Goal: Task Accomplishment & Management: Manage account settings

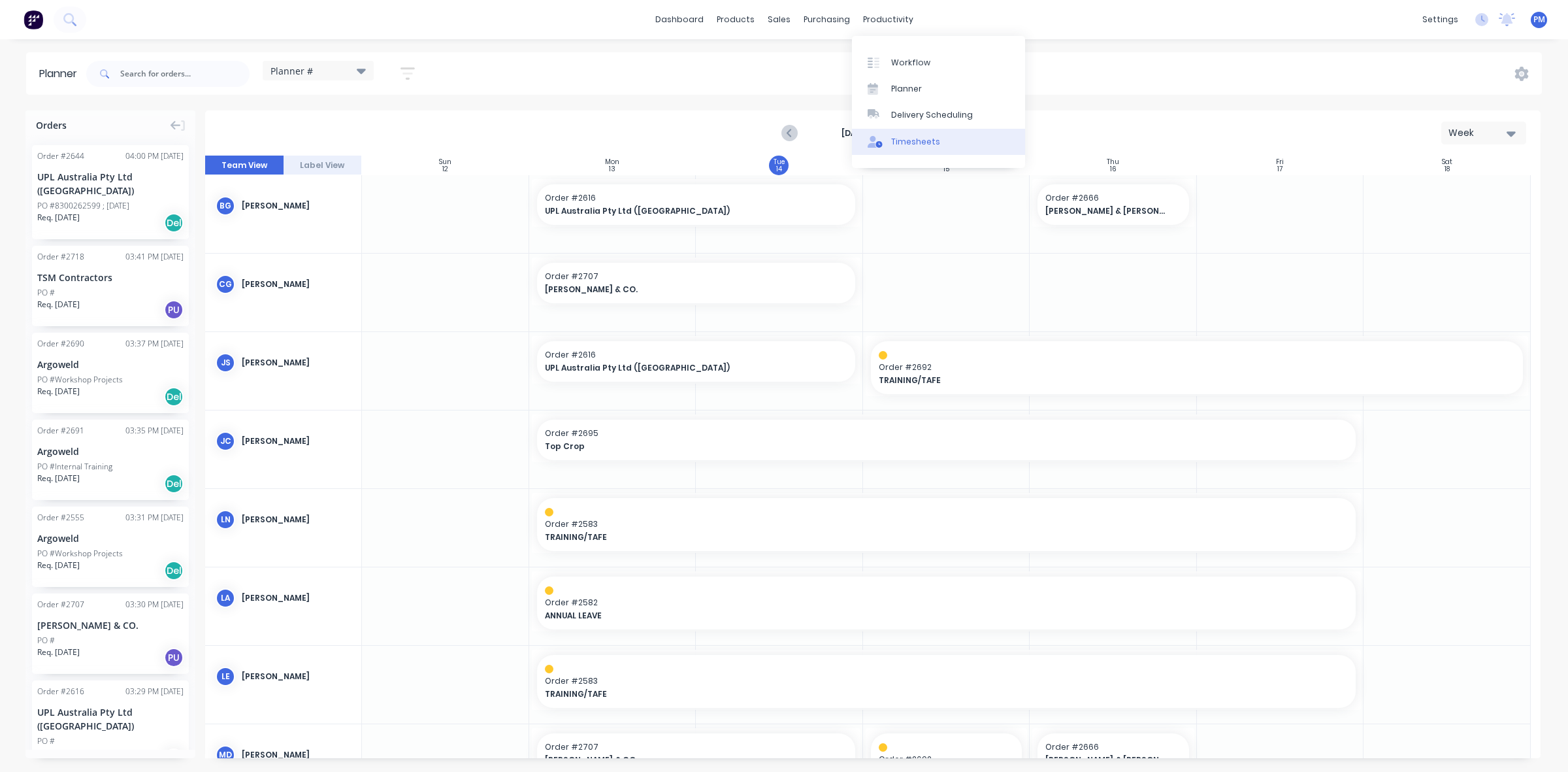
click at [919, 140] on div "Timesheets" at bounding box center [916, 141] width 49 height 12
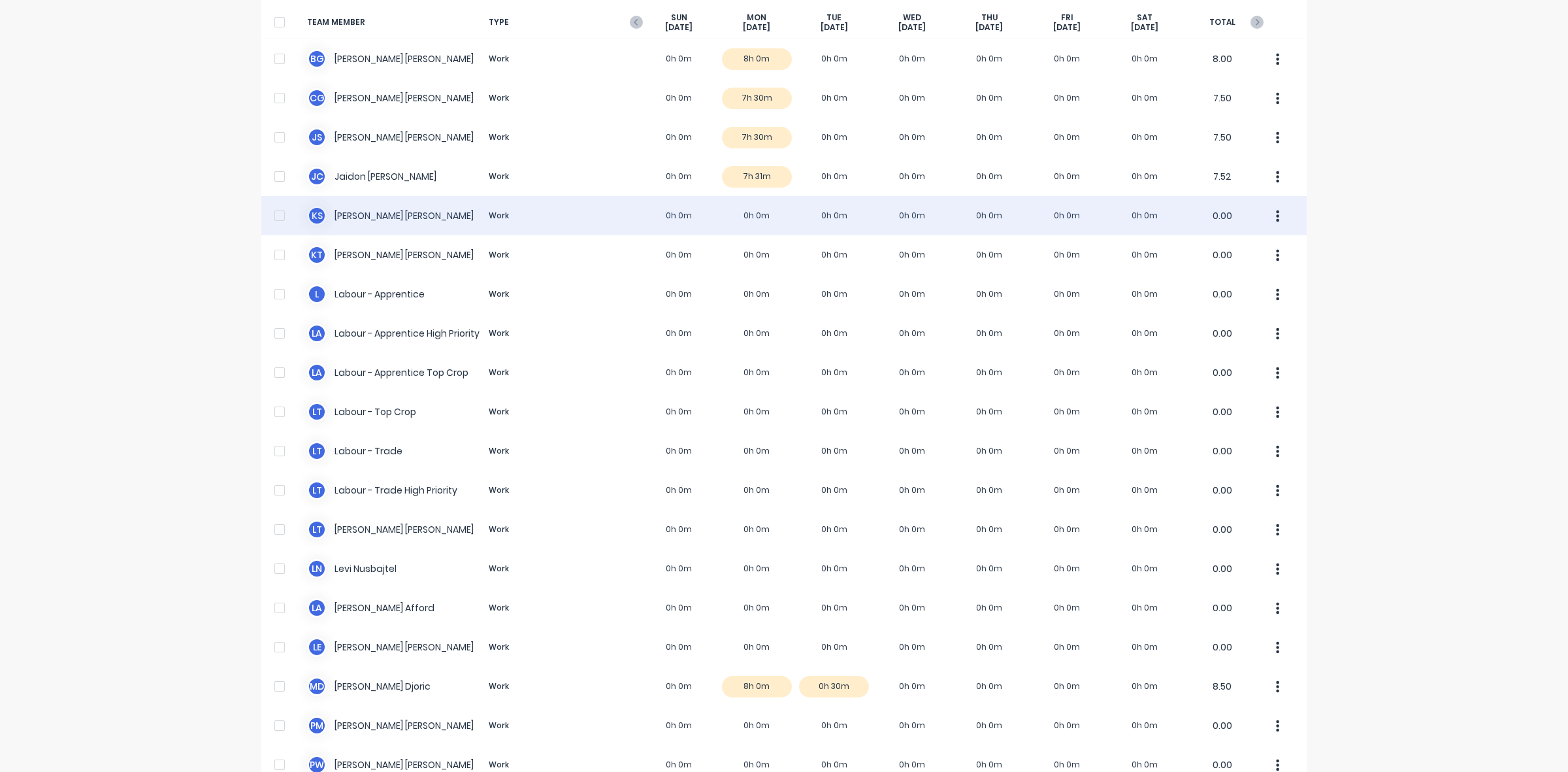
scroll to position [84, 0]
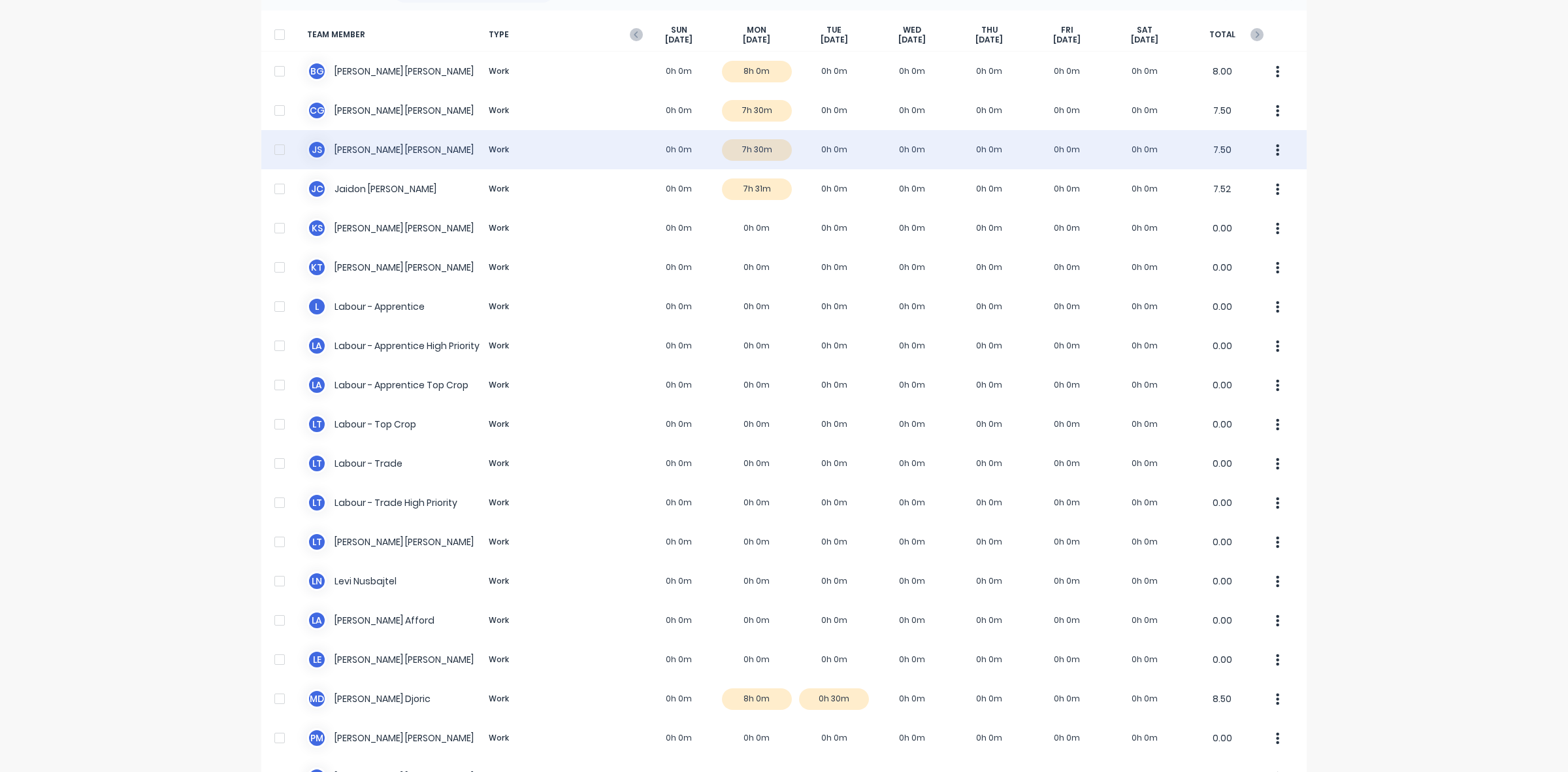
click at [763, 142] on div "J S [PERSON_NAME] Work 0h 0m 7h 30m 0h 0m 0h 0m 0h 0m 0h 0m 0h 0m 7.50" at bounding box center [784, 149] width 1045 height 39
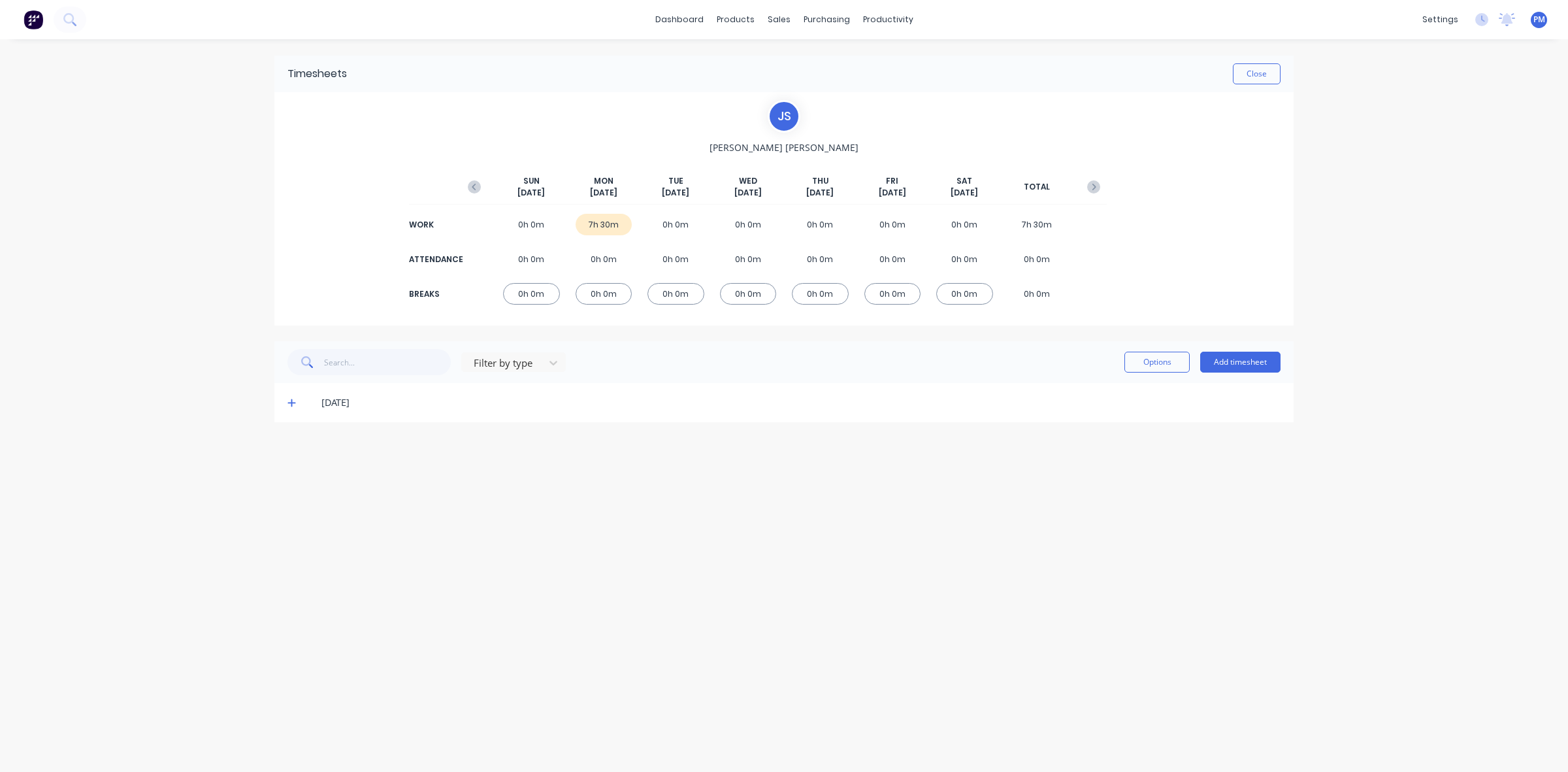
click at [289, 405] on icon at bounding box center [292, 402] width 8 height 9
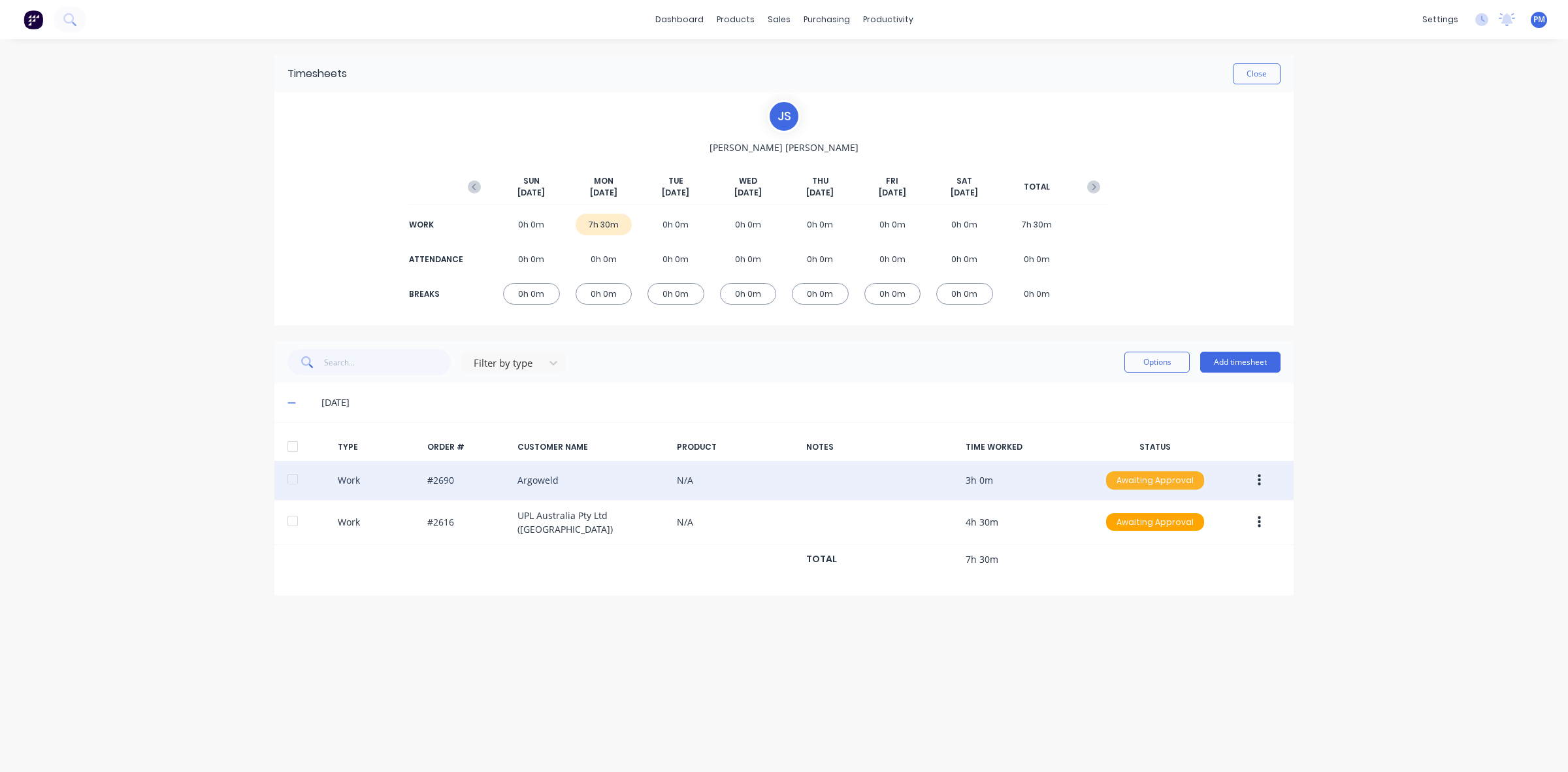
click at [1147, 486] on div "Awaiting Approval" at bounding box center [1155, 480] width 98 height 18
click at [1127, 540] on div "Approved" at bounding box center [1126, 546] width 107 height 18
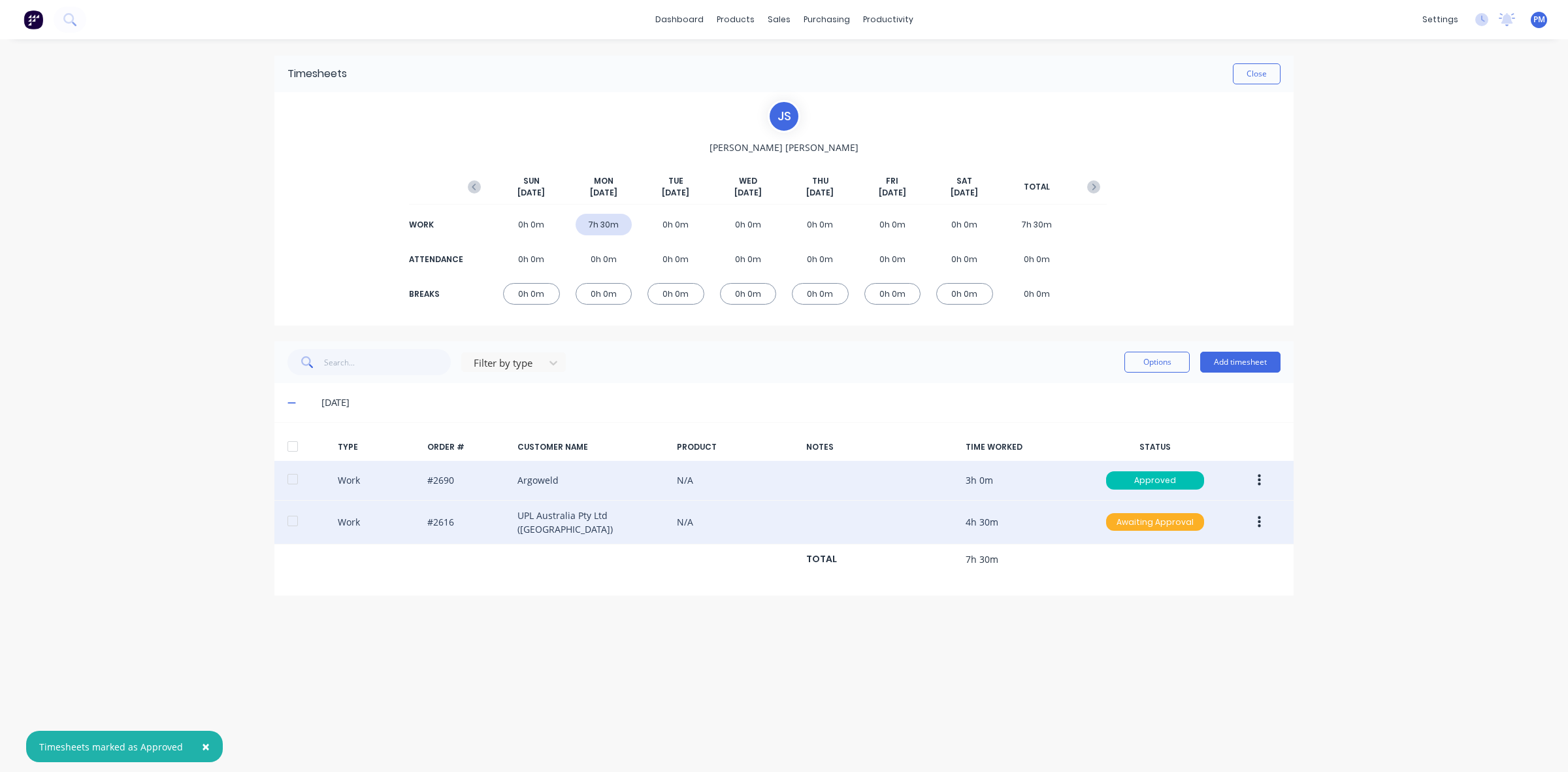
click at [1126, 523] on div "Awaiting Approval" at bounding box center [1155, 522] width 98 height 18
click at [1123, 584] on div "Approved" at bounding box center [1126, 588] width 107 height 18
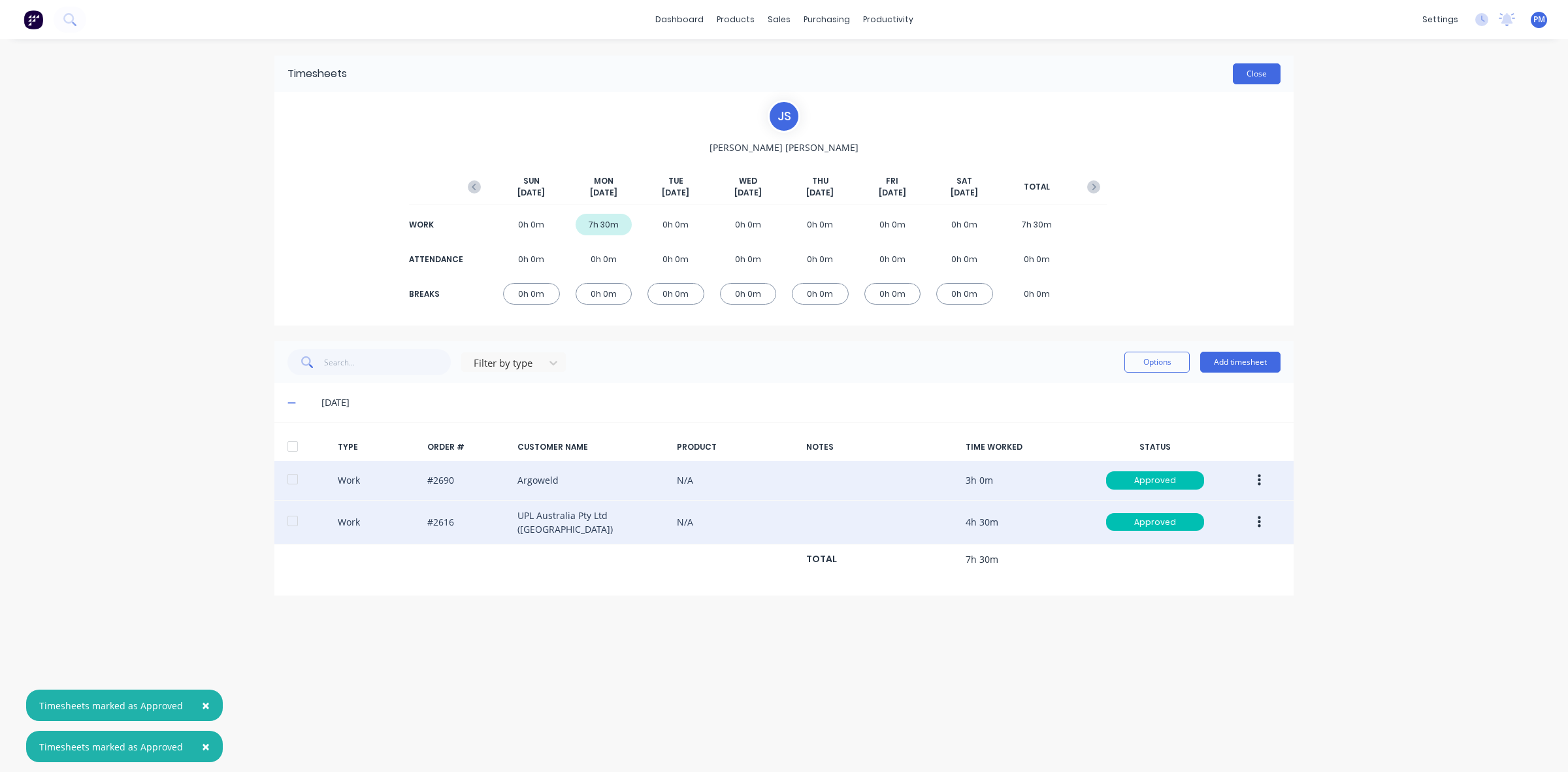
click at [1260, 66] on button "Close" at bounding box center [1257, 74] width 48 height 21
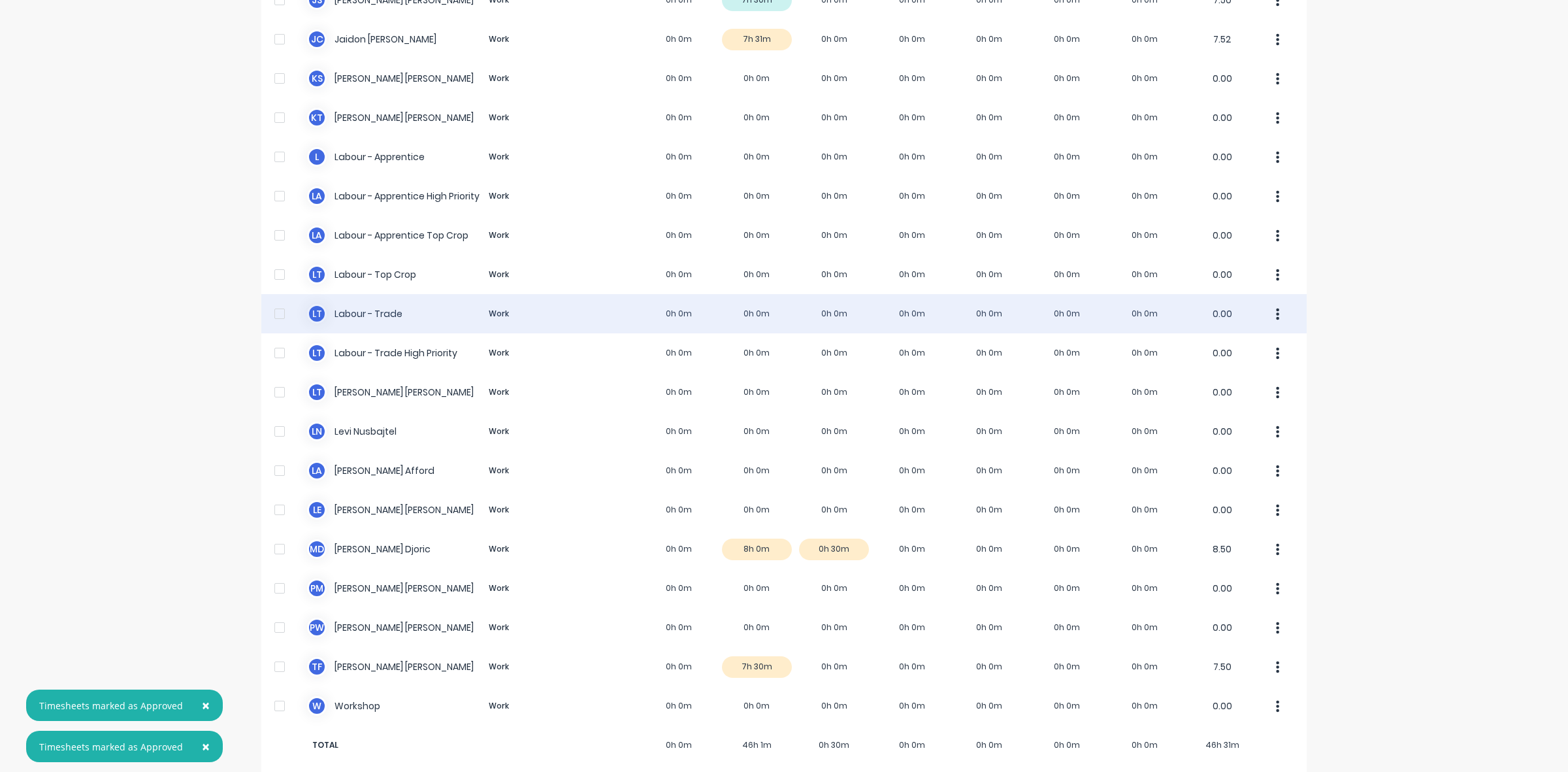
scroll to position [247, 0]
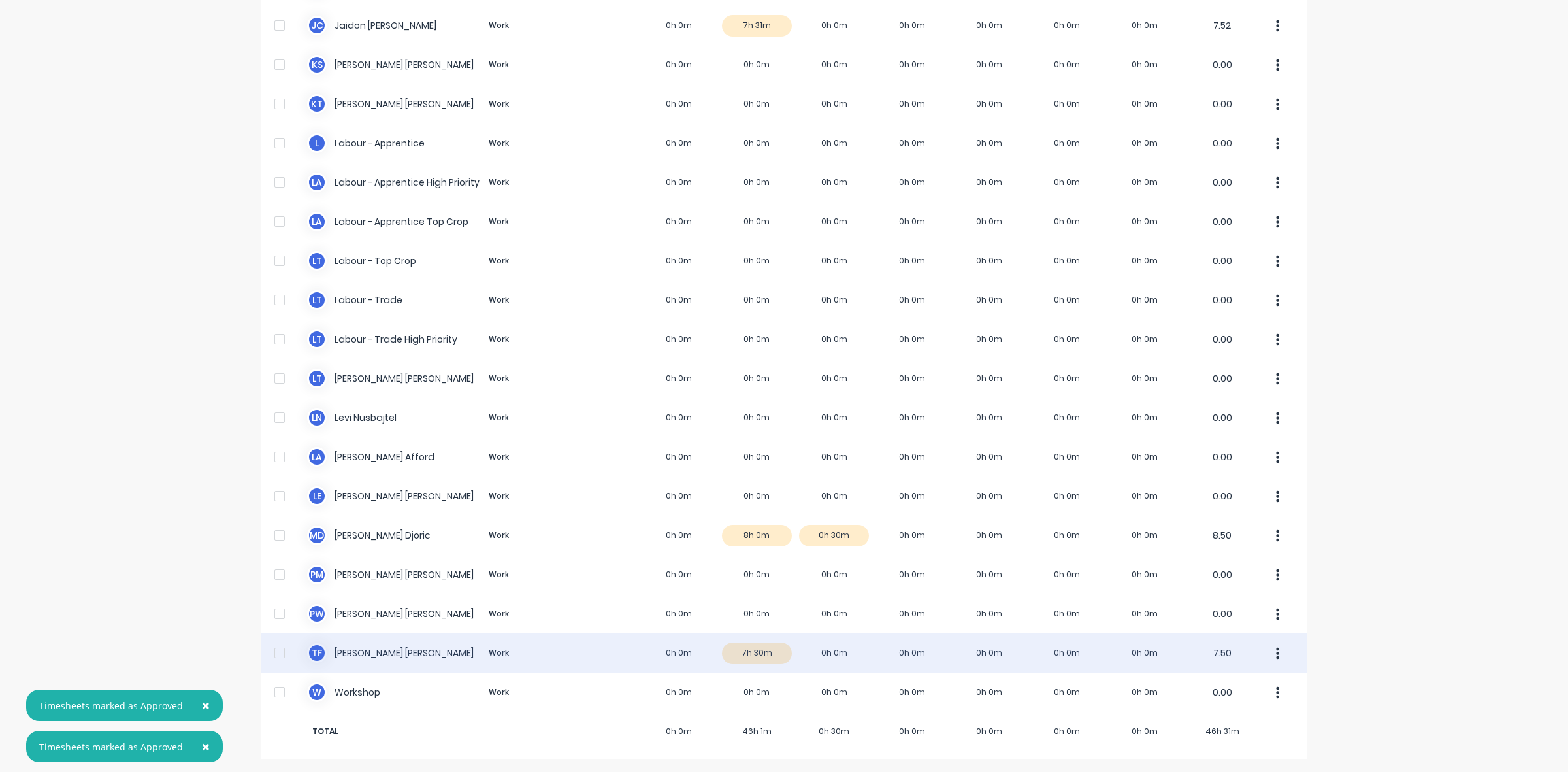
click at [753, 650] on div "T F [PERSON_NAME] Work 0h 0m 7h 30m 0h 0m 0h 0m 0h 0m 0h 0m 0h 0m 7.50" at bounding box center [784, 652] width 1045 height 39
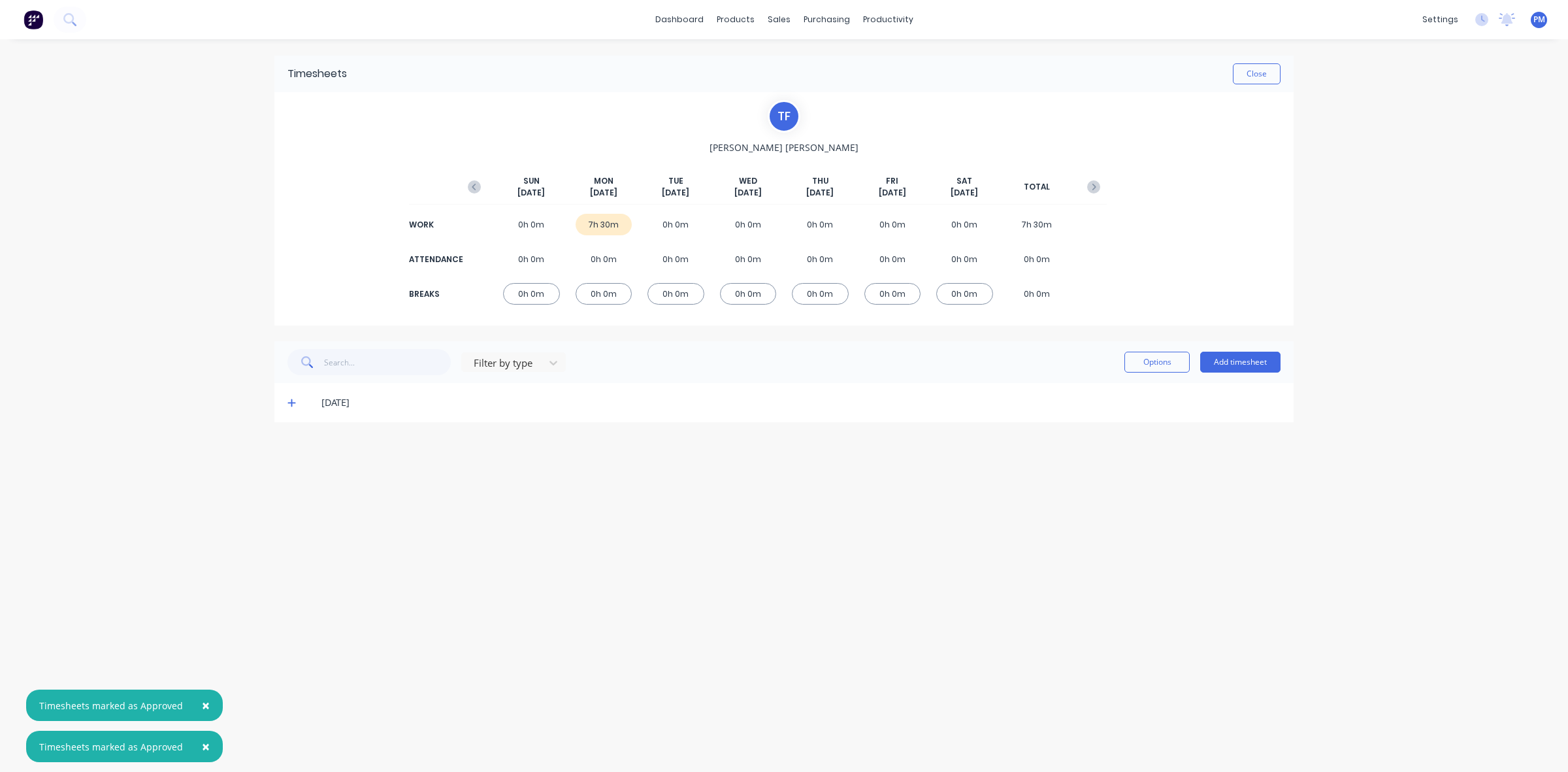
click at [291, 399] on icon at bounding box center [291, 403] width 8 height 8
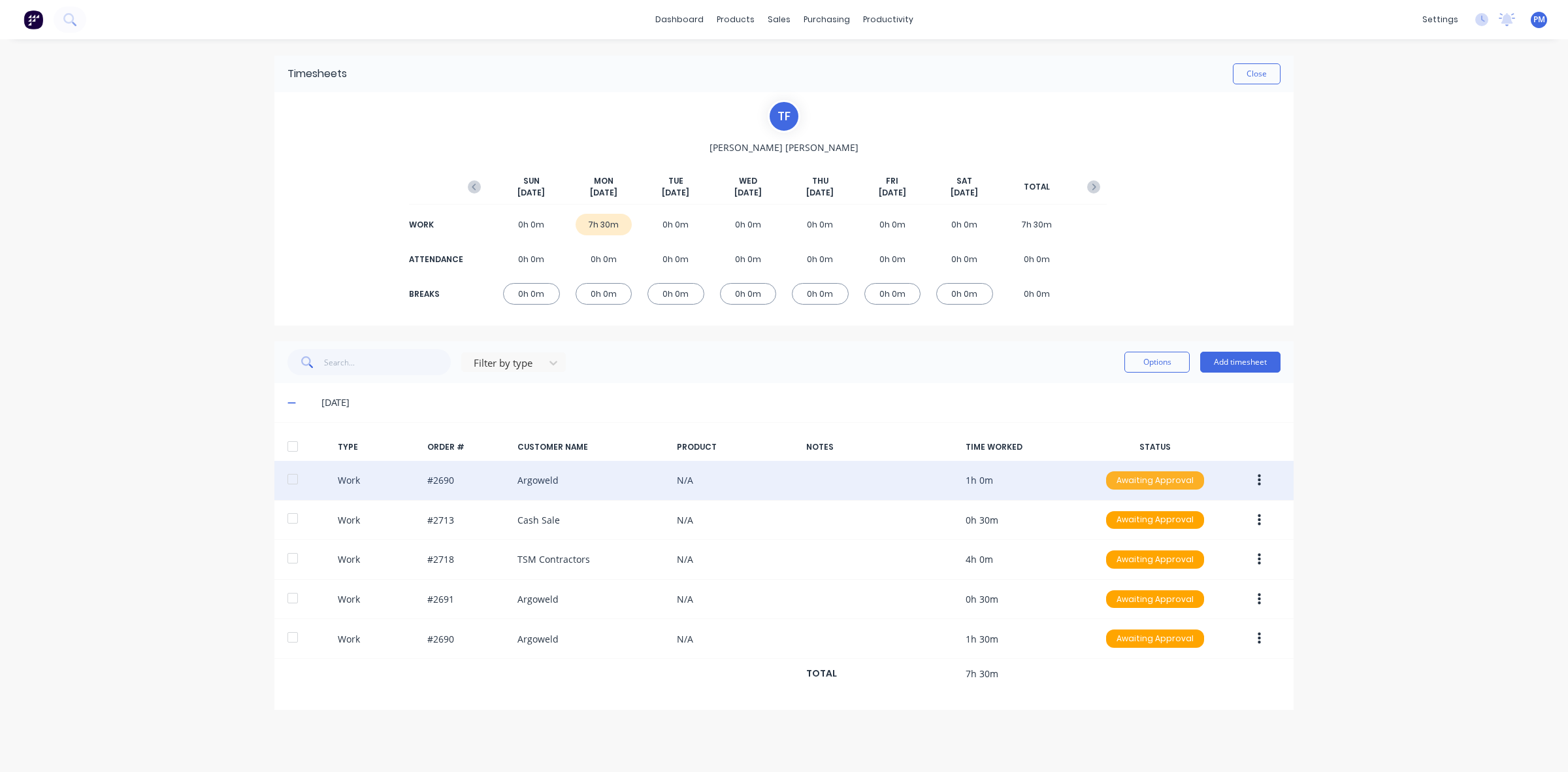
click at [1151, 471] on div "Awaiting Approval" at bounding box center [1155, 480] width 98 height 18
click at [1144, 543] on div "Approved" at bounding box center [1126, 546] width 107 height 18
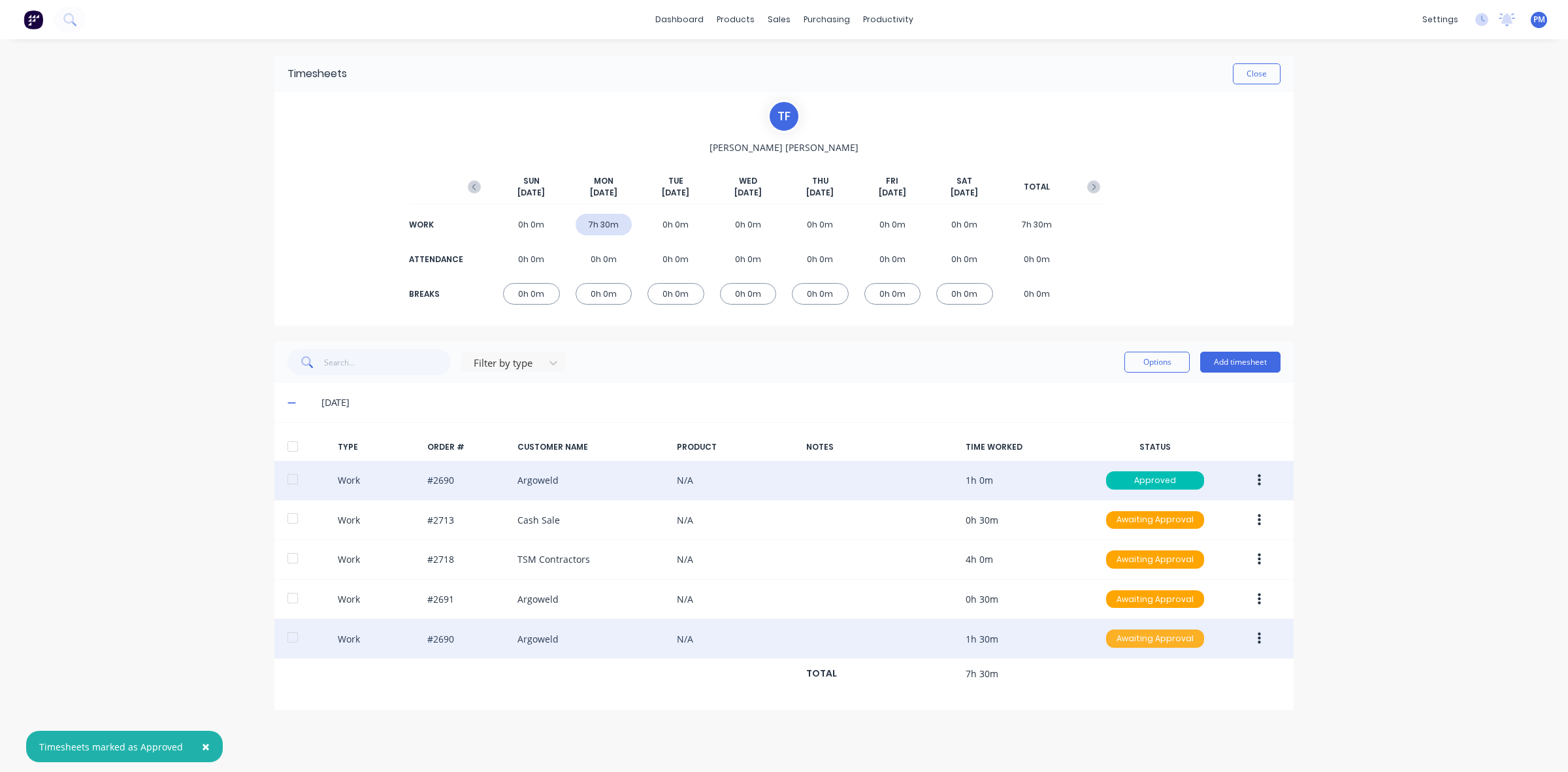
click at [1141, 641] on div "Awaiting Approval" at bounding box center [1155, 638] width 98 height 18
click at [1132, 701] on div "Approved" at bounding box center [1126, 704] width 107 height 18
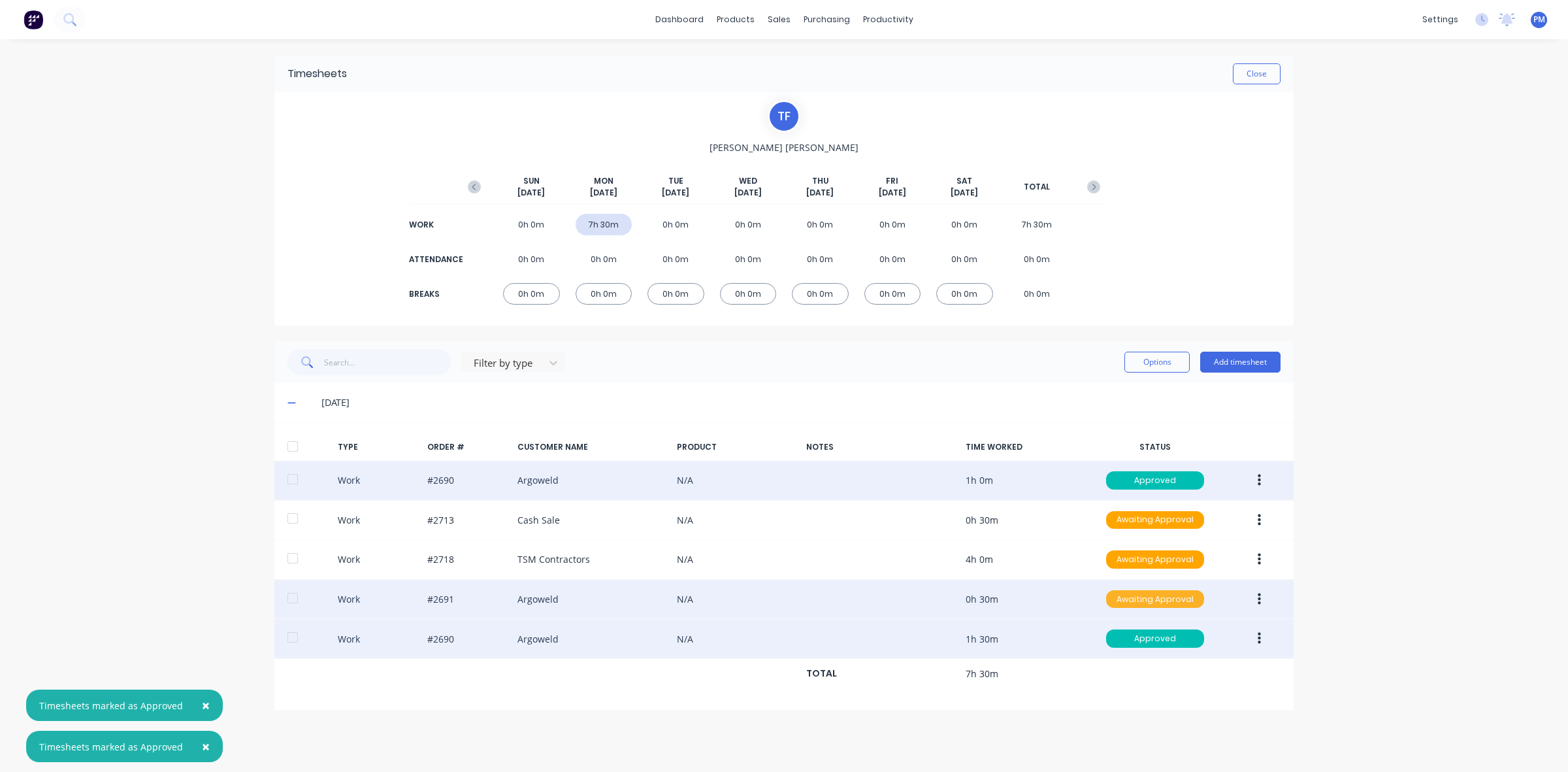
click at [1136, 600] on div "Awaiting Approval" at bounding box center [1155, 599] width 98 height 18
click at [1139, 667] on div "Approved" at bounding box center [1126, 665] width 107 height 18
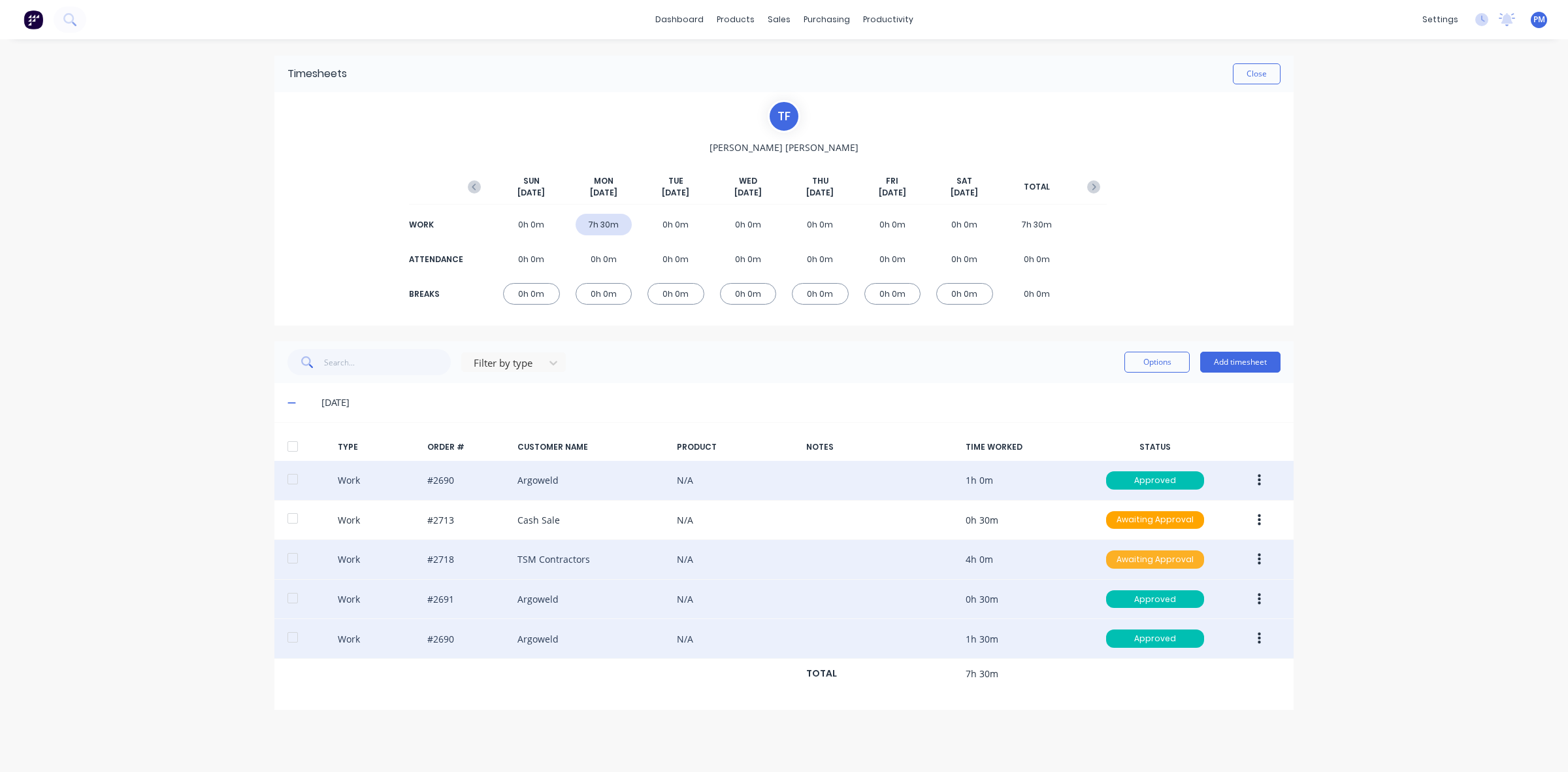
click at [1149, 556] on div "Awaiting Approval" at bounding box center [1155, 559] width 98 height 18
click at [1131, 629] on div "Approved" at bounding box center [1126, 625] width 107 height 18
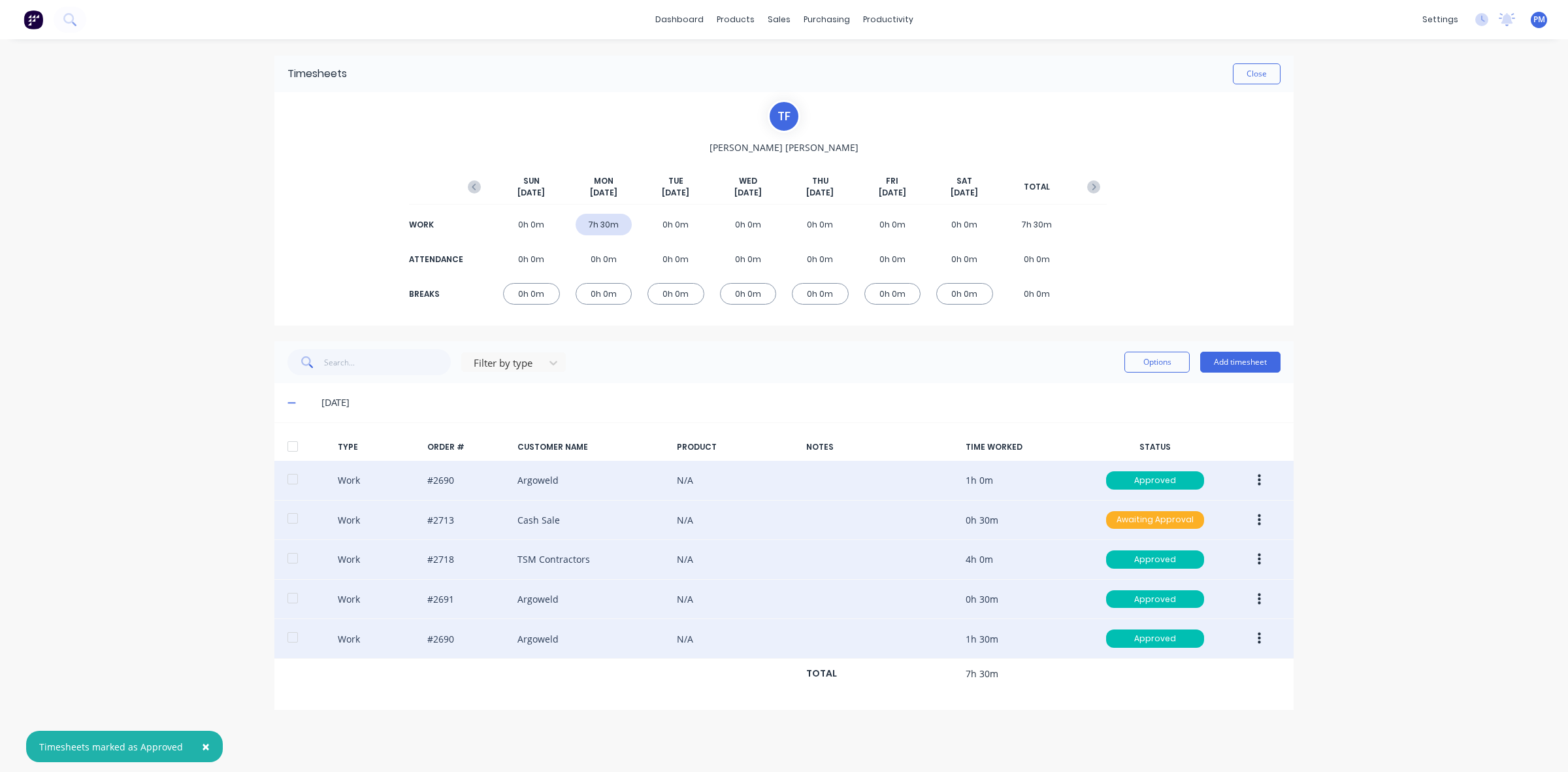
click at [1141, 517] on div "Awaiting Approval" at bounding box center [1155, 520] width 98 height 18
click at [1138, 586] on div "Approved" at bounding box center [1126, 585] width 107 height 18
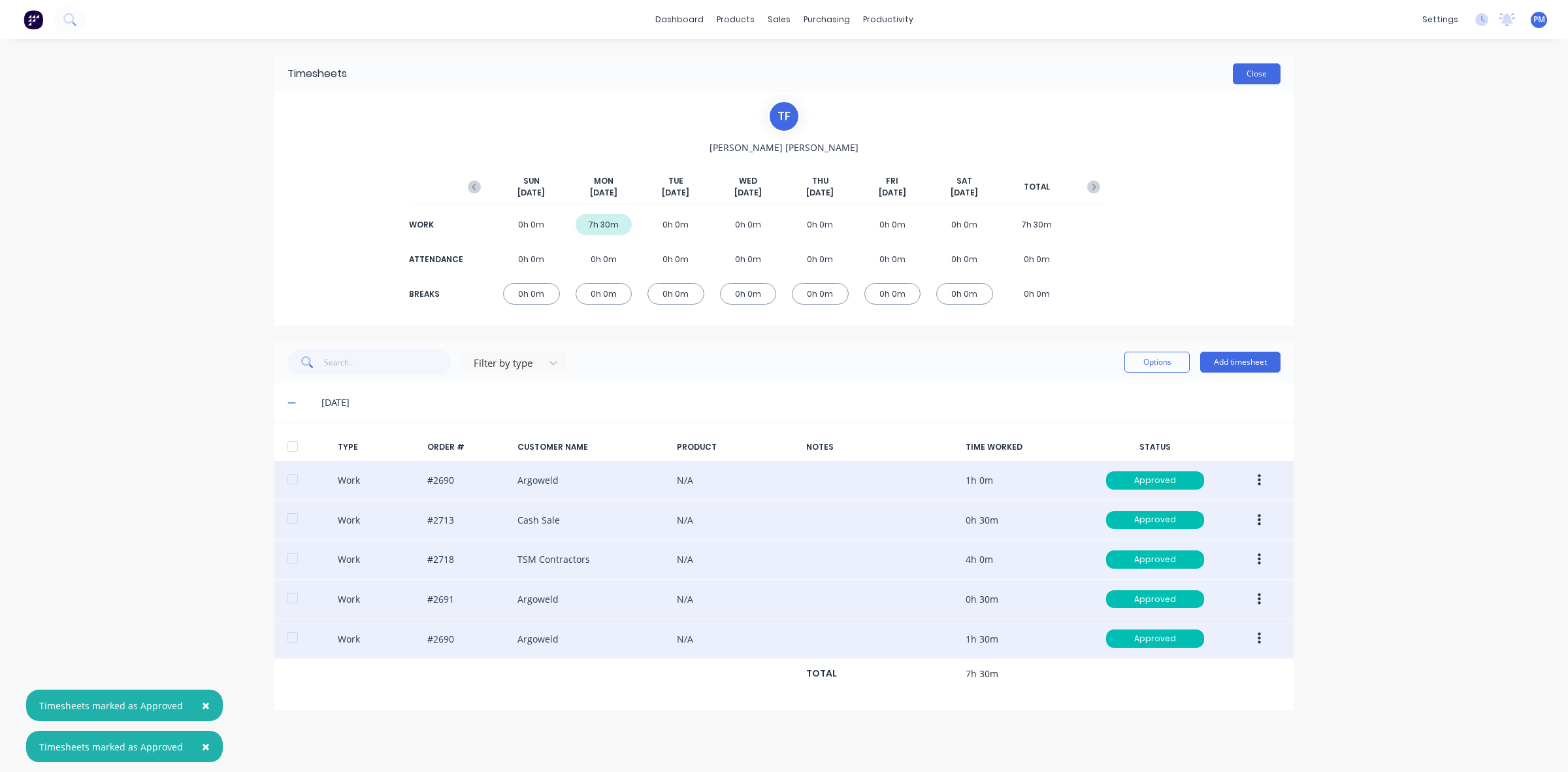
click at [1258, 77] on button "Close" at bounding box center [1257, 74] width 48 height 21
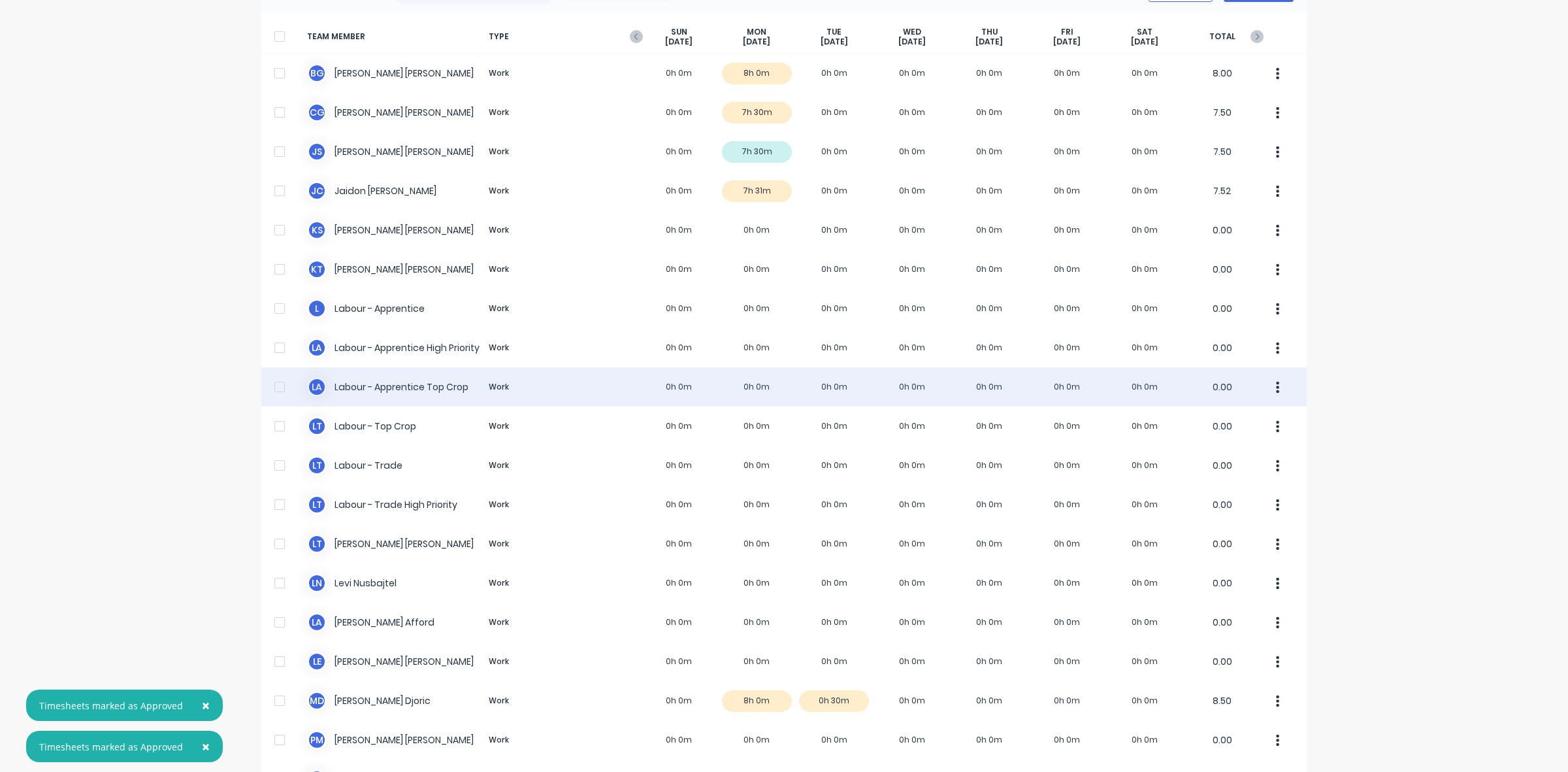
scroll to position [163, 0]
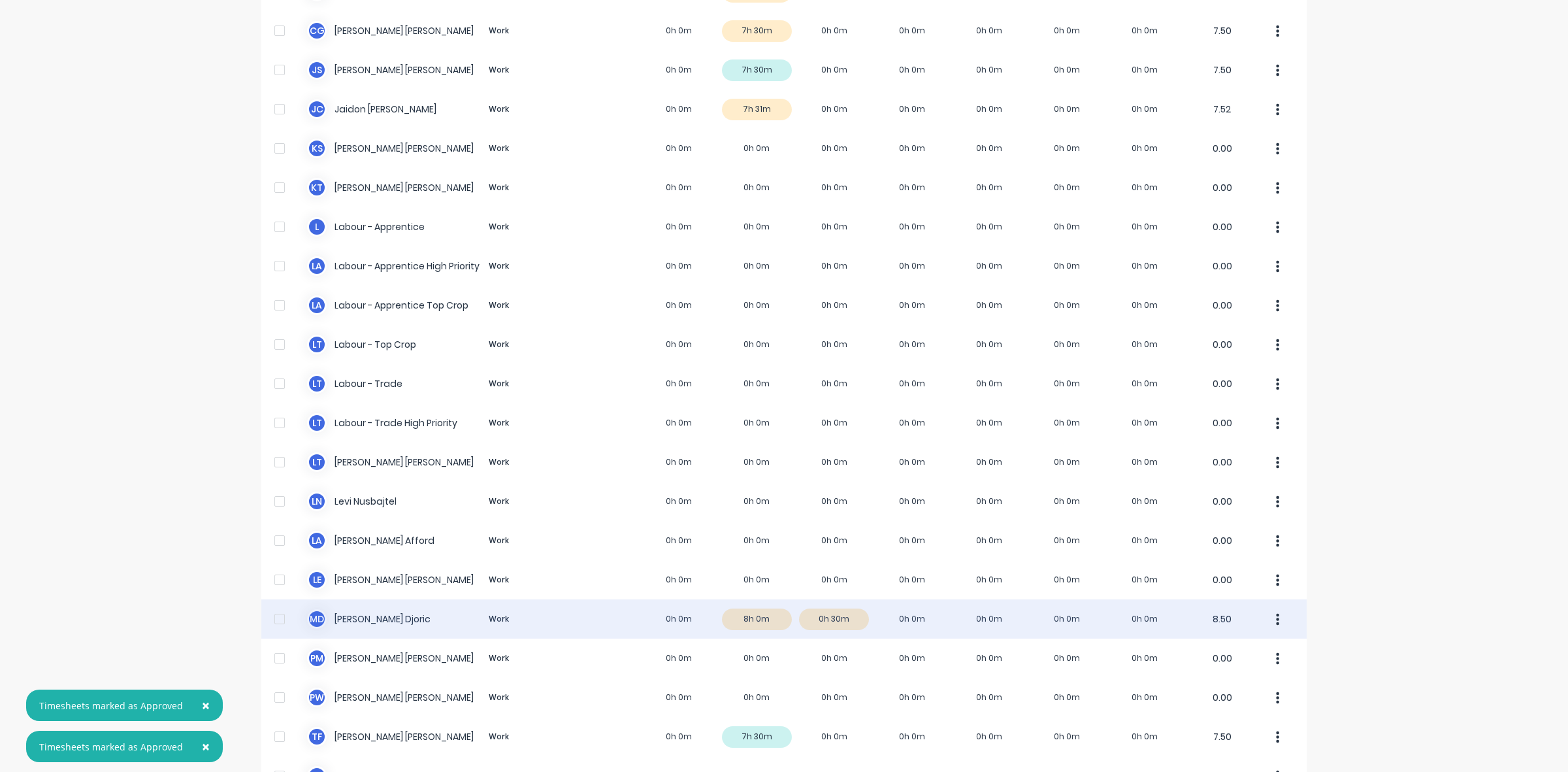
click at [758, 613] on div "M D [PERSON_NAME] Work 0h 0m 8h 0m 0h 30m 0h 0m 0h 0m 0h 0m 0h 0m 8.50" at bounding box center [784, 619] width 1045 height 39
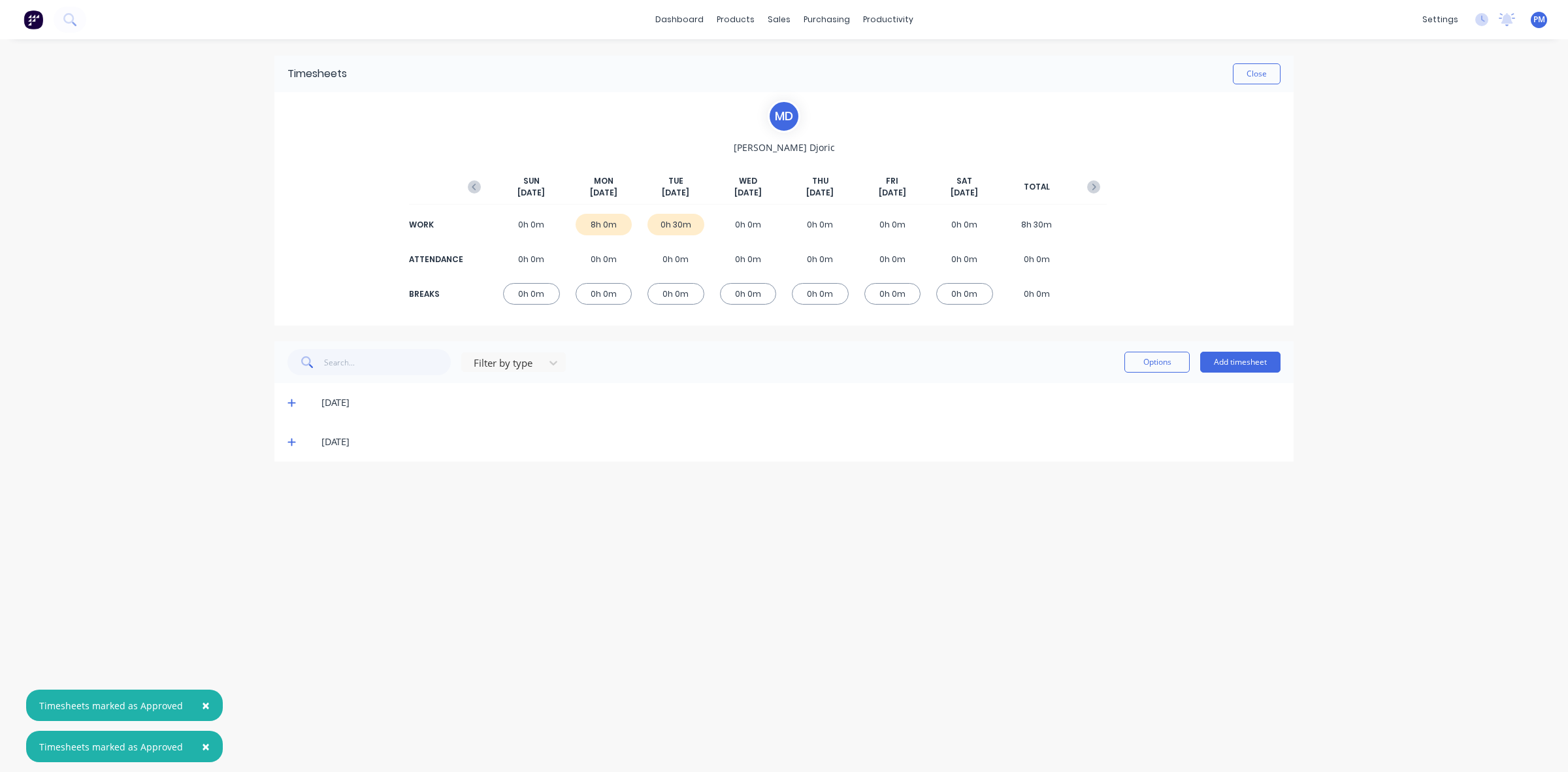
click at [290, 403] on icon at bounding box center [291, 403] width 8 height 8
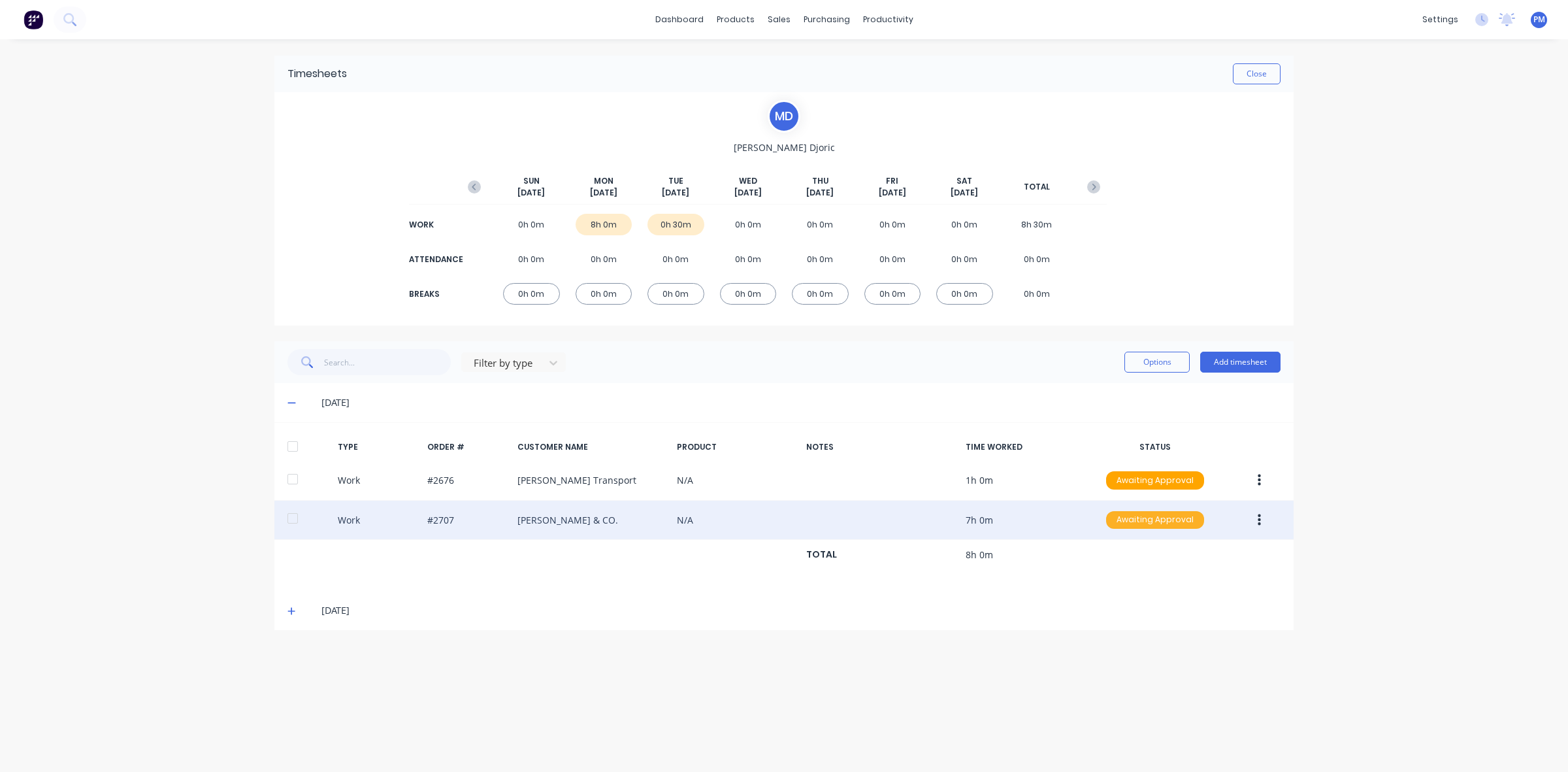
click at [1128, 520] on div "Awaiting Approval" at bounding box center [1155, 520] width 98 height 18
click at [1119, 582] on div "Approved" at bounding box center [1126, 585] width 107 height 18
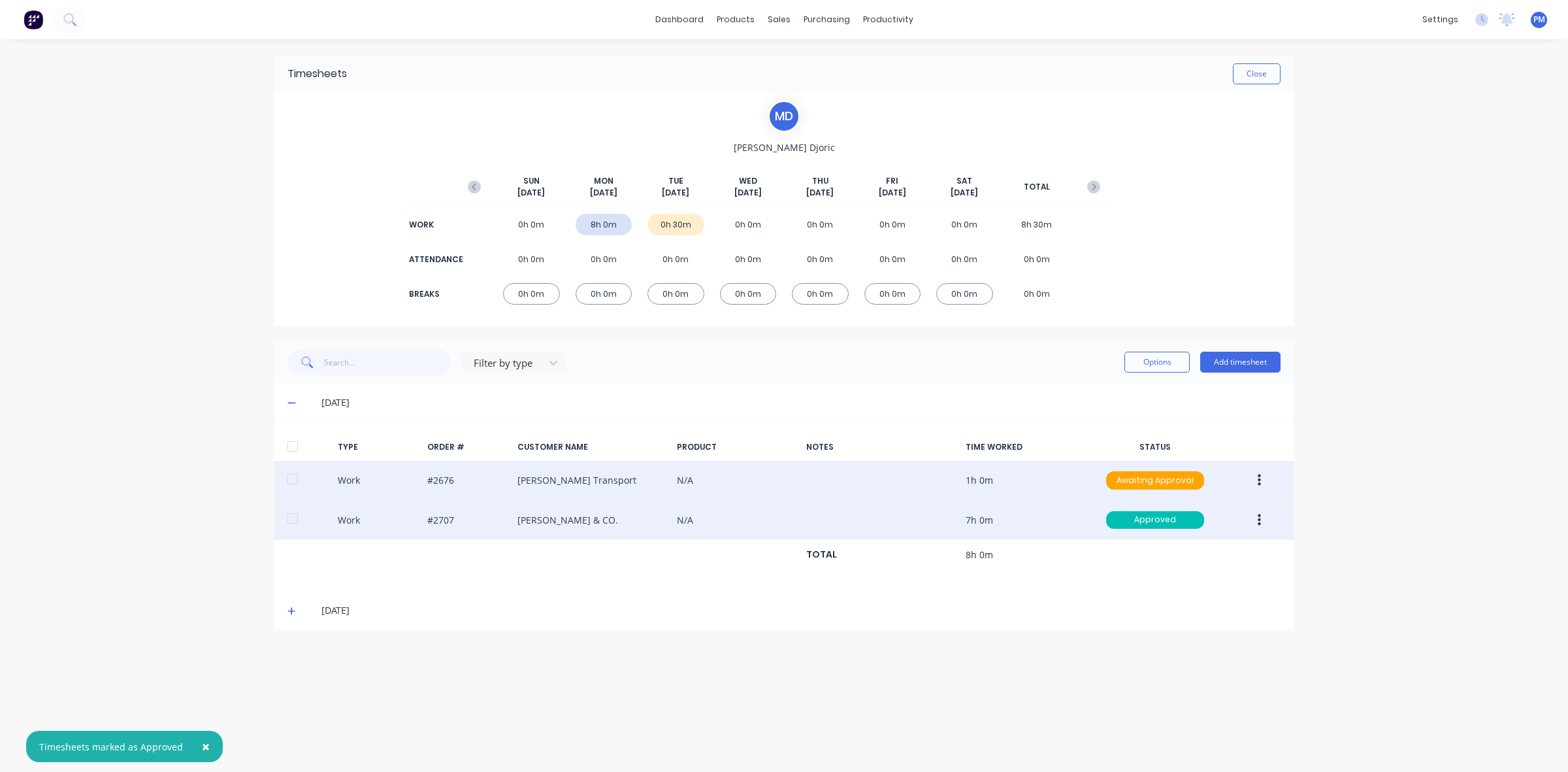
click at [1137, 468] on div "Work #2676 [PERSON_NAME] Transport N/A 1h 0m Awaiting Approval" at bounding box center [784, 481] width 1019 height 40
click at [1136, 478] on div "Awaiting Approval" at bounding box center [1155, 480] width 98 height 18
click at [1136, 539] on div "Approved" at bounding box center [1126, 546] width 107 height 18
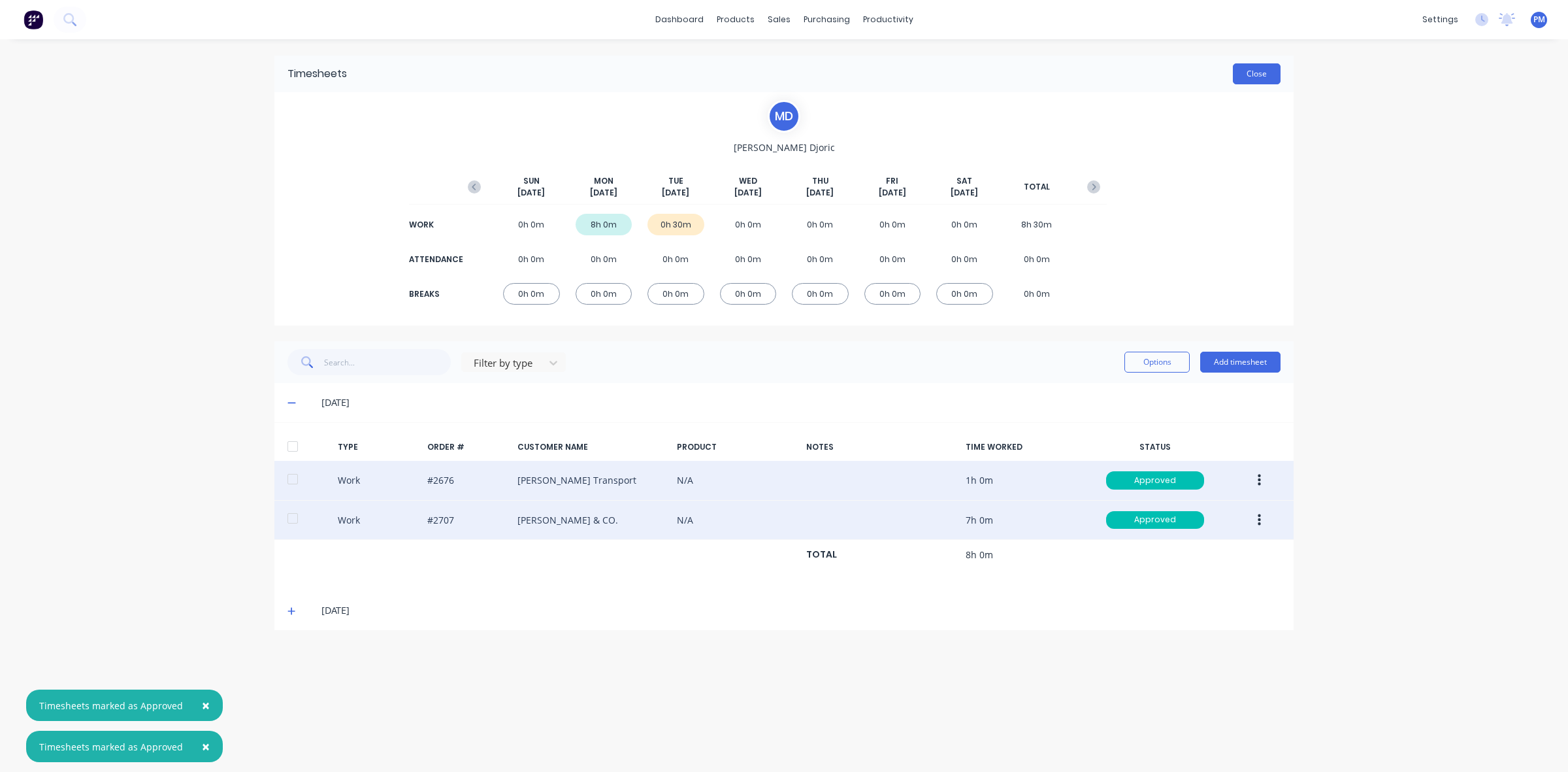
click at [1267, 69] on button "Close" at bounding box center [1257, 74] width 48 height 21
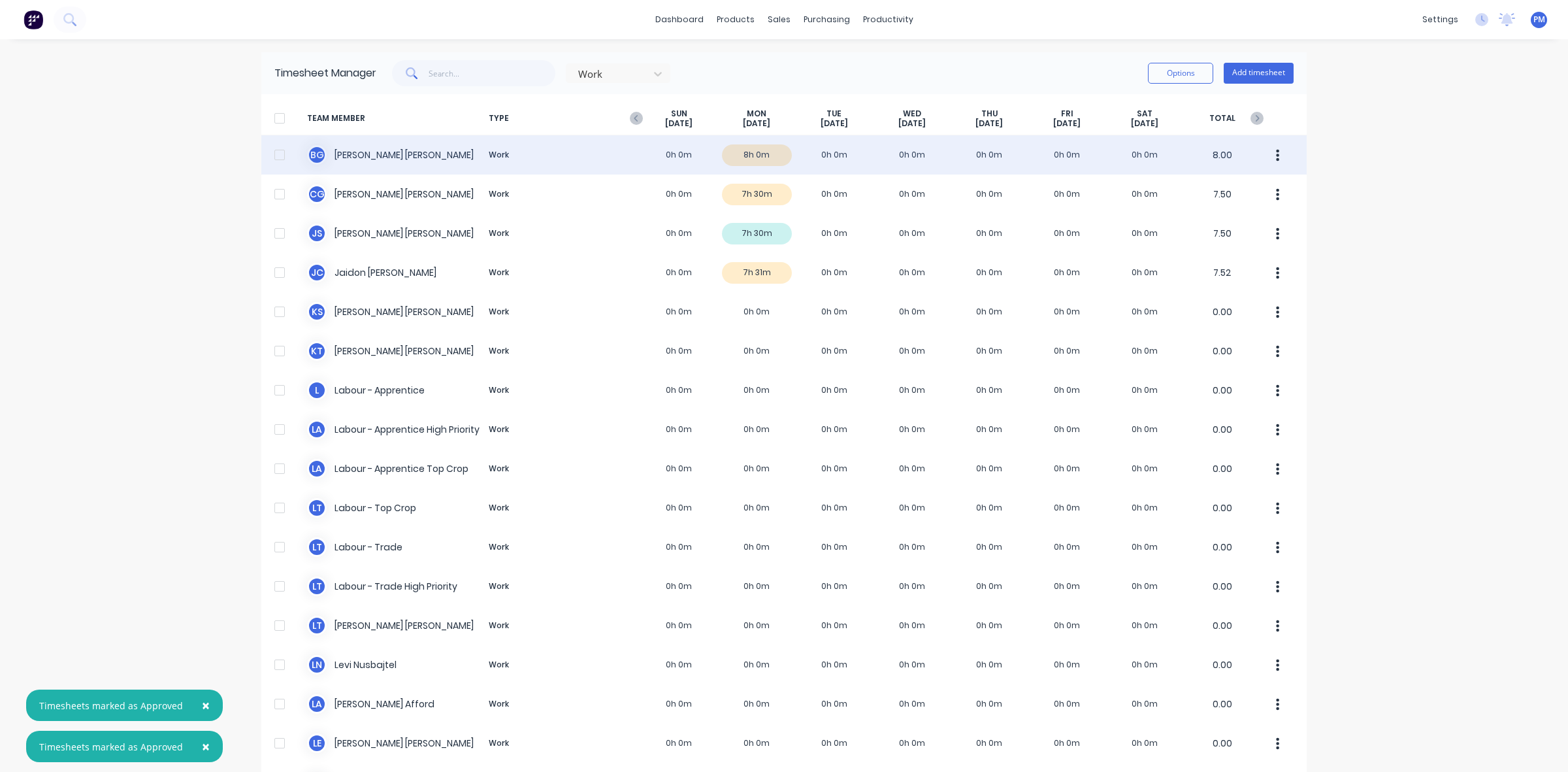
click at [765, 159] on div "[PERSON_NAME] Work 0h 0m 8h 0m 0h 0m 0h 0m 0h 0m 0h 0m 0h 0m 8.00" at bounding box center [784, 154] width 1045 height 39
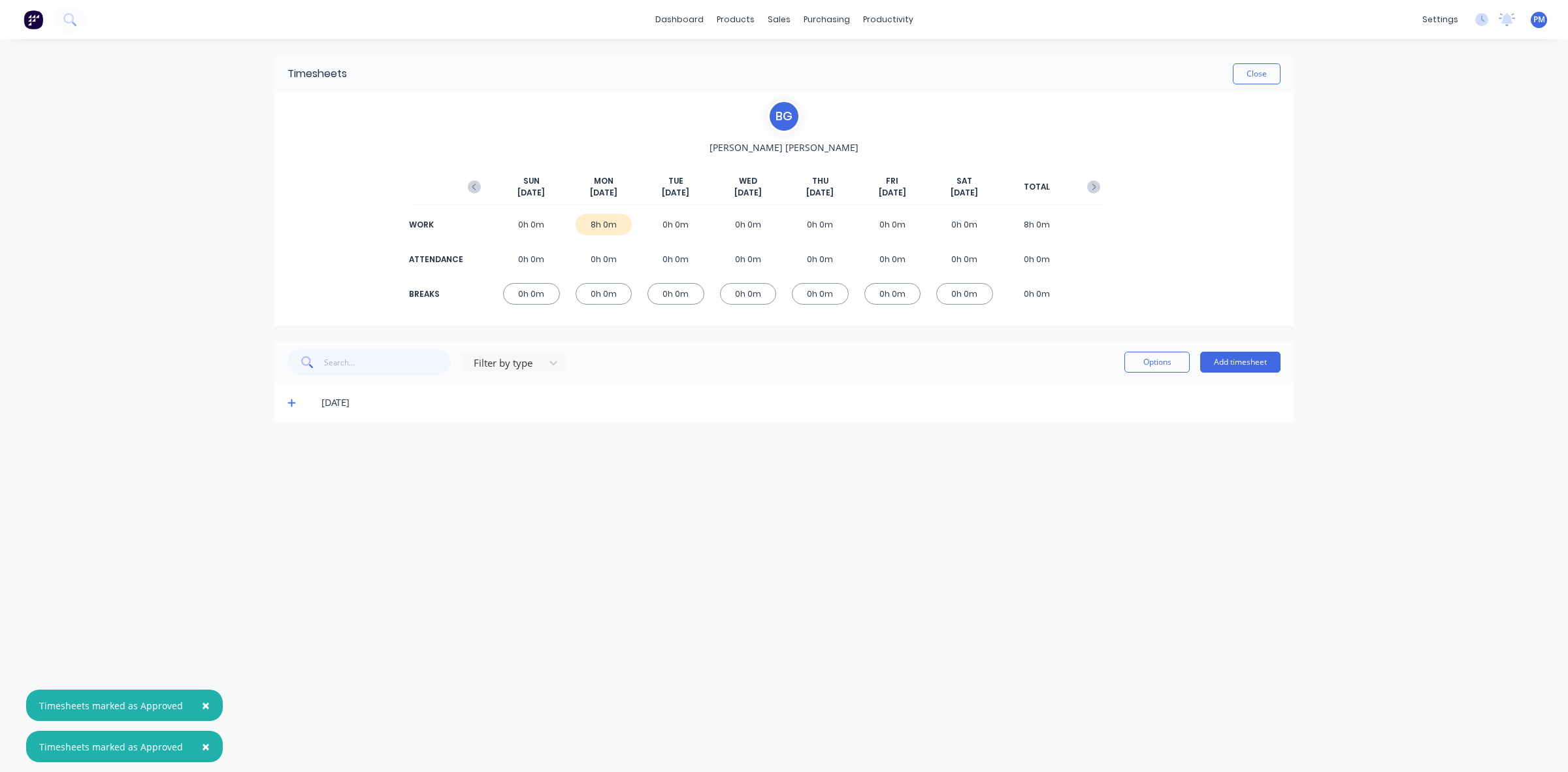
click at [293, 404] on icon at bounding box center [292, 402] width 8 height 9
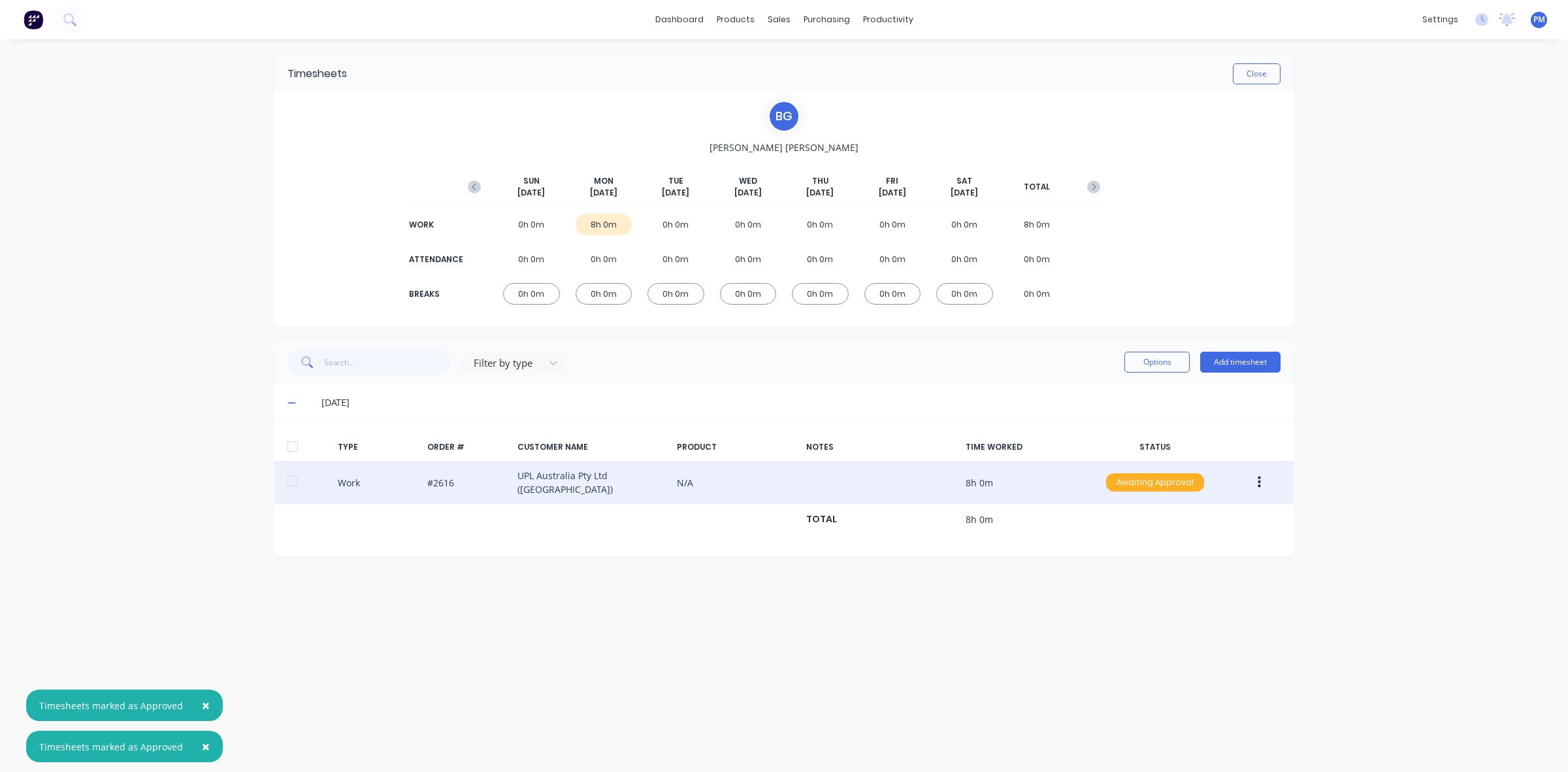
click at [1144, 484] on div "Awaiting Approval" at bounding box center [1155, 482] width 98 height 18
click at [1118, 541] on div "Approved" at bounding box center [1126, 548] width 107 height 18
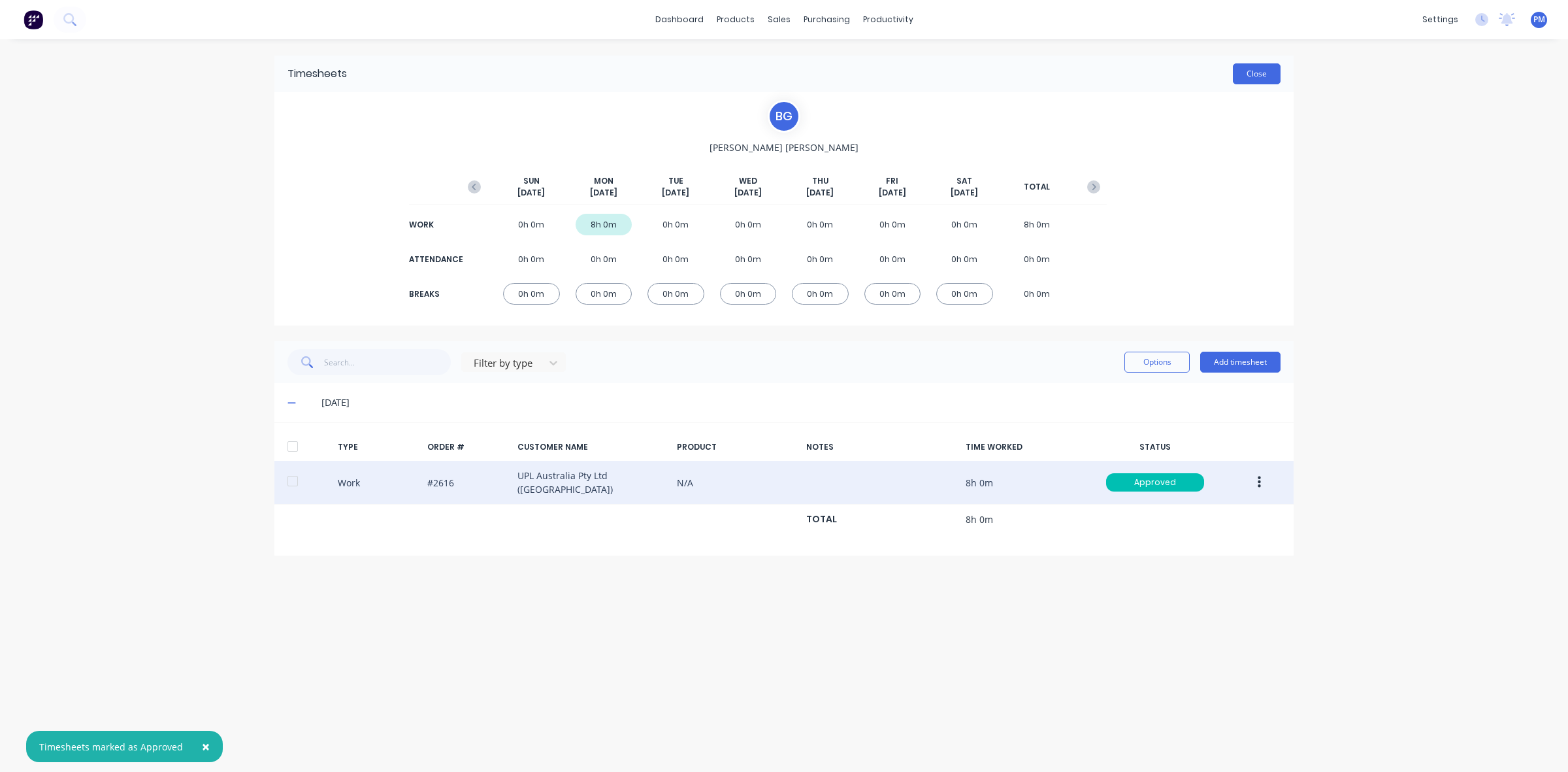
click at [1262, 75] on button "Close" at bounding box center [1257, 74] width 48 height 21
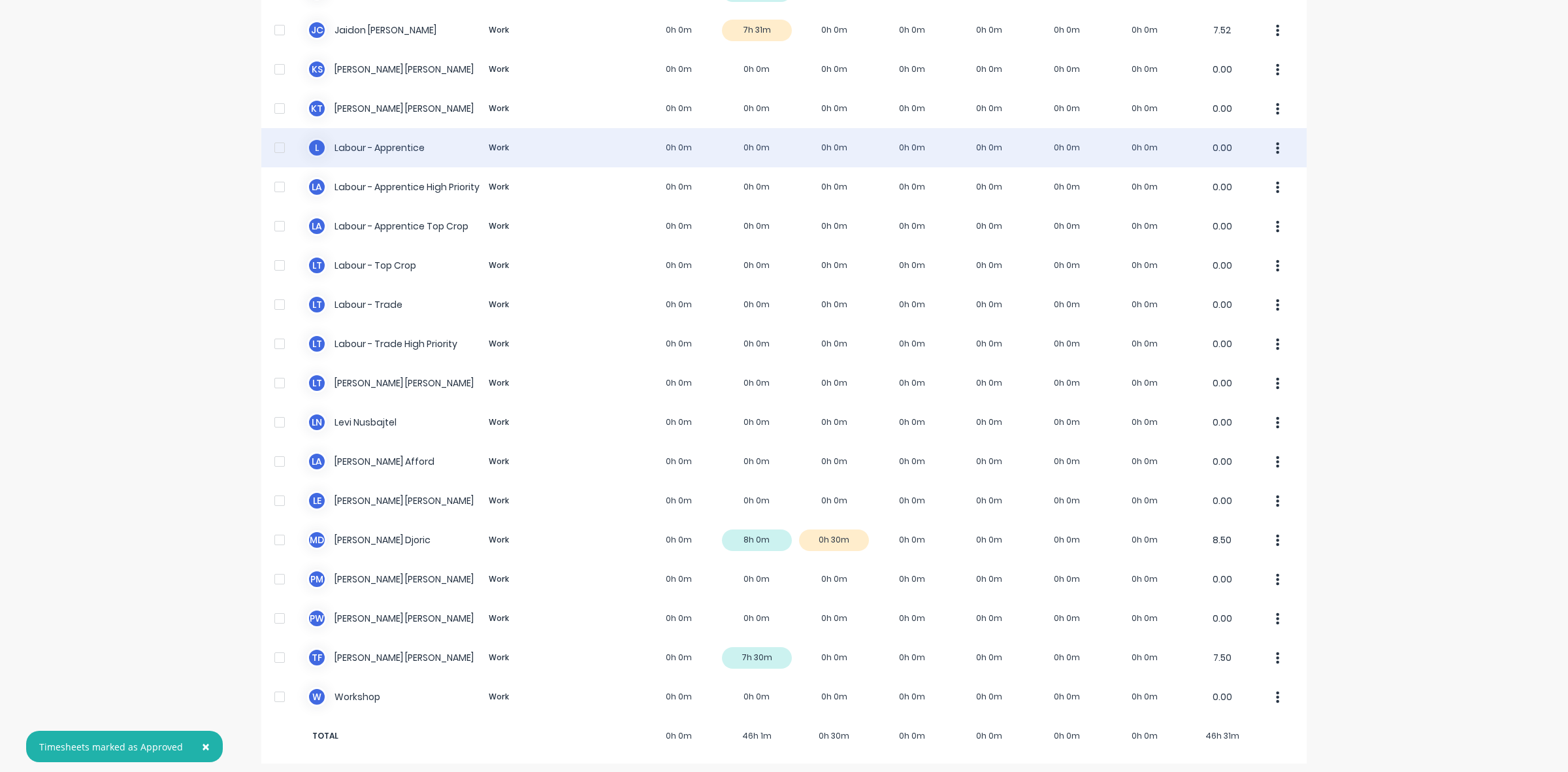
scroll to position [247, 0]
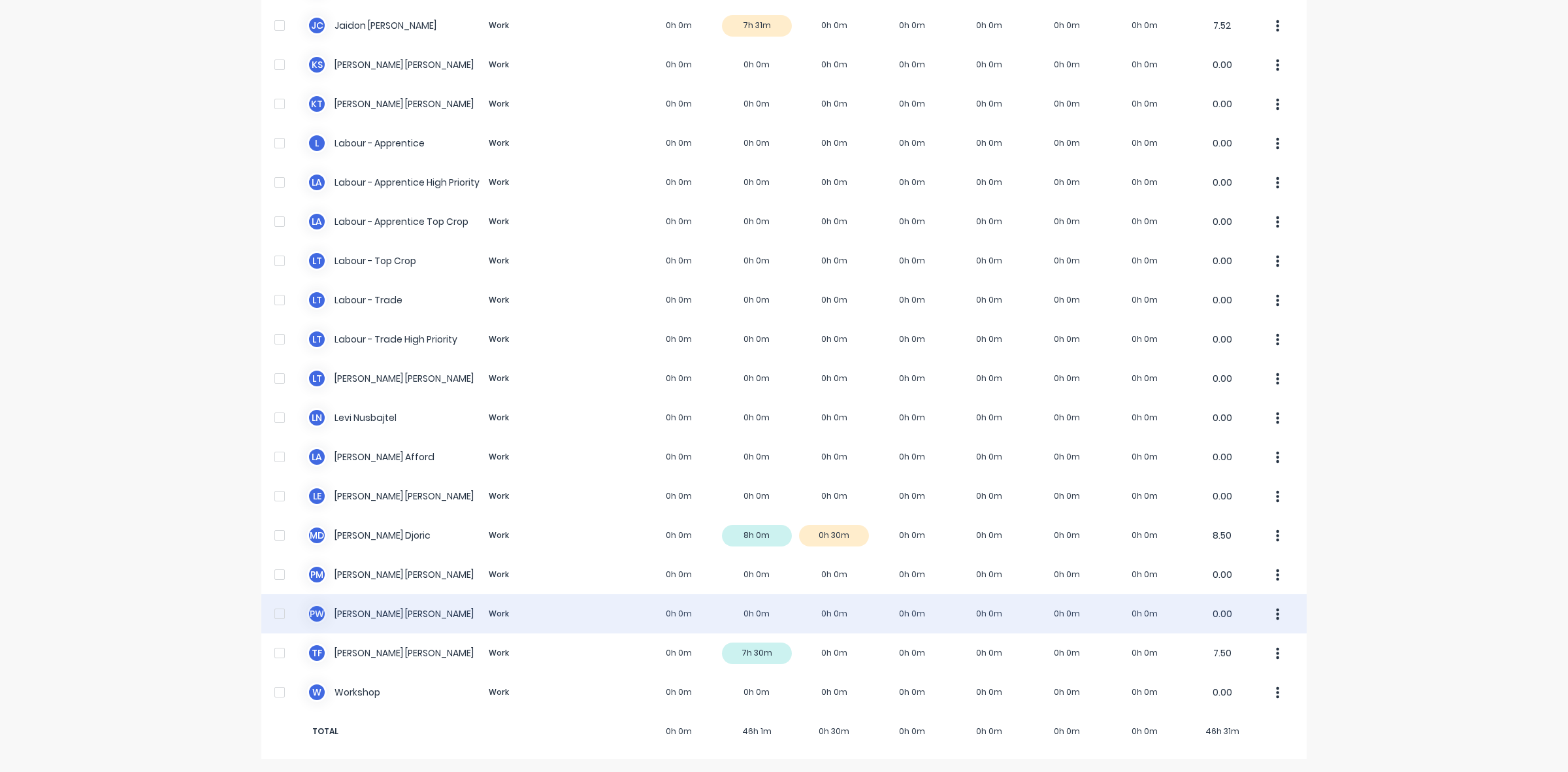
click at [750, 616] on div "P W [PERSON_NAME] Work 0h 0m 0h 0m 0h 0m 0h 0m 0h 0m 0h 0m 0h 0m 0.00" at bounding box center [784, 613] width 1045 height 39
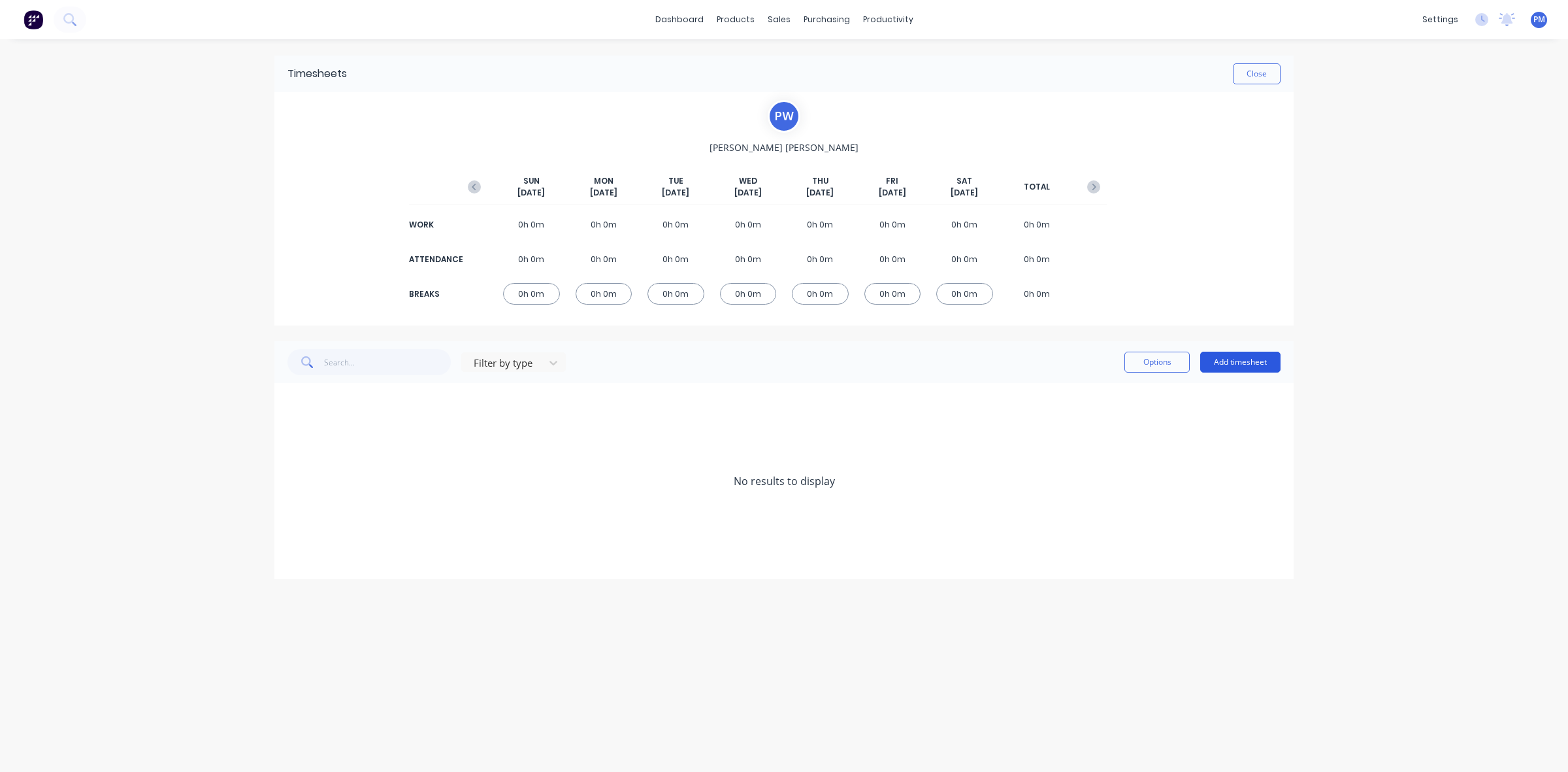
click at [1241, 364] on button "Add timesheet" at bounding box center [1240, 362] width 80 height 21
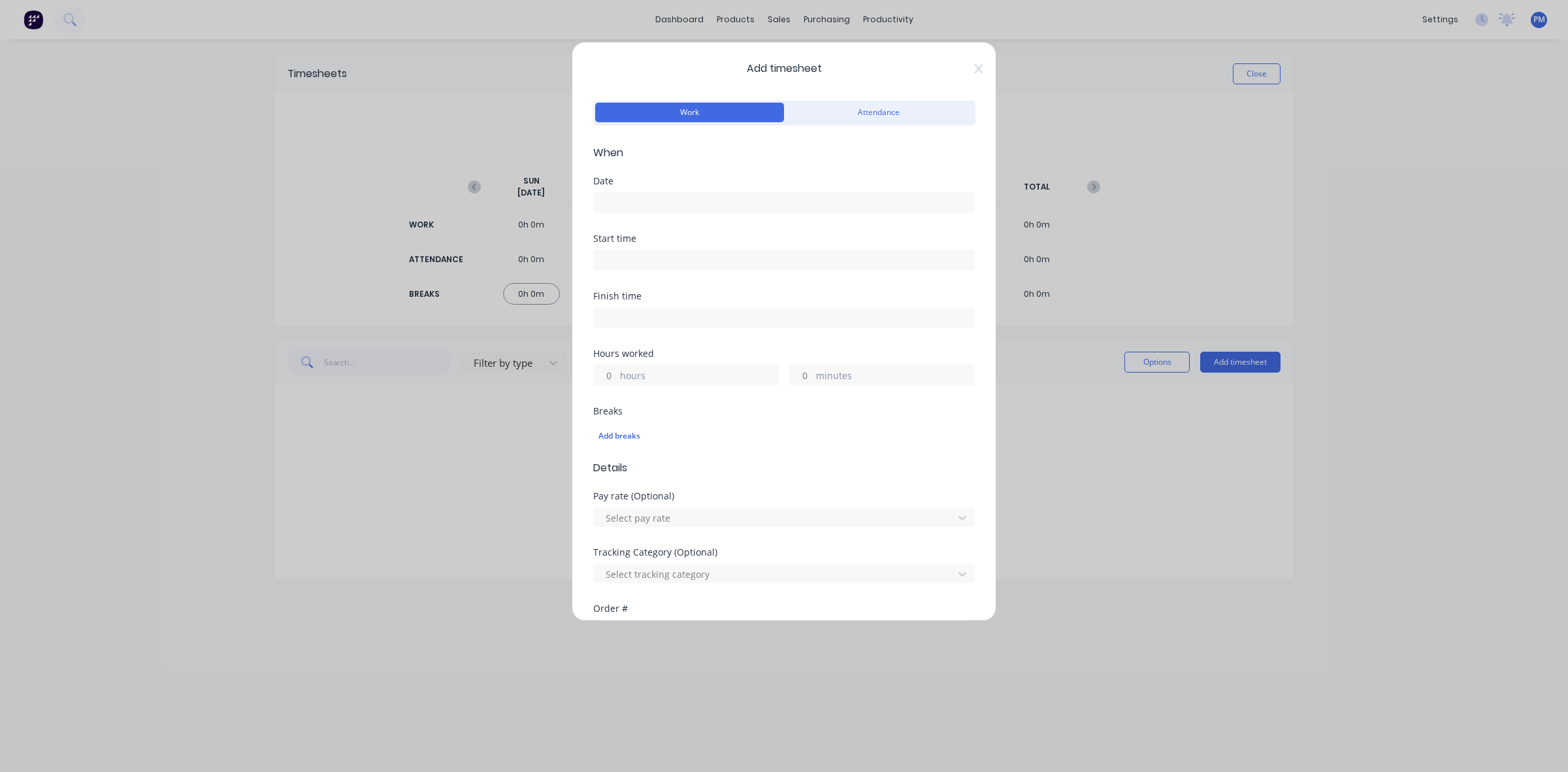
click at [678, 204] on input at bounding box center [784, 202] width 380 height 20
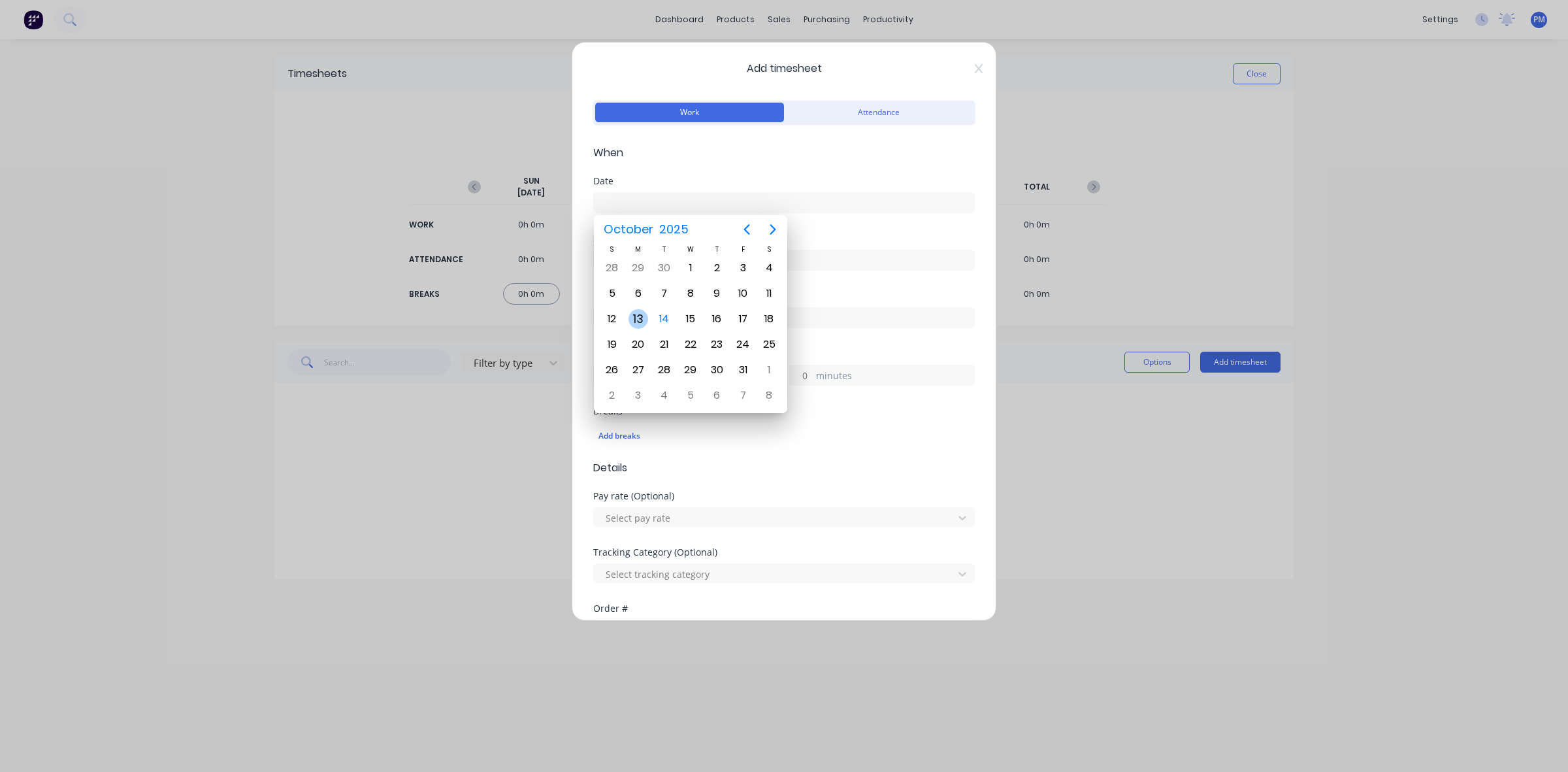
click at [635, 315] on div "13" at bounding box center [638, 319] width 20 height 20
type input "[DATE]"
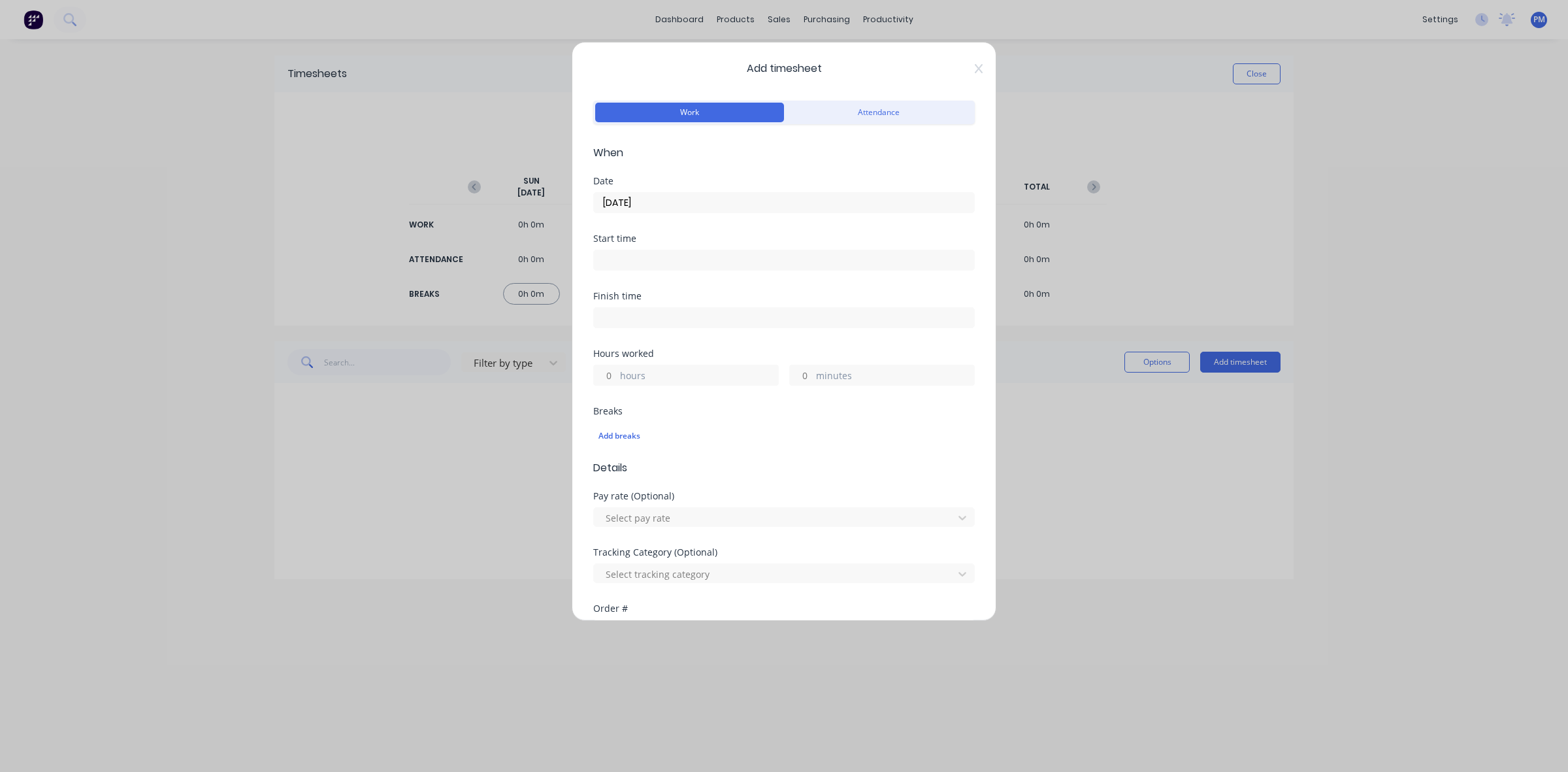
click at [636, 256] on input at bounding box center [784, 260] width 380 height 20
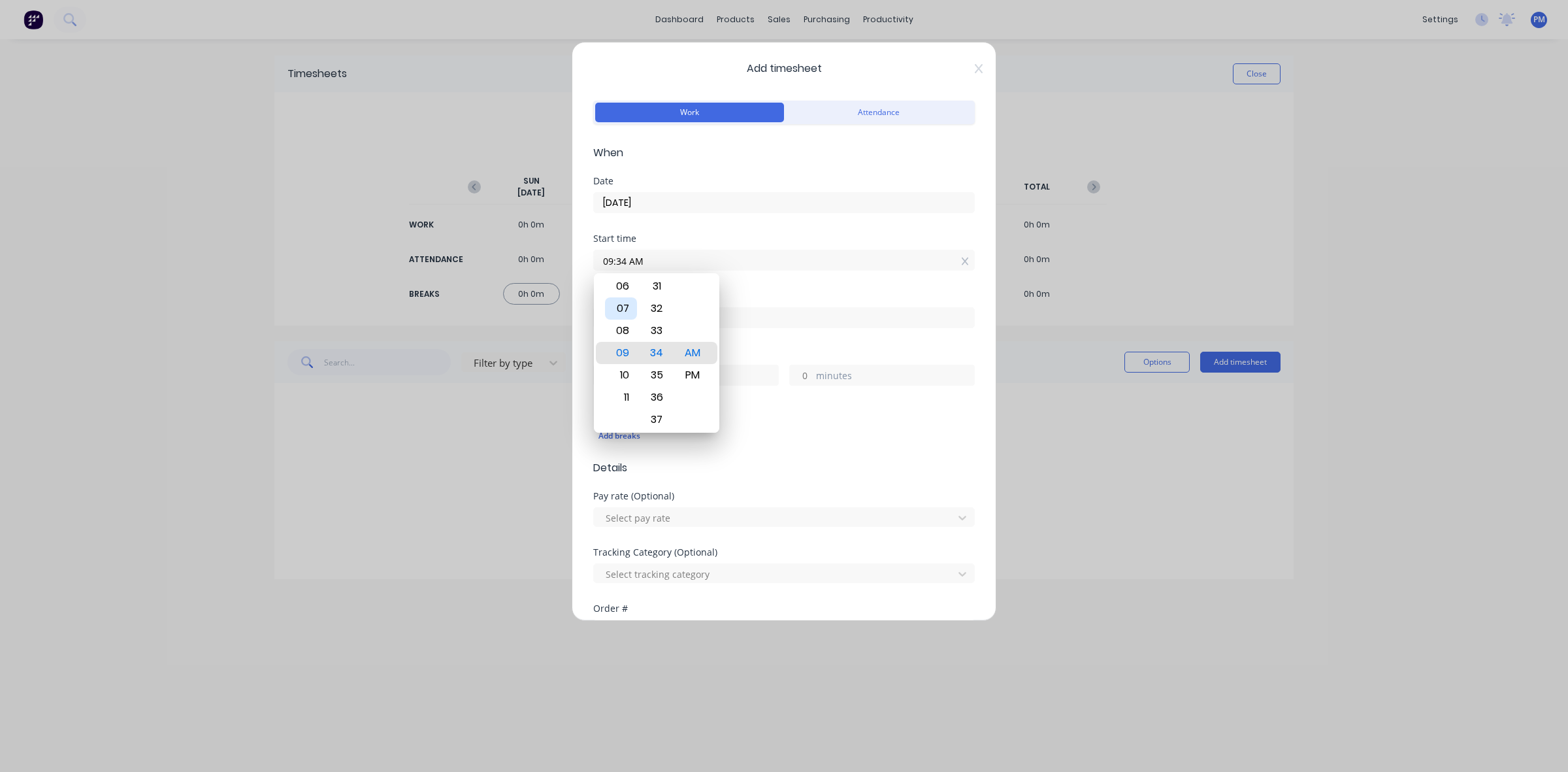
click at [621, 311] on div "07" at bounding box center [621, 308] width 32 height 22
click at [658, 310] on div "30" at bounding box center [657, 308] width 32 height 22
type input "07:30 AM"
click at [760, 448] on div "Add breaks" at bounding box center [784, 436] width 382 height 27
drag, startPoint x: 613, startPoint y: 374, endPoint x: 599, endPoint y: 371, distance: 14.3
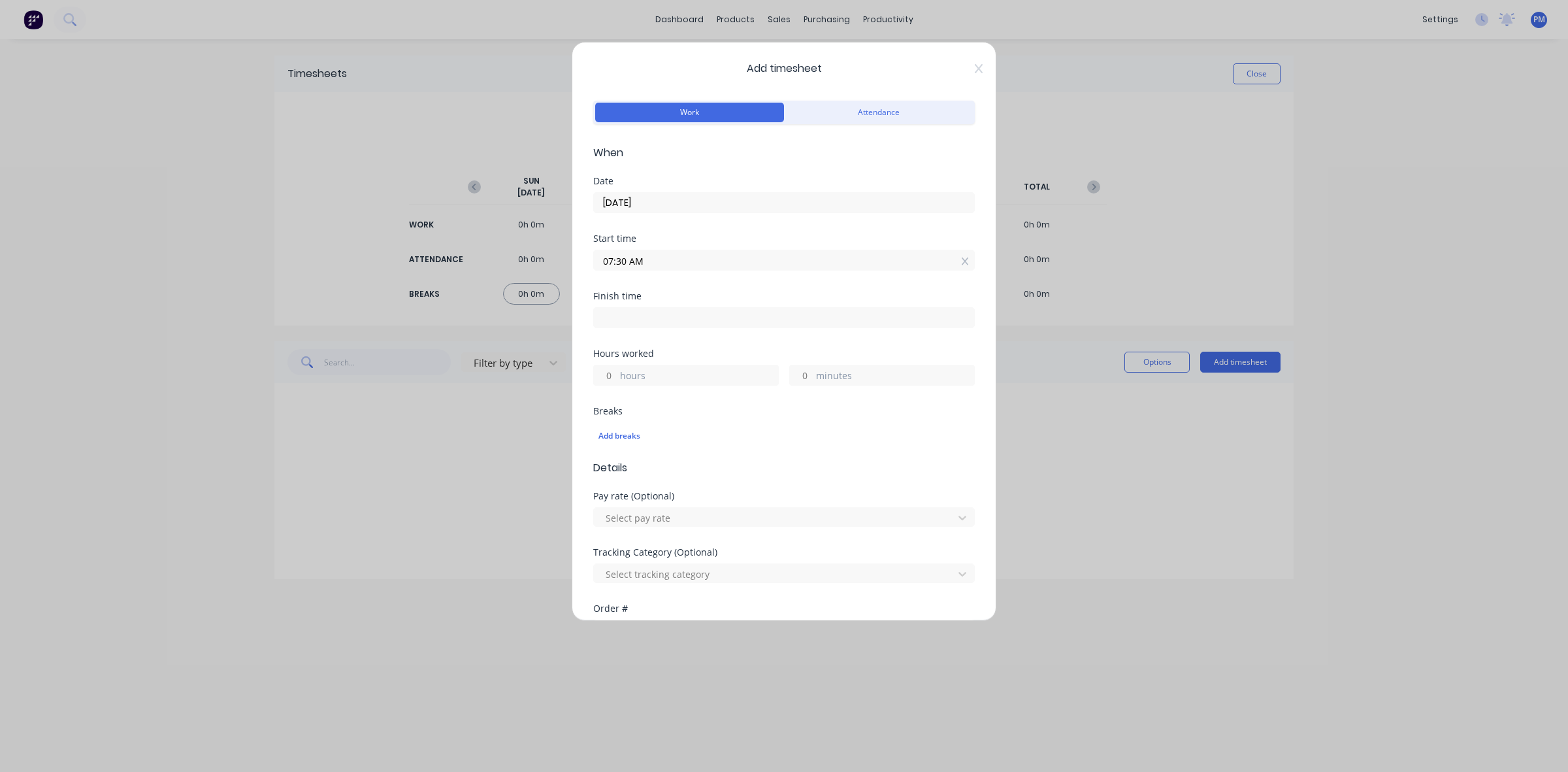
click at [599, 371] on input "hours" at bounding box center [605, 375] width 23 height 20
type input "7"
type input "02:30 PM"
click at [799, 371] on input "0" at bounding box center [801, 375] width 23 height 20
type input "30"
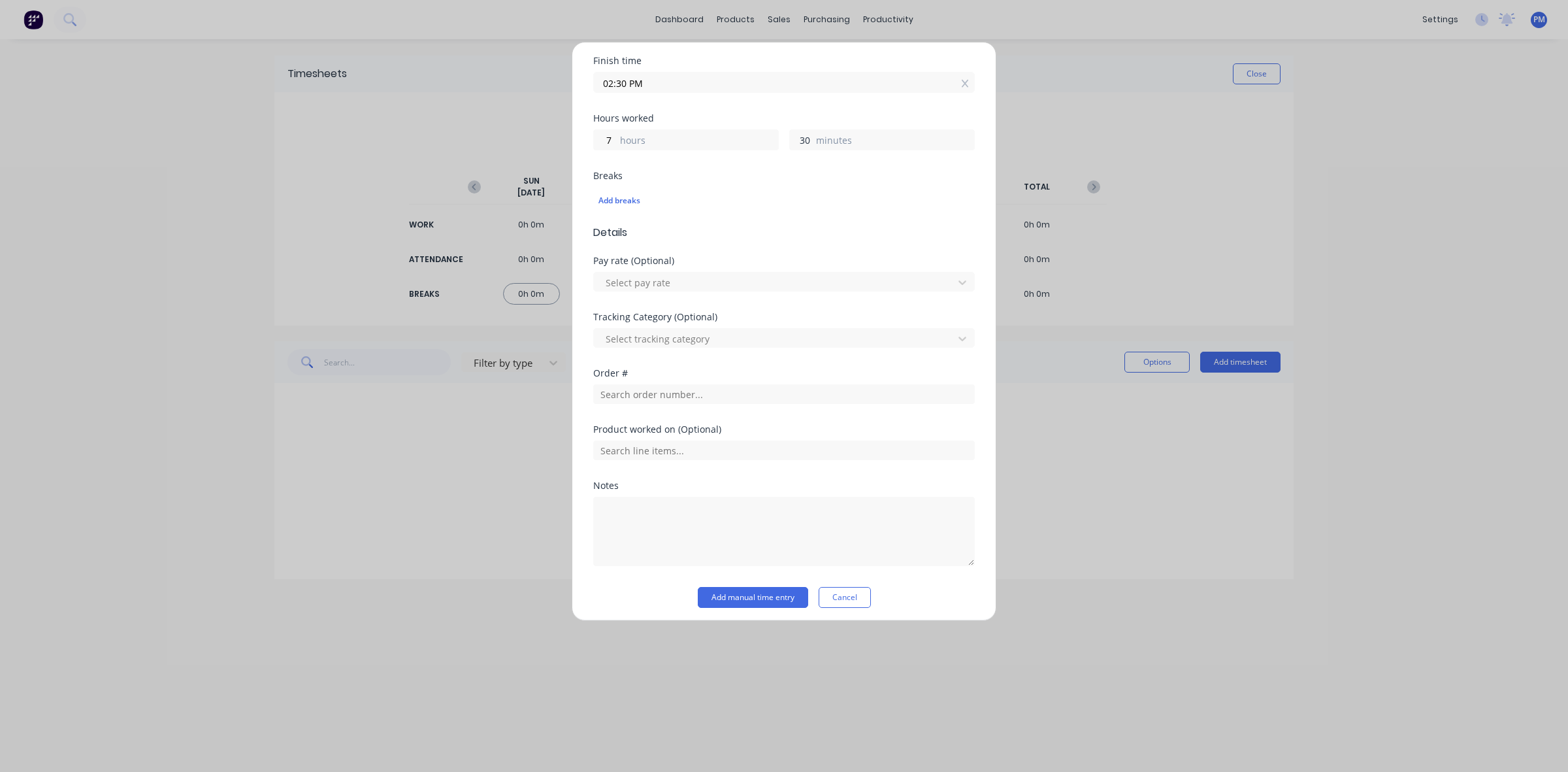
scroll to position [242, 0]
type input "03:00 PM"
click at [638, 390] on input "text" at bounding box center [784, 388] width 382 height 20
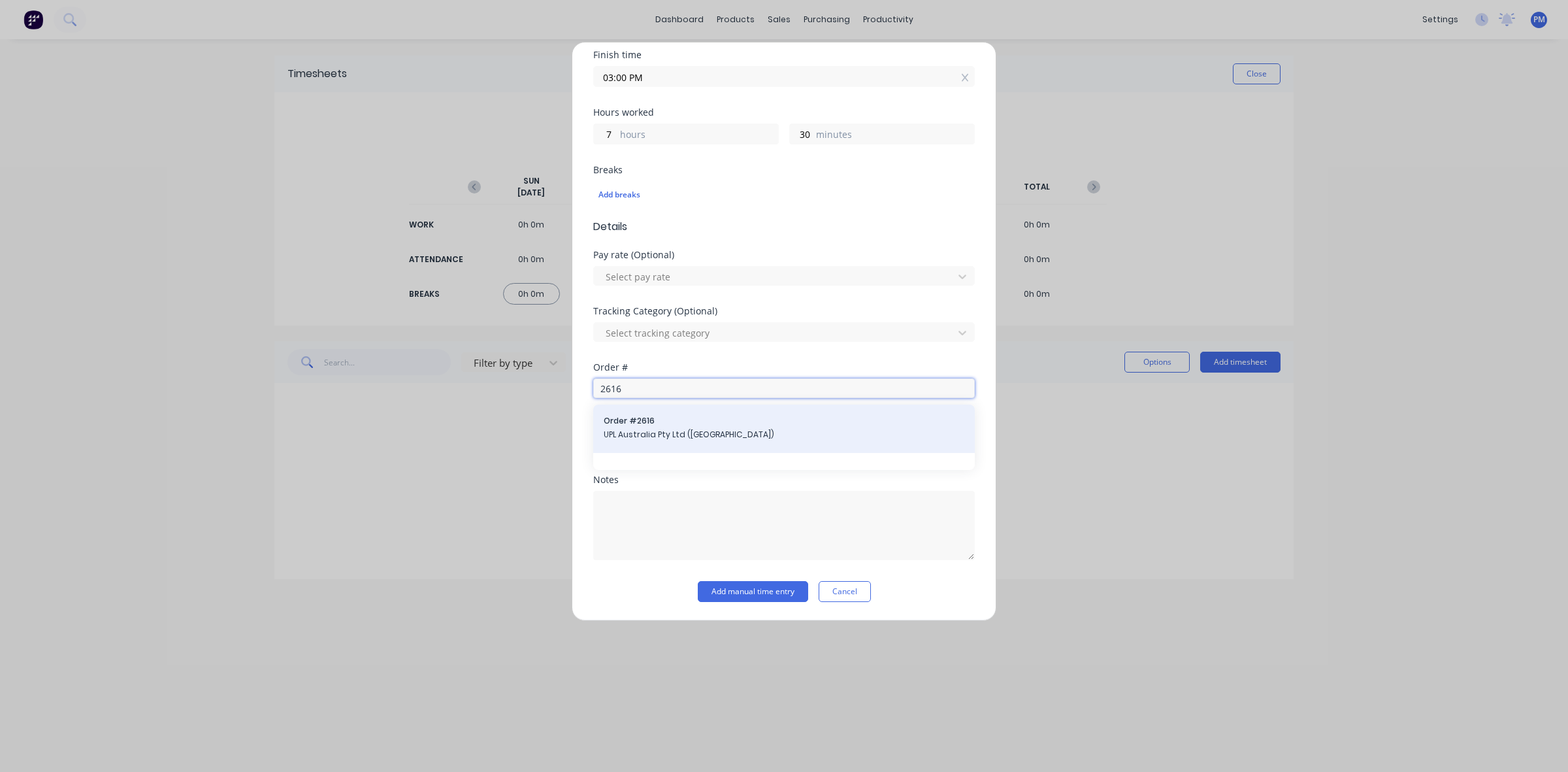
type input "2616"
click at [632, 432] on span "UPL Australia Pty Ltd ([GEOGRAPHIC_DATA])" at bounding box center [784, 434] width 361 height 12
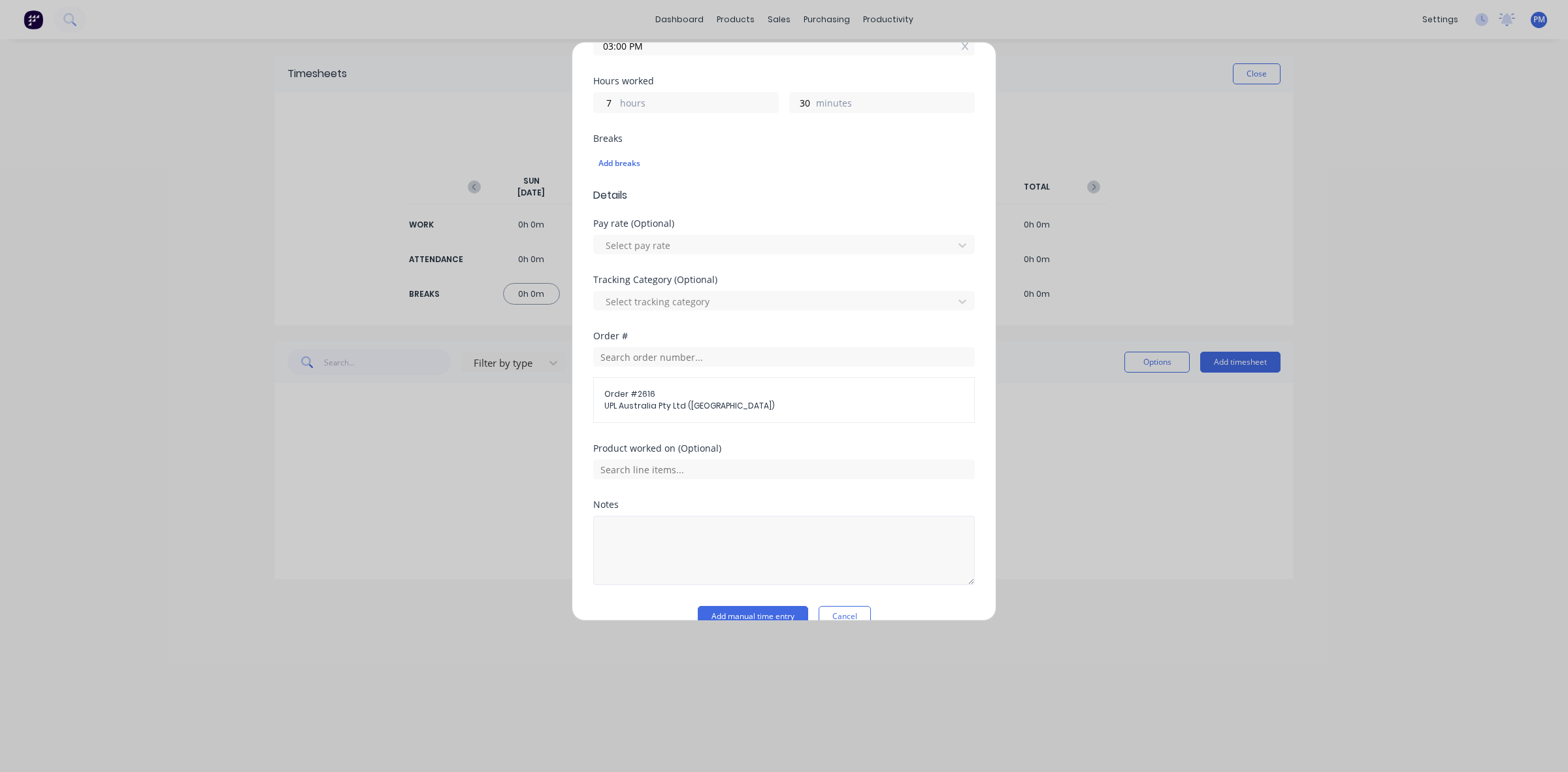
scroll to position [299, 0]
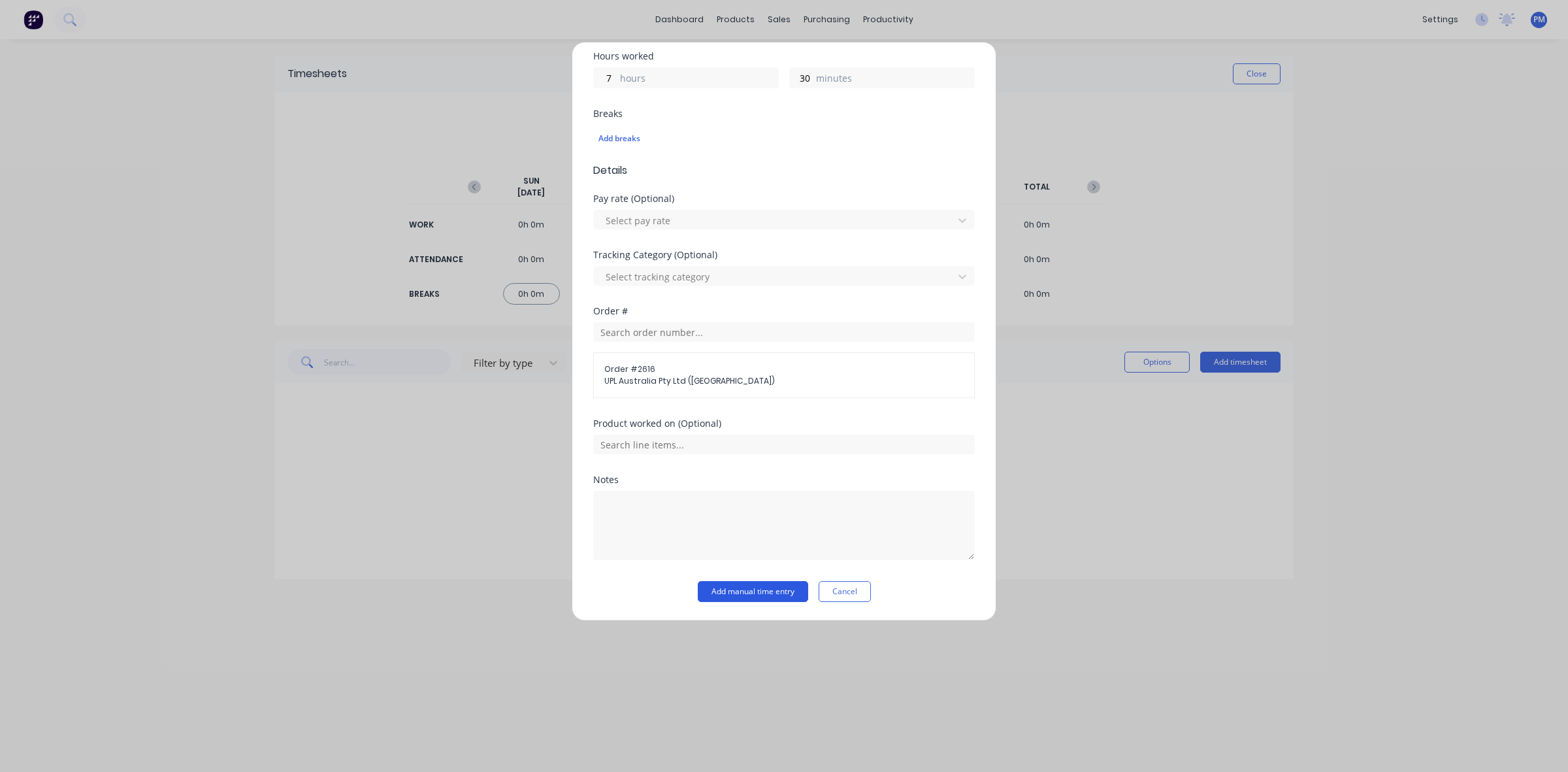
click at [759, 596] on button "Add manual time entry" at bounding box center [753, 591] width 110 height 21
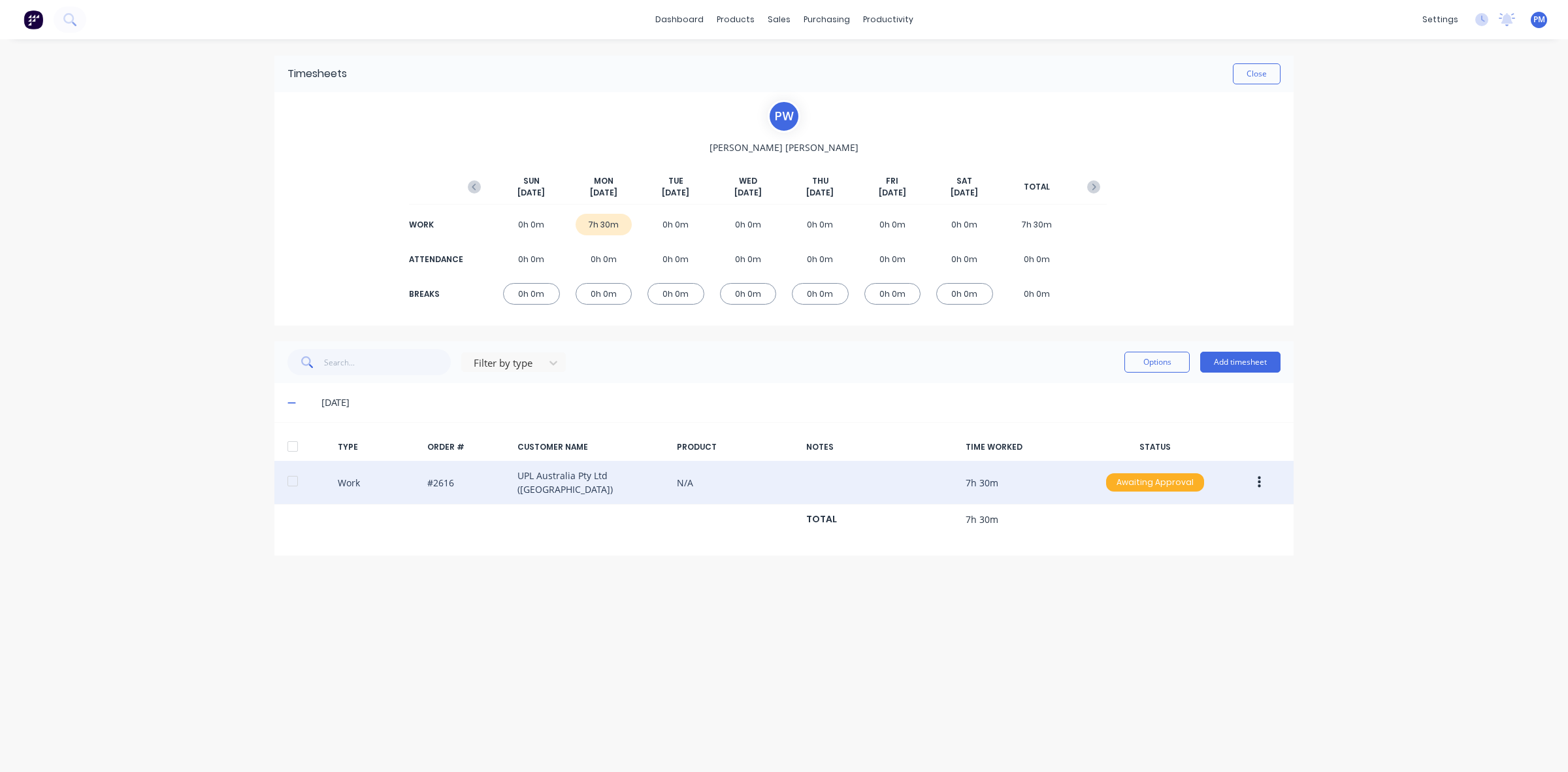
click at [1117, 479] on div "Awaiting Approval" at bounding box center [1155, 482] width 98 height 18
click at [1125, 545] on div "Approved" at bounding box center [1126, 548] width 107 height 18
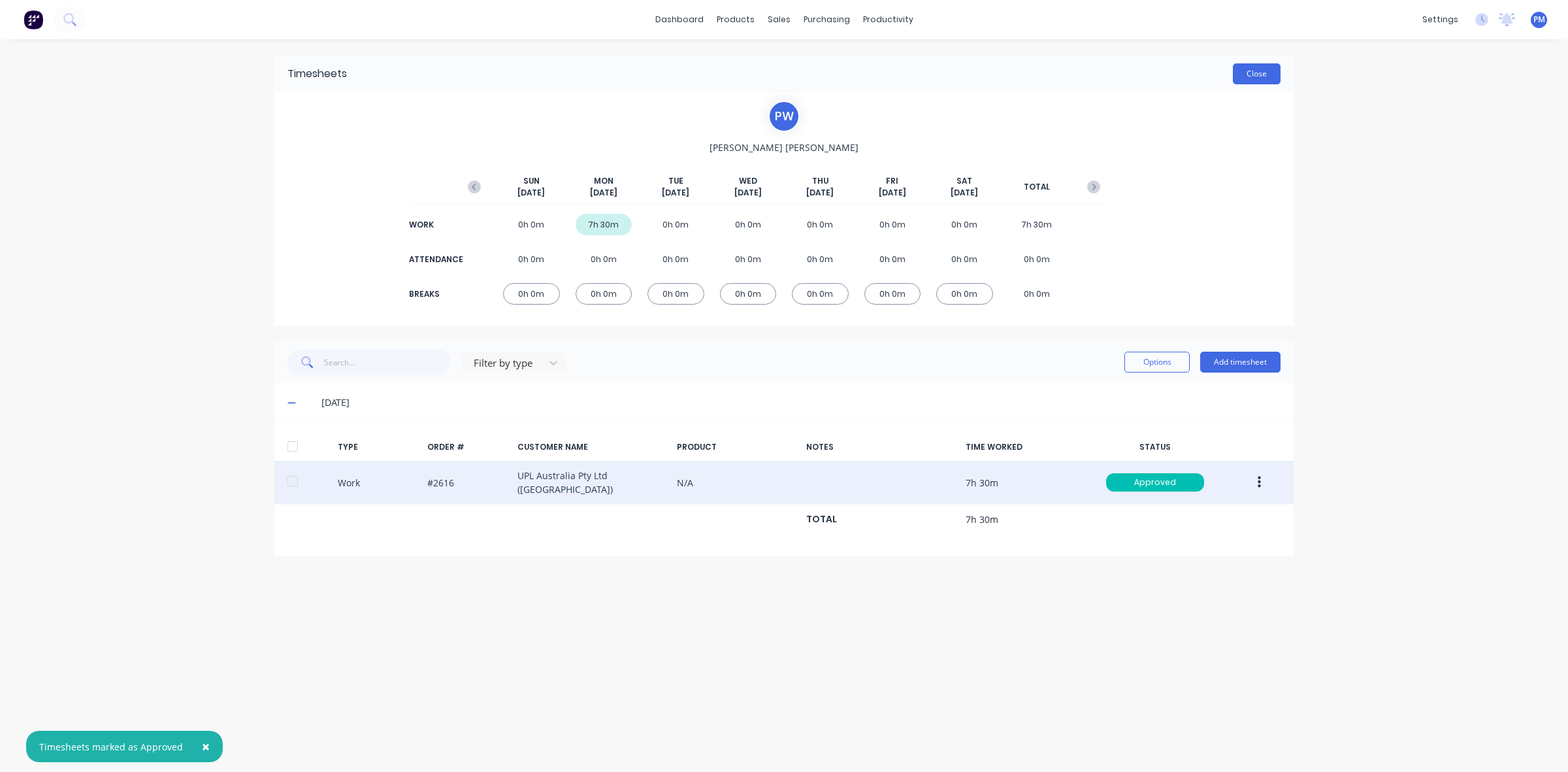
click at [1254, 75] on button "Close" at bounding box center [1257, 74] width 48 height 21
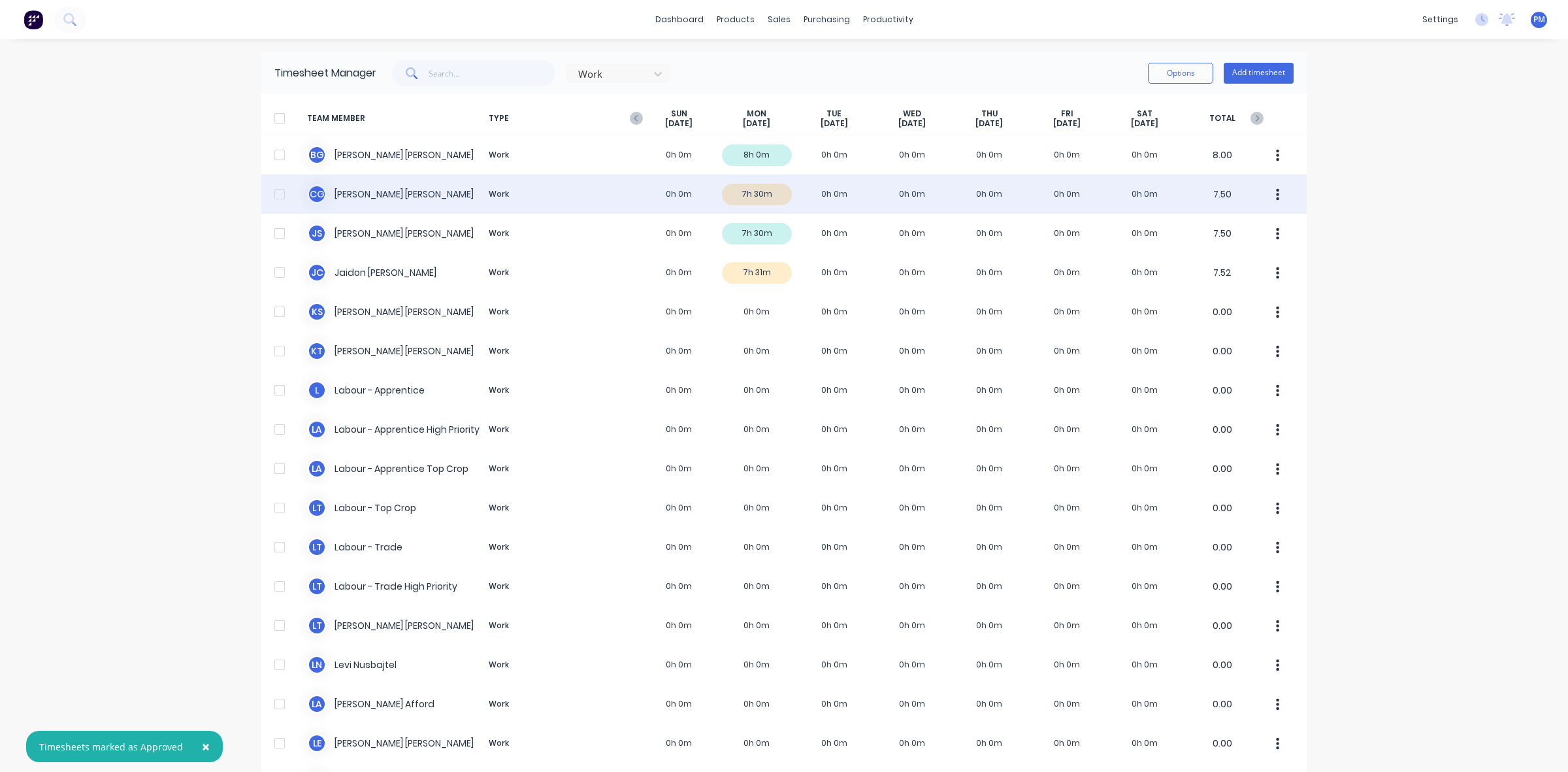
click at [749, 194] on div "C G [PERSON_NAME] Work 0h 0m 7h 30m 0h 0m 0h 0m 0h 0m 0h 0m 0h 0m 7.50" at bounding box center [784, 194] width 1045 height 39
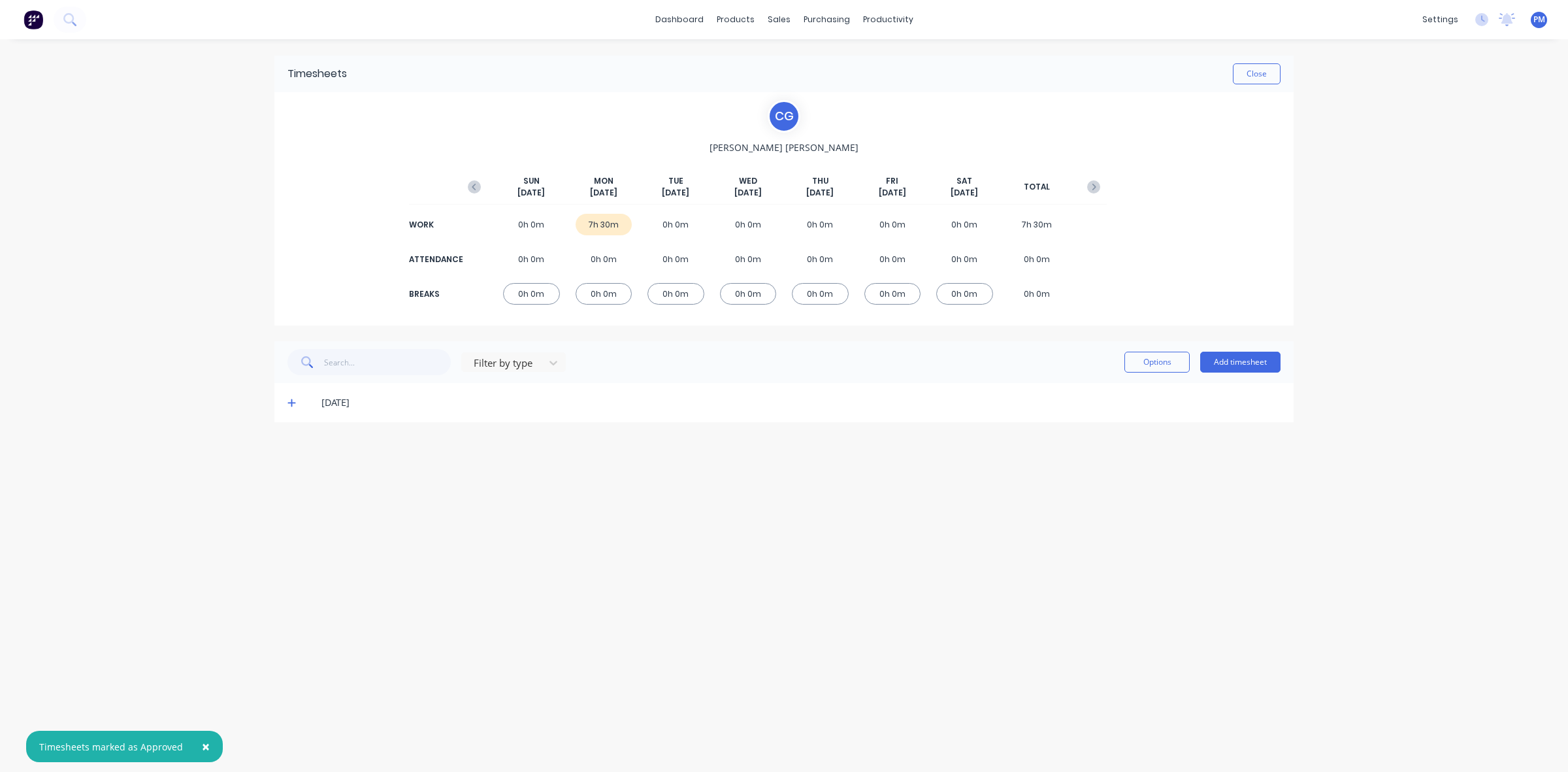
click at [292, 402] on icon at bounding box center [292, 402] width 8 height 9
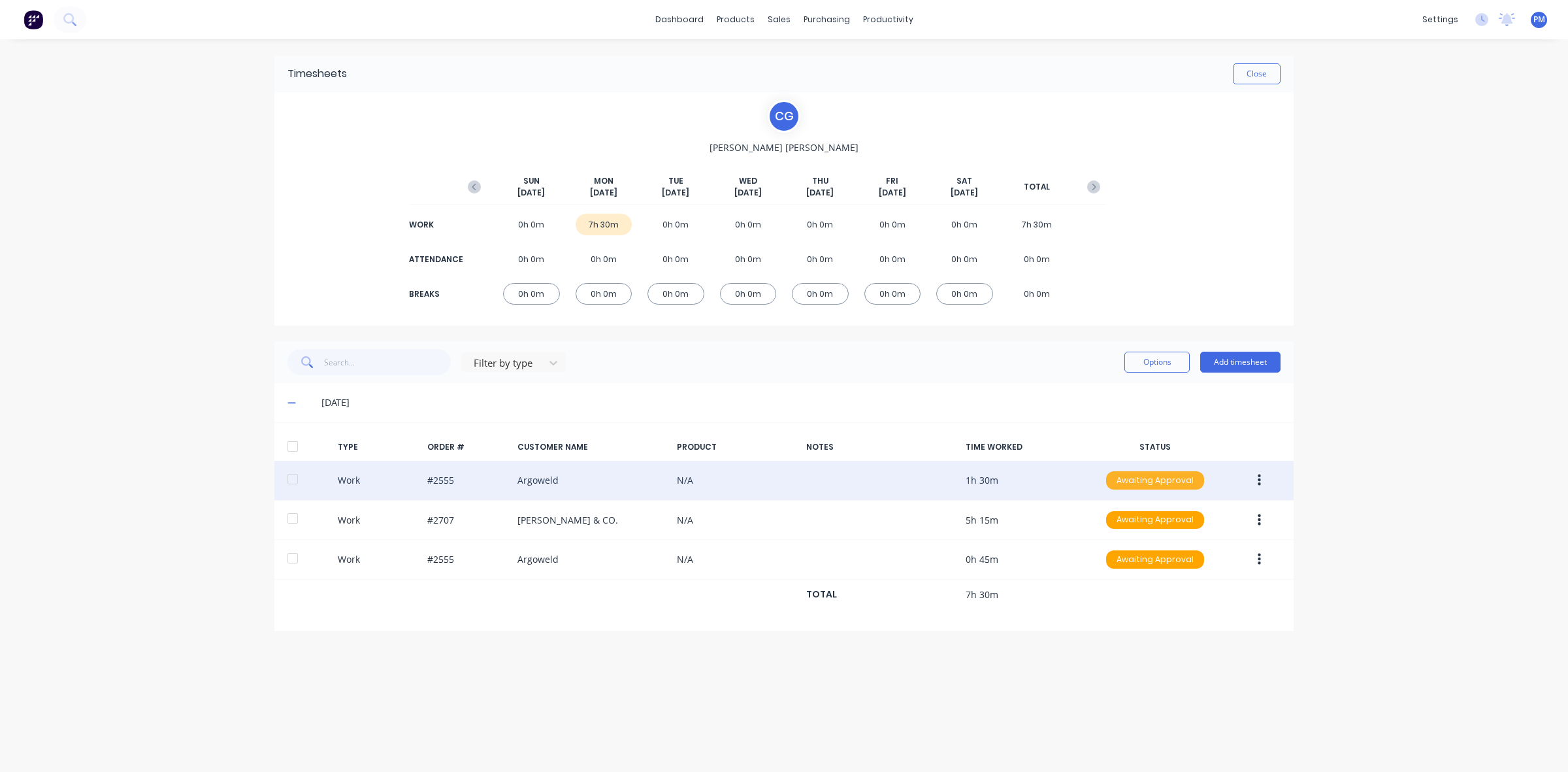
click at [1141, 480] on div "Awaiting Approval" at bounding box center [1155, 480] width 98 height 18
click at [1126, 544] on div "Approved" at bounding box center [1126, 546] width 107 height 18
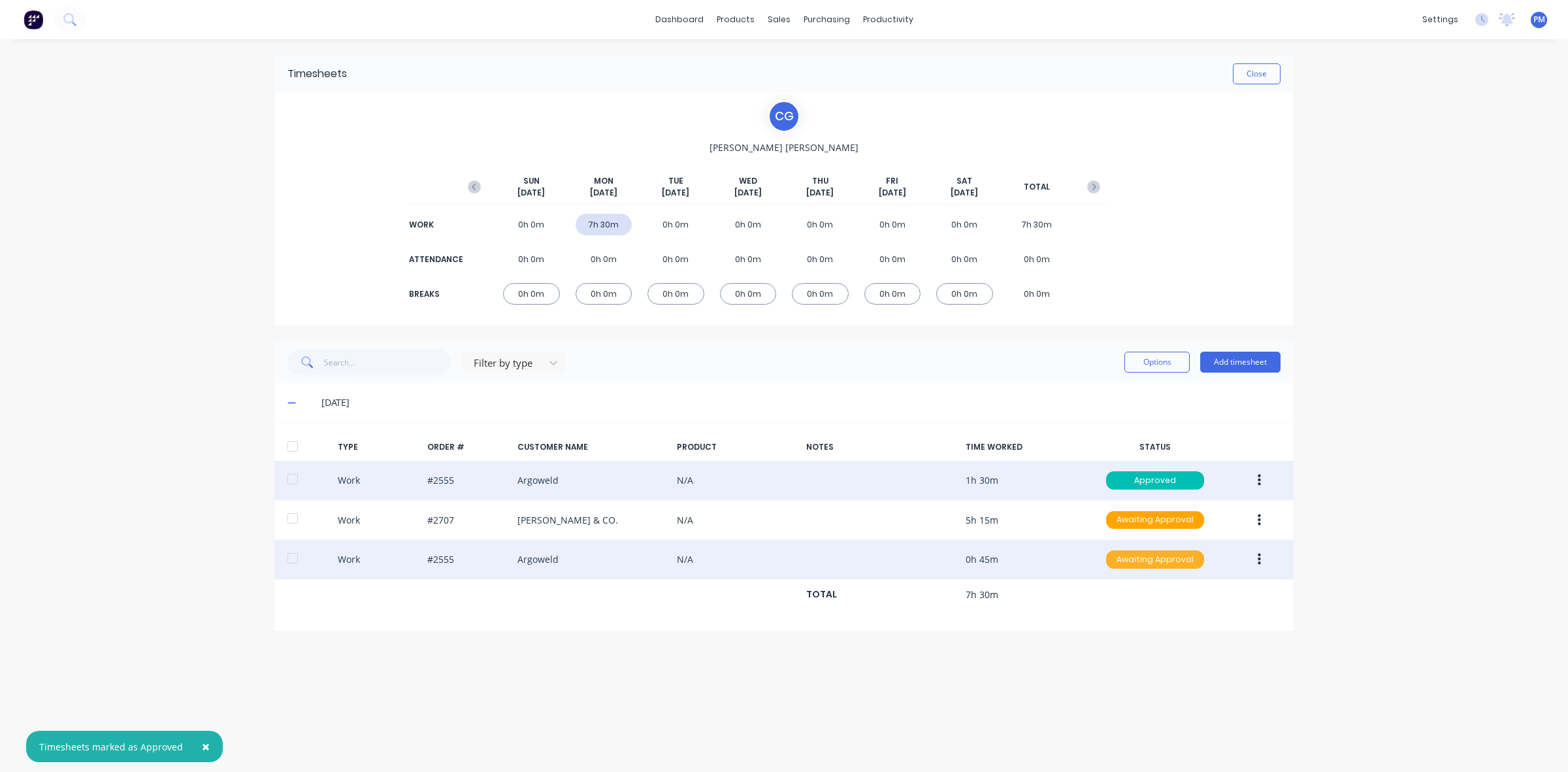
click at [1136, 560] on div "Awaiting Approval" at bounding box center [1155, 559] width 98 height 18
click at [1132, 624] on div "Approved" at bounding box center [1126, 625] width 107 height 18
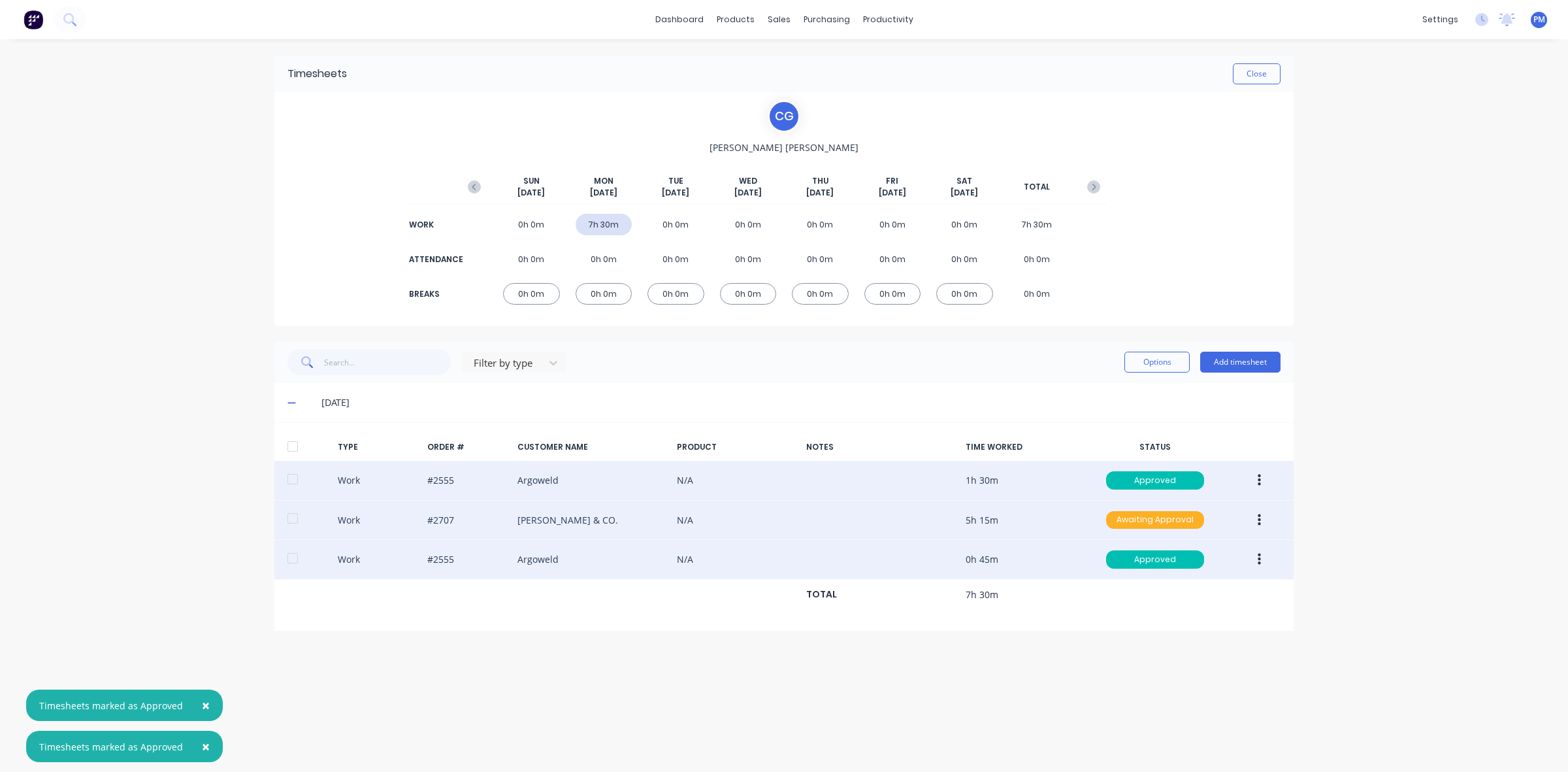
click at [1173, 527] on div "Awaiting Approval" at bounding box center [1155, 520] width 98 height 18
click at [1141, 586] on div "Approved" at bounding box center [1126, 585] width 107 height 18
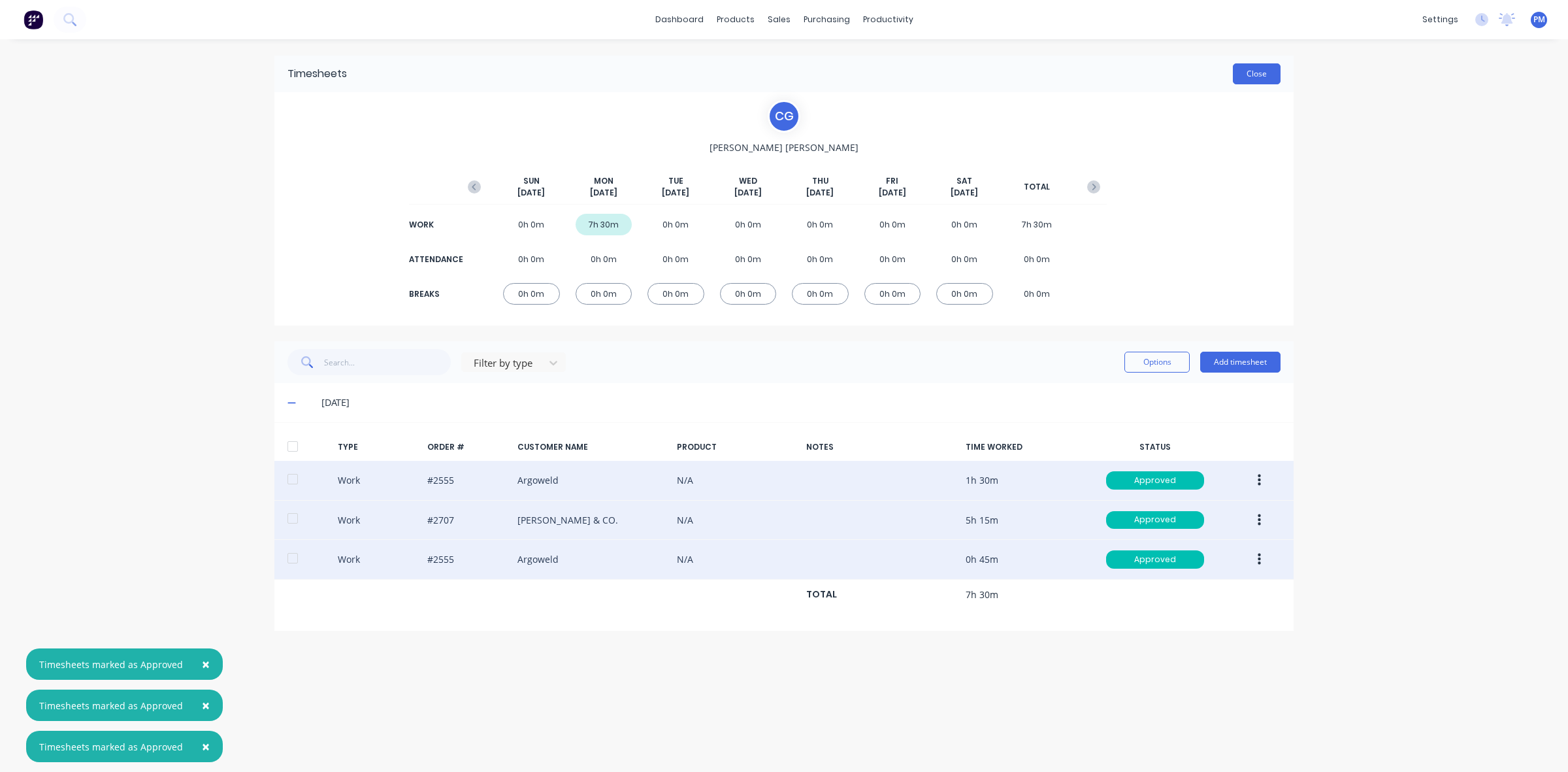
click at [1250, 82] on button "Close" at bounding box center [1257, 74] width 48 height 21
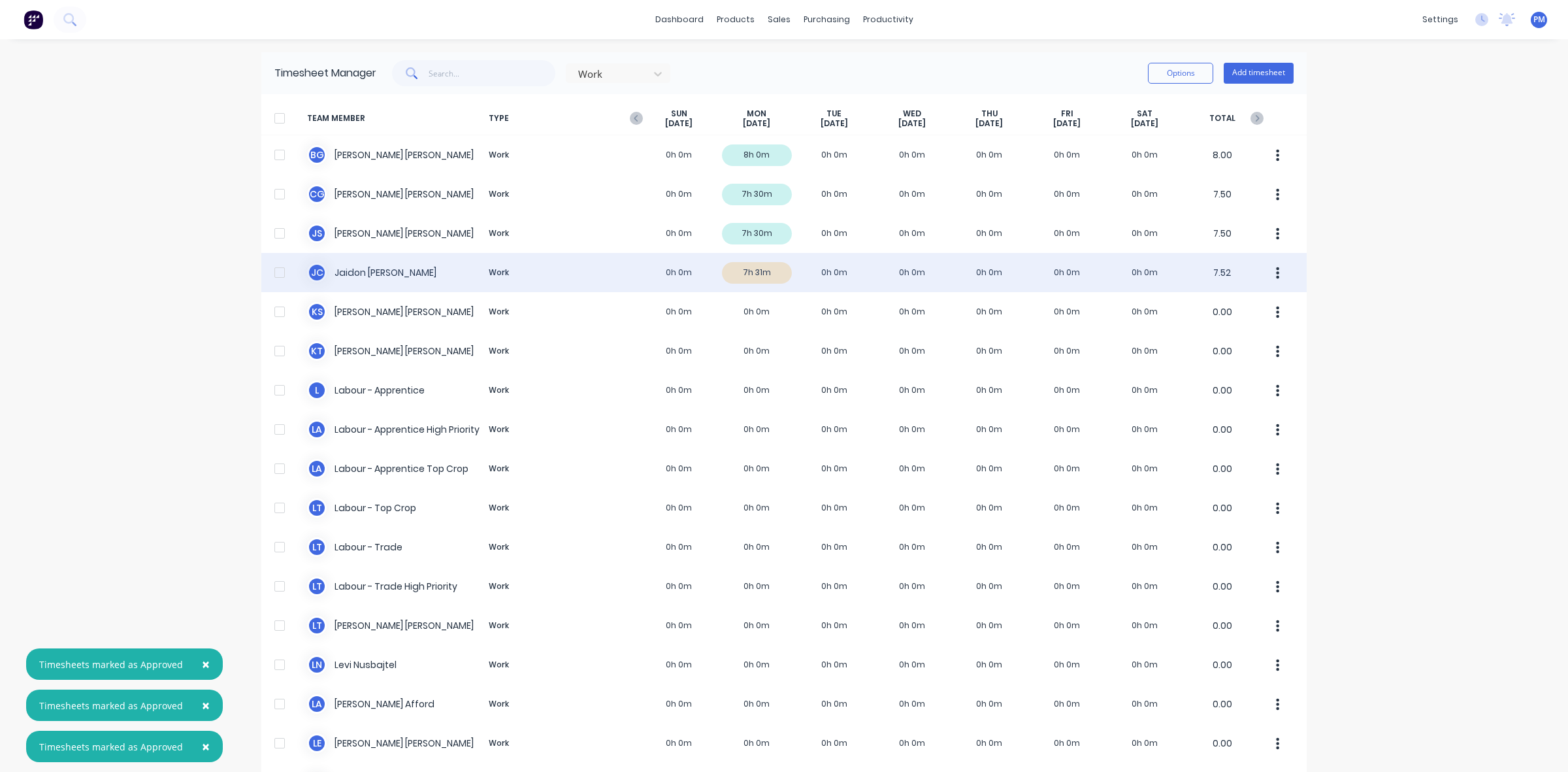
click at [763, 275] on div "[PERSON_NAME] [PERSON_NAME] Work 0h 0m 7h 31m 0h 0m 0h 0m 0h 0m 0h 0m 0h 0m 7.52" at bounding box center [784, 272] width 1045 height 39
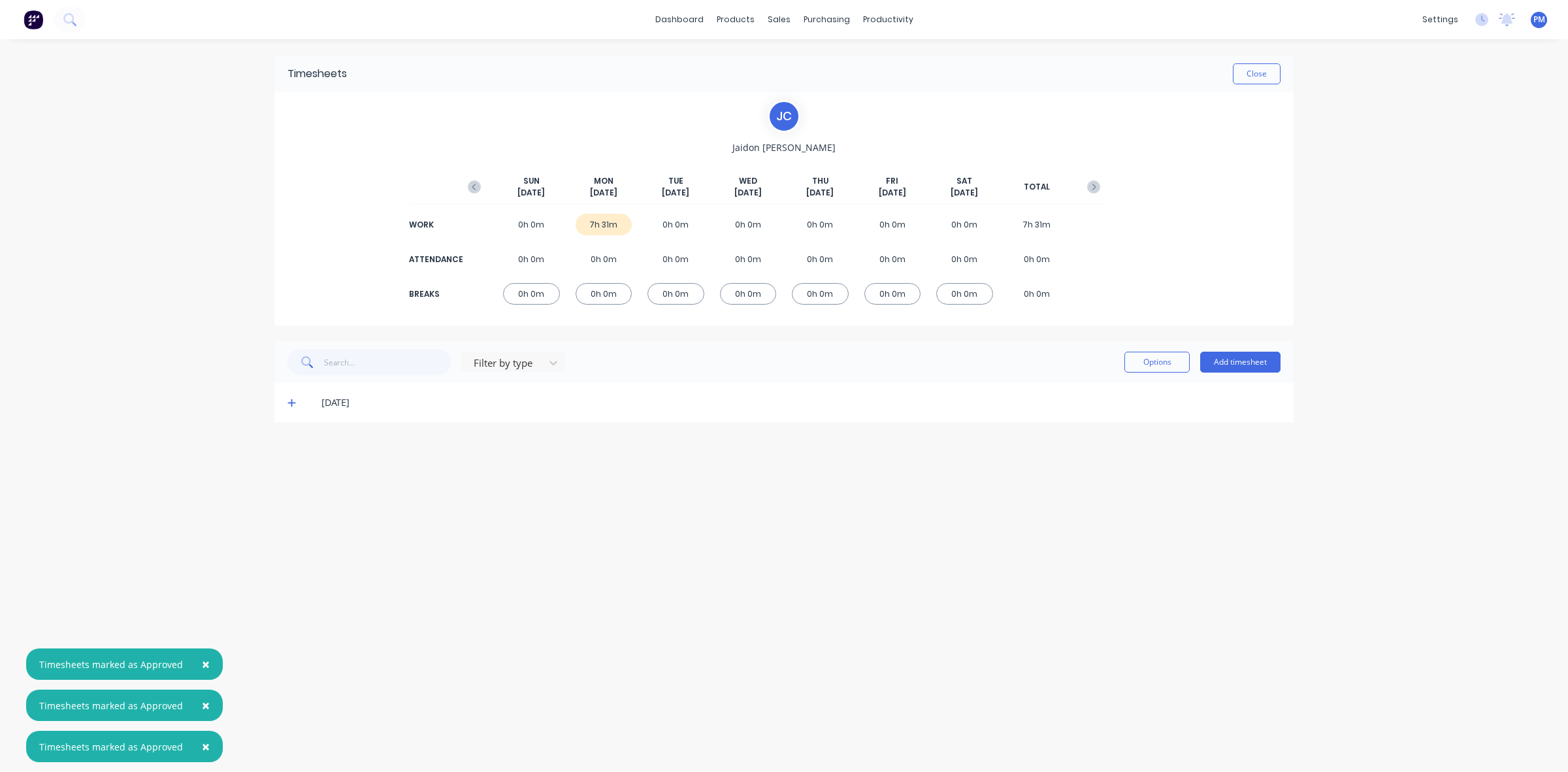
click at [290, 401] on icon at bounding box center [292, 402] width 8 height 9
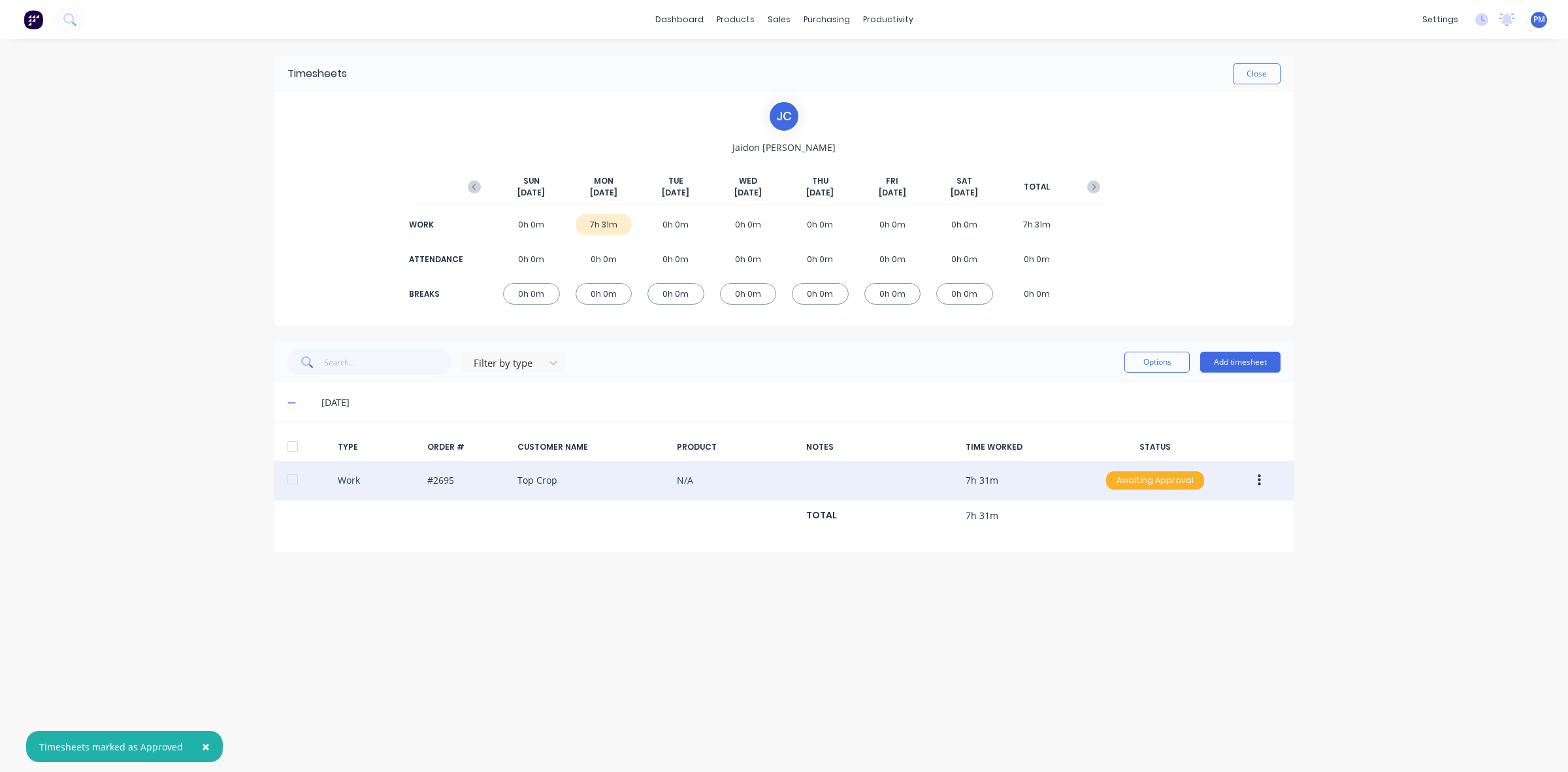
click at [1137, 479] on div "Awaiting Approval" at bounding box center [1155, 480] width 98 height 18
click at [1128, 538] on div "Approved" at bounding box center [1126, 546] width 107 height 18
click at [1250, 76] on button "Close" at bounding box center [1257, 74] width 48 height 21
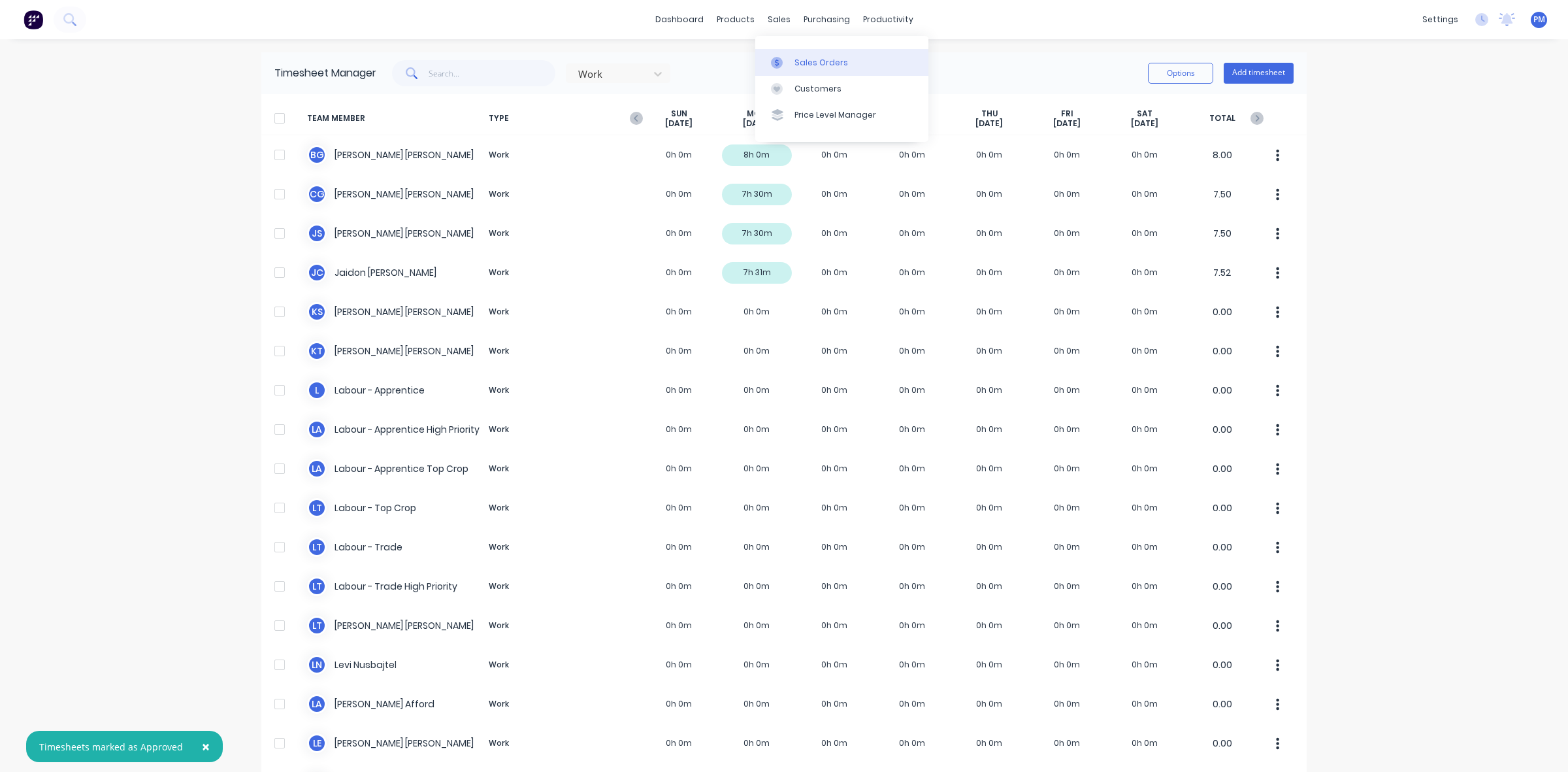
click at [805, 60] on div "Sales Orders" at bounding box center [821, 62] width 53 height 12
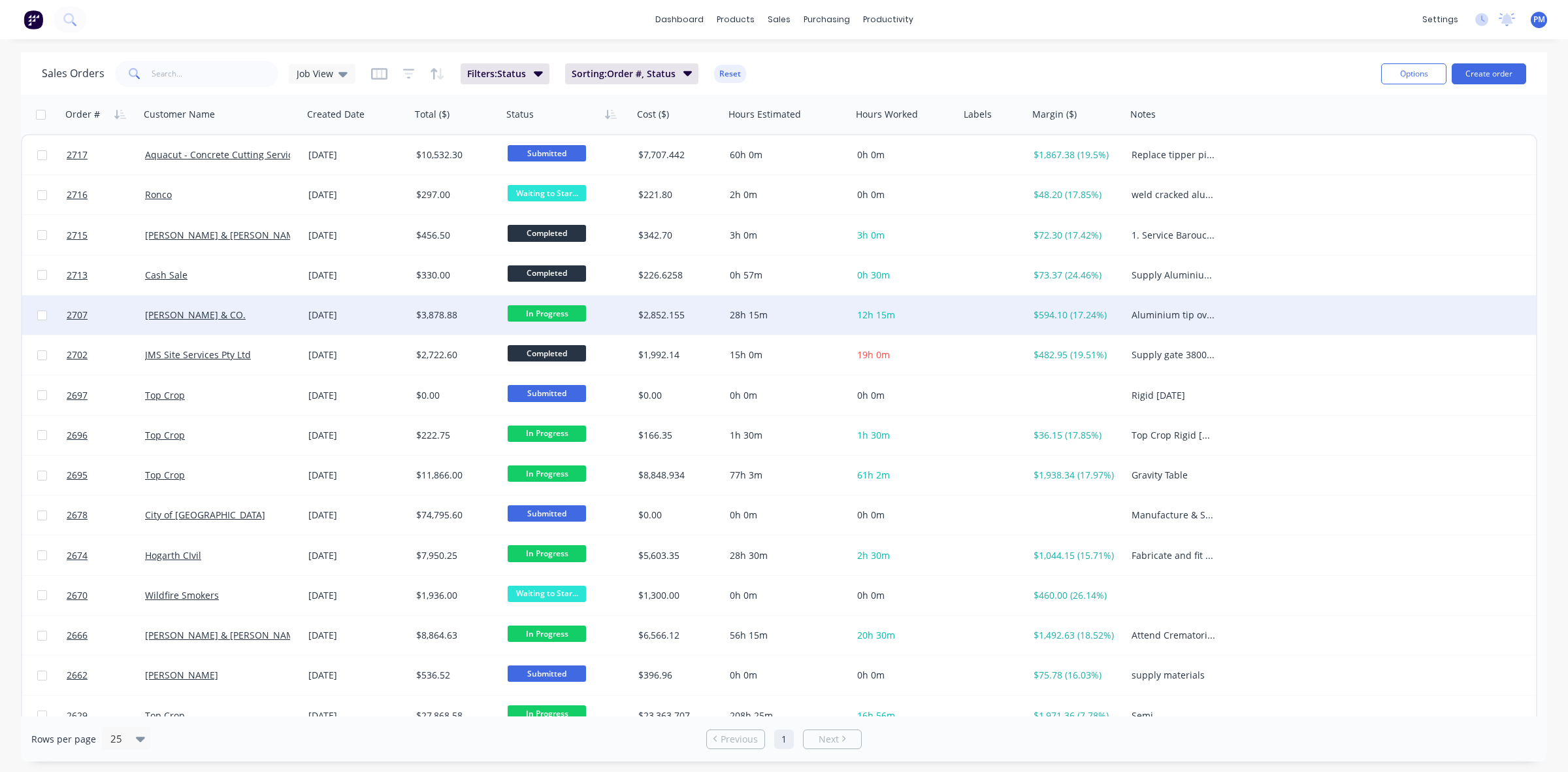
scroll to position [163, 0]
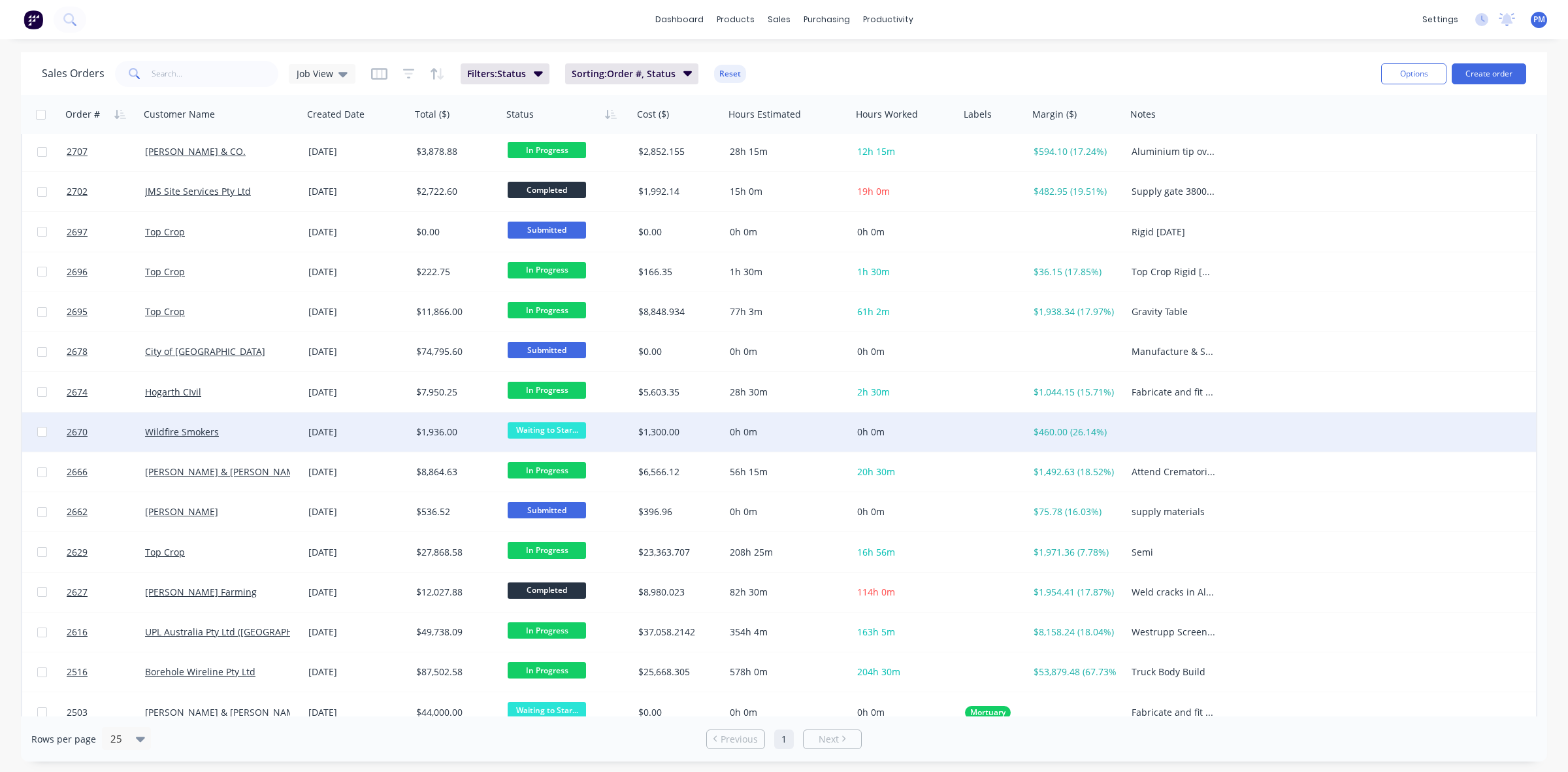
click at [523, 432] on span "Waiting to Star..." at bounding box center [547, 430] width 78 height 16
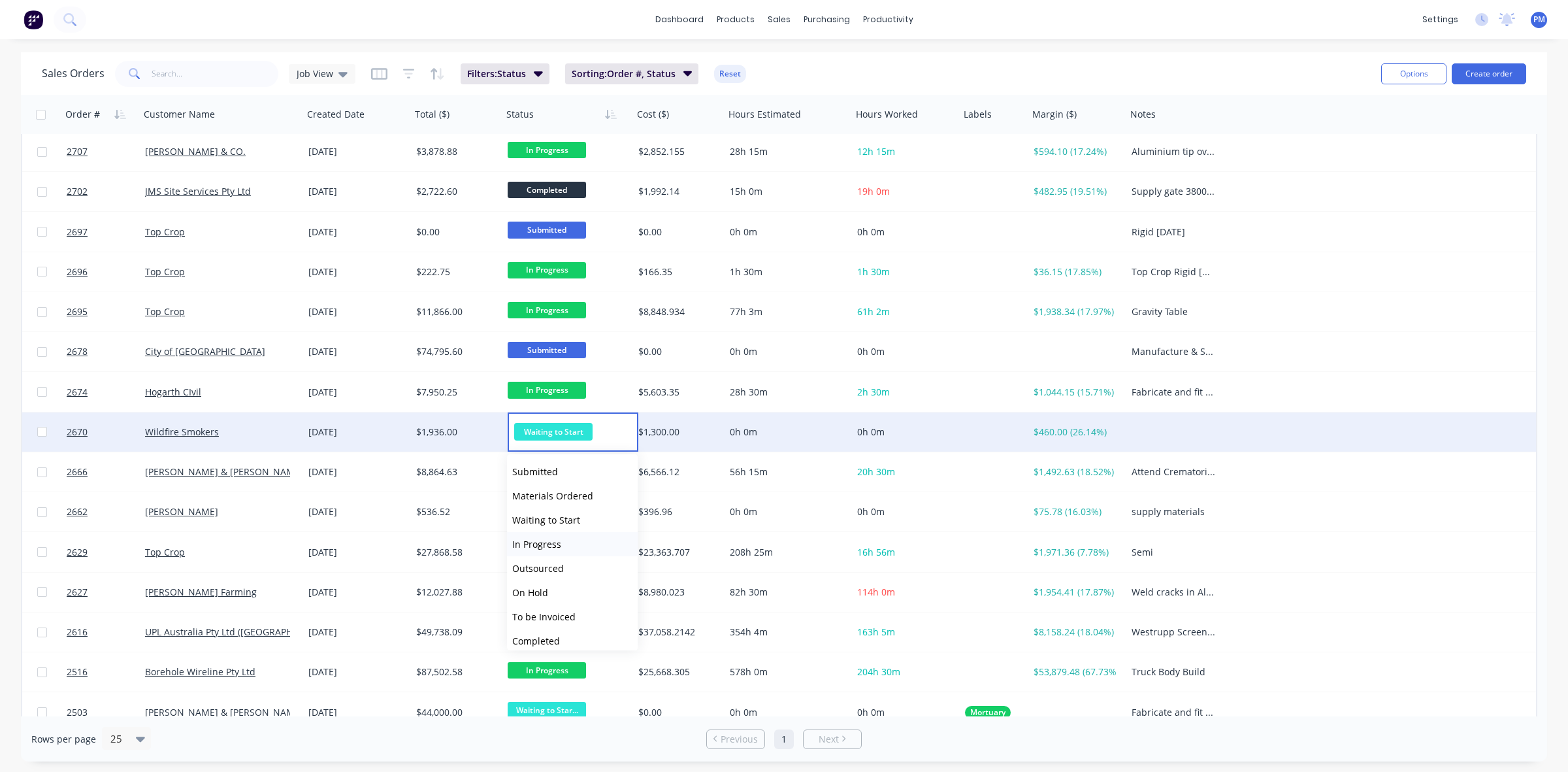
click at [538, 538] on span "In Progress" at bounding box center [537, 544] width 49 height 12
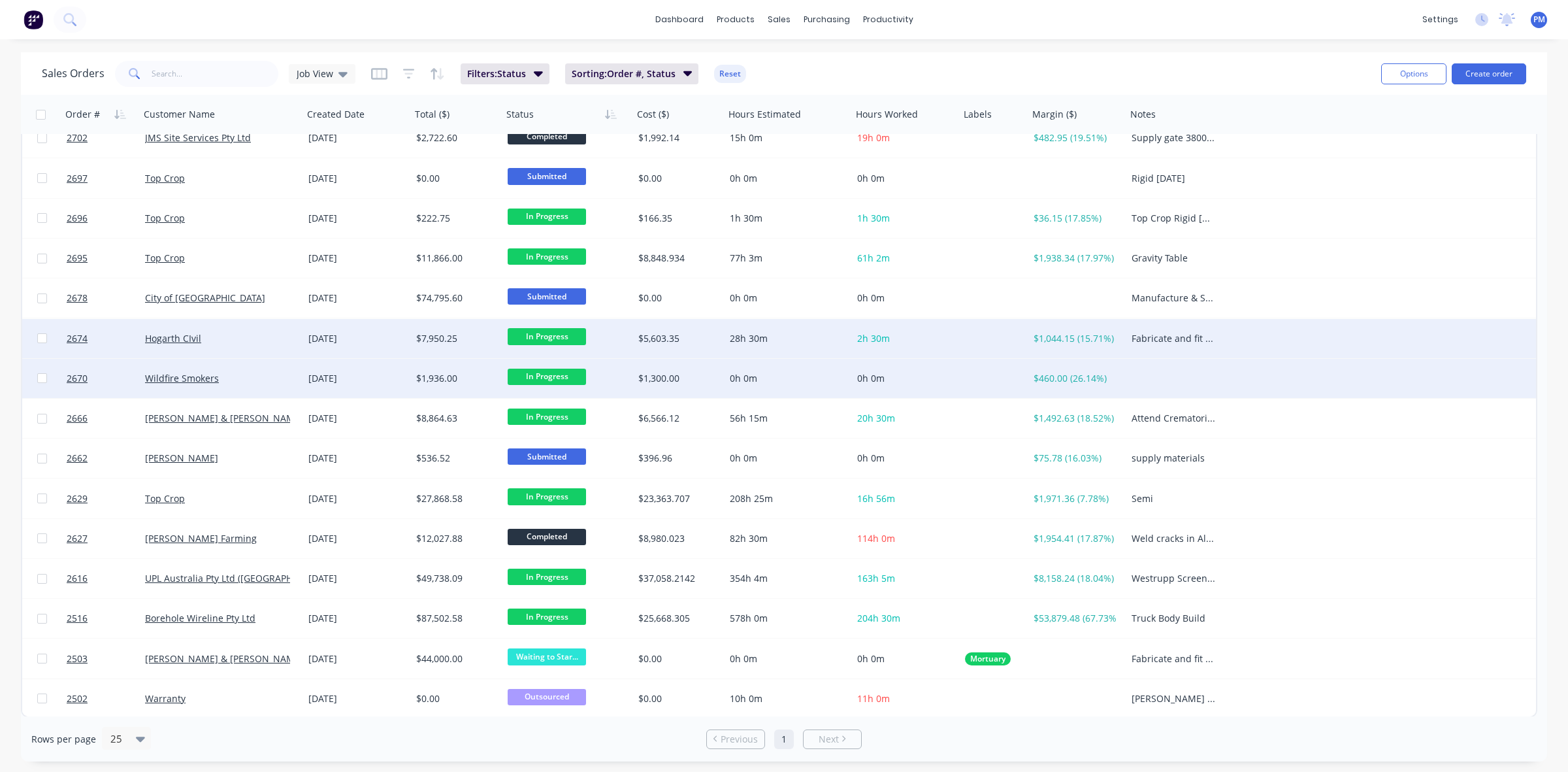
scroll to position [218, 0]
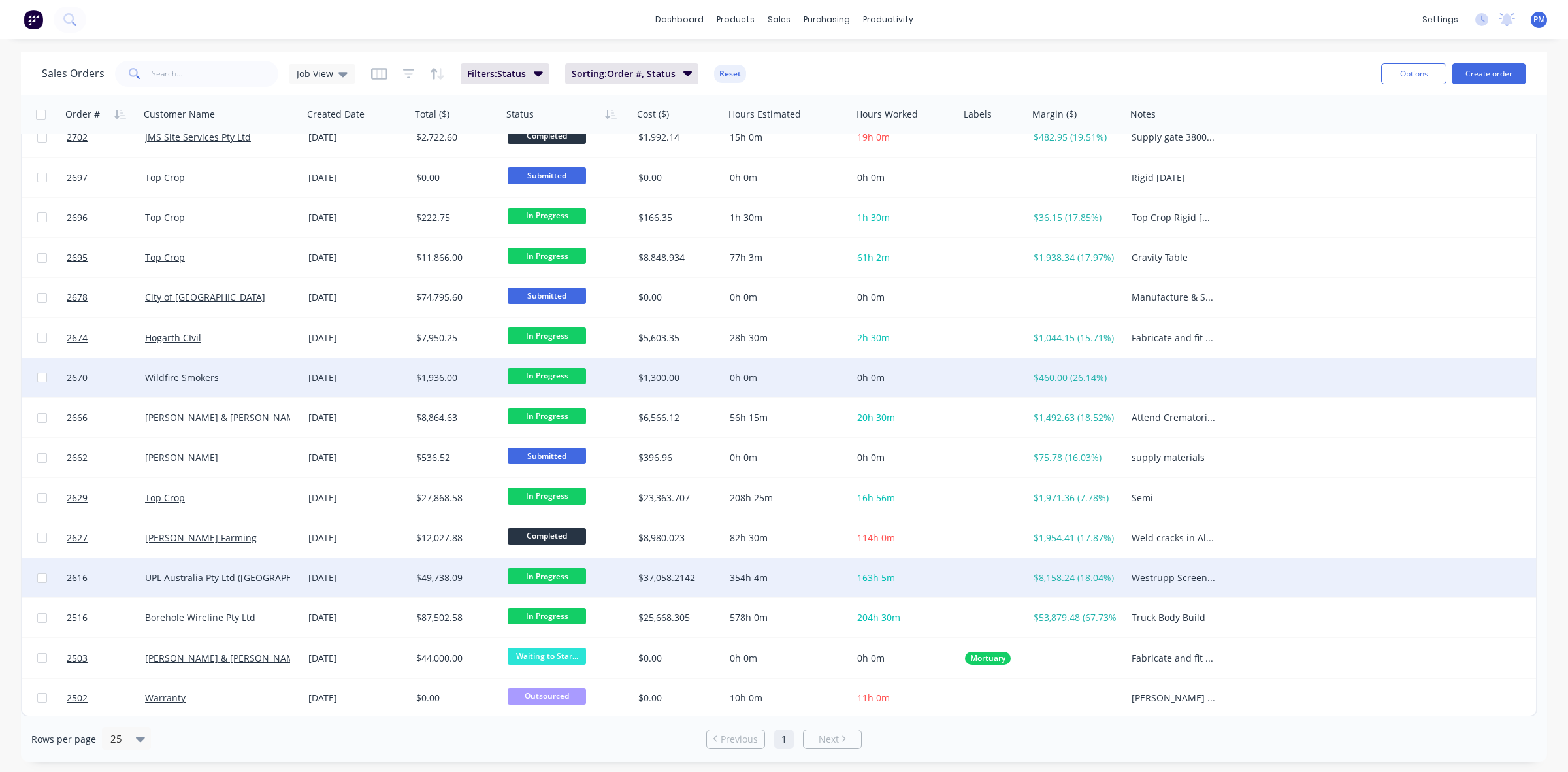
click at [386, 586] on div "[DATE]" at bounding box center [357, 577] width 108 height 39
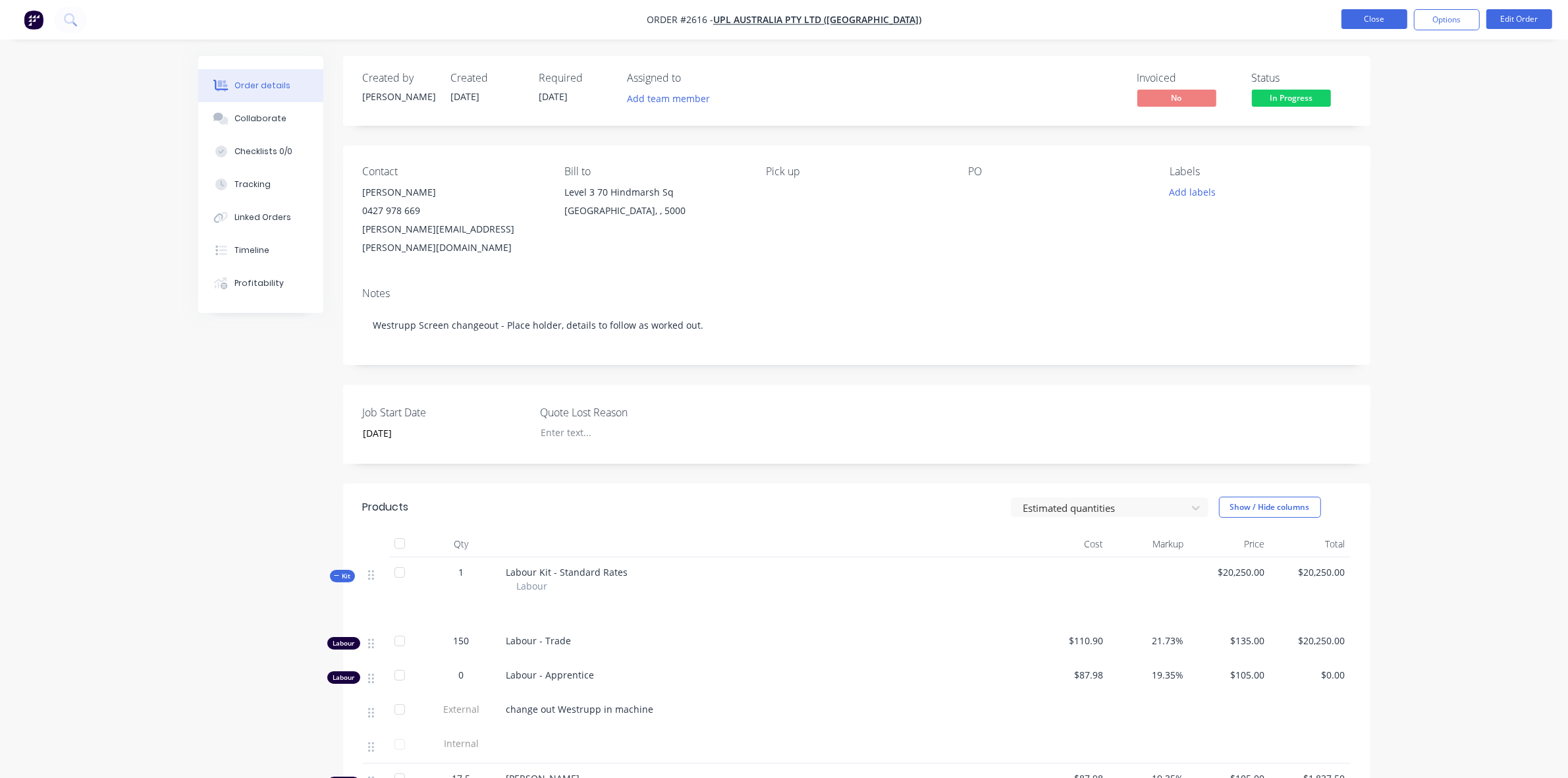
click at [1364, 10] on button "Close" at bounding box center [1374, 19] width 66 height 20
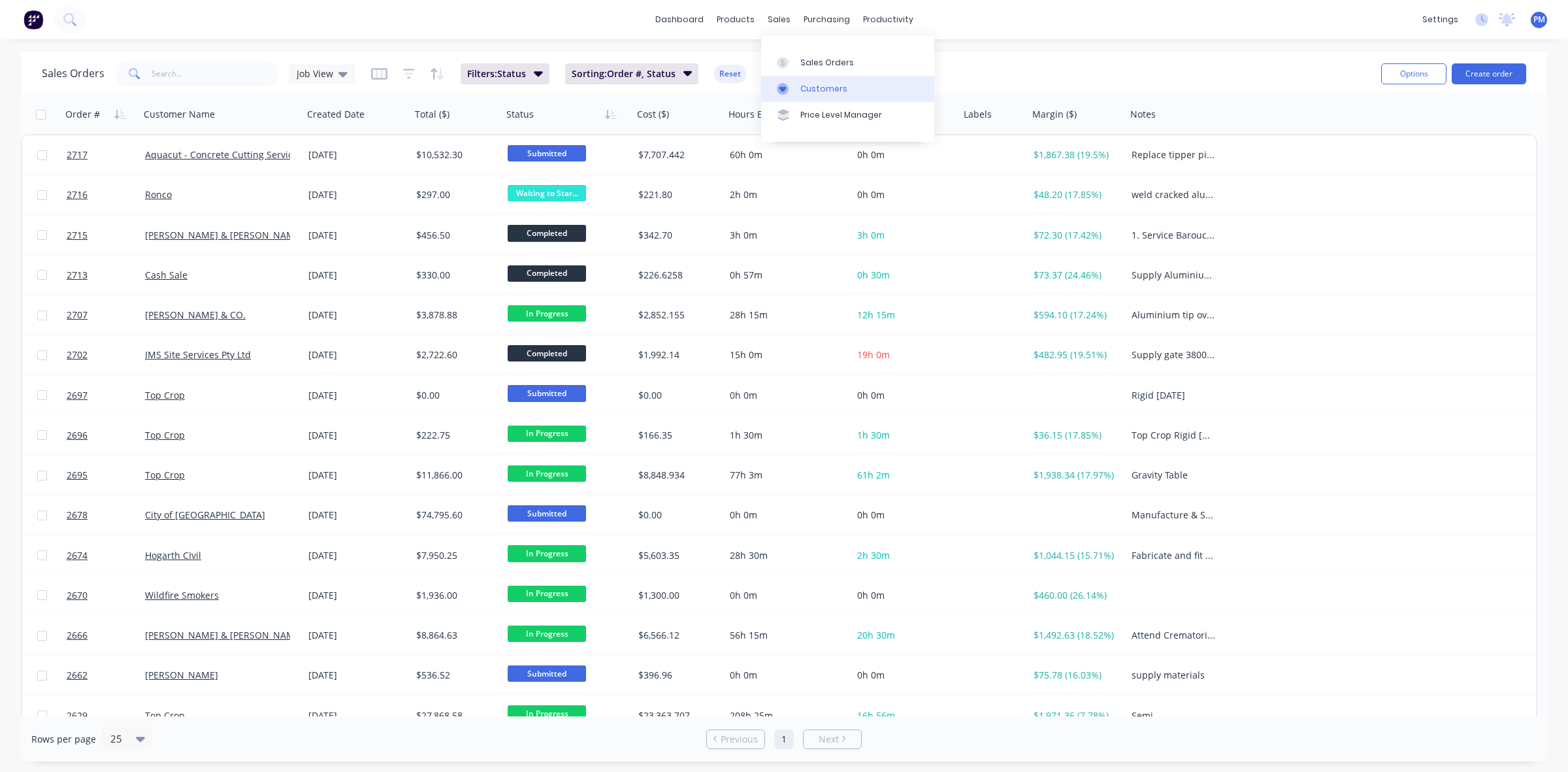
click at [811, 84] on div "Customers" at bounding box center [824, 88] width 47 height 12
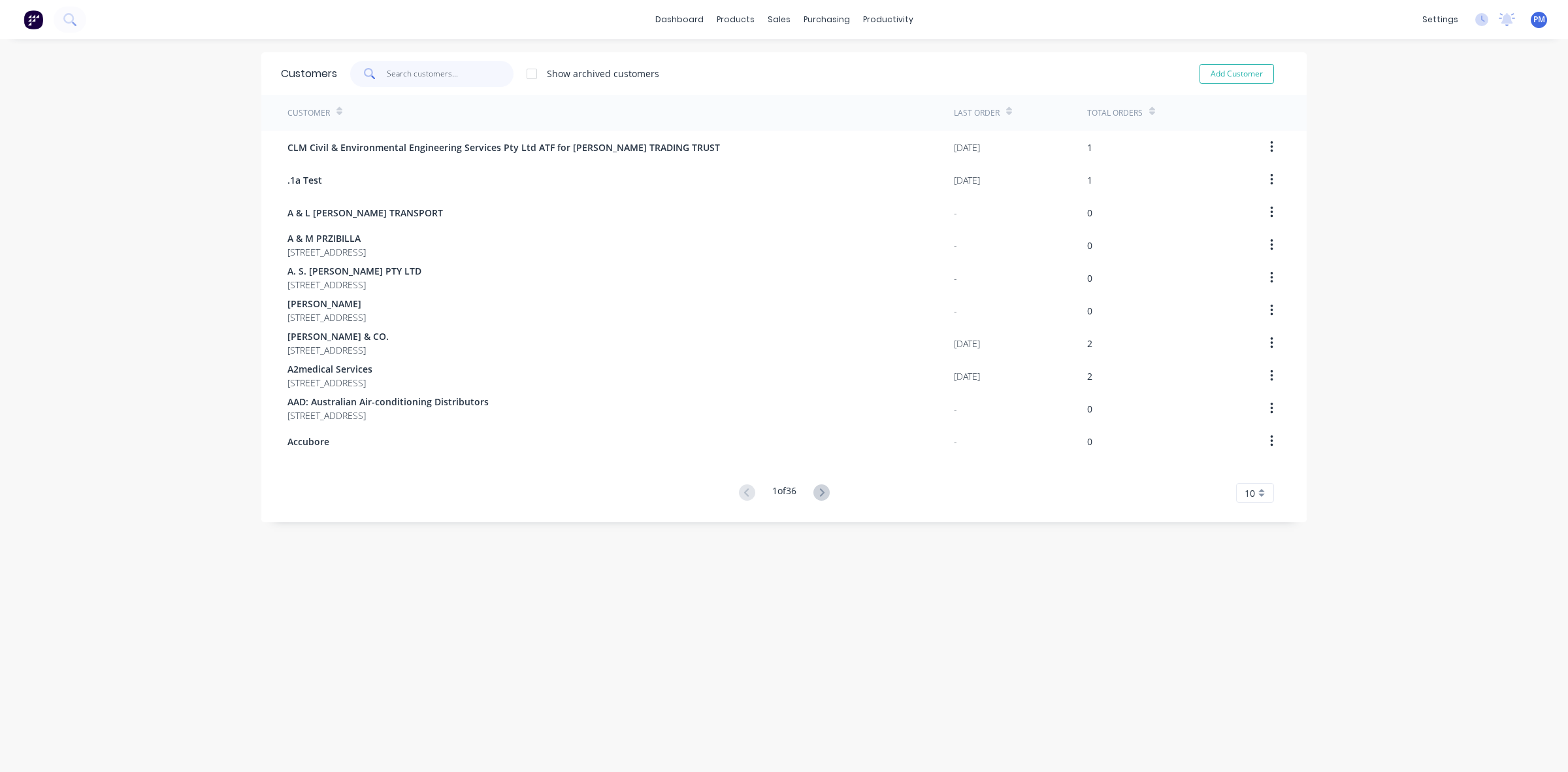
click at [421, 73] on input "text" at bounding box center [451, 74] width 127 height 26
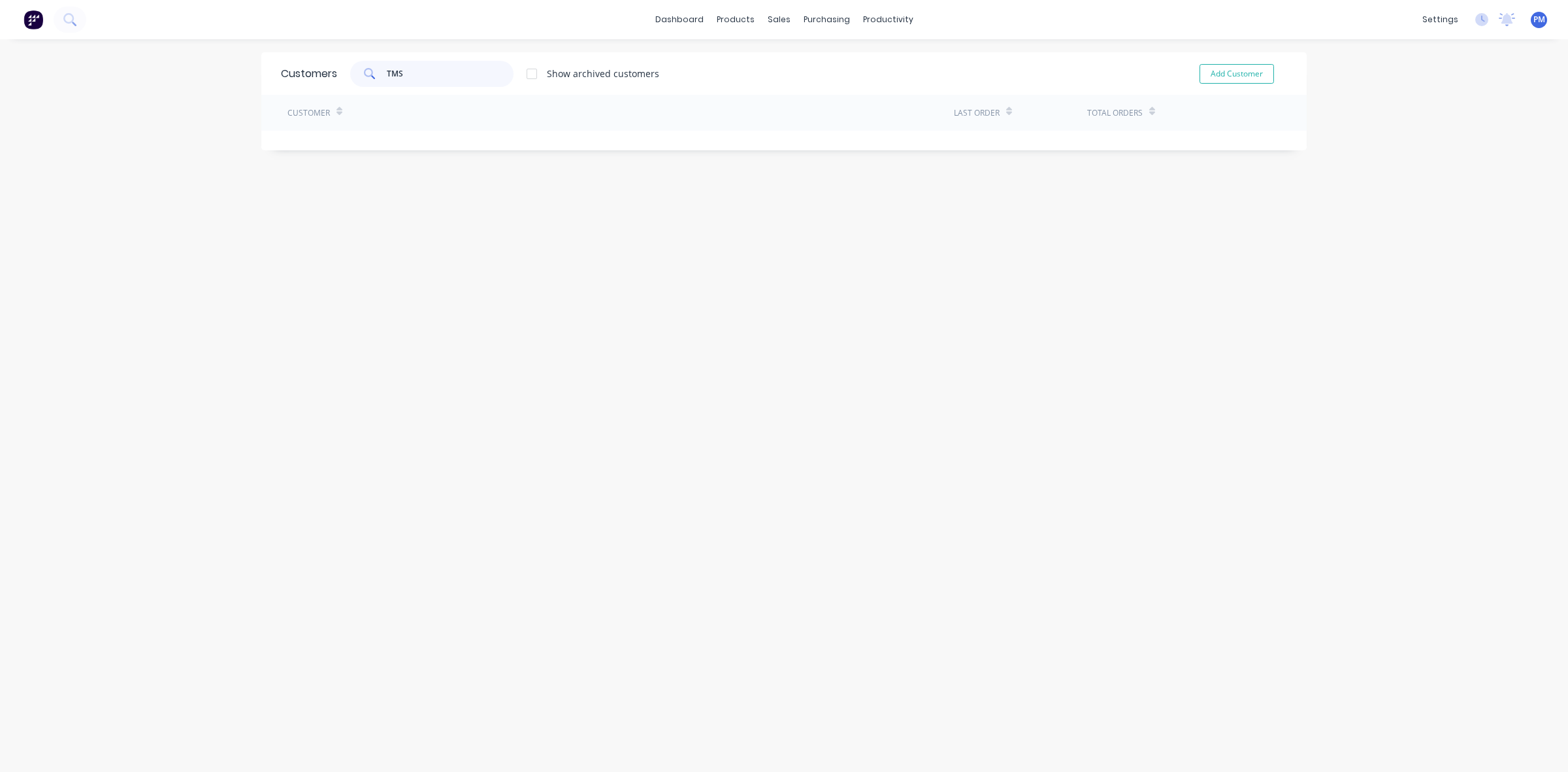
drag, startPoint x: 421, startPoint y: 73, endPoint x: 374, endPoint y: 74, distance: 47.0
click at [374, 74] on div "TMS" at bounding box center [432, 74] width 163 height 26
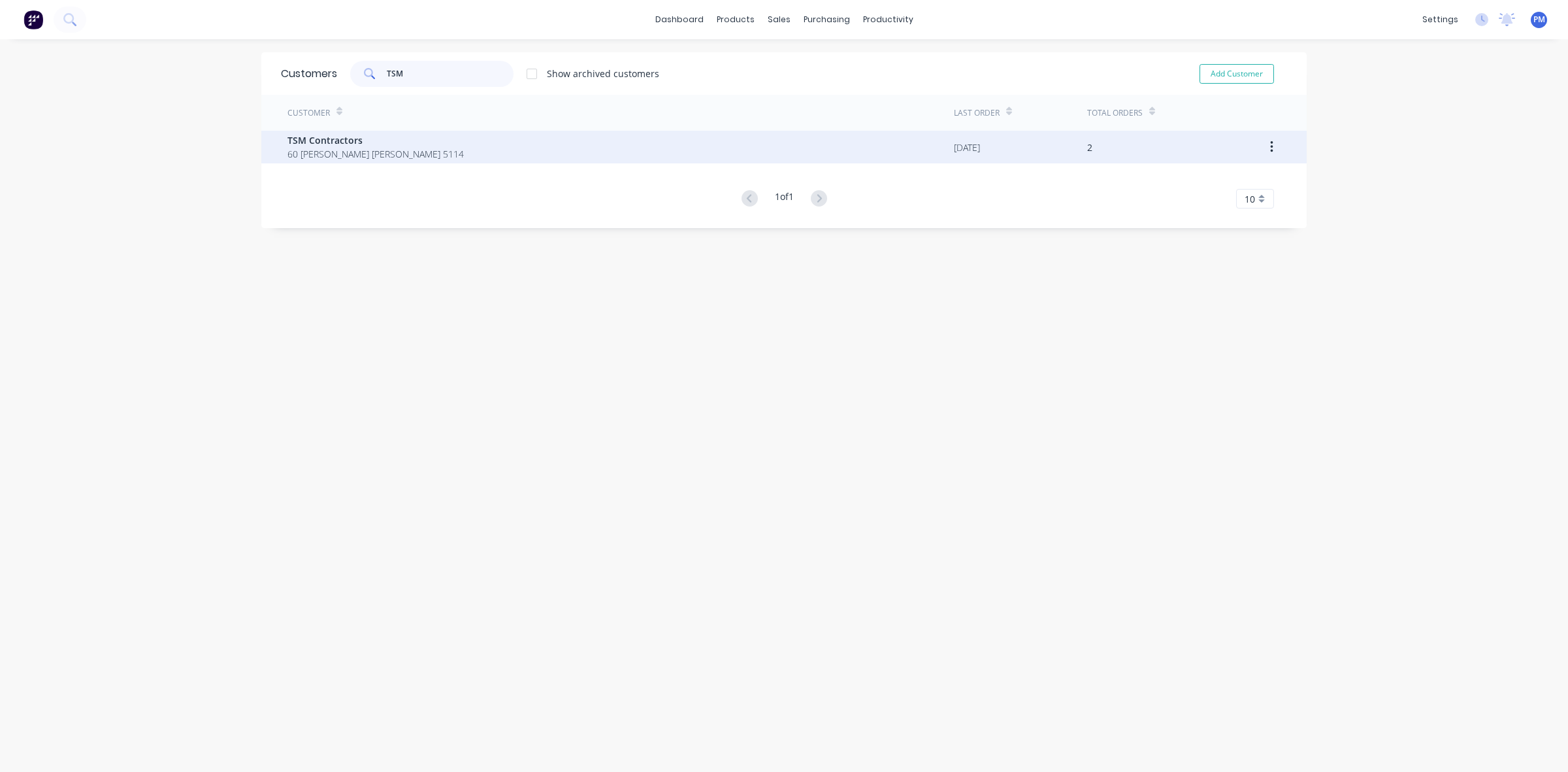
type input "TSM"
click at [341, 139] on span "TSM Contractors" at bounding box center [376, 140] width 177 height 14
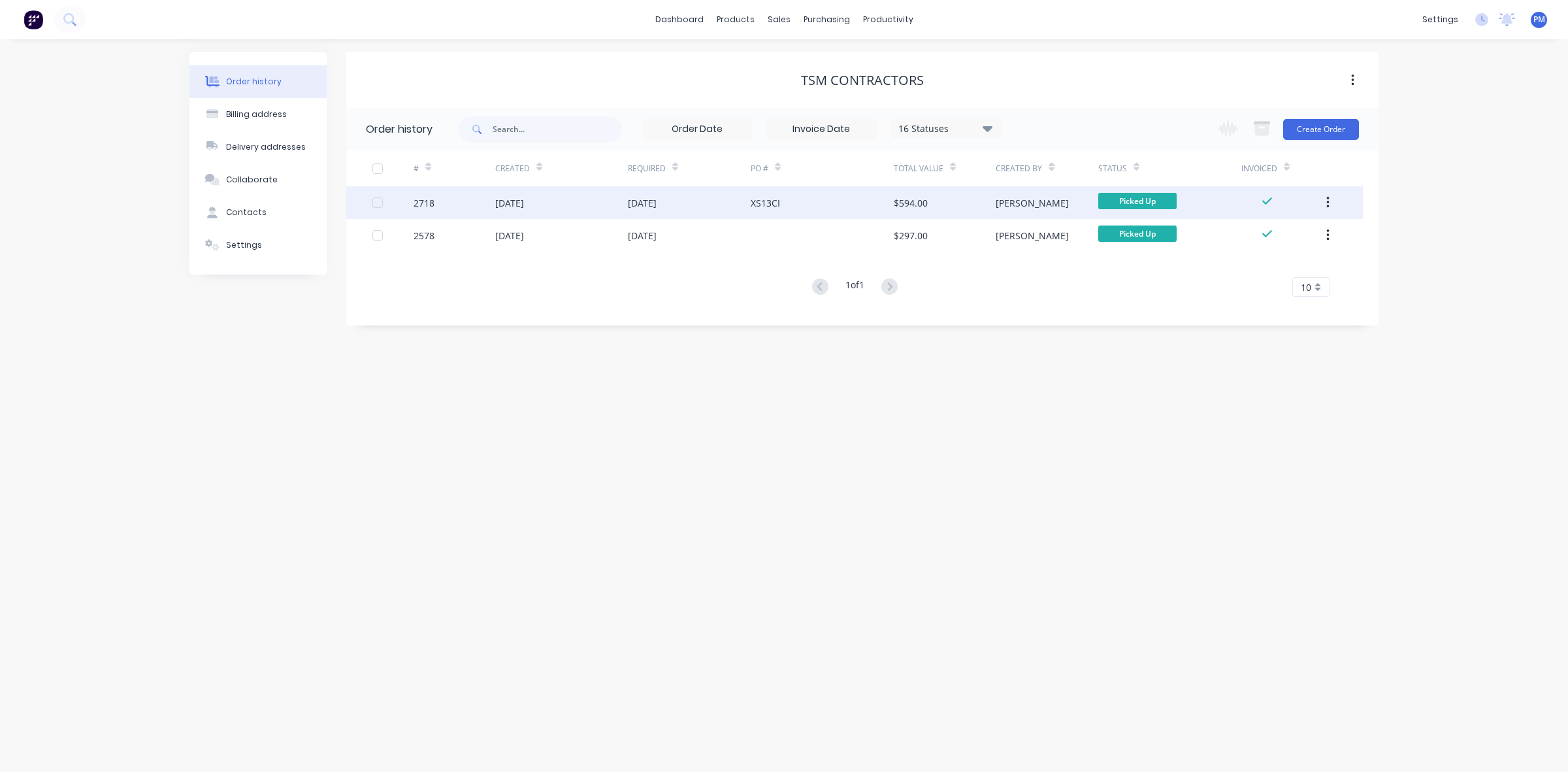
click at [713, 203] on div "[DATE]" at bounding box center [689, 203] width 123 height 33
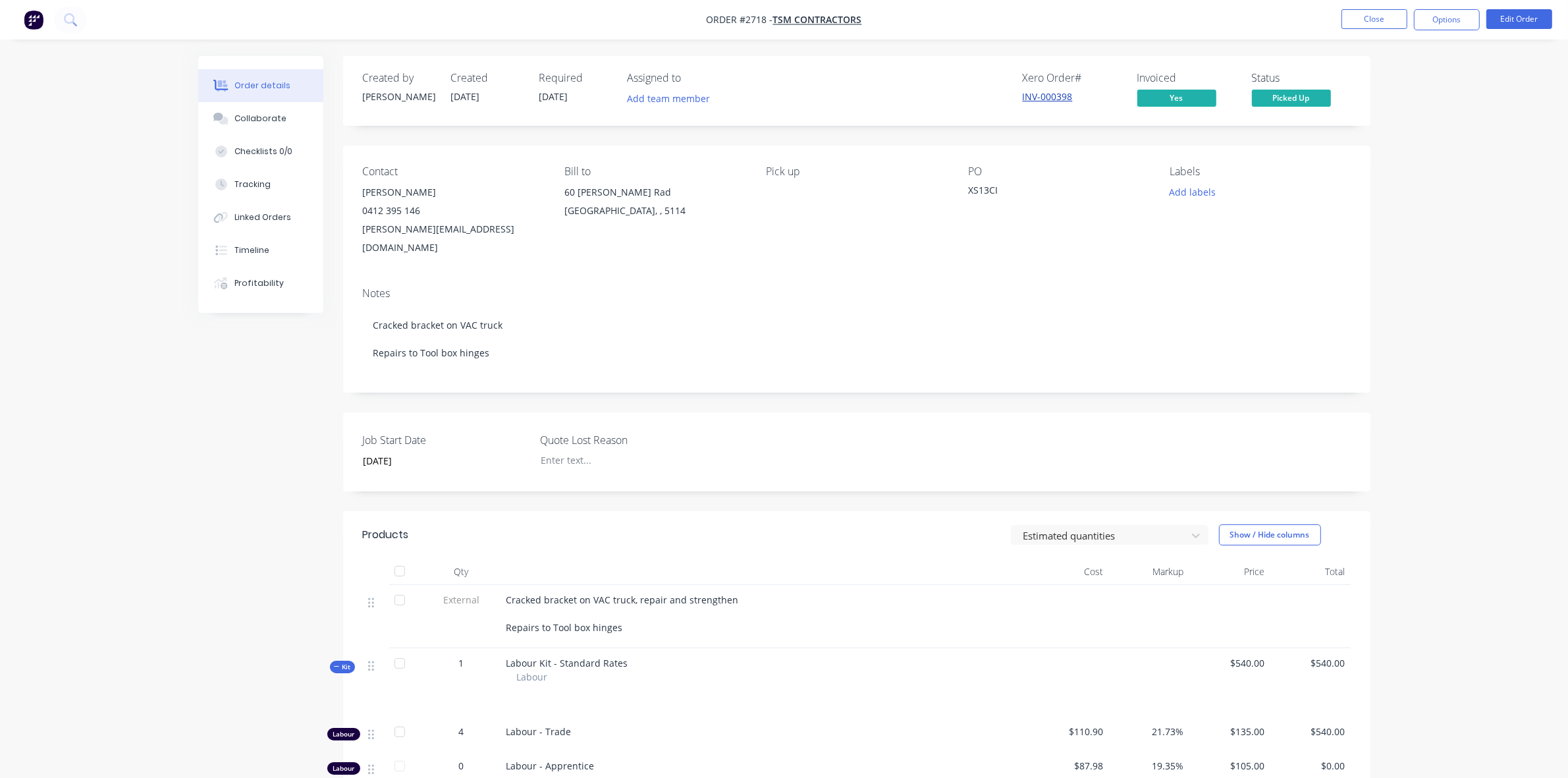
click at [1048, 93] on link "INV-000398" at bounding box center [1047, 97] width 50 height 12
click at [1375, 10] on button "Close" at bounding box center [1374, 19] width 66 height 20
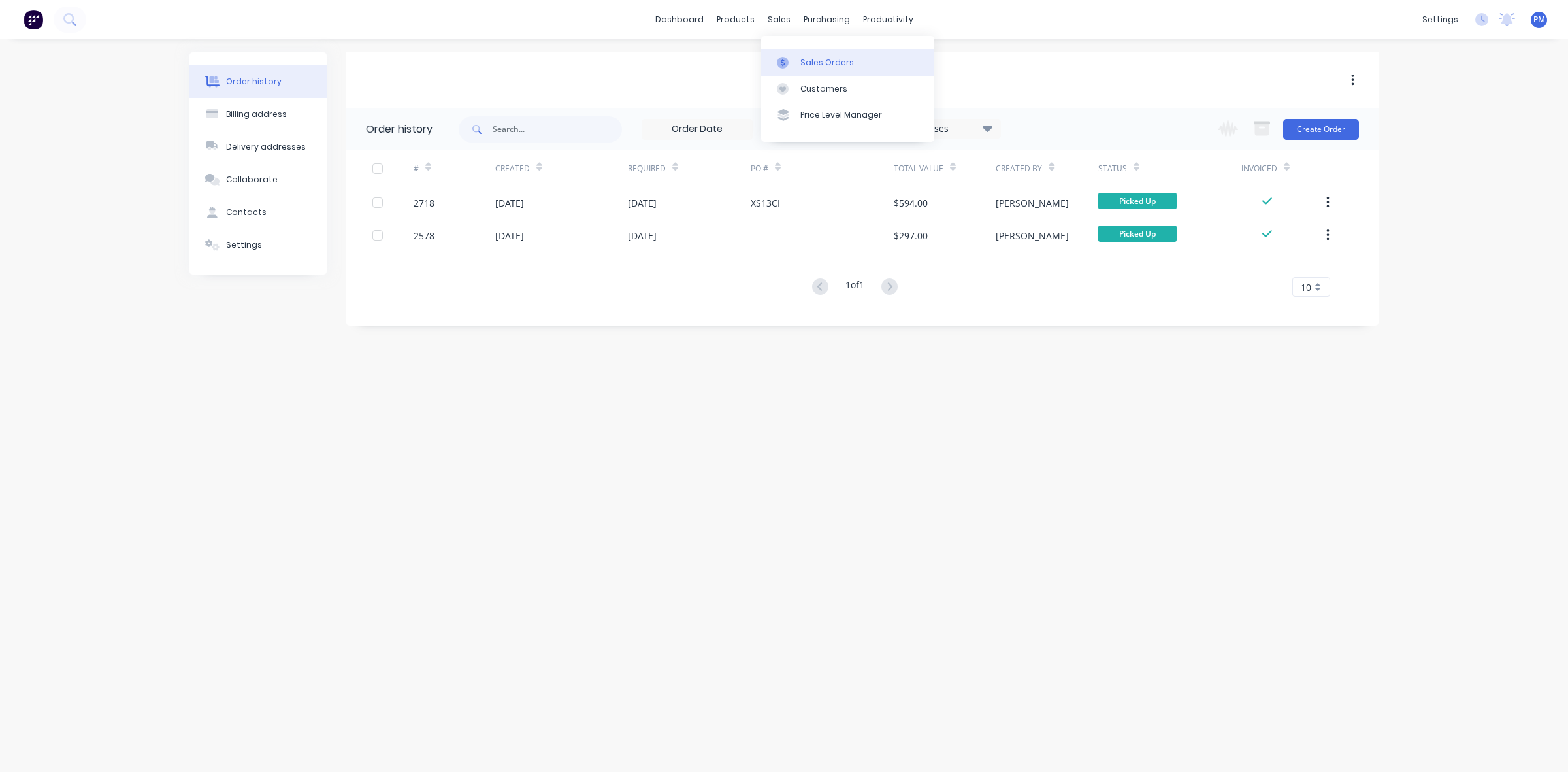
click at [811, 61] on div "Sales Orders" at bounding box center [827, 62] width 53 height 12
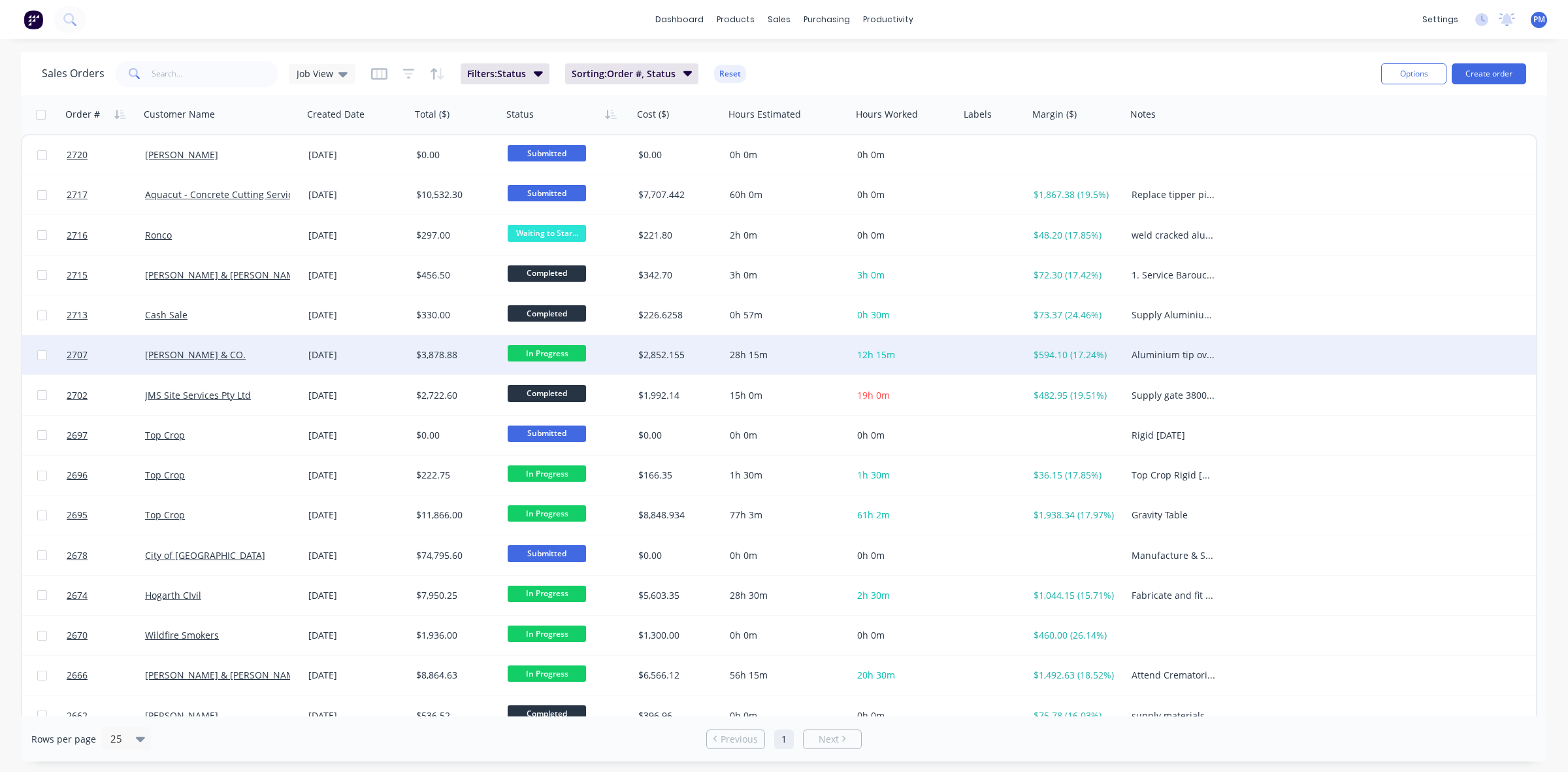
click at [243, 347] on div "[PERSON_NAME] & CO." at bounding box center [221, 354] width 163 height 39
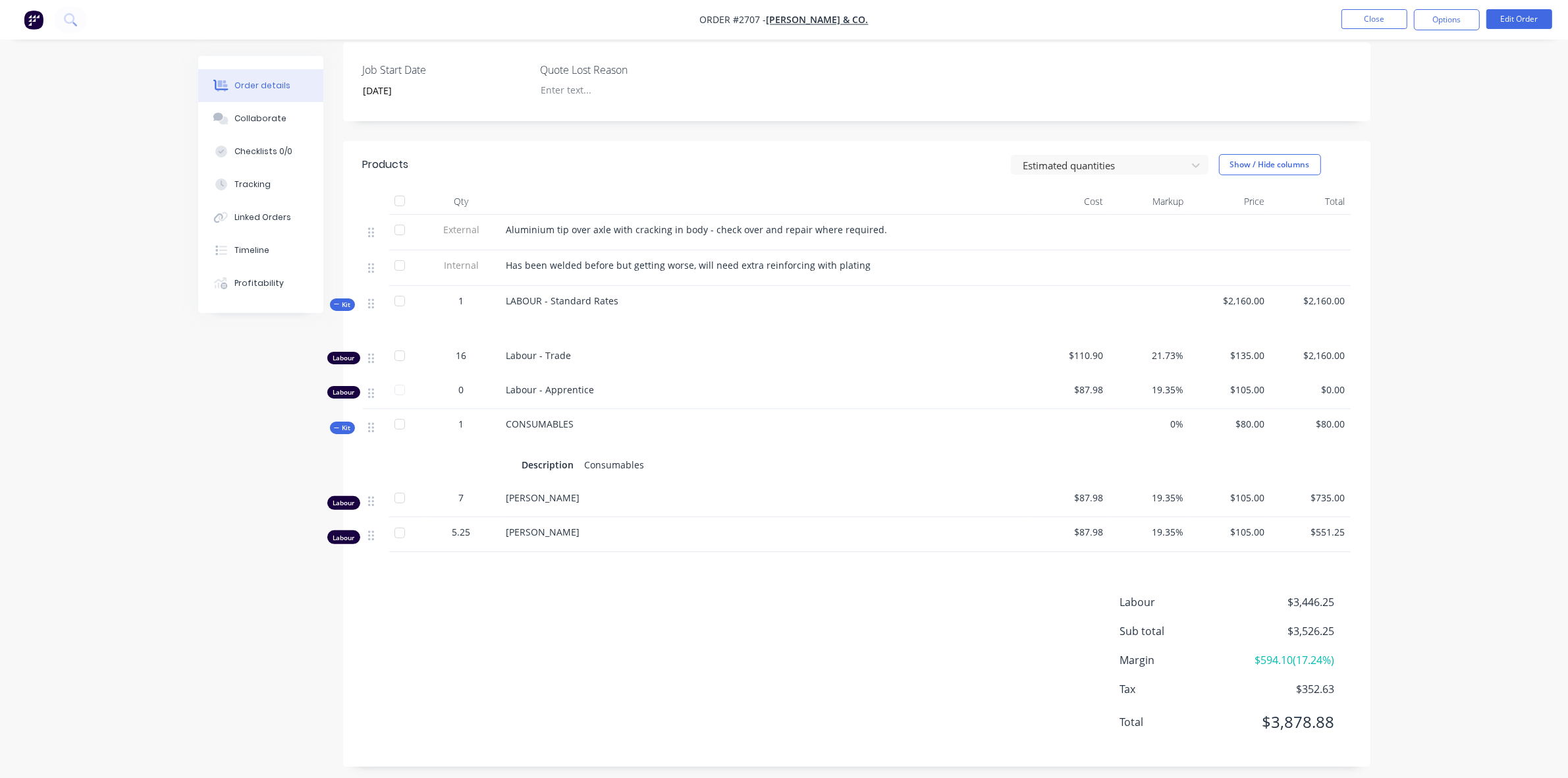
scroll to position [323, 0]
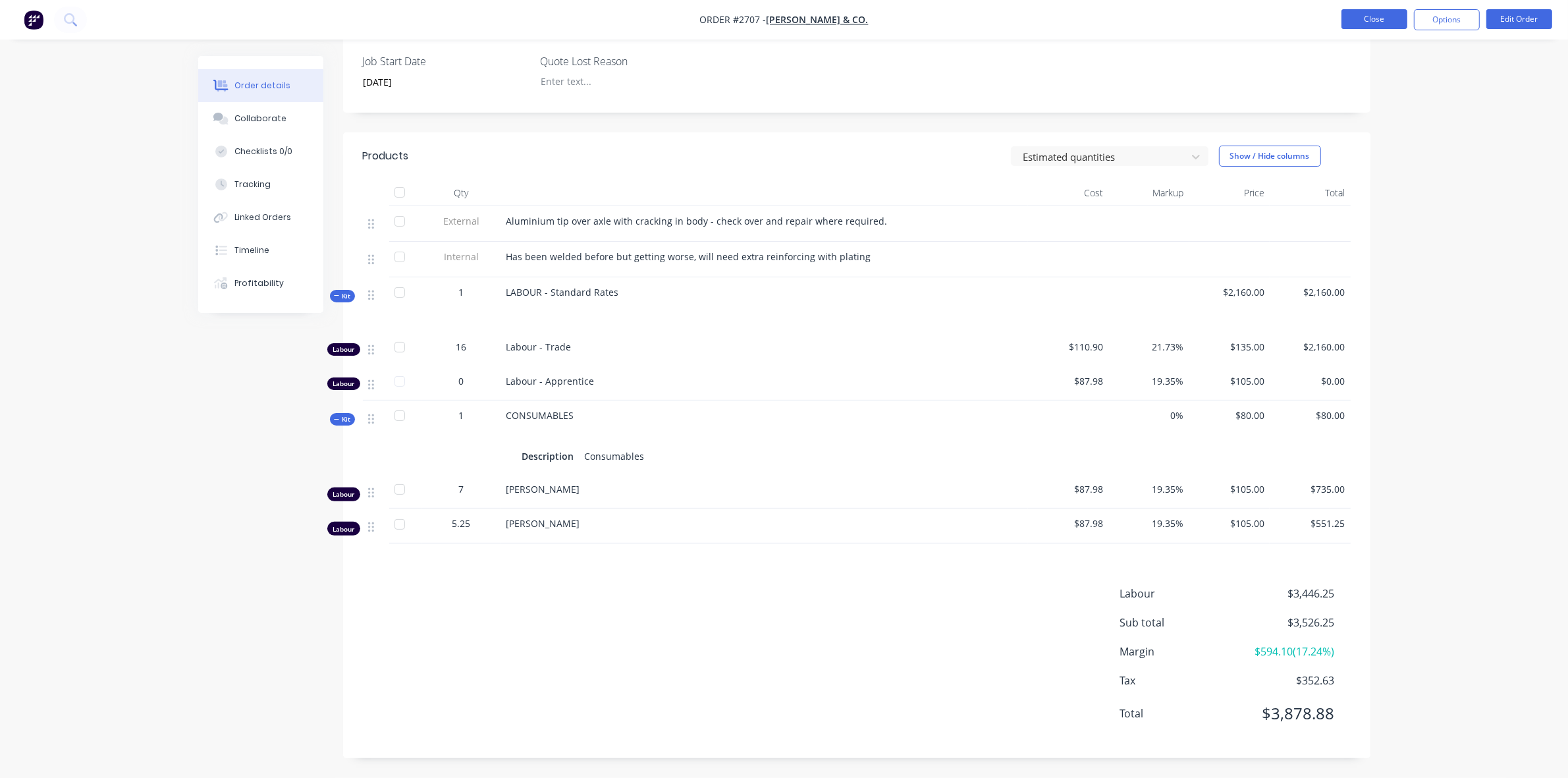
click at [1362, 23] on button "Close" at bounding box center [1374, 19] width 66 height 20
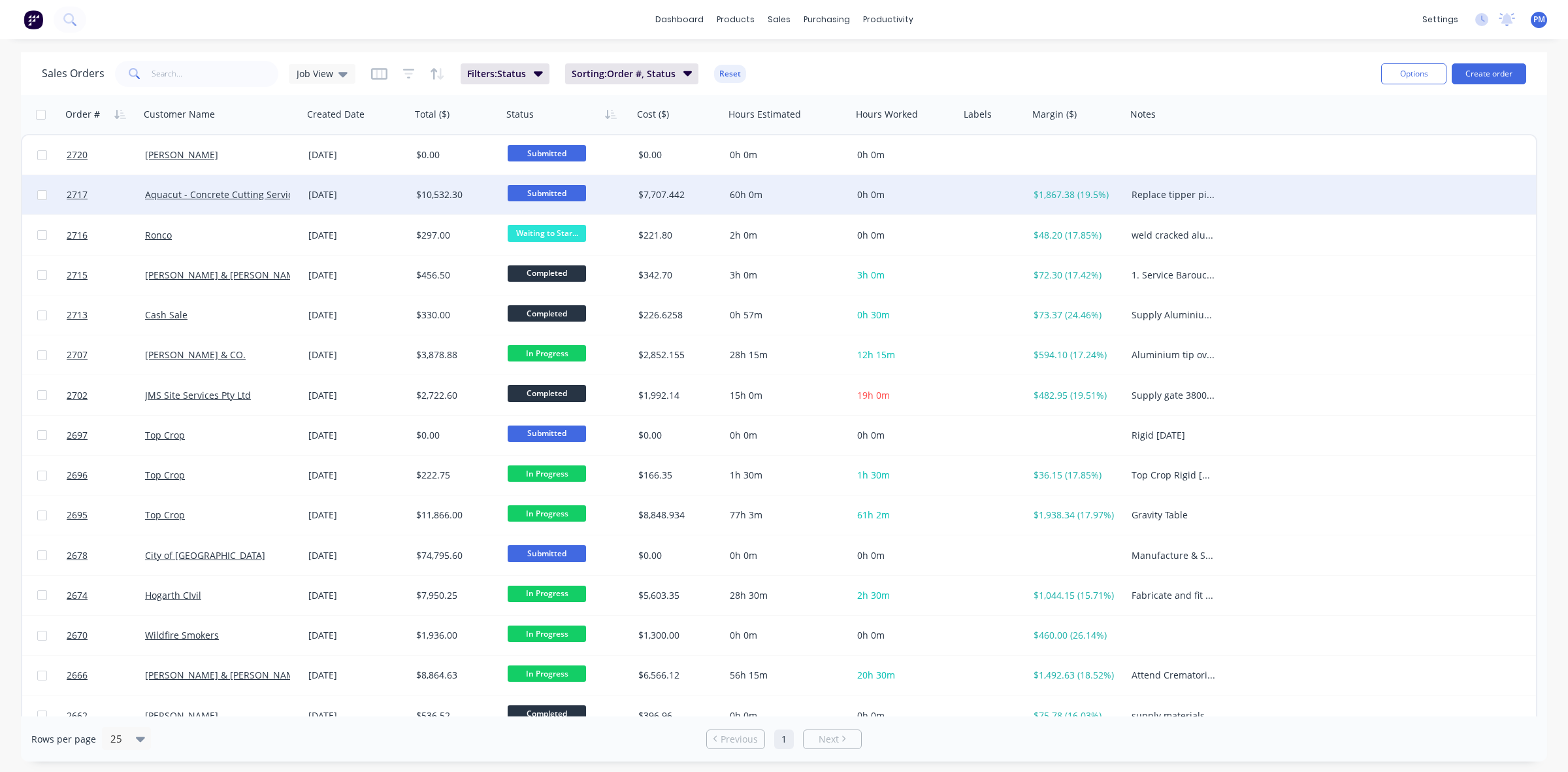
click at [387, 197] on div "[DATE]" at bounding box center [357, 195] width 97 height 13
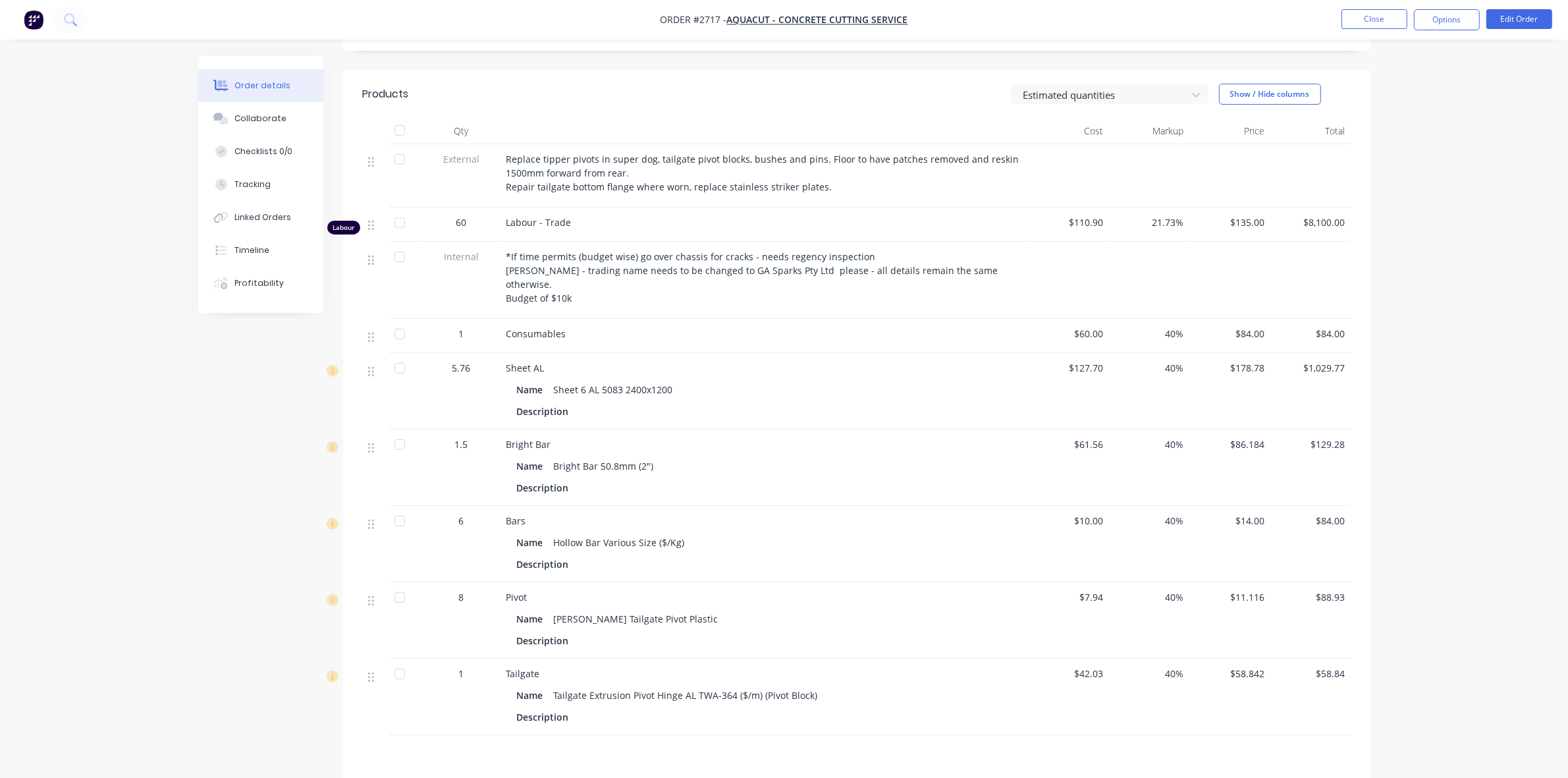
scroll to position [411, 0]
click at [264, 217] on div "Linked Orders" at bounding box center [263, 217] width 57 height 12
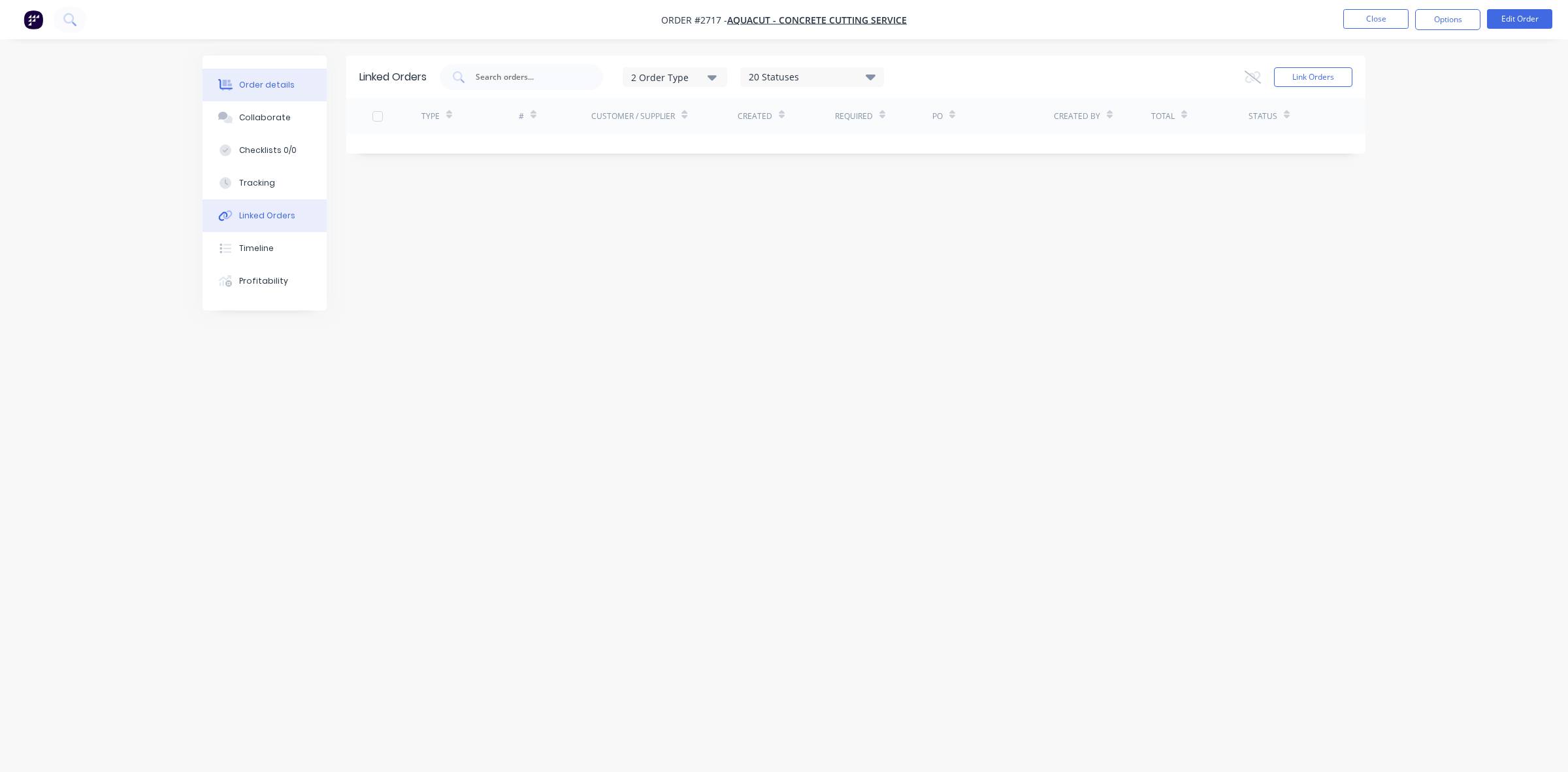
click at [271, 79] on div "Order details" at bounding box center [266, 84] width 55 height 12
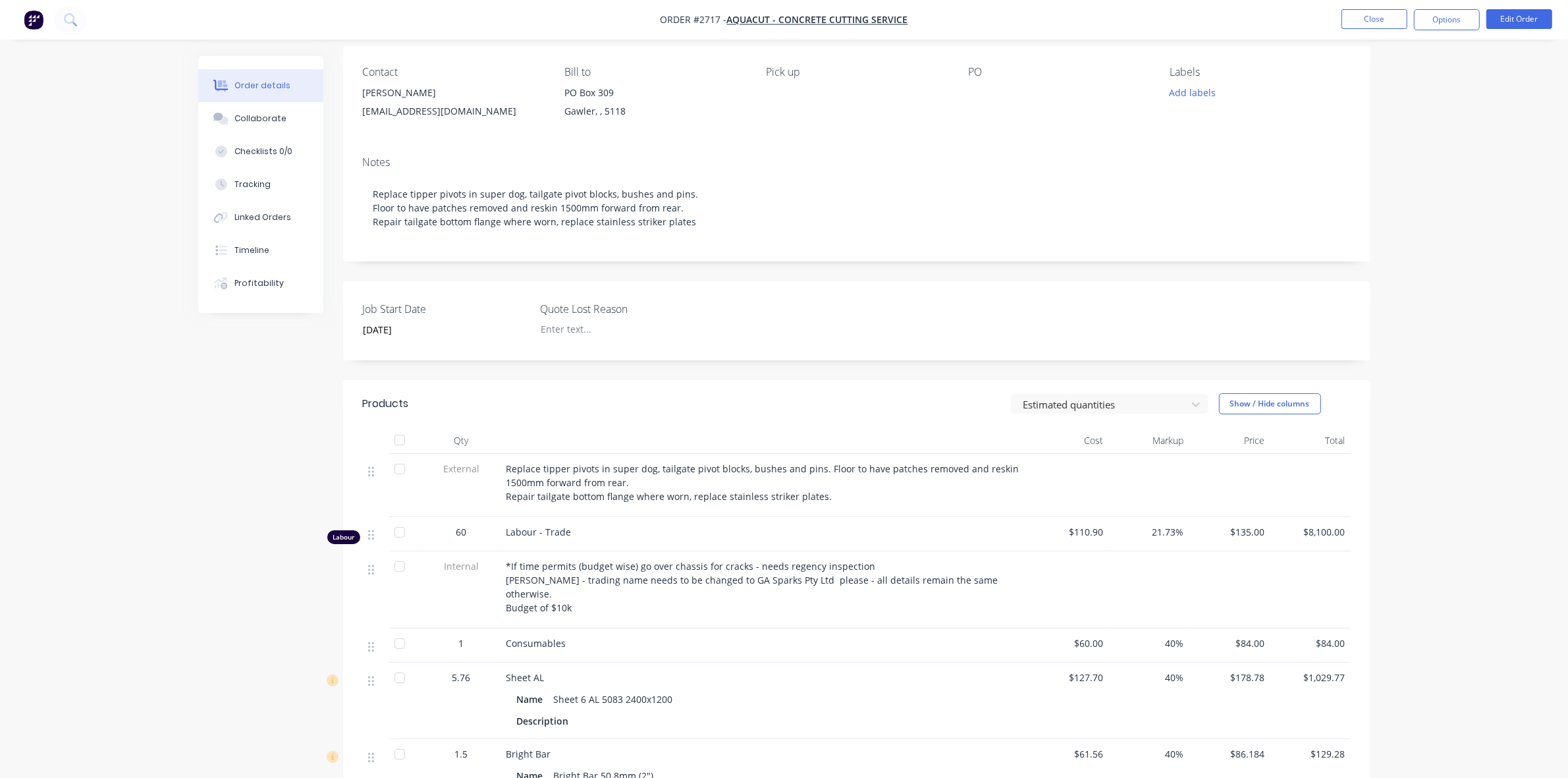
scroll to position [95, 0]
click at [1365, 14] on button "Close" at bounding box center [1374, 19] width 66 height 20
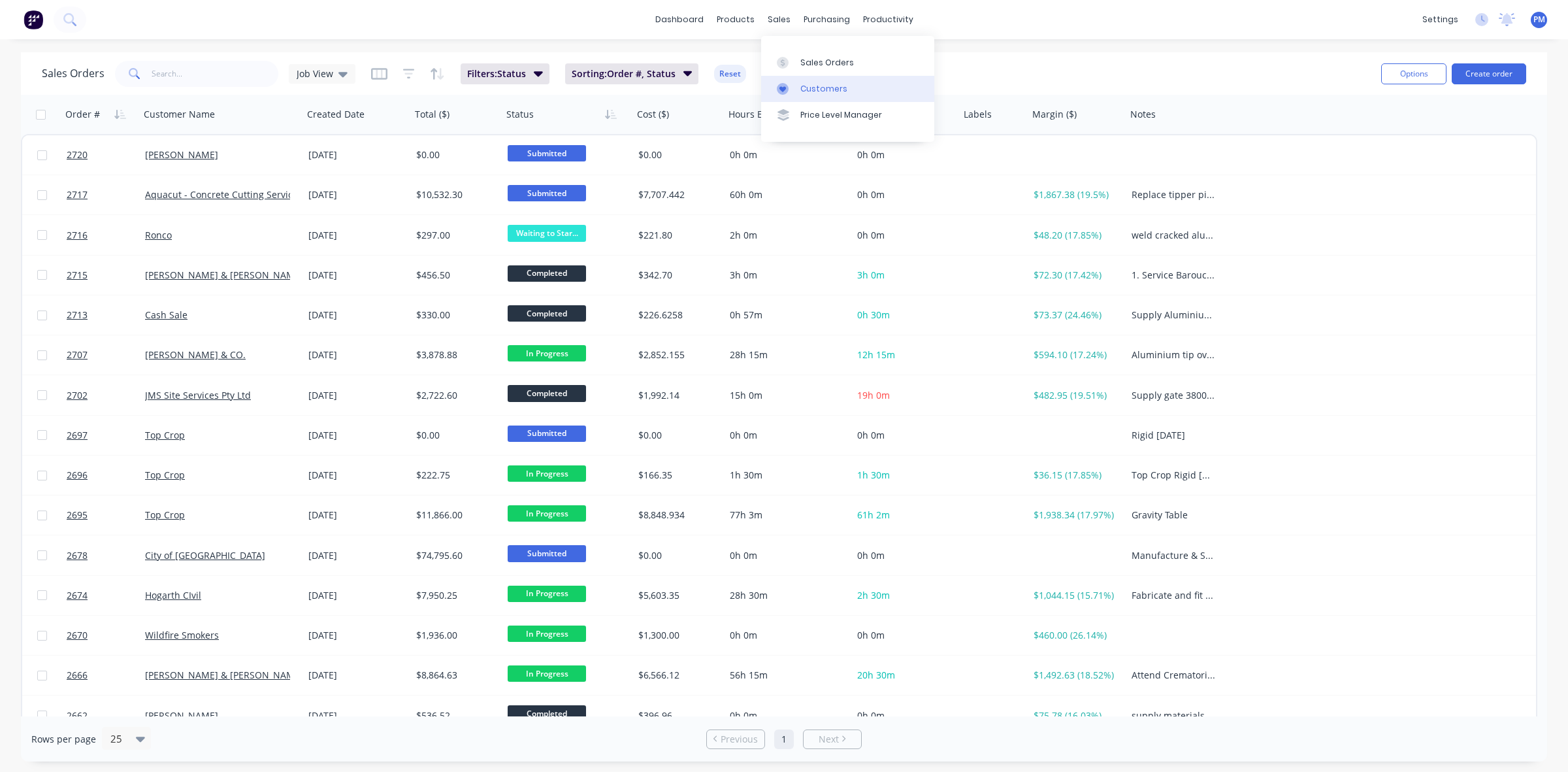
click at [831, 87] on div "Customers" at bounding box center [824, 88] width 47 height 12
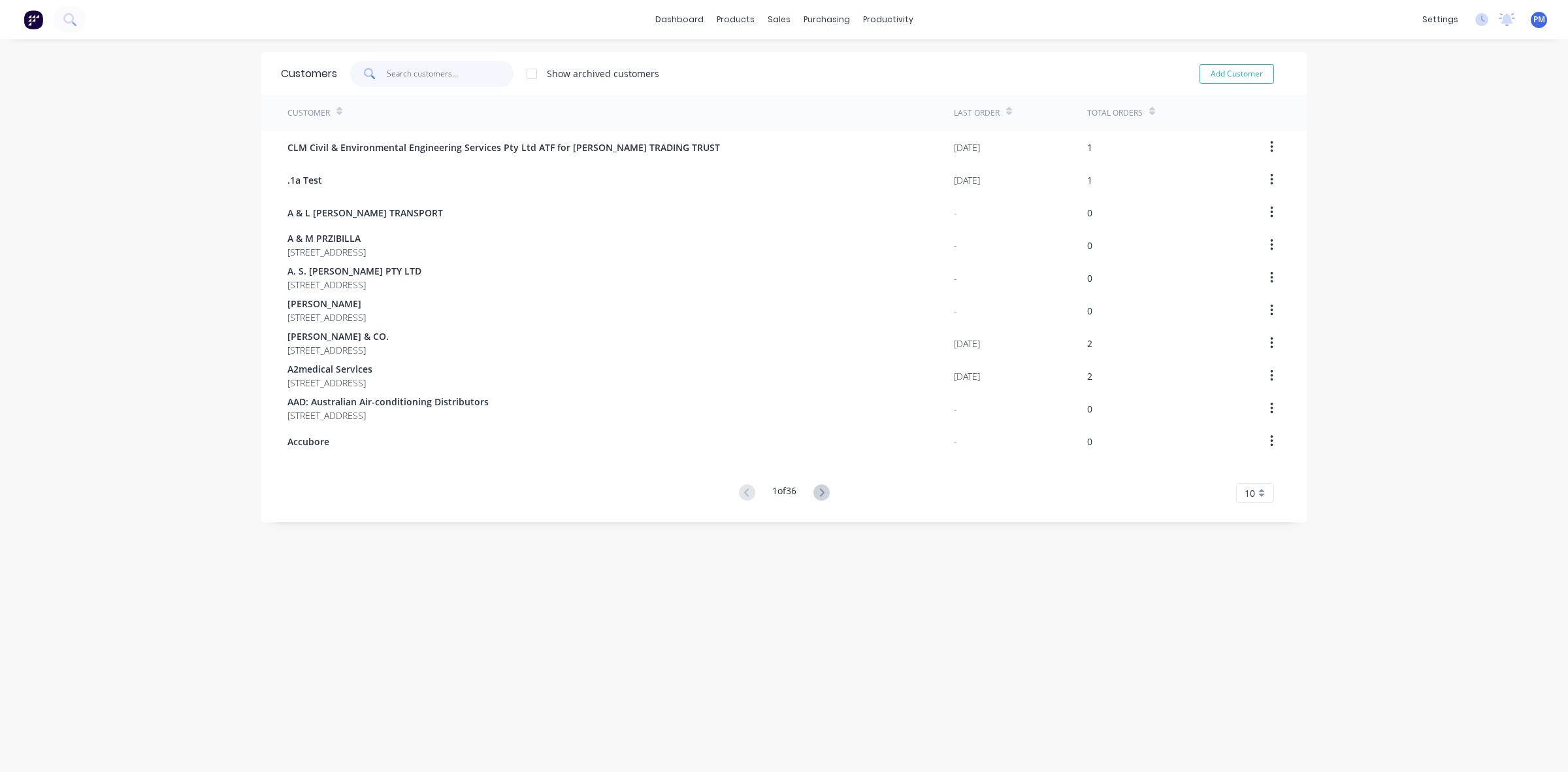
click at [413, 66] on input "text" at bounding box center [451, 74] width 127 height 26
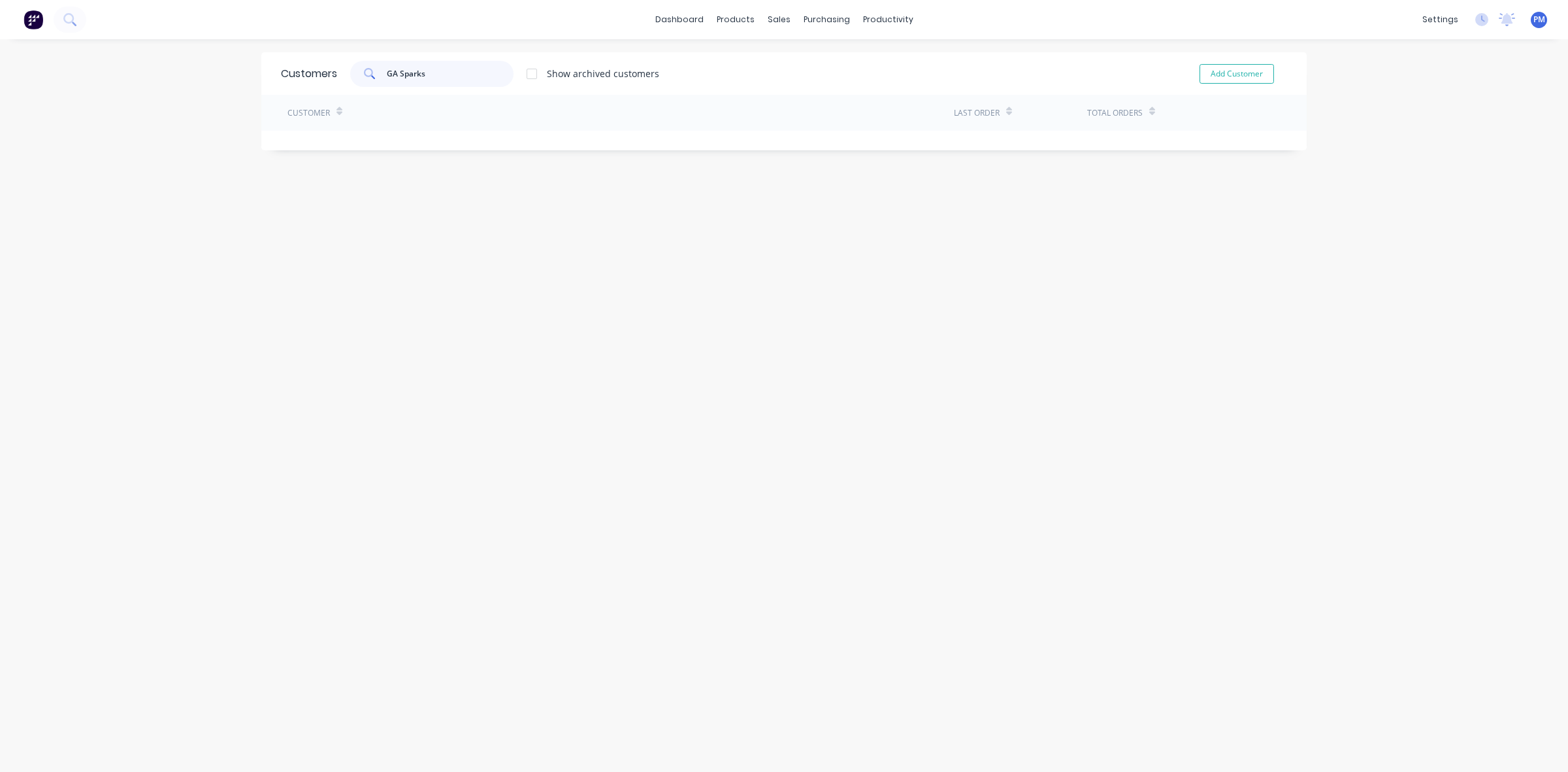
type input "GA Sparks"
click at [364, 75] on icon at bounding box center [369, 73] width 12 height 12
click at [808, 63] on div "Sales Orders" at bounding box center [821, 62] width 53 height 12
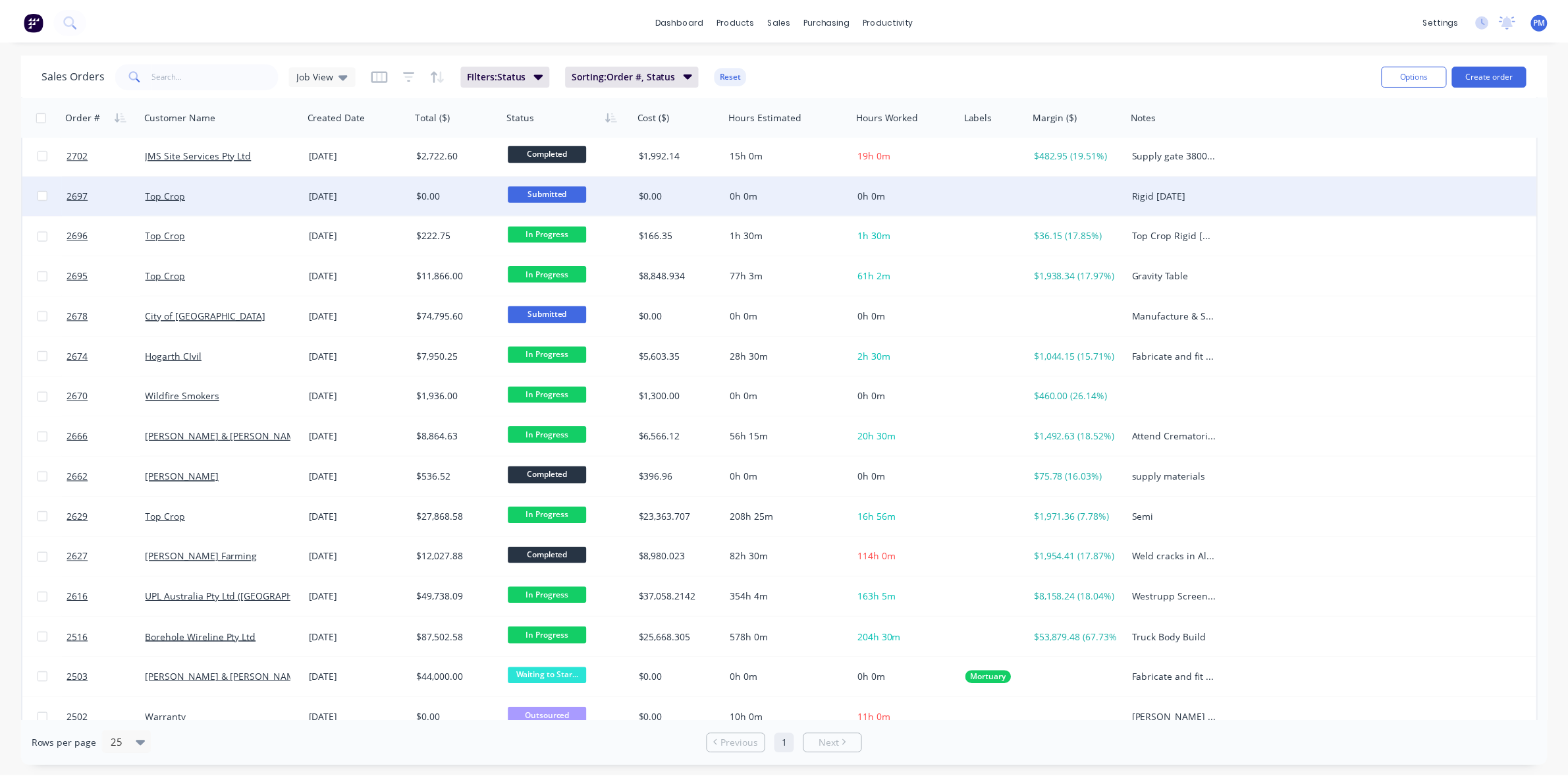
scroll to position [247, 0]
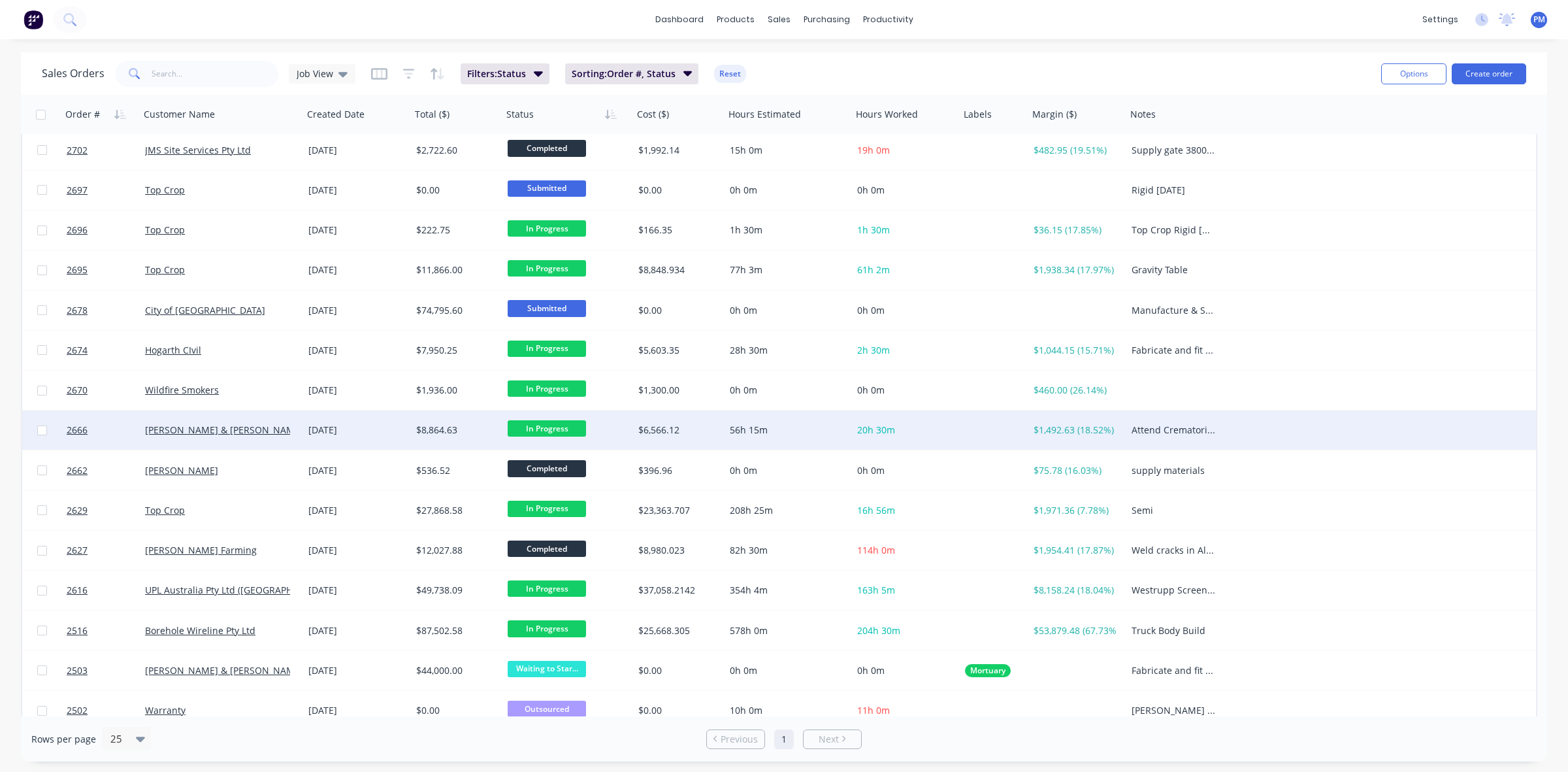
click at [371, 426] on div "[DATE]" at bounding box center [357, 429] width 97 height 13
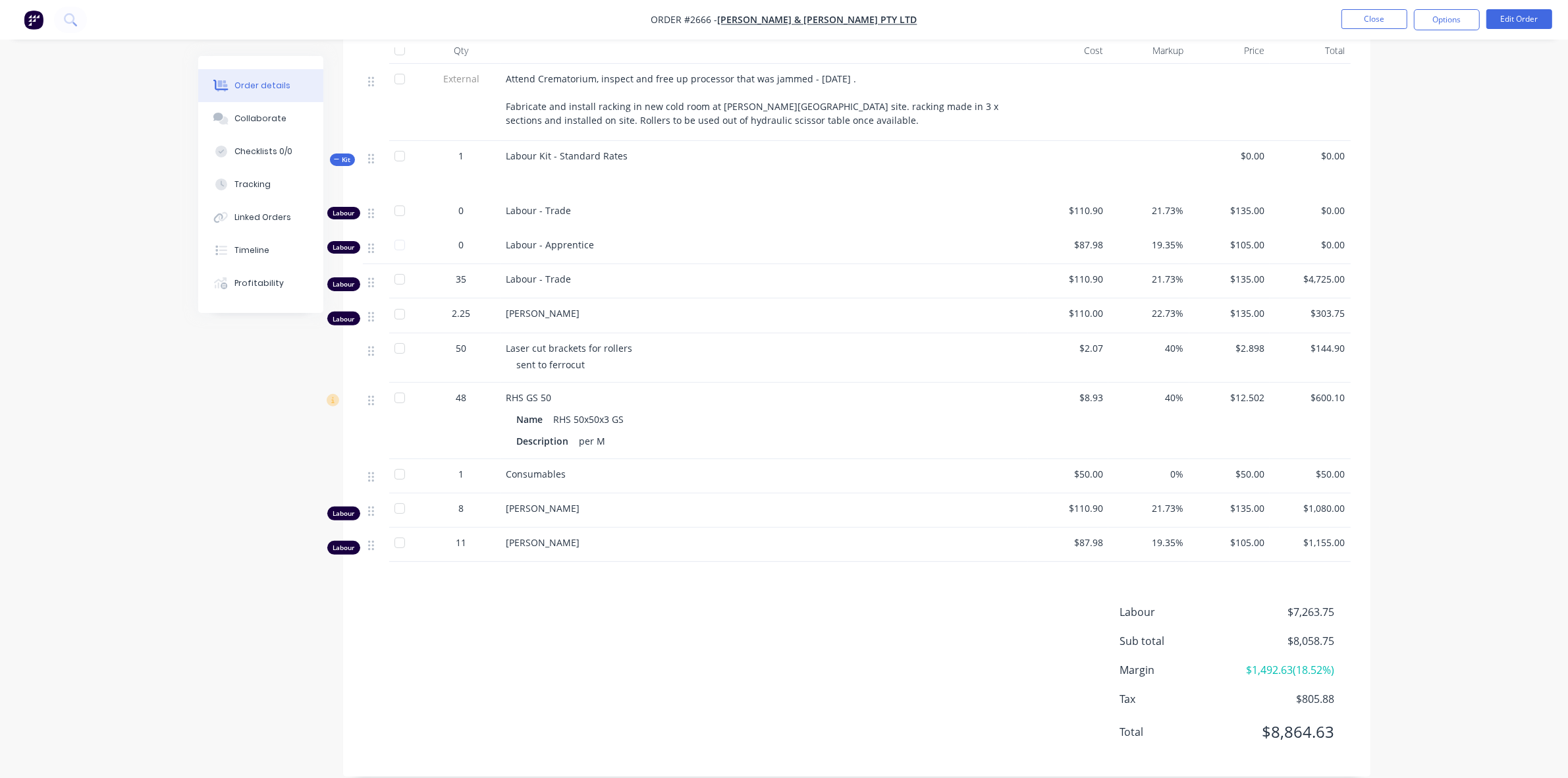
scroll to position [500, 0]
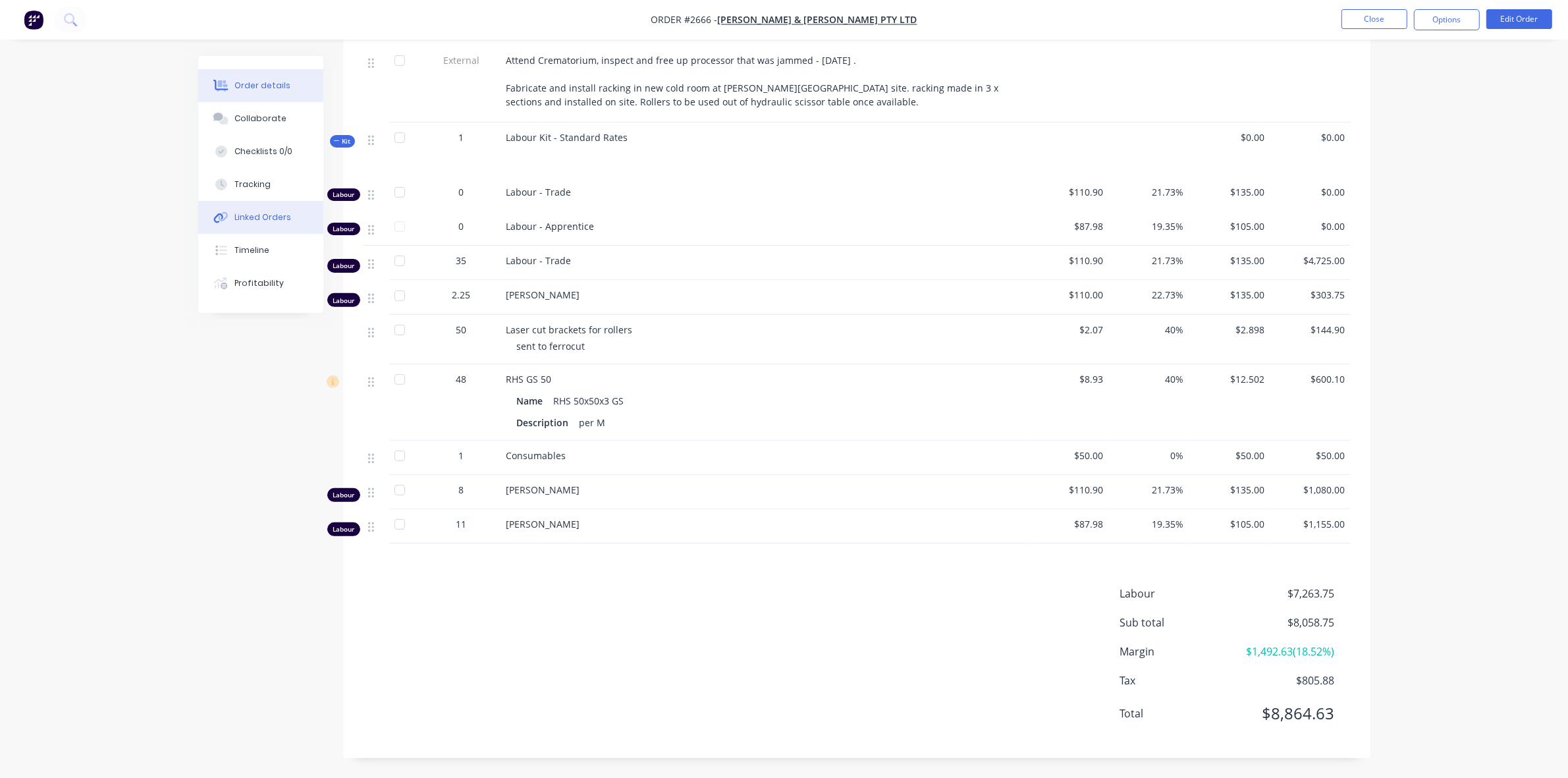
click at [264, 222] on div "Linked Orders" at bounding box center [263, 217] width 57 height 12
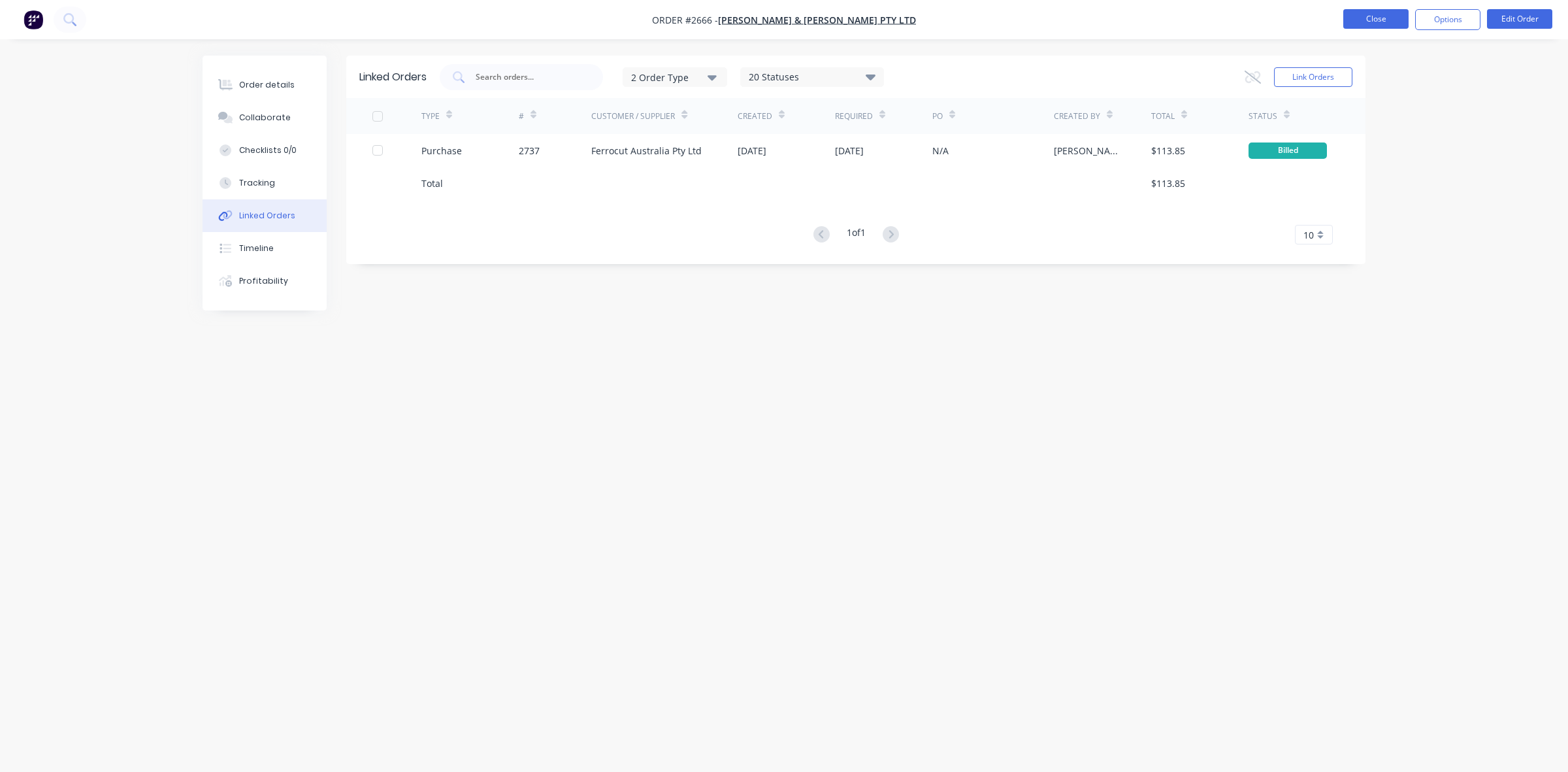
click at [1374, 20] on button "Close" at bounding box center [1376, 18] width 65 height 20
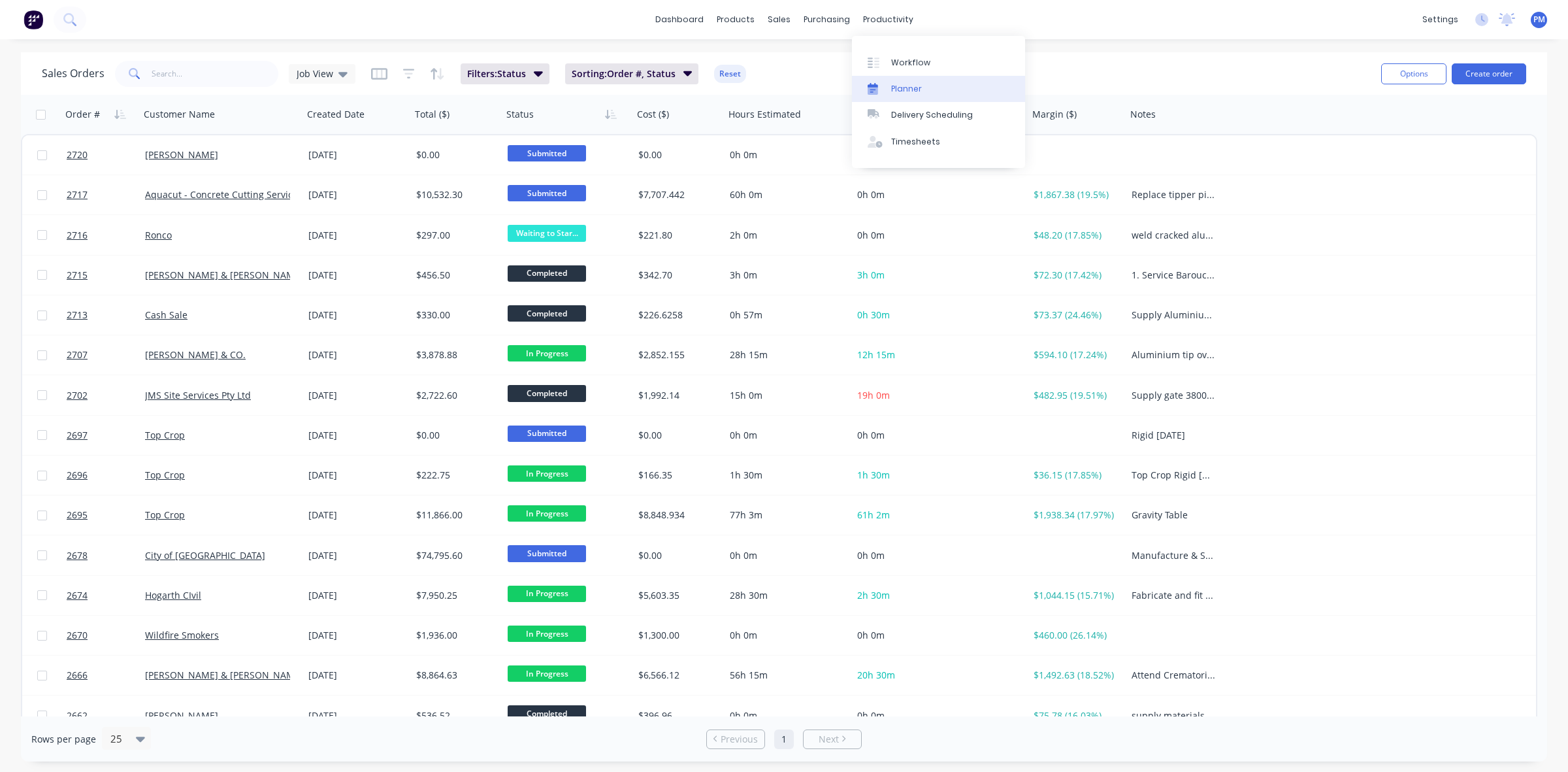
click at [900, 86] on div "Planner" at bounding box center [906, 88] width 31 height 12
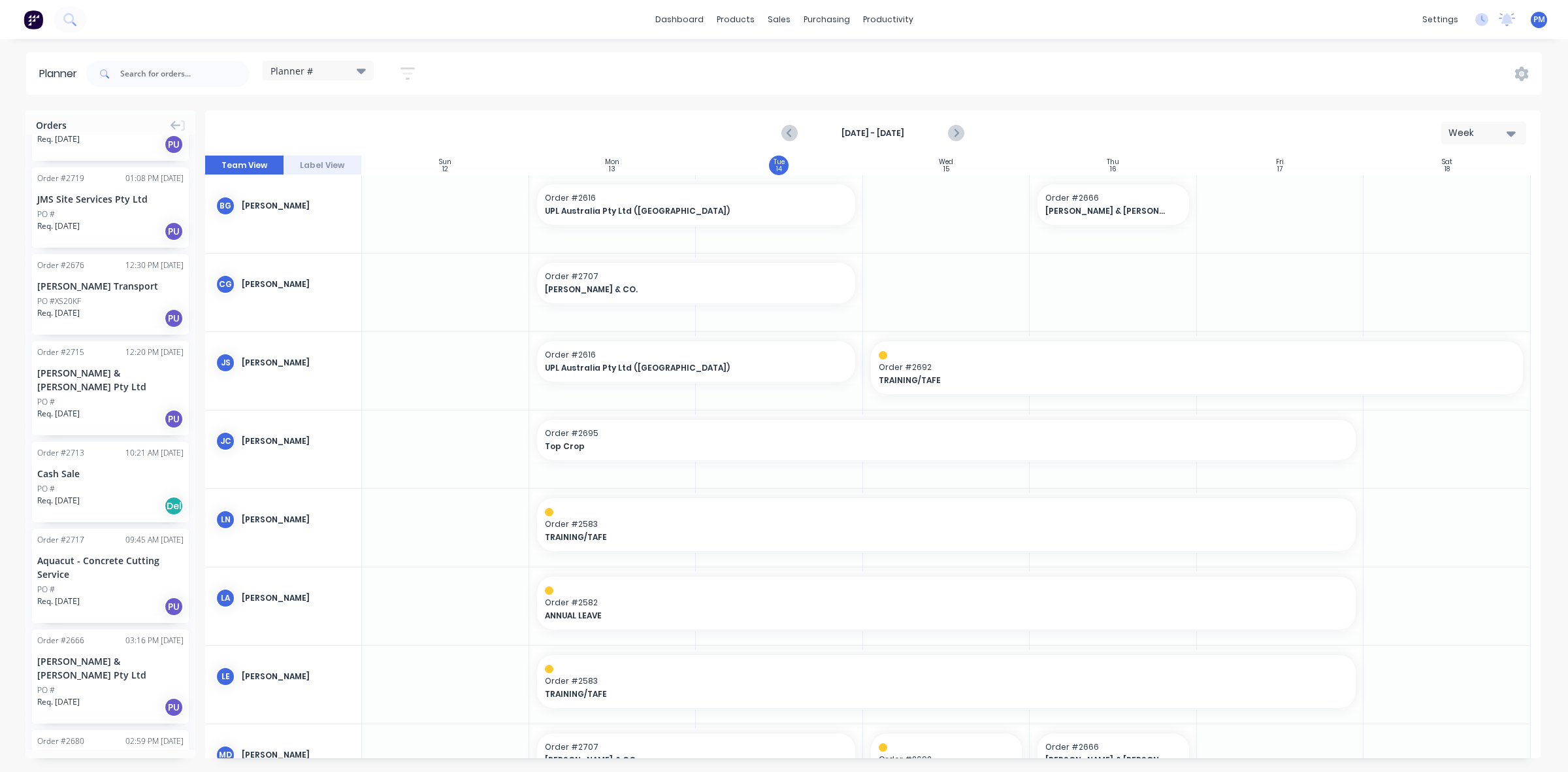
scroll to position [1216, 0]
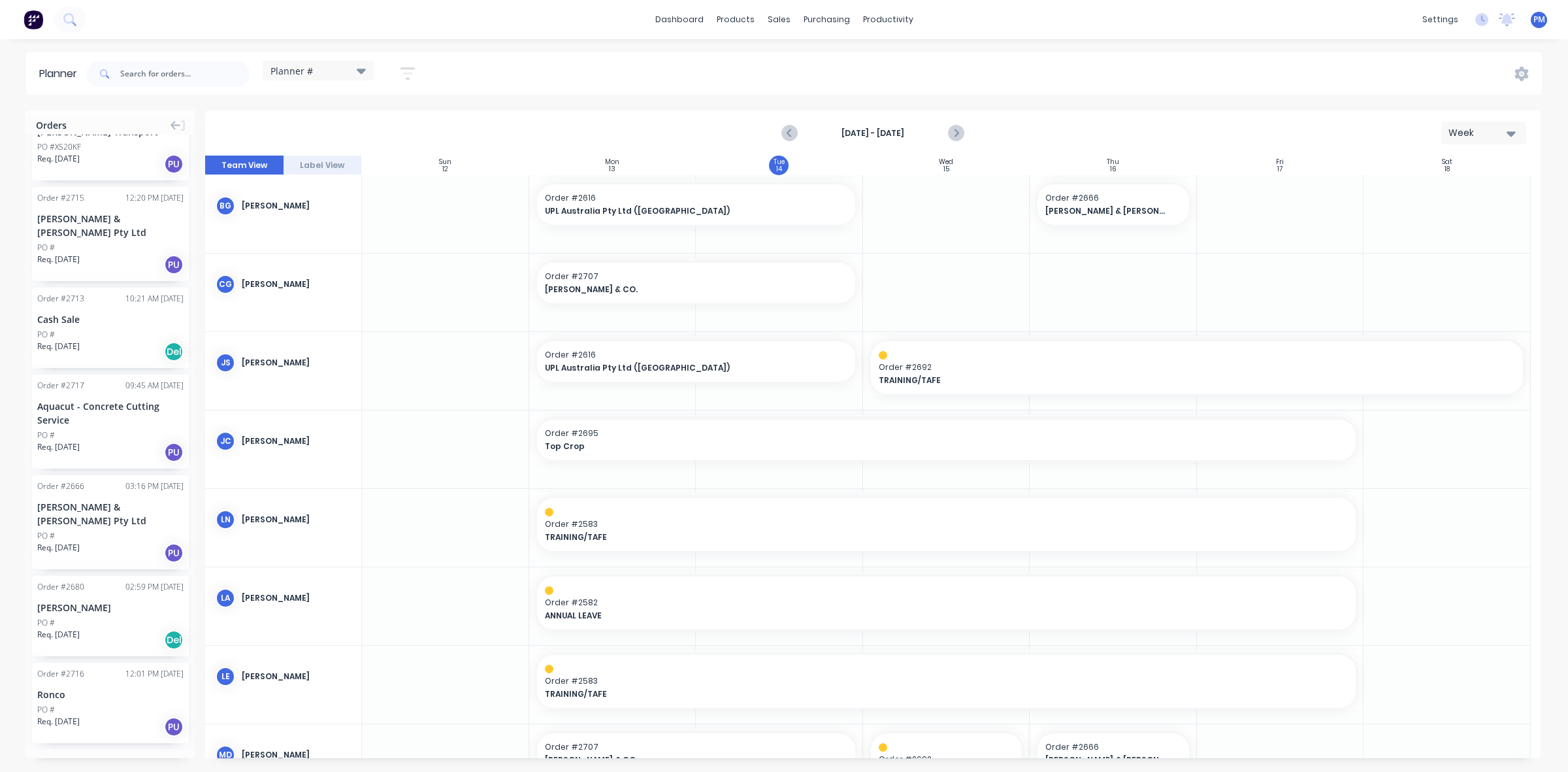
click at [90, 758] on button "Load more orders" at bounding box center [110, 769] width 157 height 23
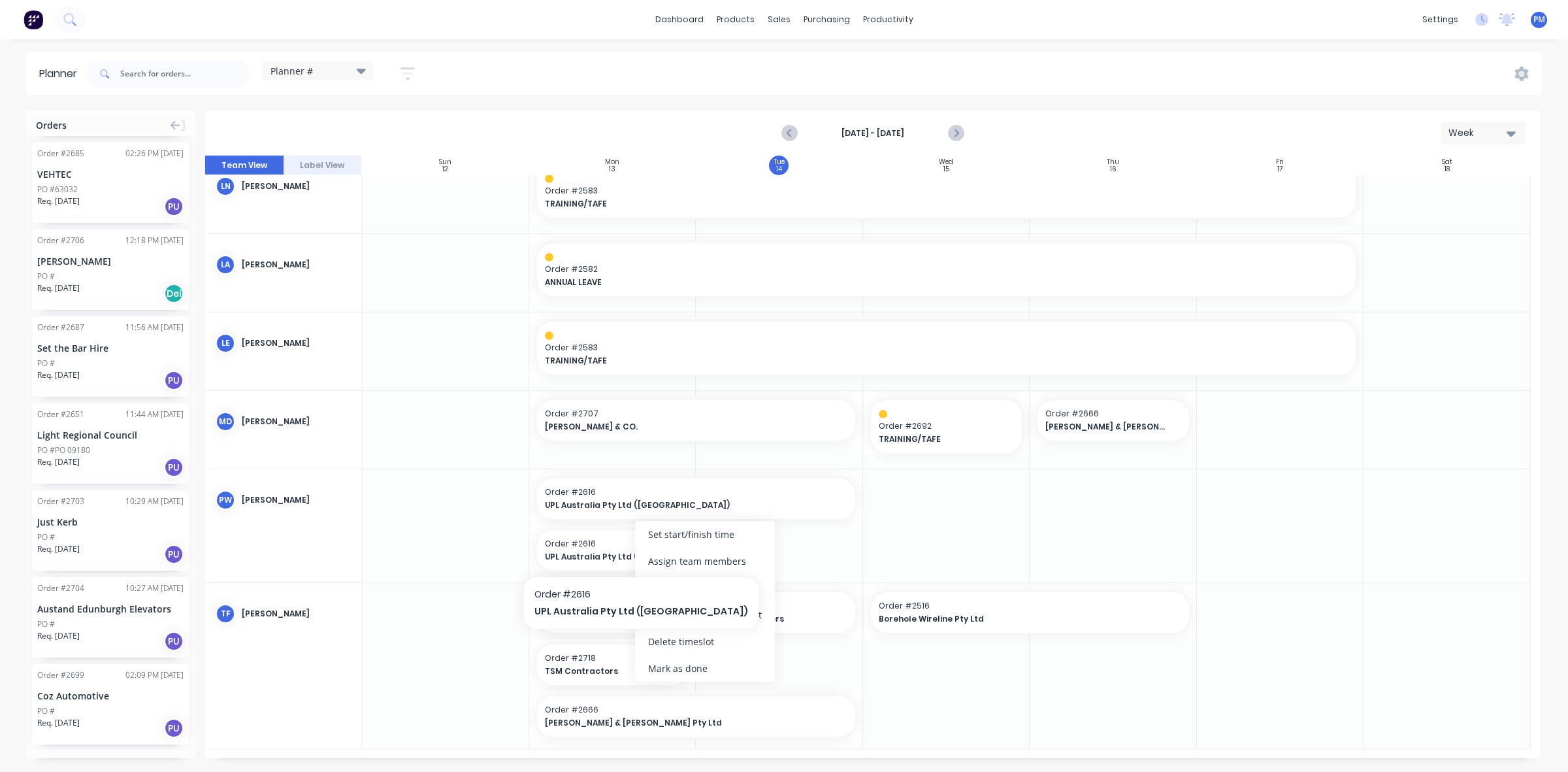
scroll to position [324, 0]
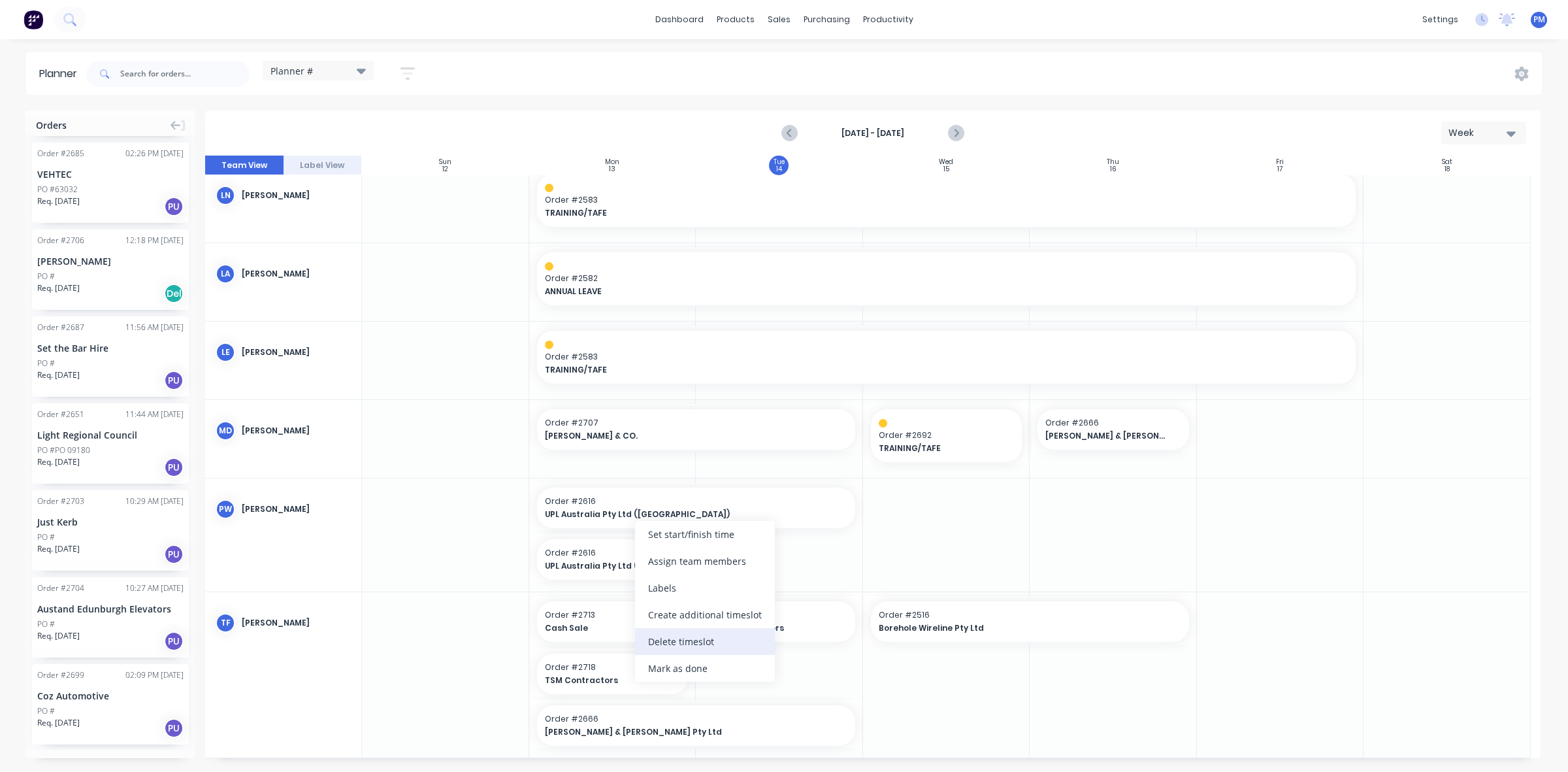
click at [664, 642] on div "Delete timeslot" at bounding box center [705, 641] width 140 height 27
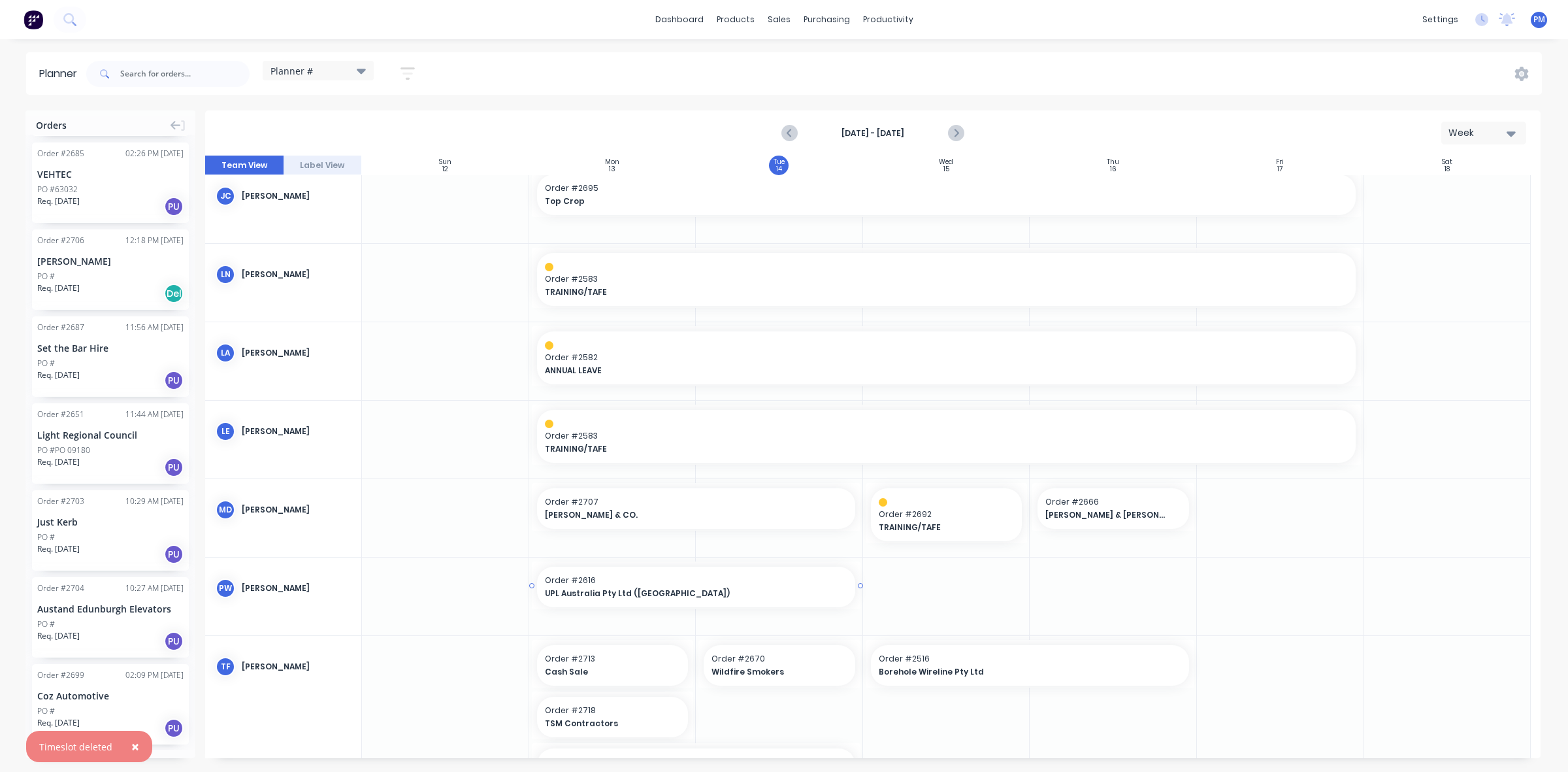
scroll to position [298, 0]
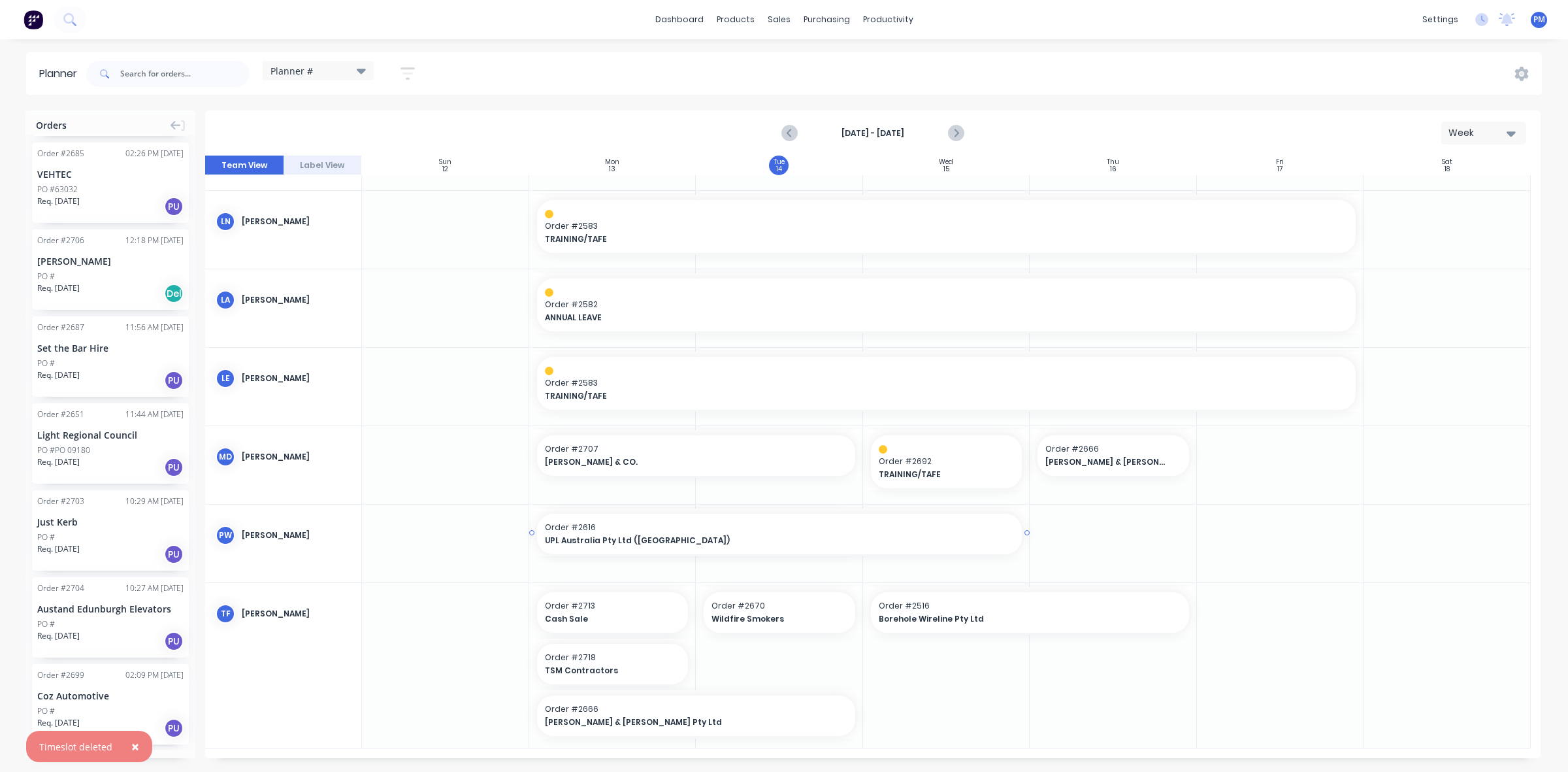
drag, startPoint x: 858, startPoint y: 532, endPoint x: 900, endPoint y: 532, distance: 42.0
drag, startPoint x: 531, startPoint y: 714, endPoint x: 593, endPoint y: 716, distance: 62.0
click at [602, 719] on span "[PERSON_NAME] & [PERSON_NAME] Pty Ltd" at bounding box center [682, 721] width 273 height 12
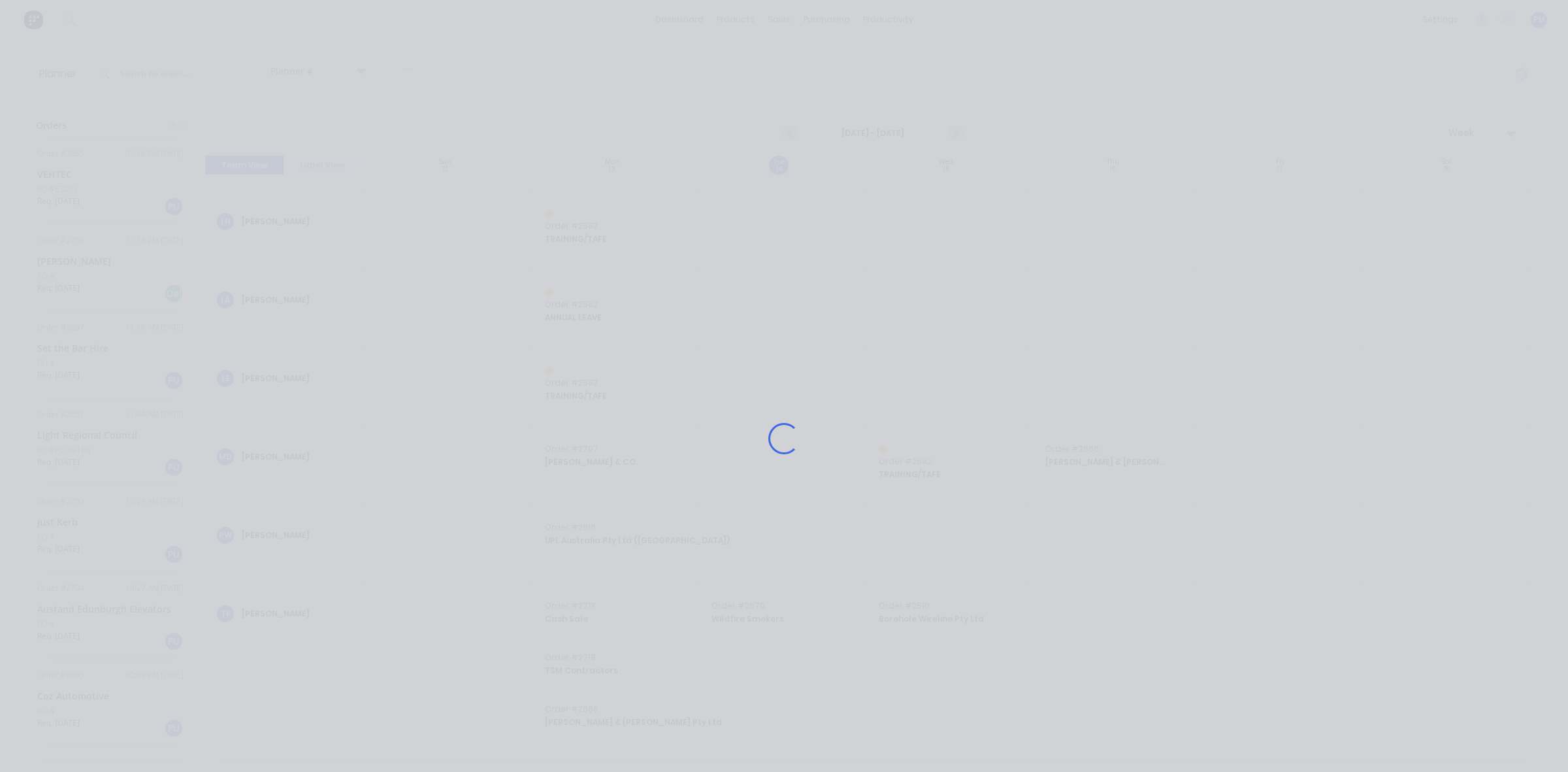
scroll to position [288, 0]
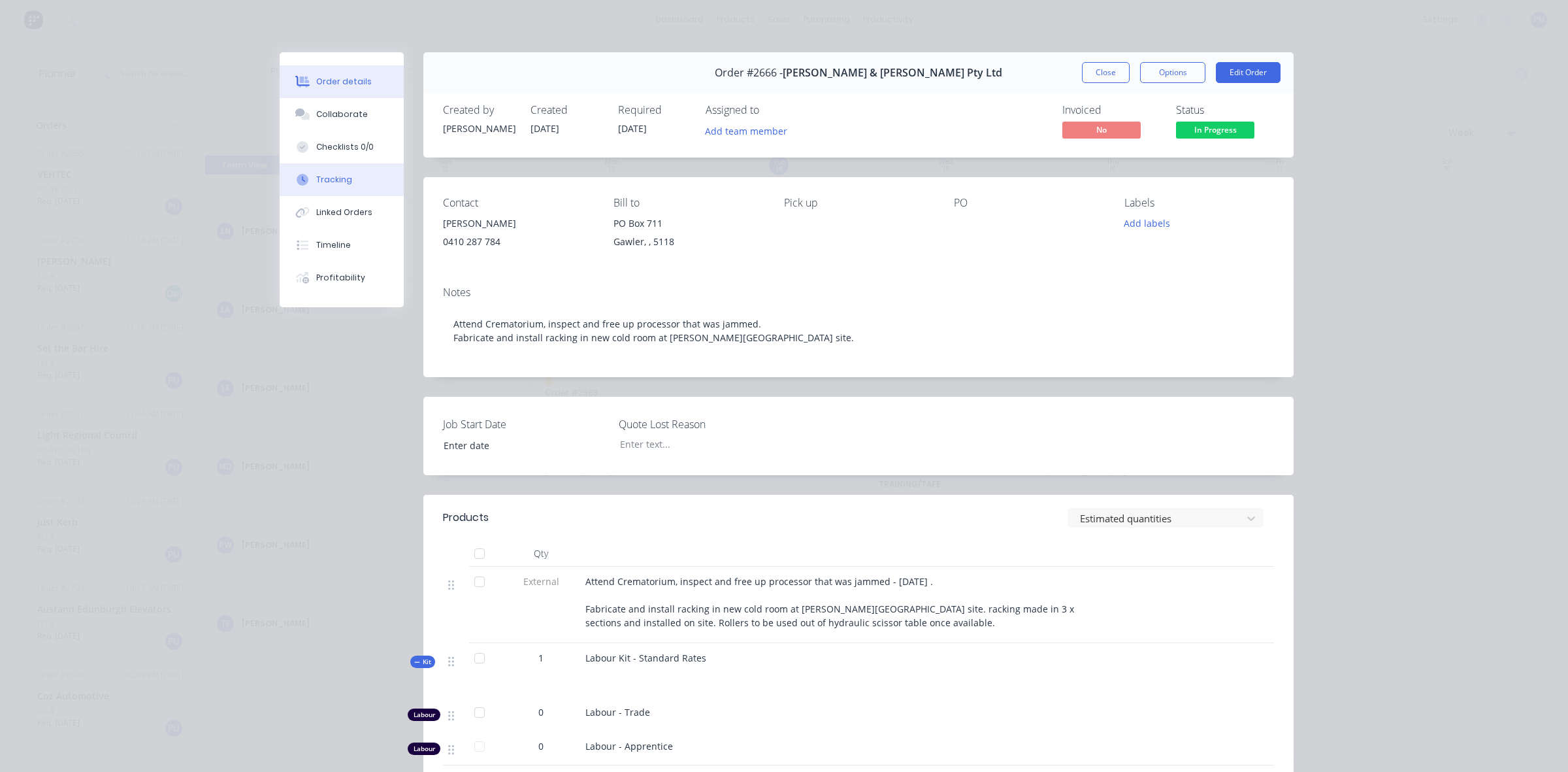
click at [320, 178] on div "Tracking" at bounding box center [334, 179] width 36 height 12
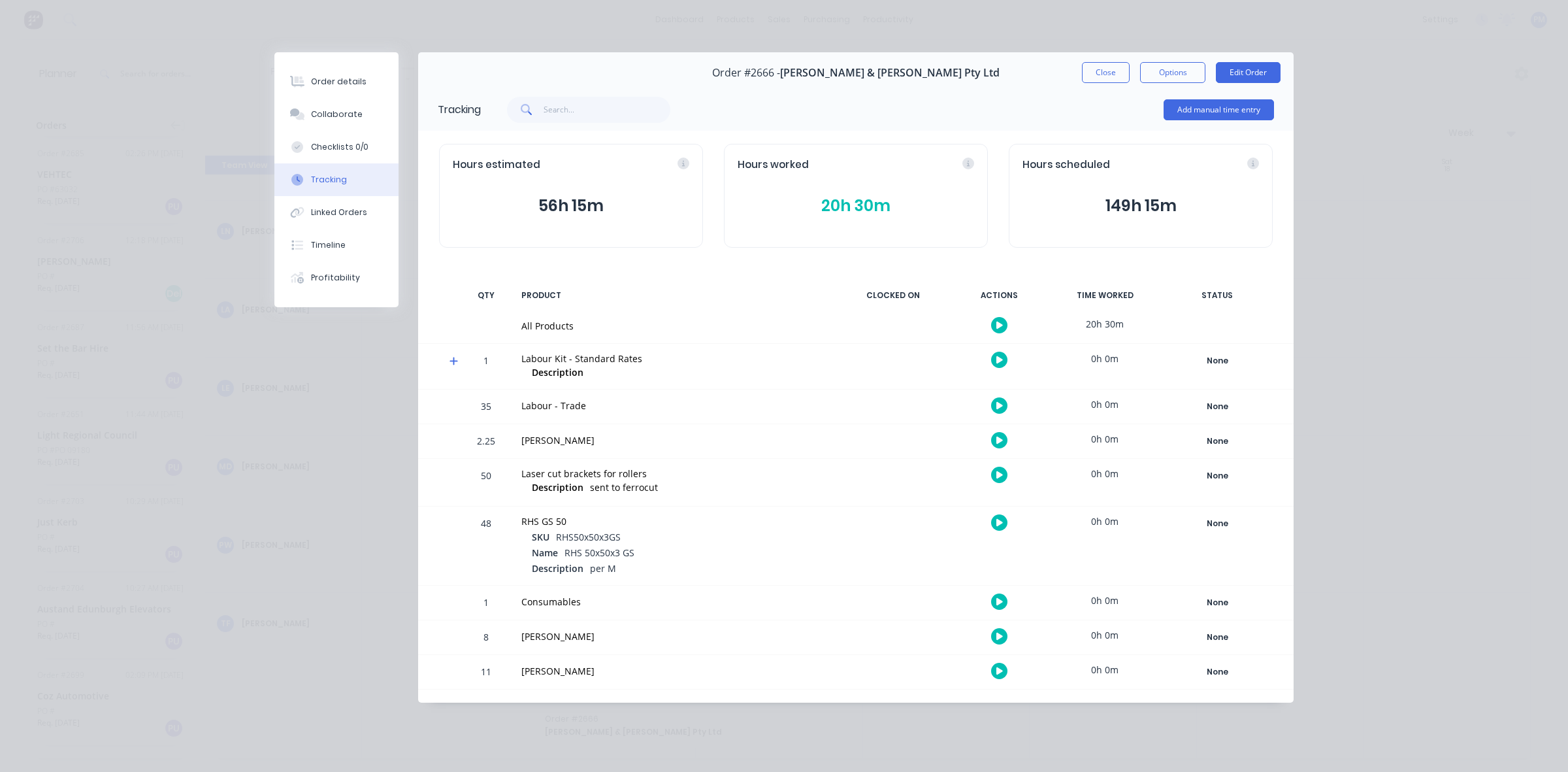
click at [833, 201] on button "20h 30m" at bounding box center [856, 206] width 236 height 25
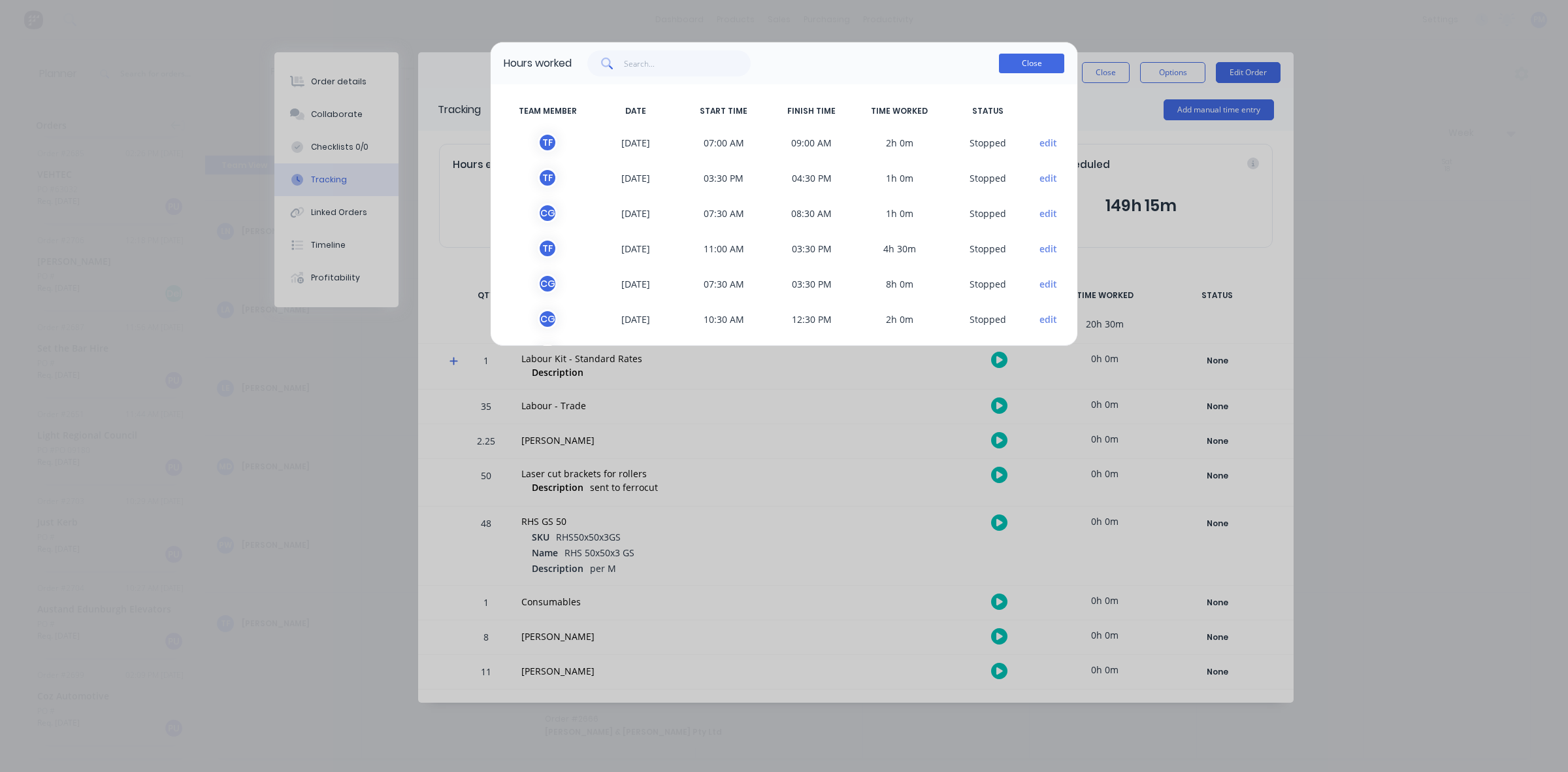
click at [1034, 71] on button "Close" at bounding box center [1032, 63] width 65 height 20
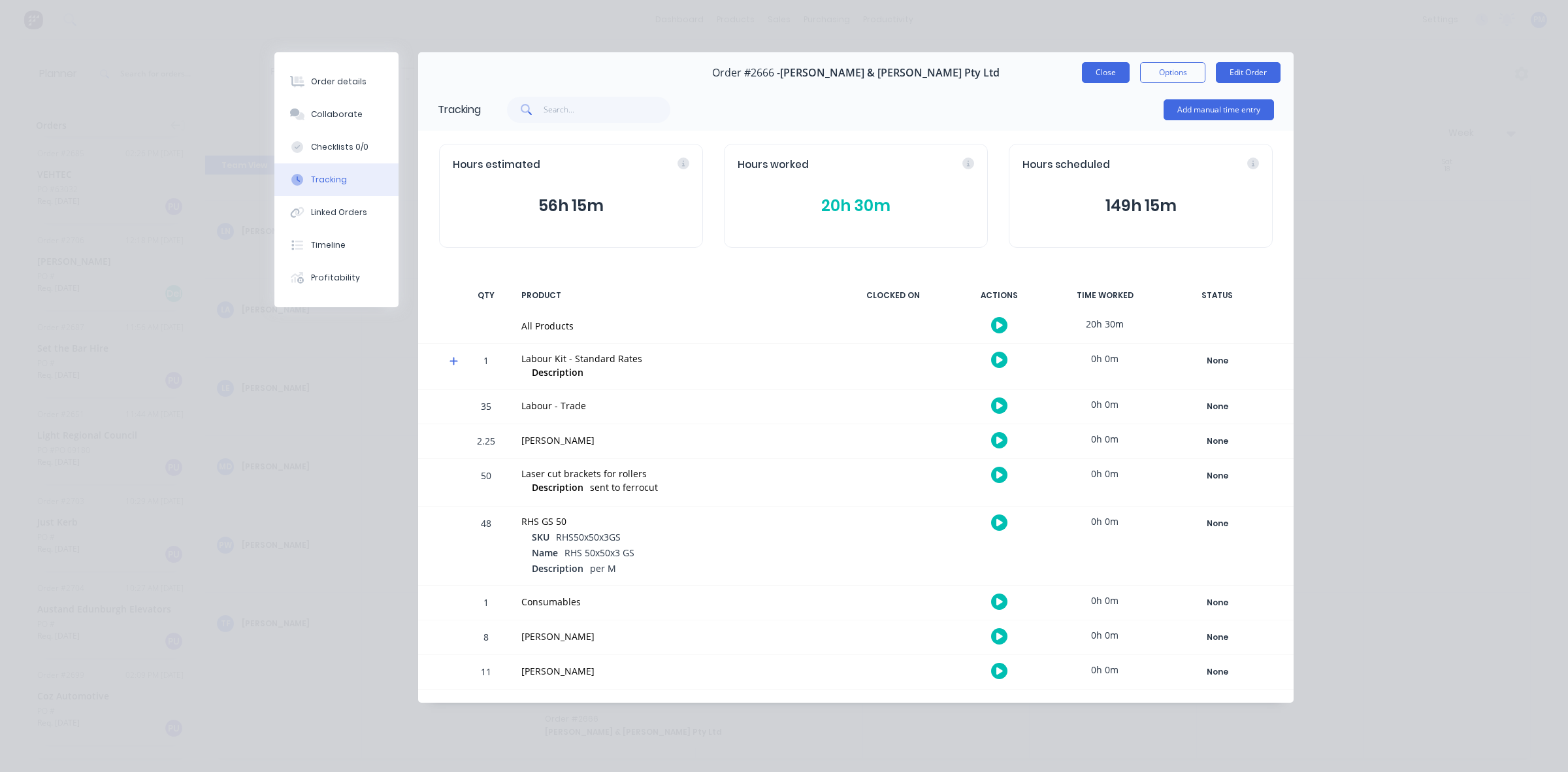
click at [1112, 73] on button "Close" at bounding box center [1106, 73] width 48 height 21
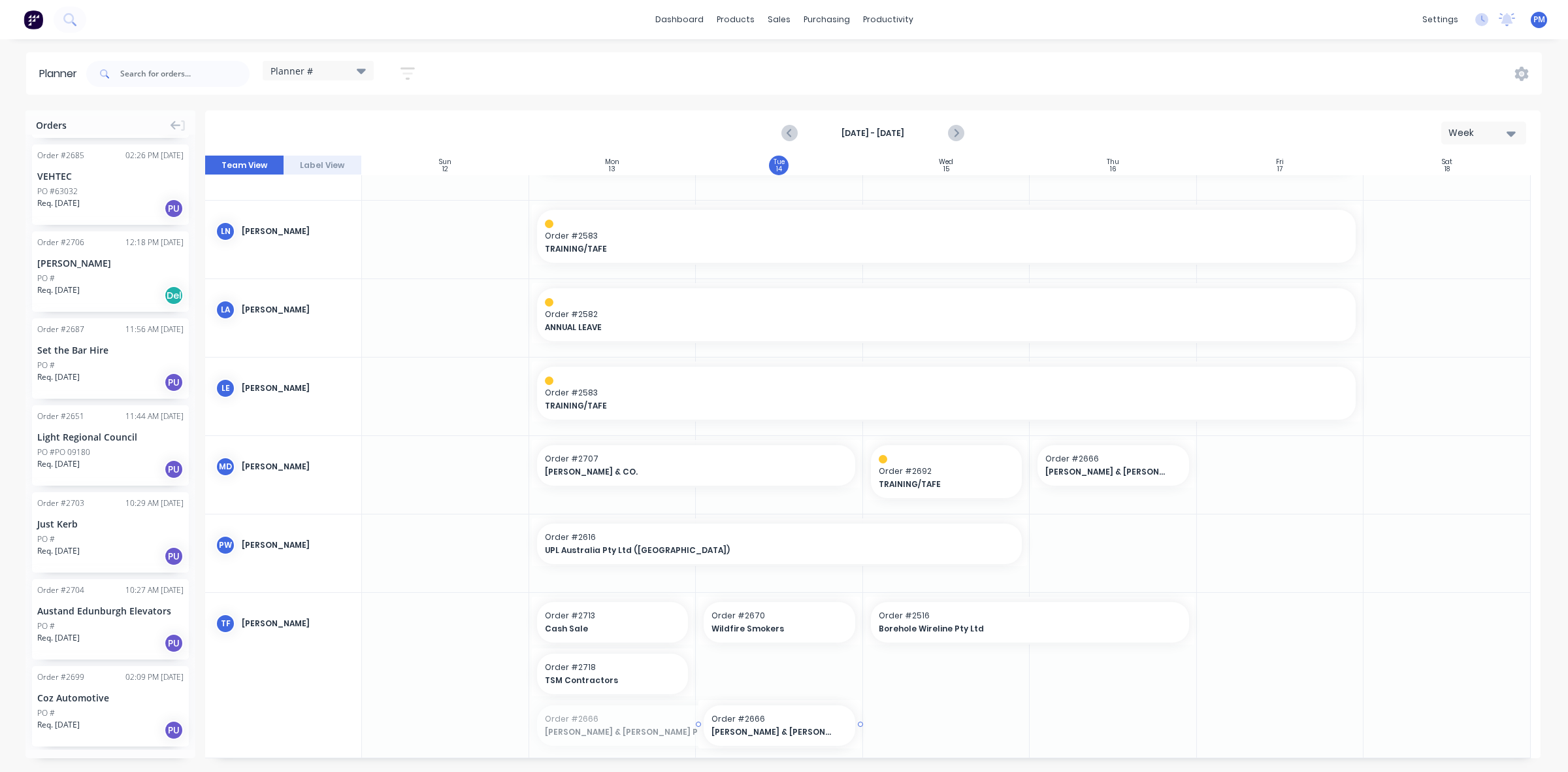
drag, startPoint x: 532, startPoint y: 723, endPoint x: 708, endPoint y: 729, distance: 176.1
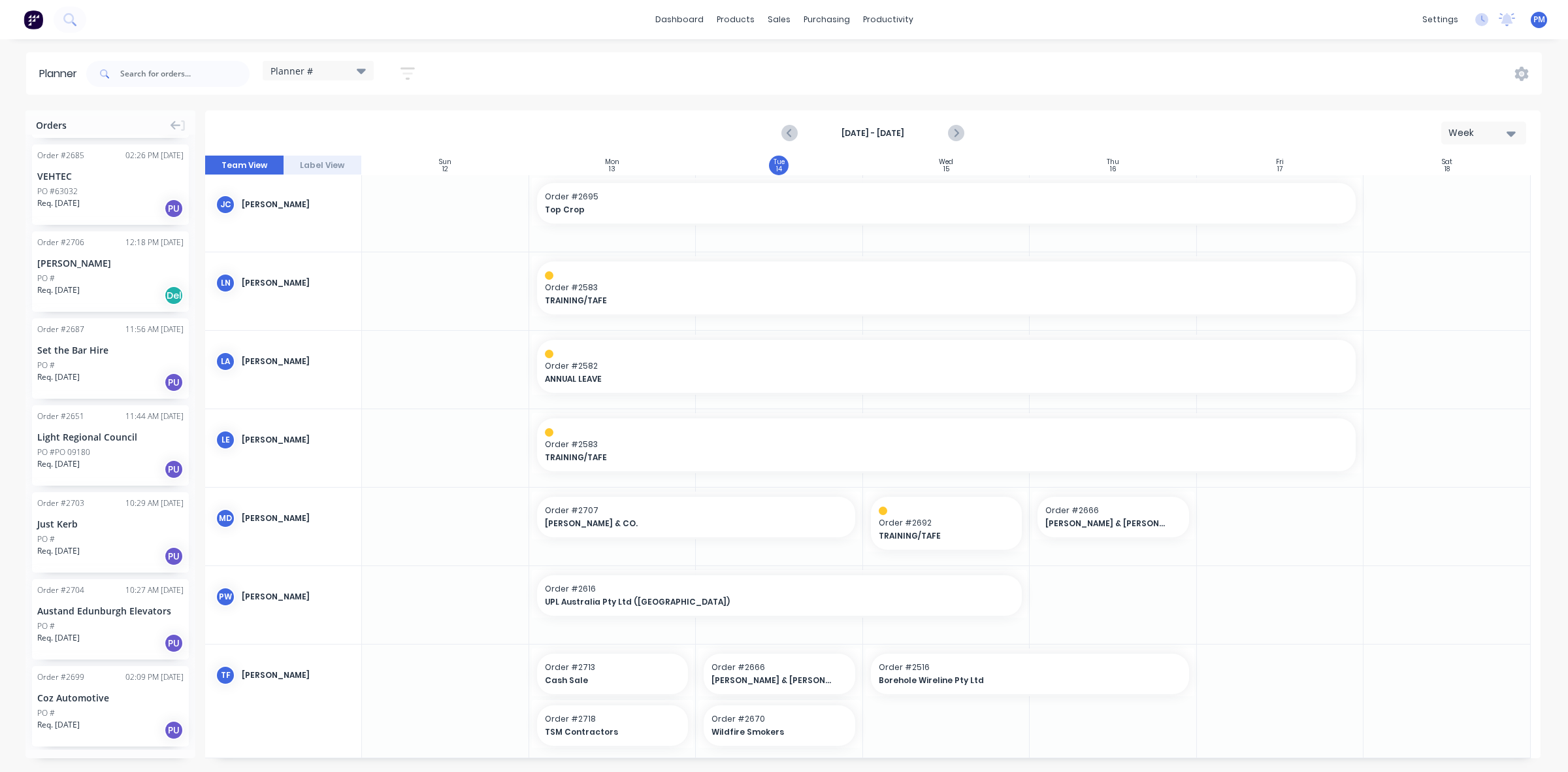
scroll to position [1216, 0]
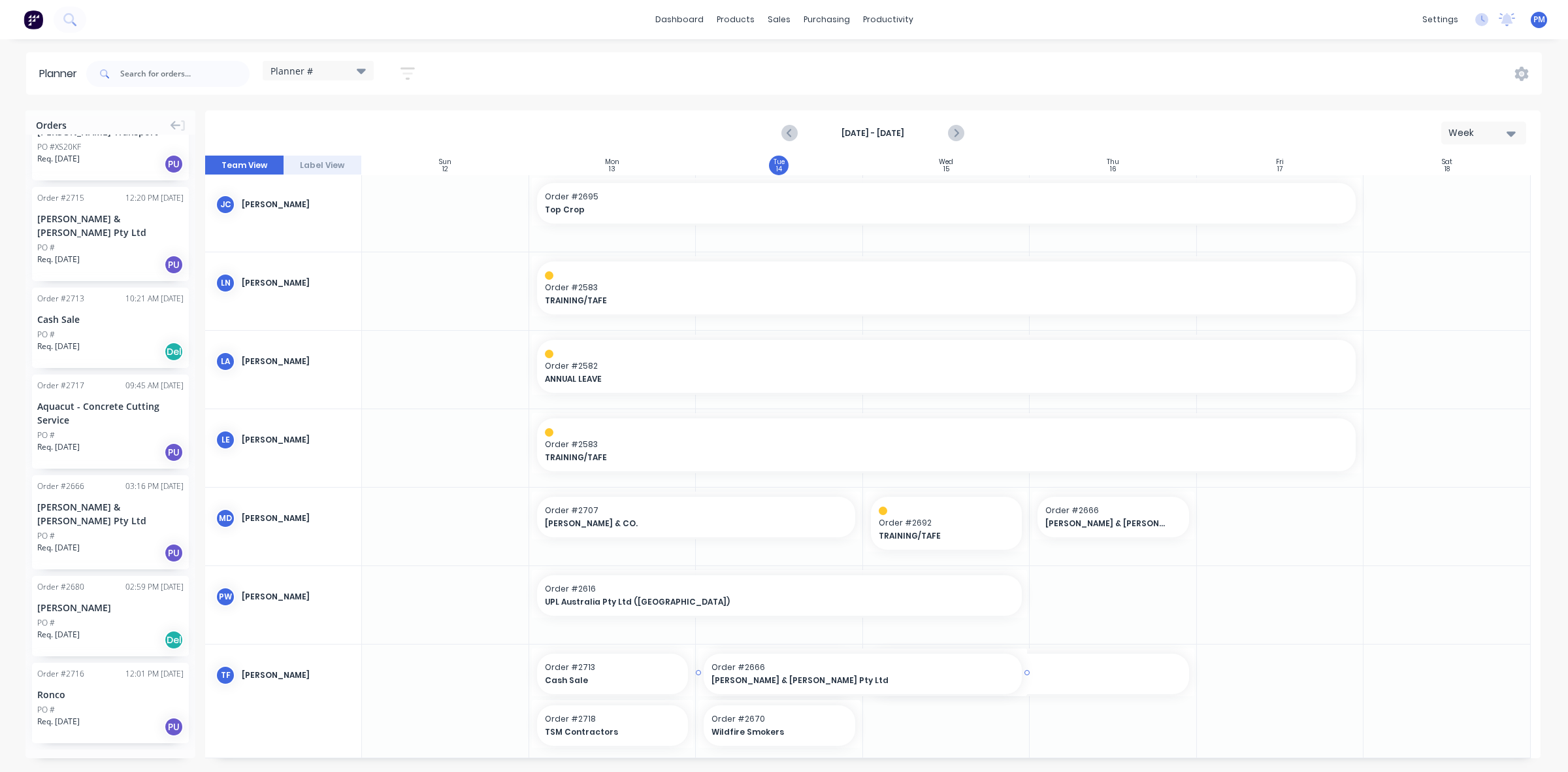
drag, startPoint x: 859, startPoint y: 670, endPoint x: 868, endPoint y: 670, distance: 9.0
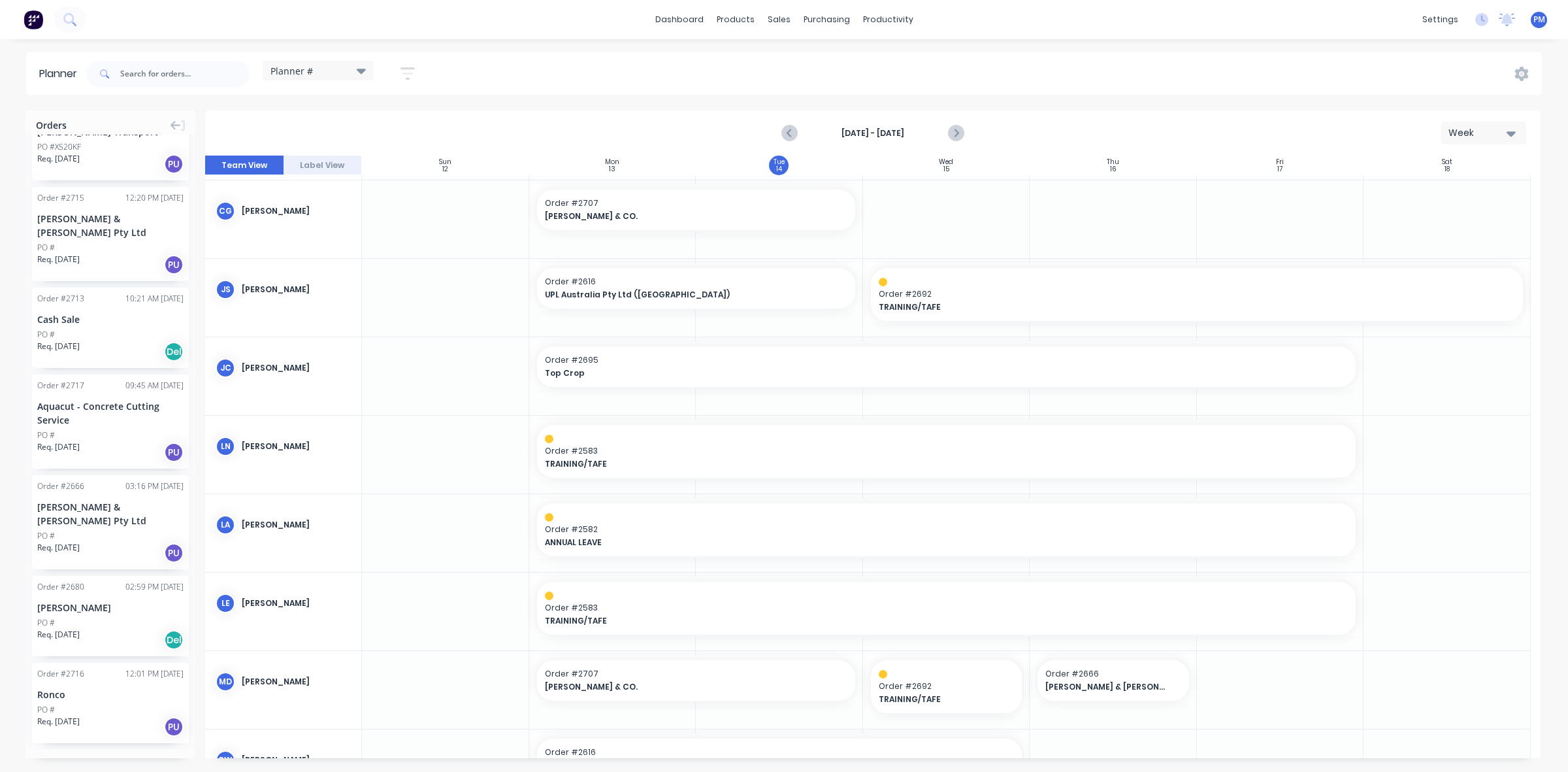
scroll to position [0, 0]
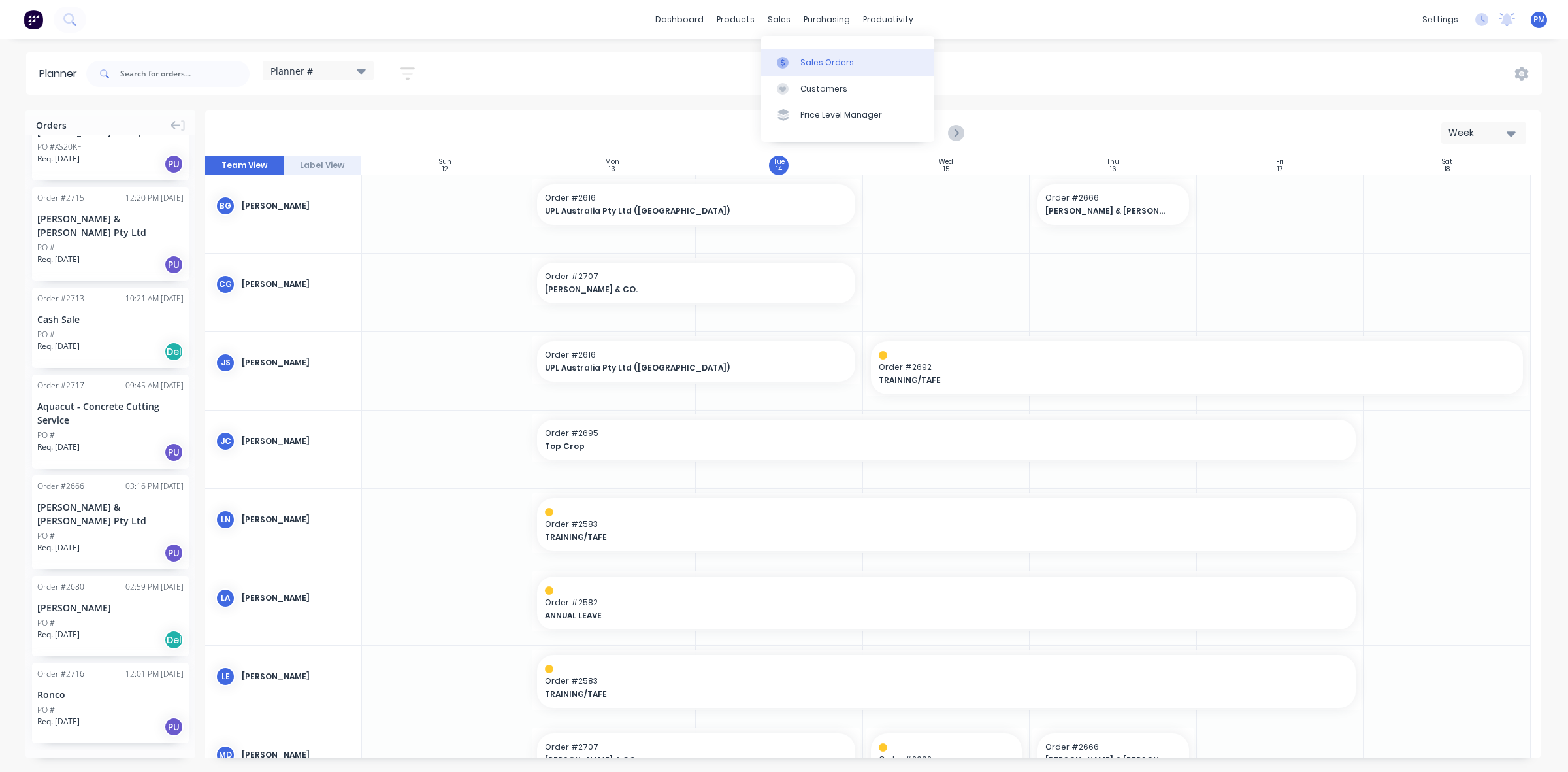
click at [809, 60] on div "Sales Orders" at bounding box center [827, 62] width 53 height 12
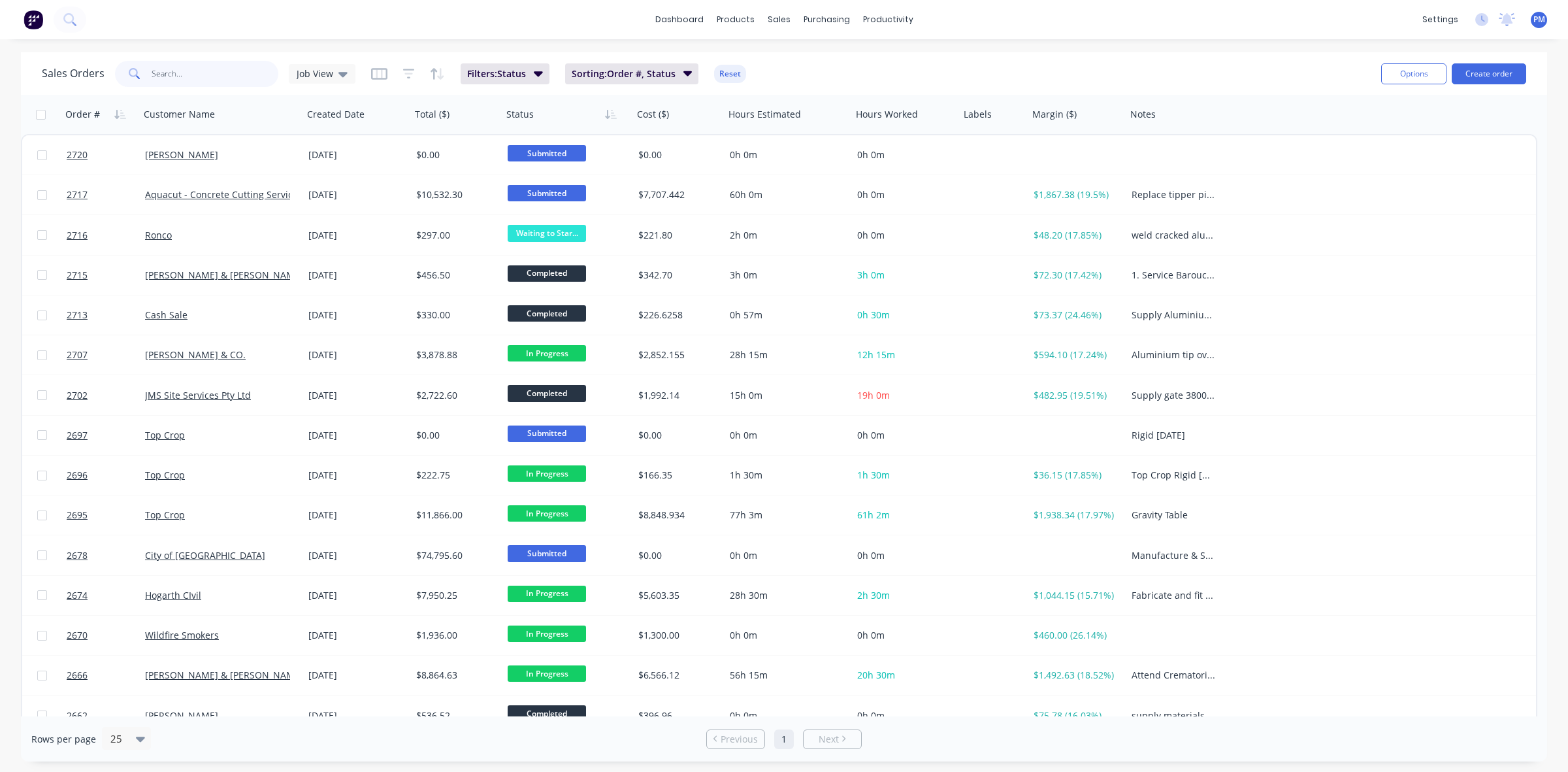
click at [221, 79] on input "text" at bounding box center [215, 74] width 127 height 26
click at [910, 140] on div "Timesheets" at bounding box center [916, 141] width 49 height 12
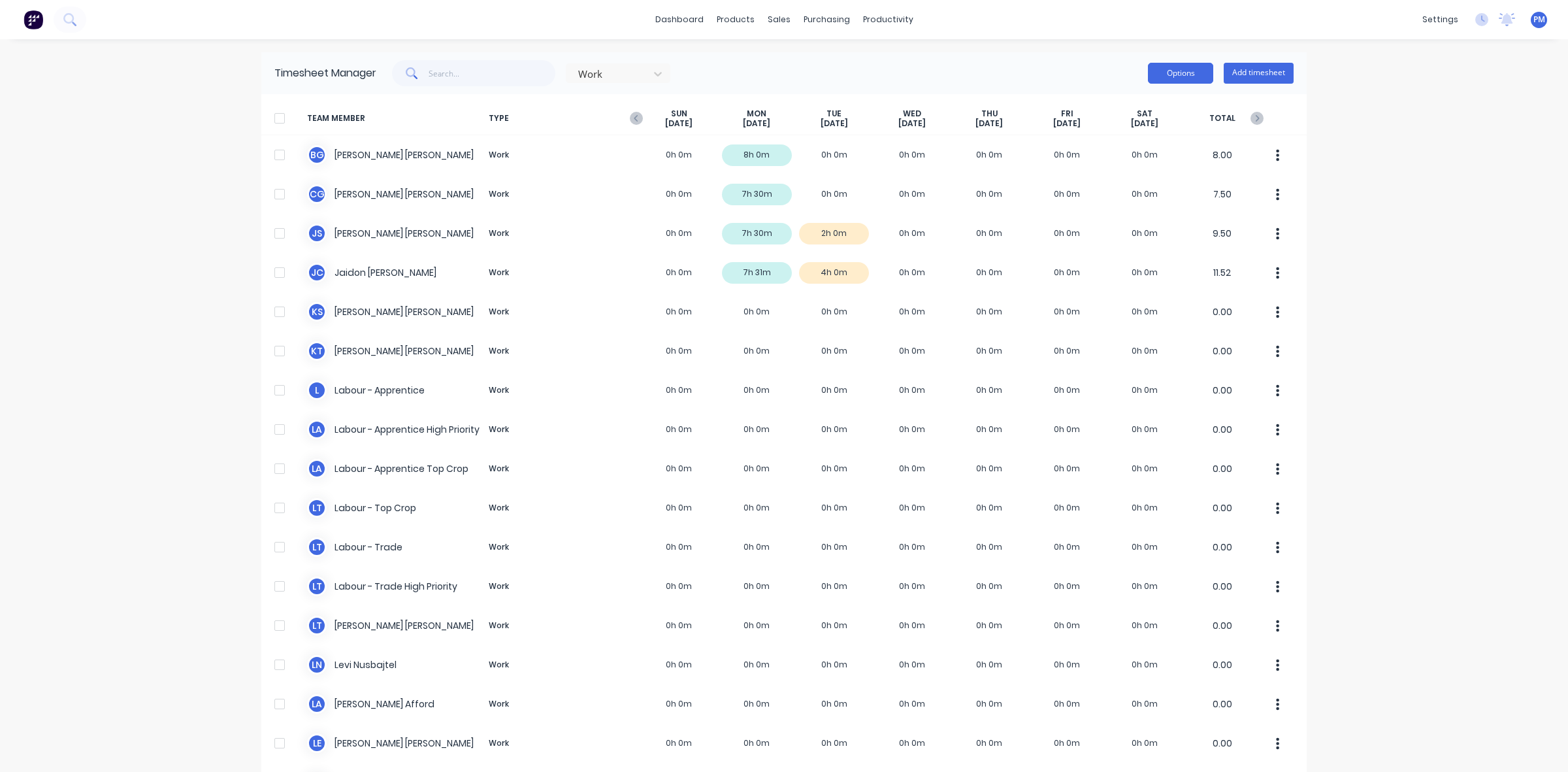
click at [1165, 76] on button "Options" at bounding box center [1180, 73] width 65 height 21
click at [1027, 64] on div "Work Options Approve Unapprove Download Export Add timesheet" at bounding box center [834, 73] width 917 height 26
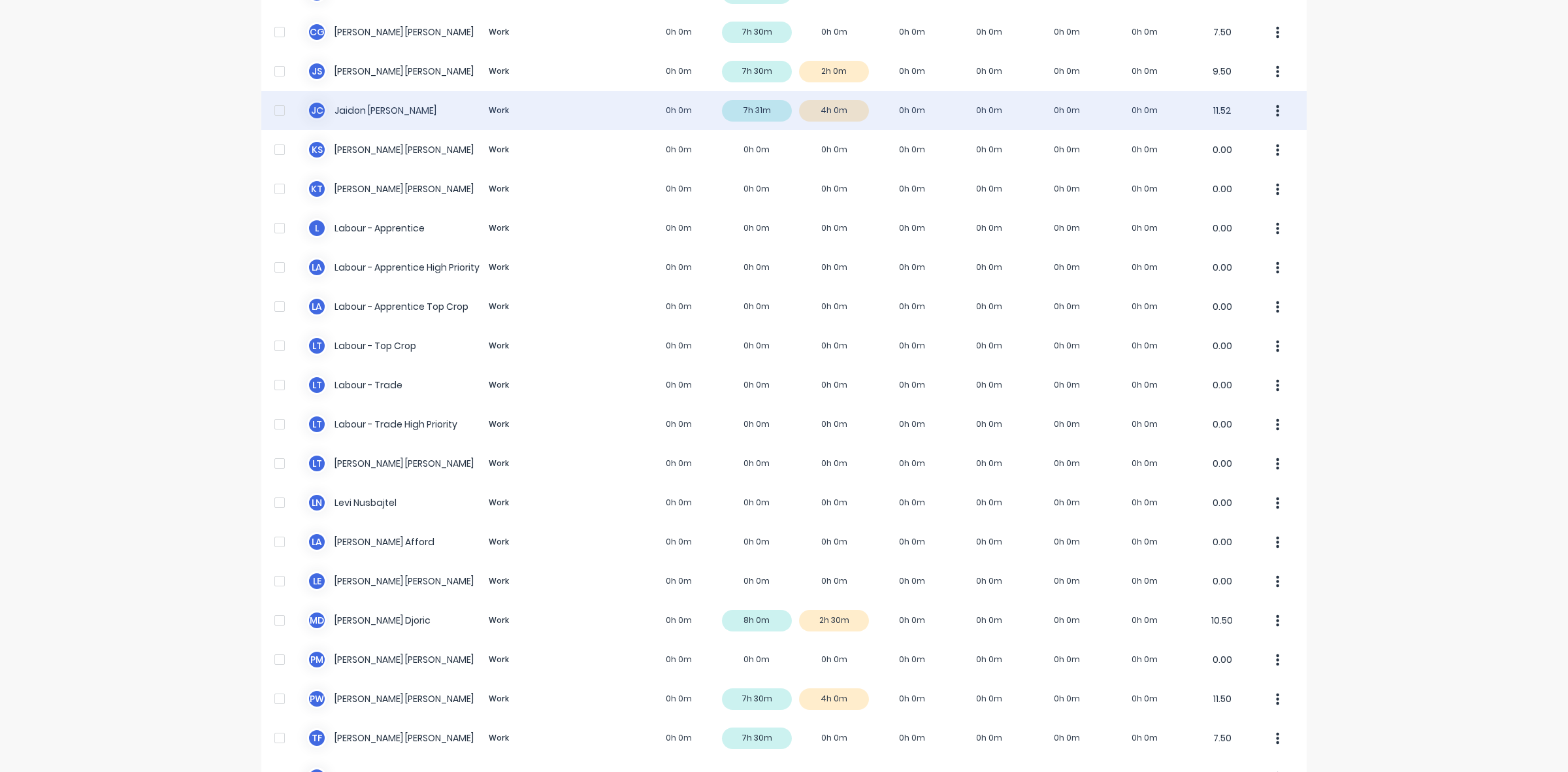
scroll to position [163, 0]
click at [856, 106] on div "[PERSON_NAME] [PERSON_NAME] Work 0h 0m 7h 31m 4h 0m 0h 0m 0h 0m 0h 0m 0h 0m 11.…" at bounding box center [784, 109] width 1045 height 39
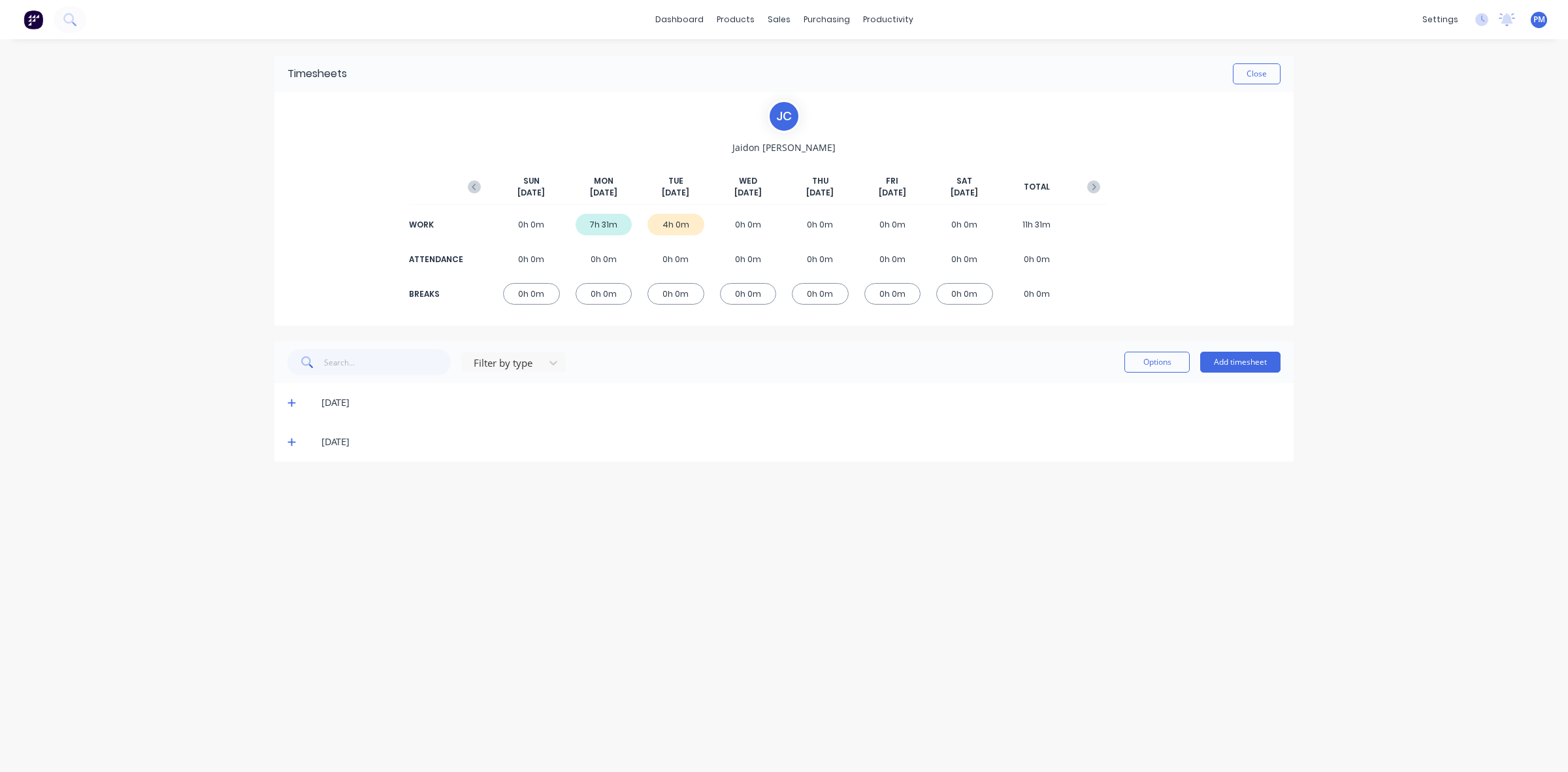
click at [291, 443] on icon at bounding box center [291, 442] width 8 height 8
click at [289, 439] on icon at bounding box center [292, 441] width 8 height 9
click at [1247, 64] on button "Close" at bounding box center [1257, 74] width 48 height 21
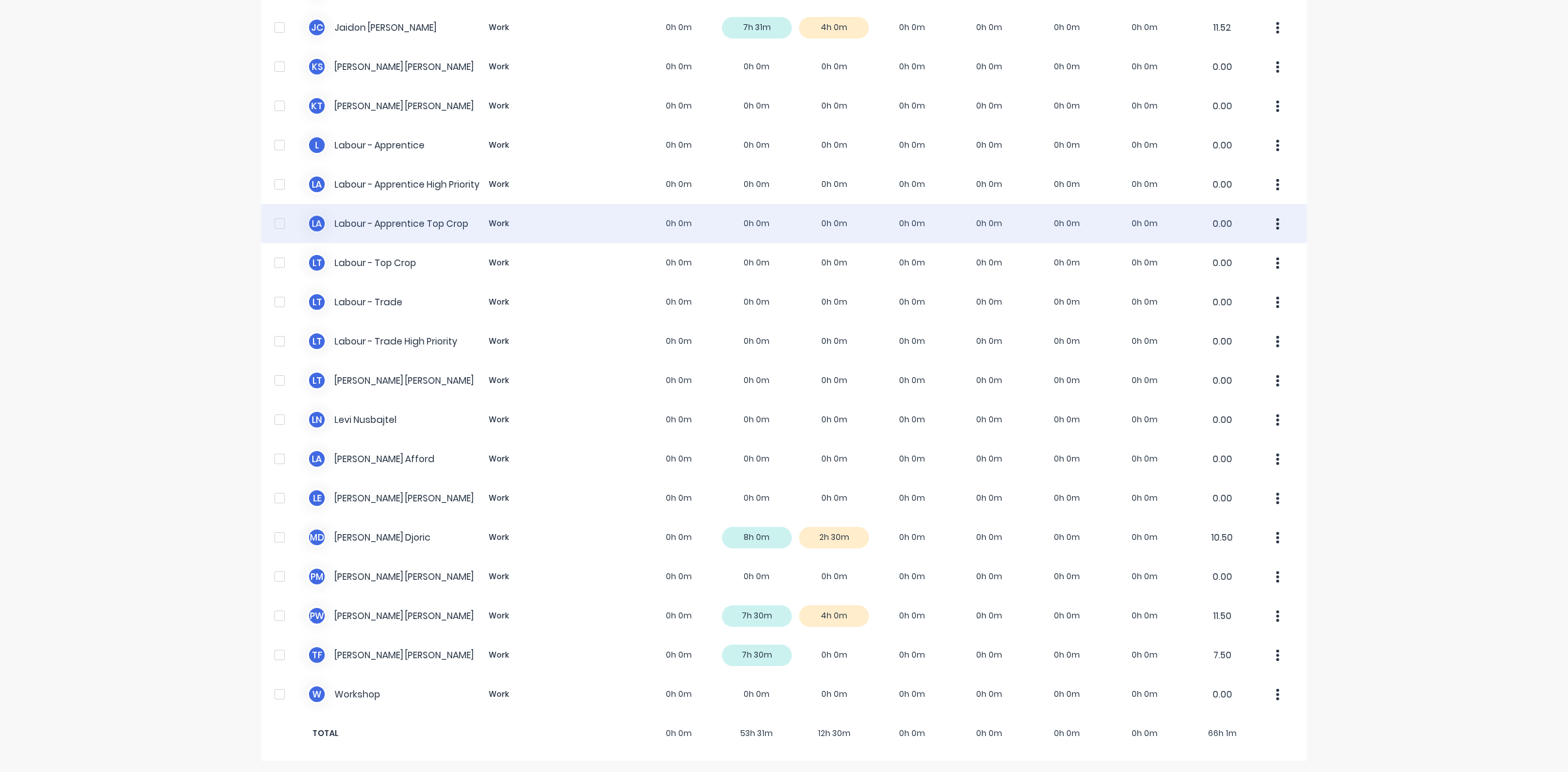
scroll to position [247, 0]
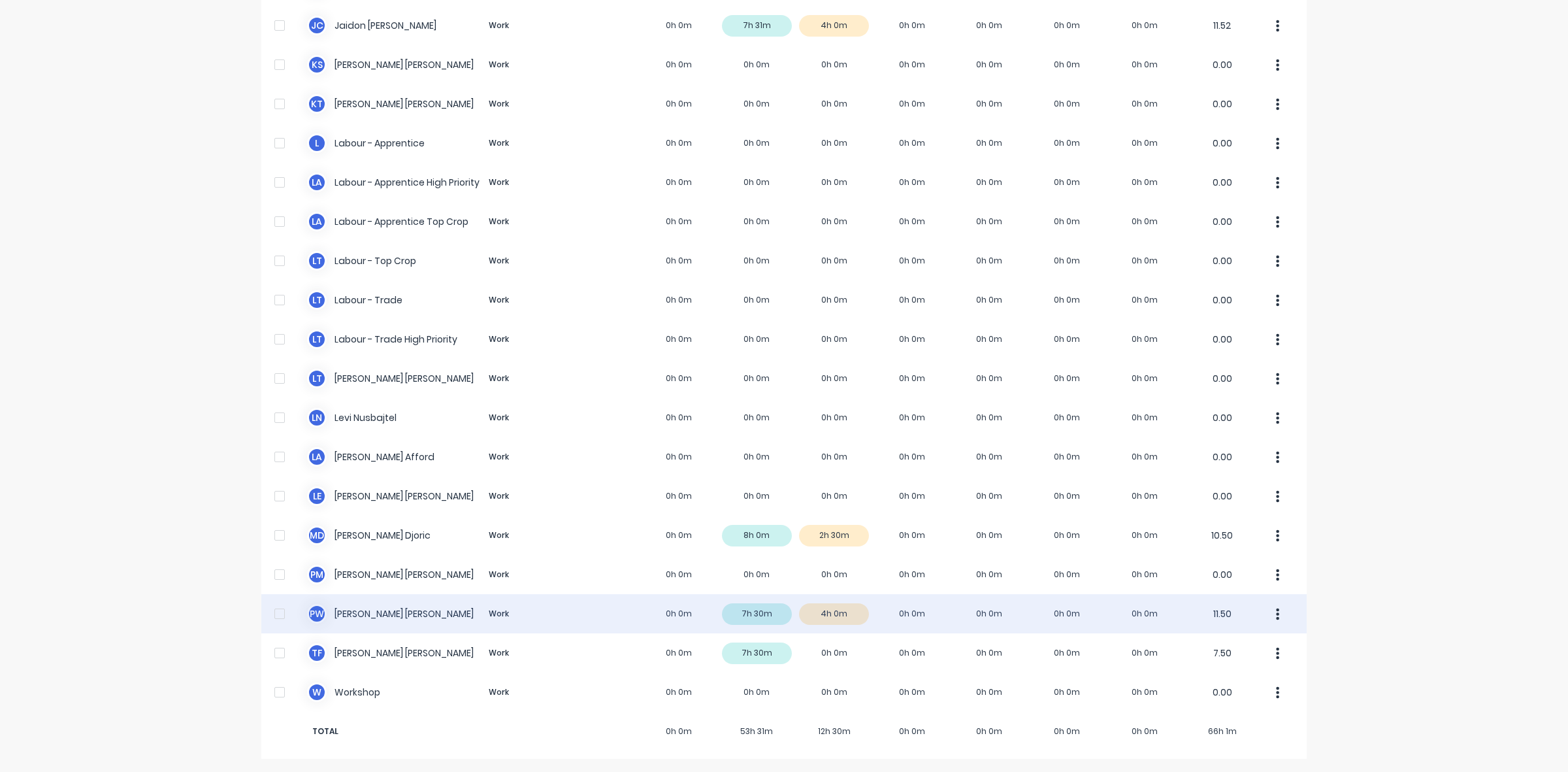
click at [841, 612] on div "P W [PERSON_NAME] Work 0h 0m 7h 30m 4h 0m 0h 0m 0h 0m 0h 0m 0h 0m 11.50" at bounding box center [784, 613] width 1045 height 39
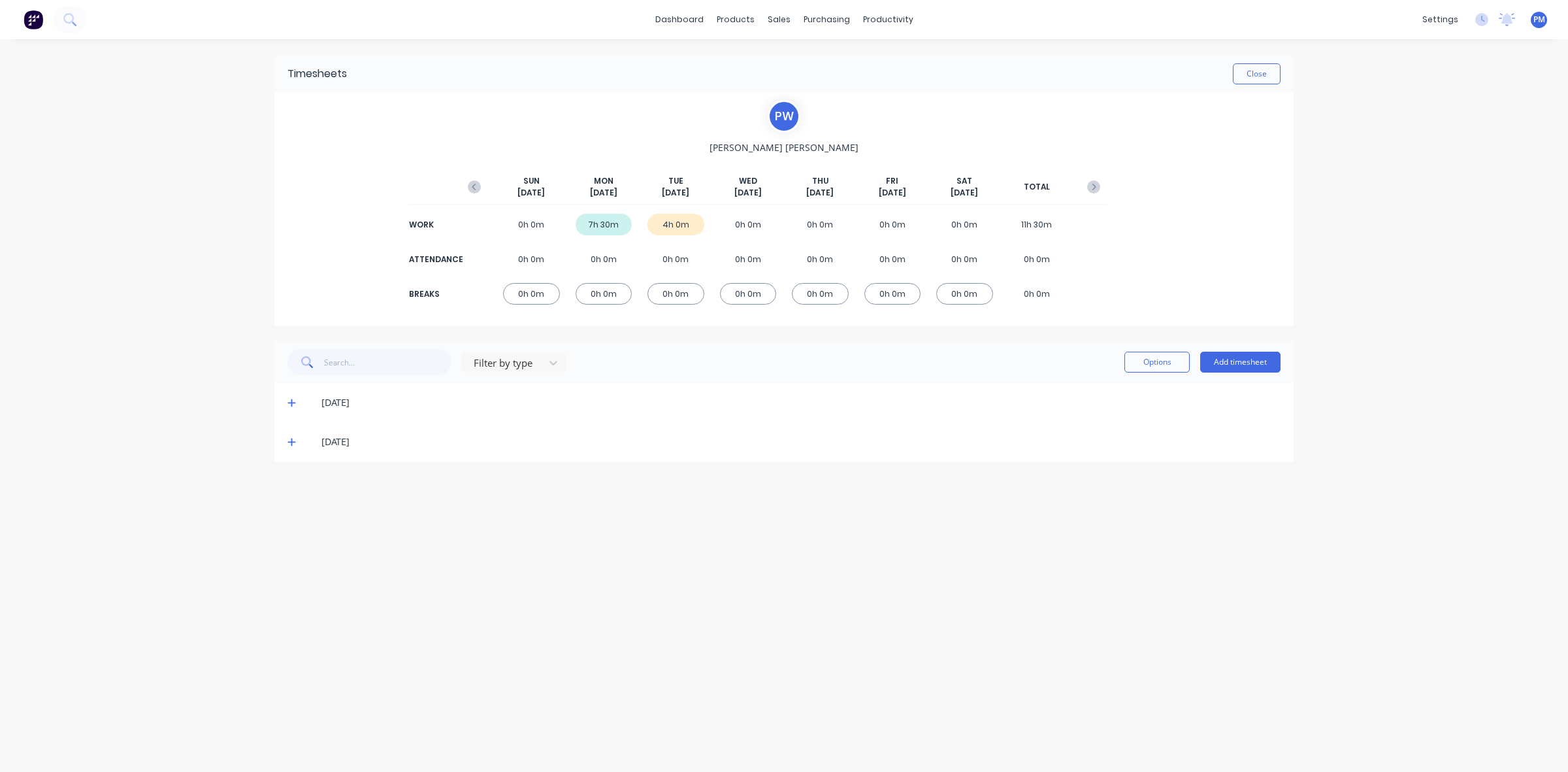
click at [289, 440] on icon at bounding box center [292, 441] width 8 height 9
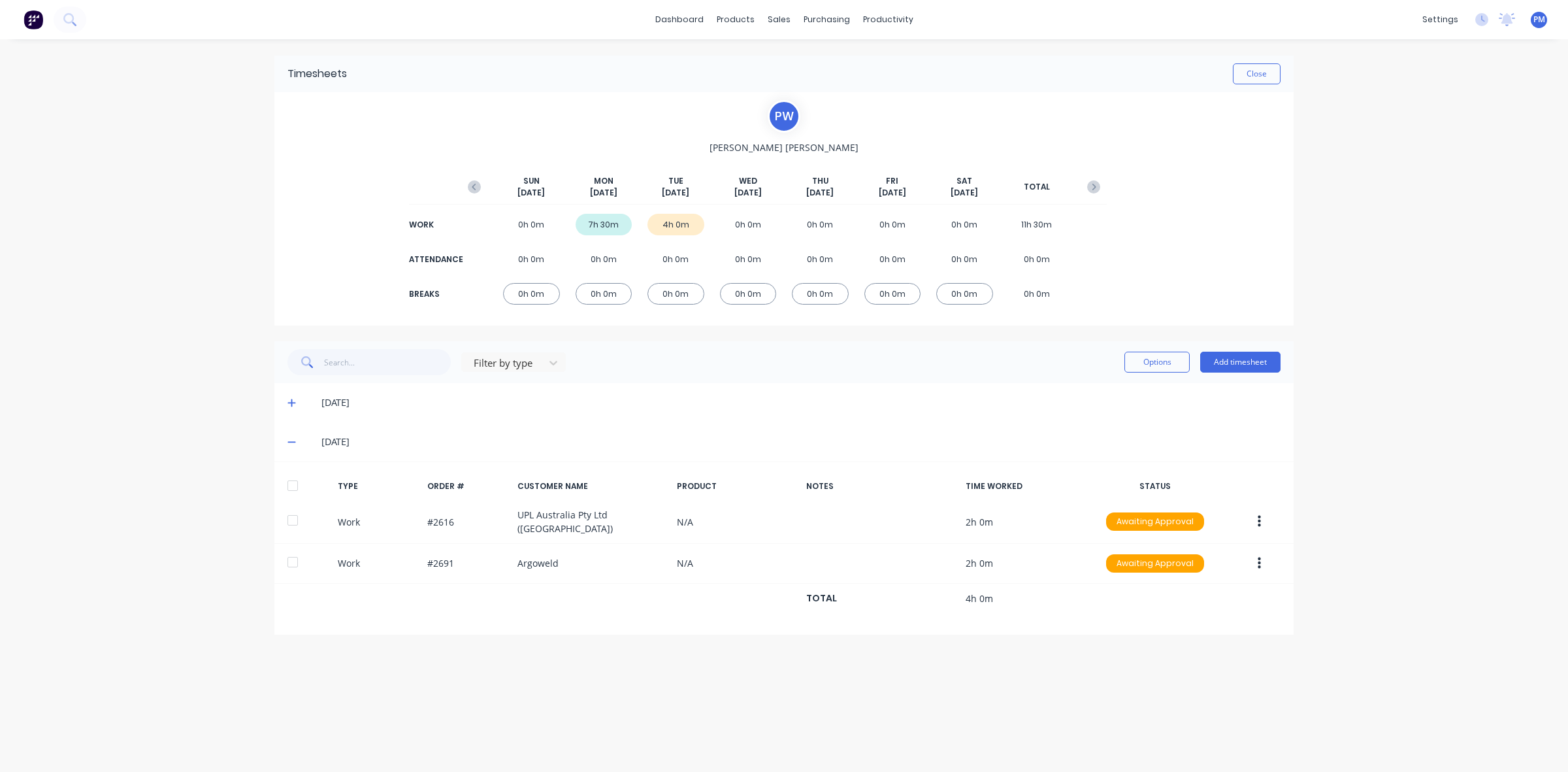
click at [289, 440] on icon at bounding box center [292, 441] width 8 height 9
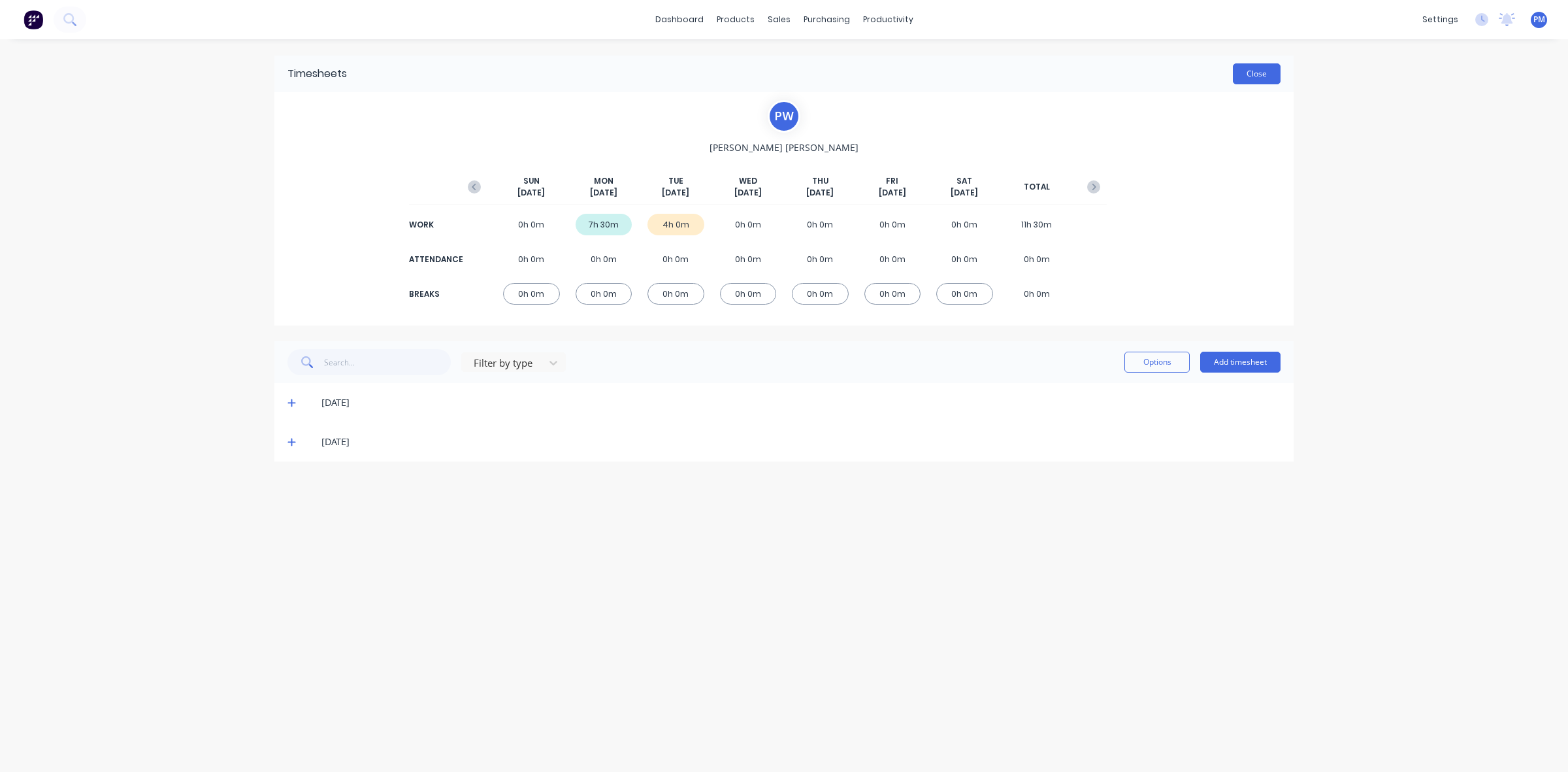
click at [1269, 76] on button "Close" at bounding box center [1257, 74] width 48 height 21
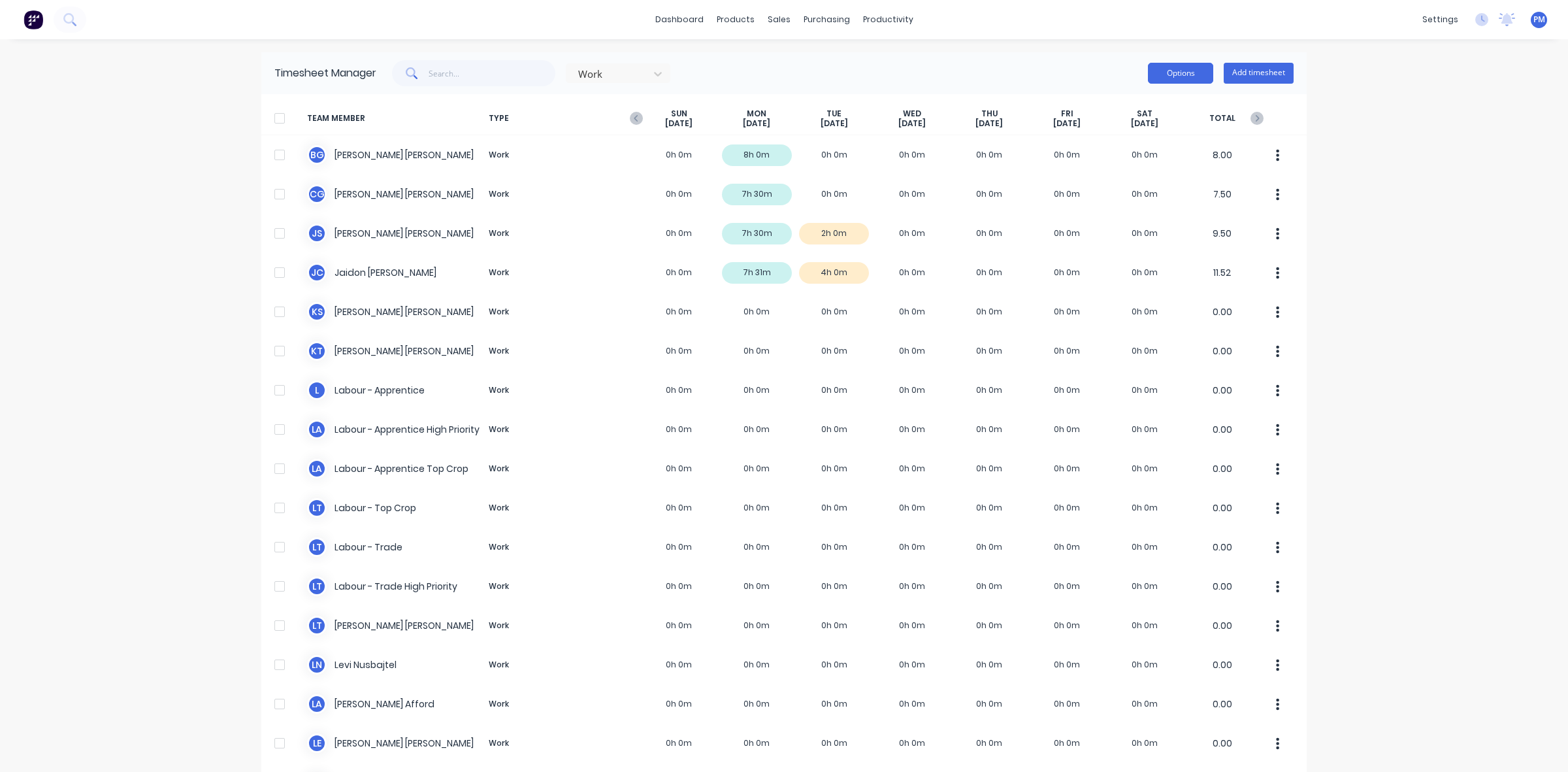
click at [1174, 73] on button "Options" at bounding box center [1180, 73] width 65 height 21
click at [960, 48] on div "dashboard products sales purchasing productivity dashboard products Product Cat…" at bounding box center [784, 386] width 1568 height 772
click at [757, 61] on div "Product Catalogue" at bounding box center [787, 62] width 81 height 12
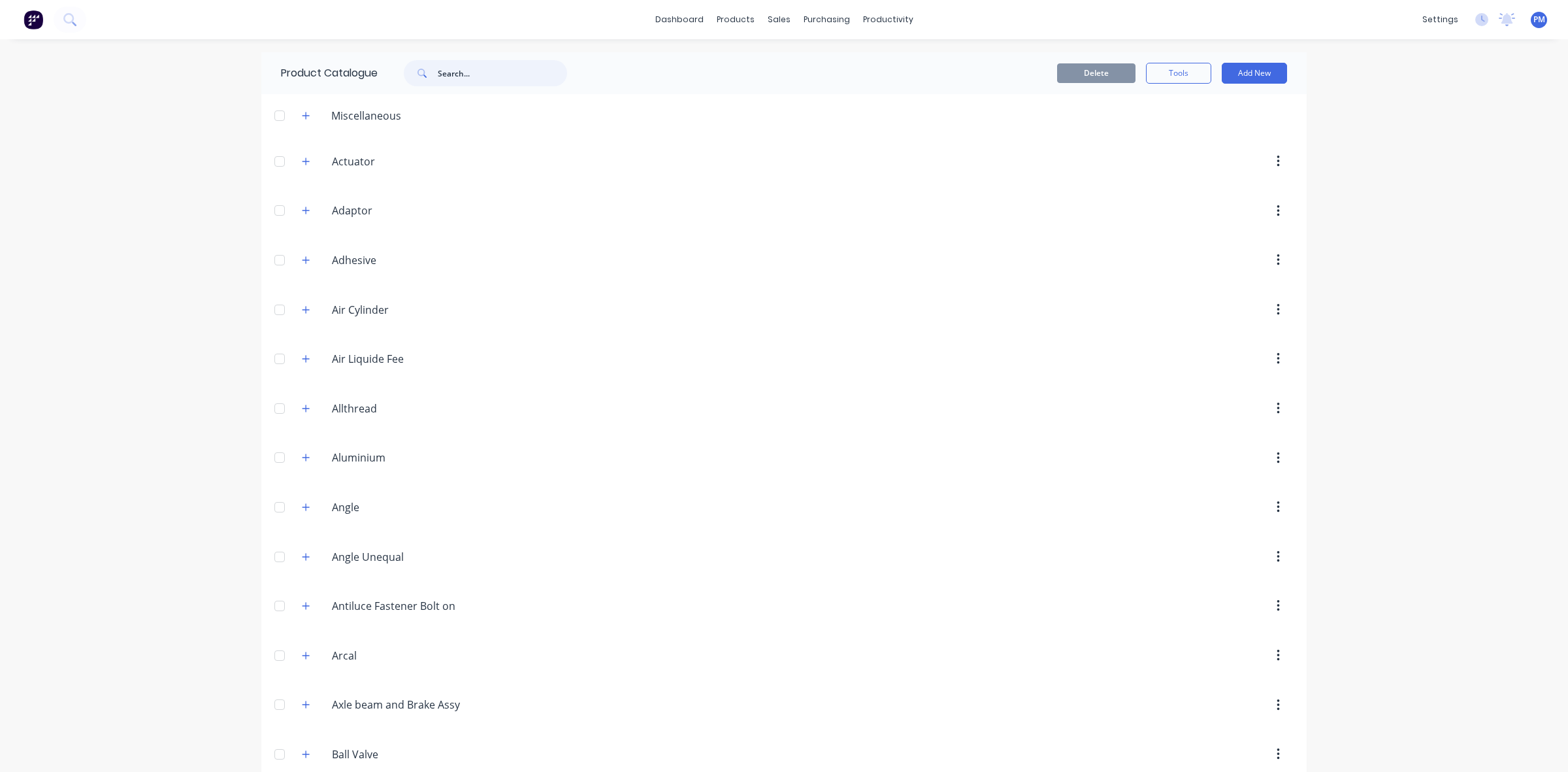
click at [451, 78] on input "text" at bounding box center [502, 73] width 129 height 26
type input "hose"
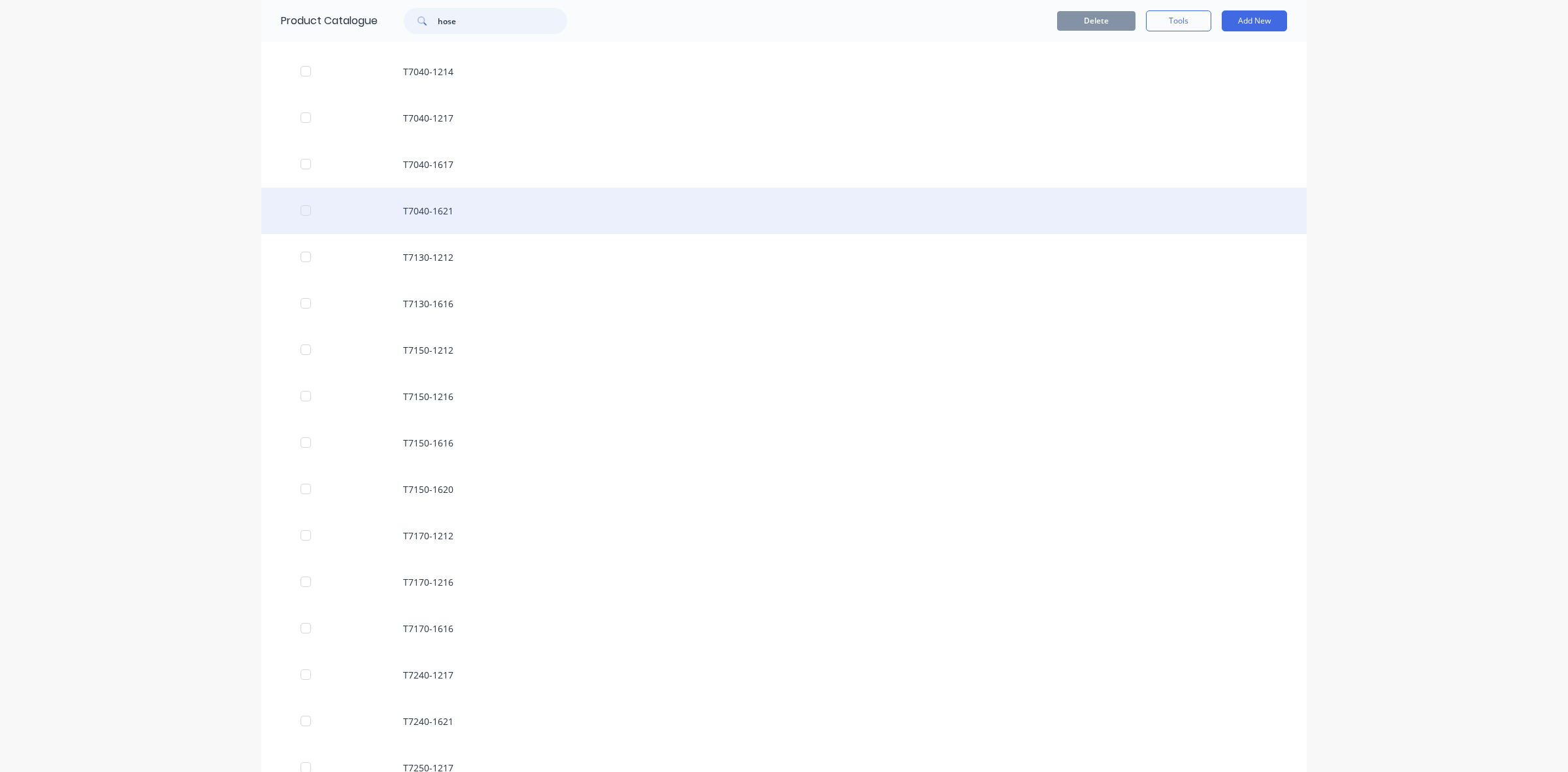
scroll to position [5309, 0]
click at [429, 207] on div "T7040-1621" at bounding box center [784, 208] width 1045 height 47
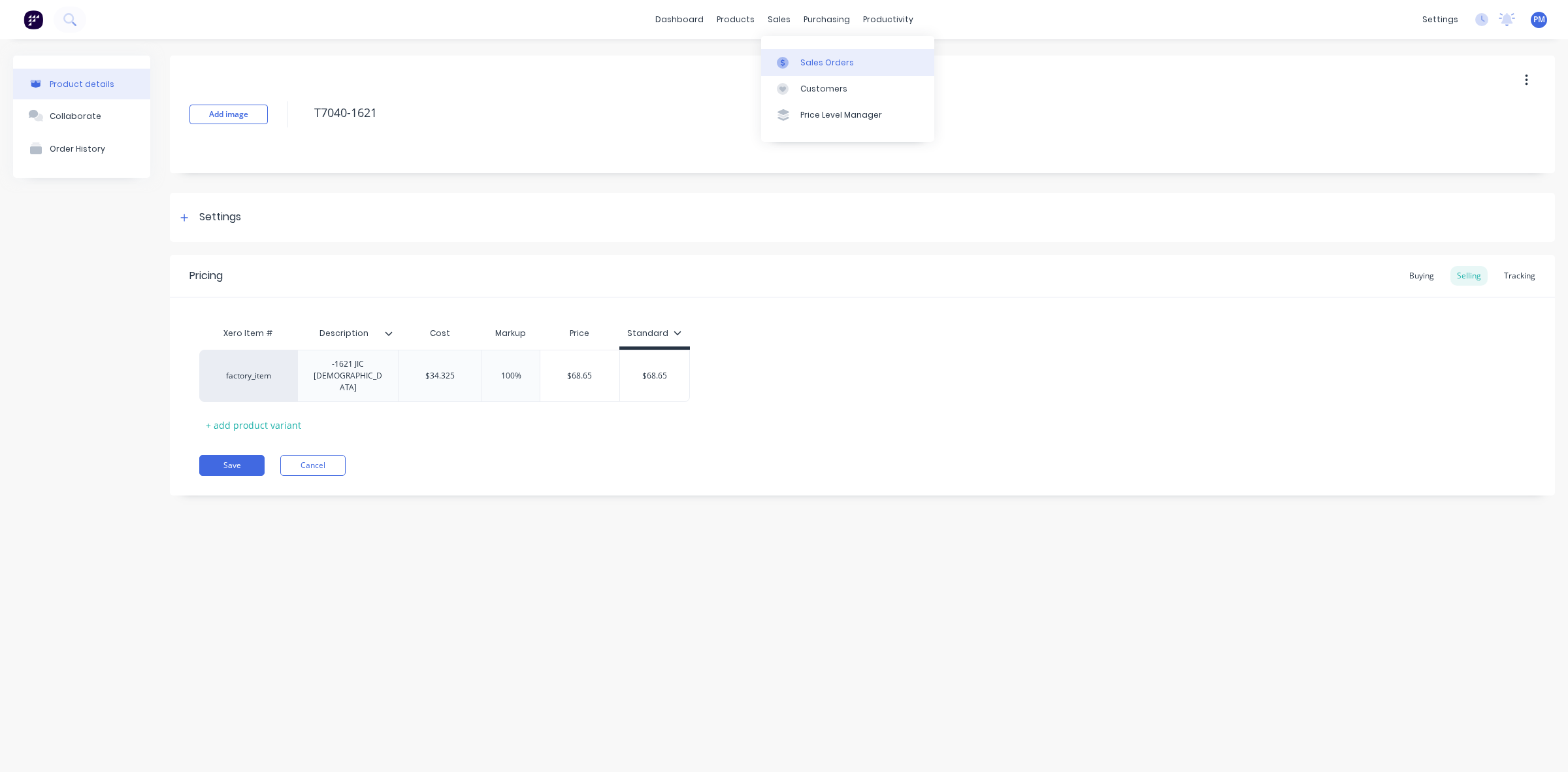
click at [821, 60] on div "Sales Orders" at bounding box center [827, 62] width 53 height 12
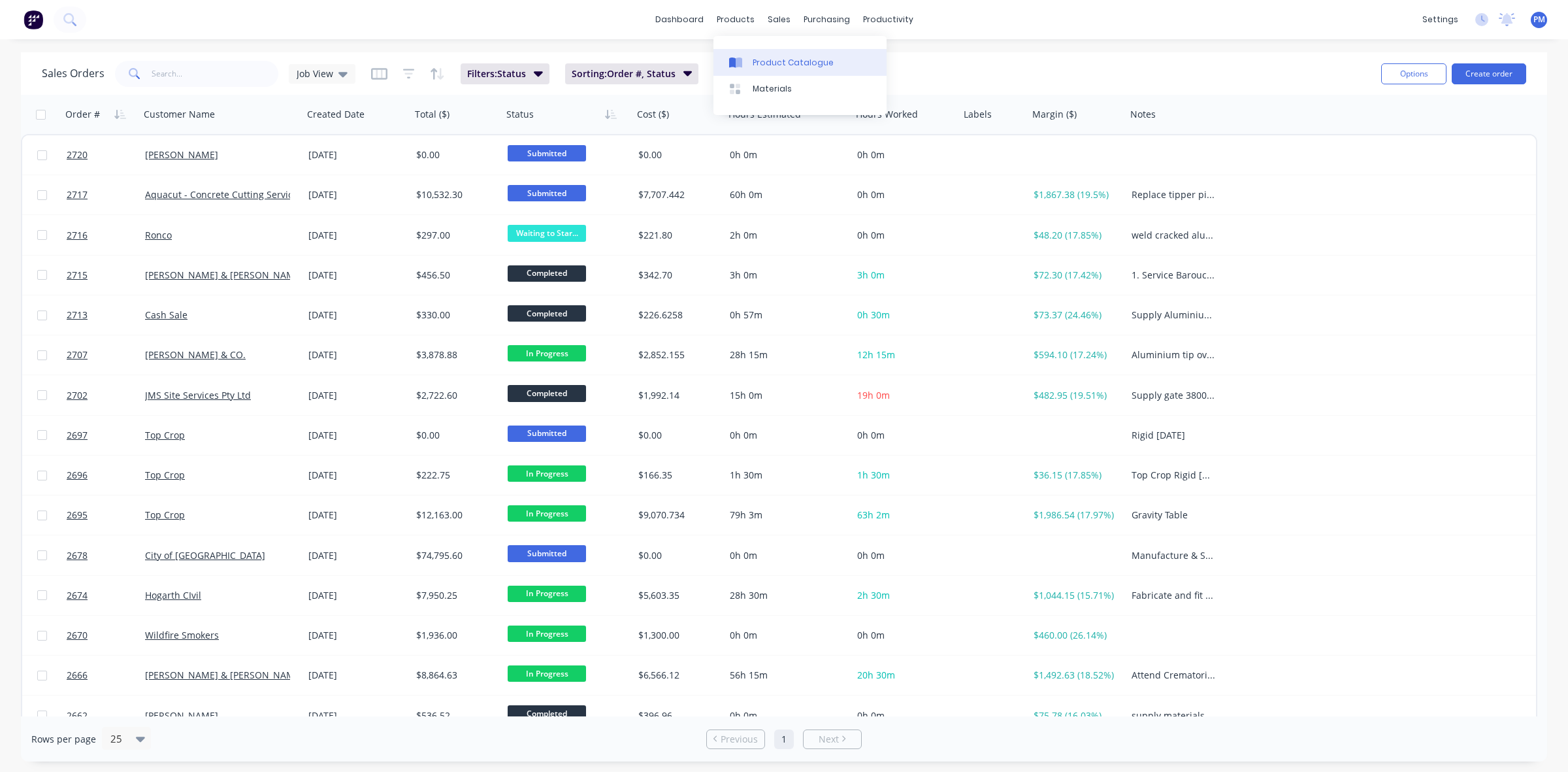
click at [768, 57] on div "Product Catalogue" at bounding box center [793, 62] width 81 height 12
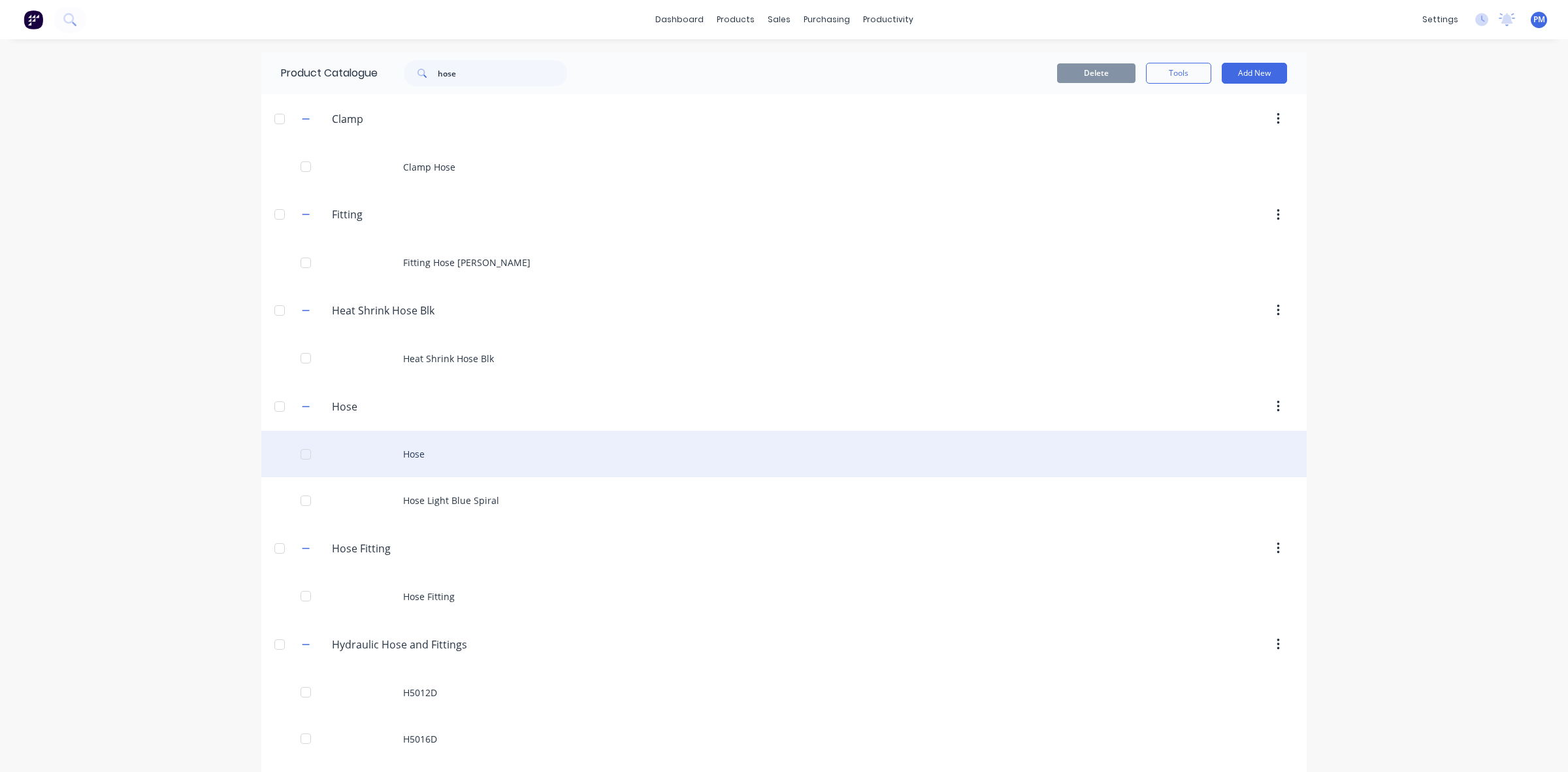
click at [423, 464] on div "Hose" at bounding box center [784, 454] width 1045 height 47
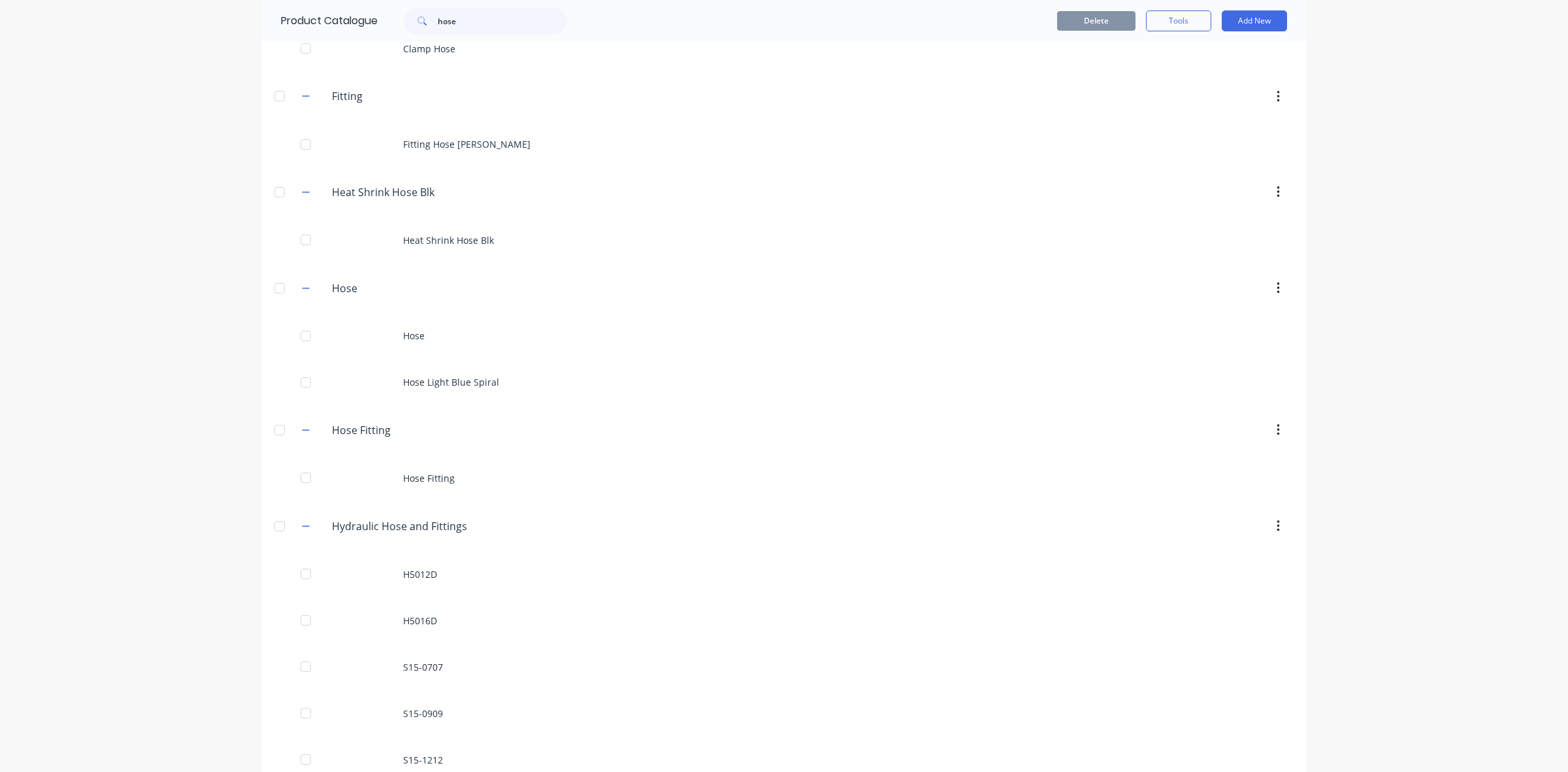
scroll to position [163, 0]
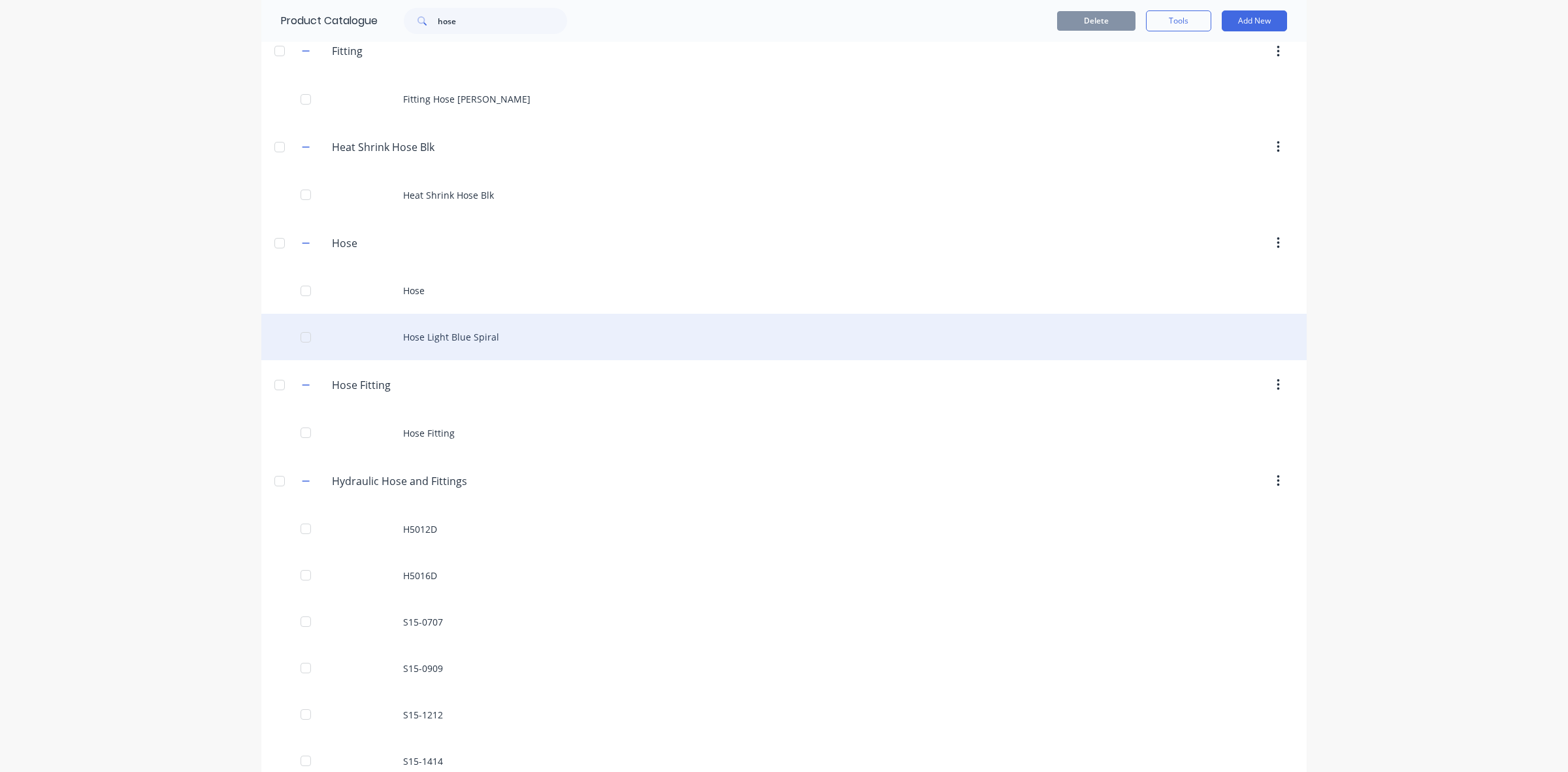
click at [449, 336] on div "Hose Light Blue Spiral" at bounding box center [784, 337] width 1045 height 47
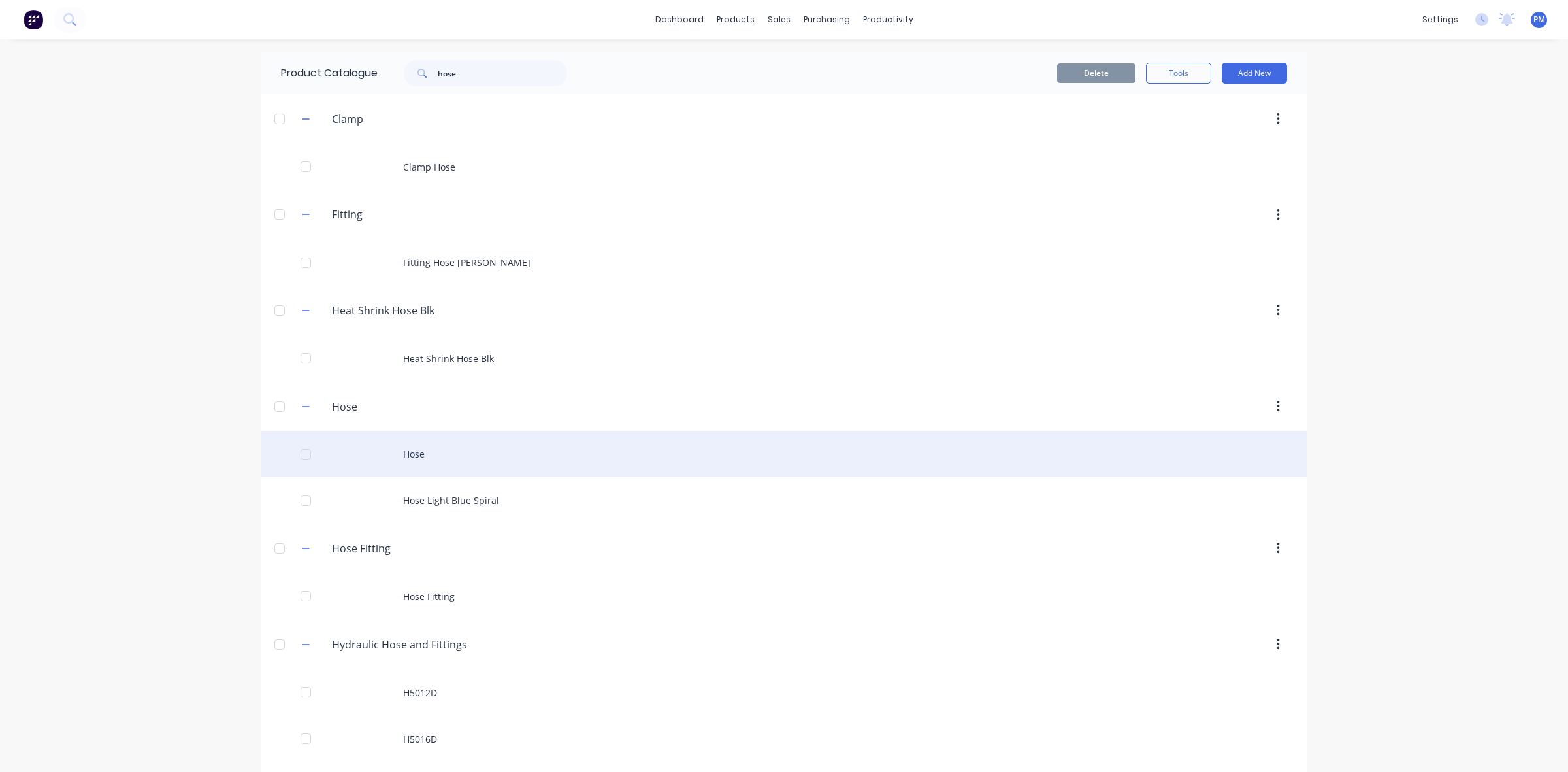
click at [409, 456] on div "Hose" at bounding box center [784, 454] width 1045 height 47
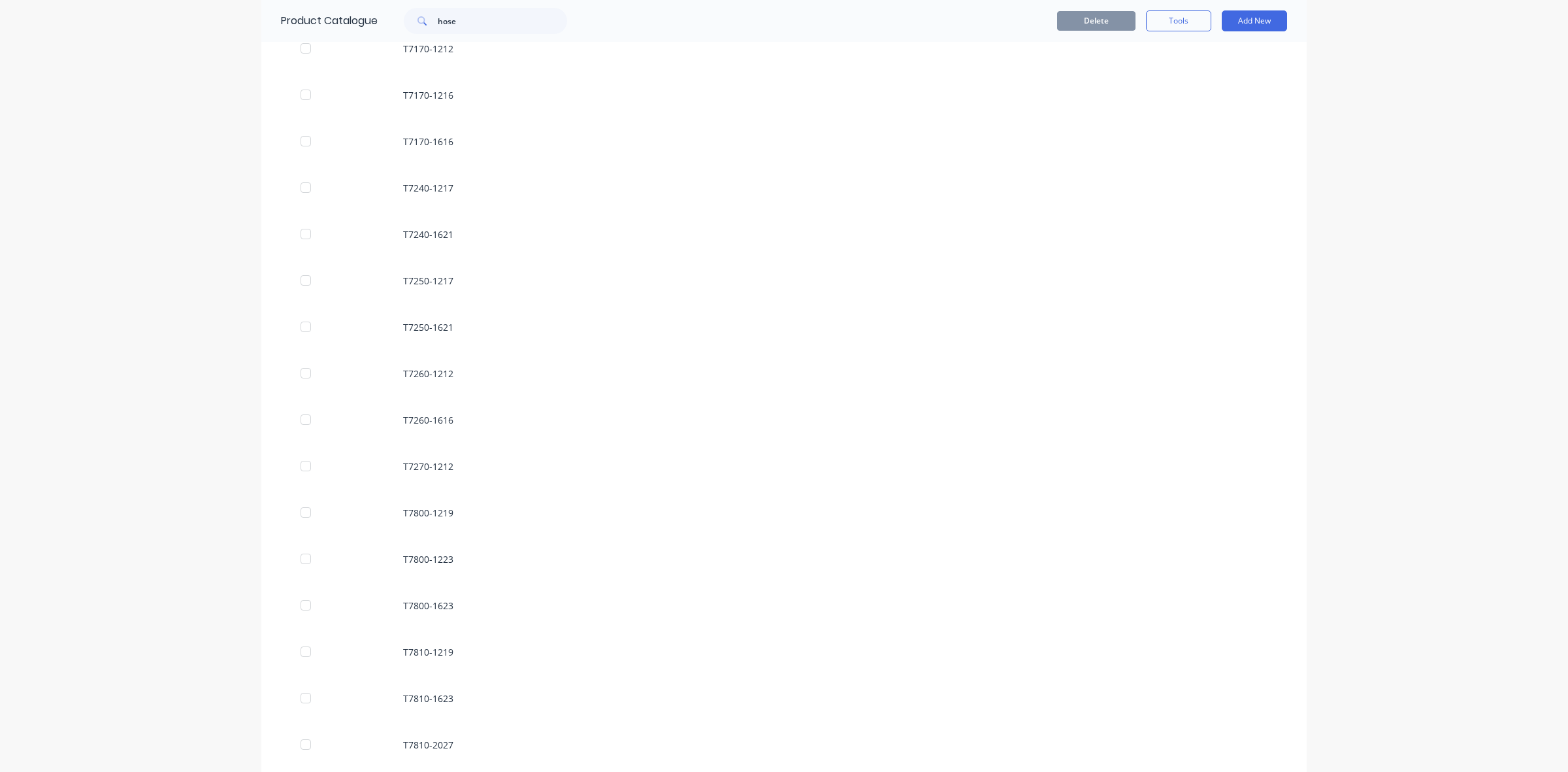
scroll to position [5894, 0]
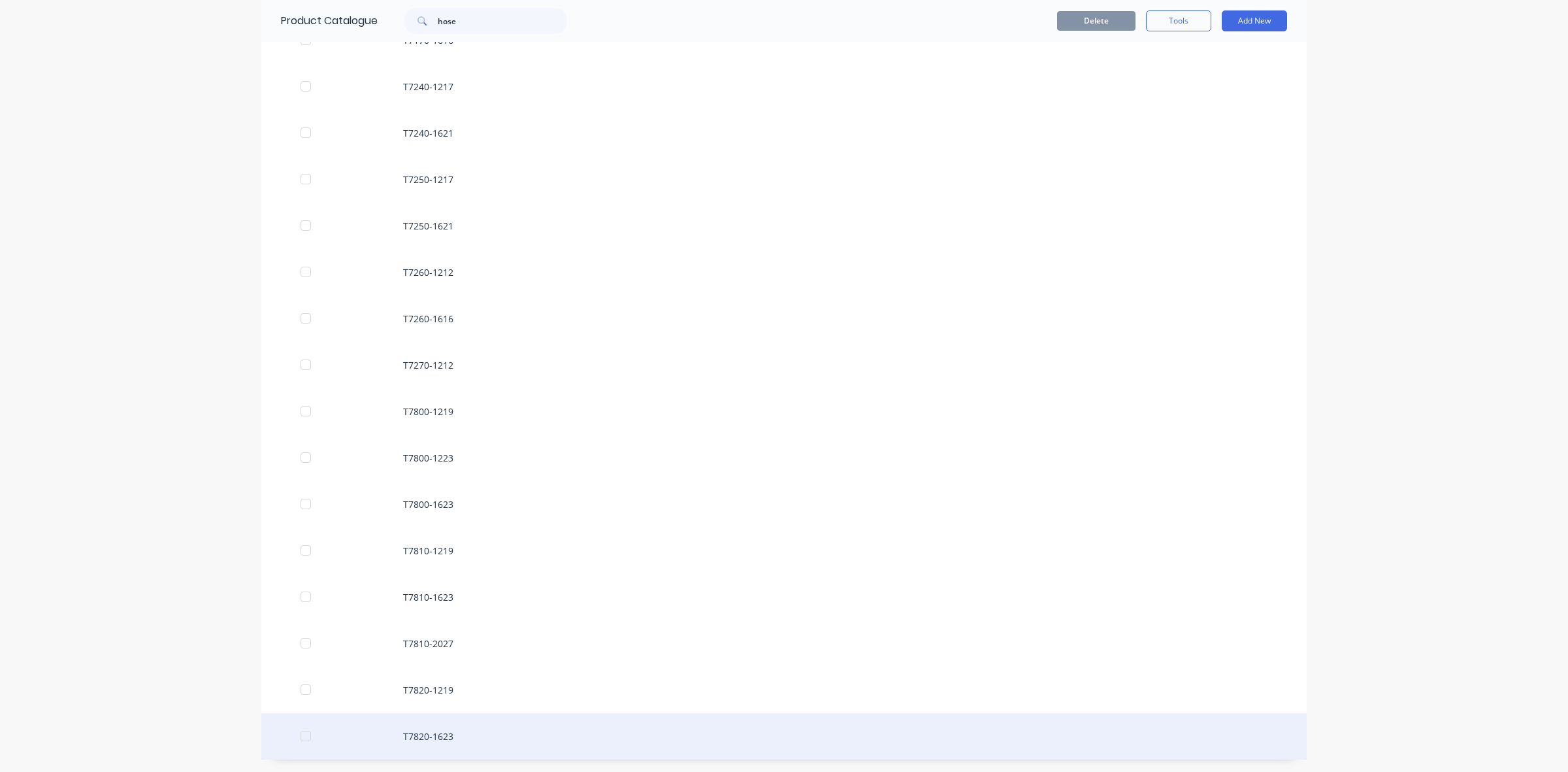
click at [423, 735] on div "T7820-1623" at bounding box center [784, 736] width 1045 height 47
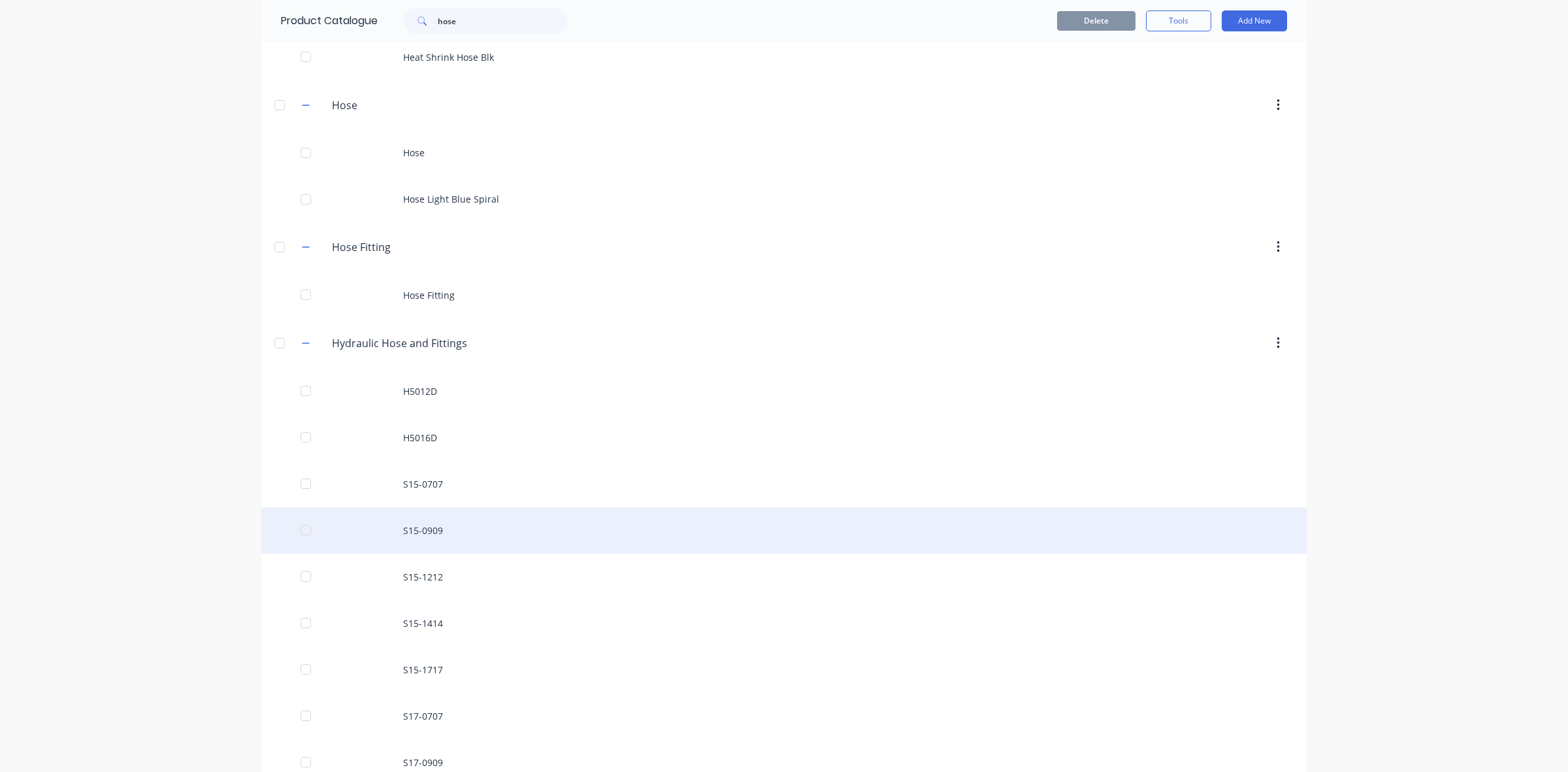
scroll to position [327, 0]
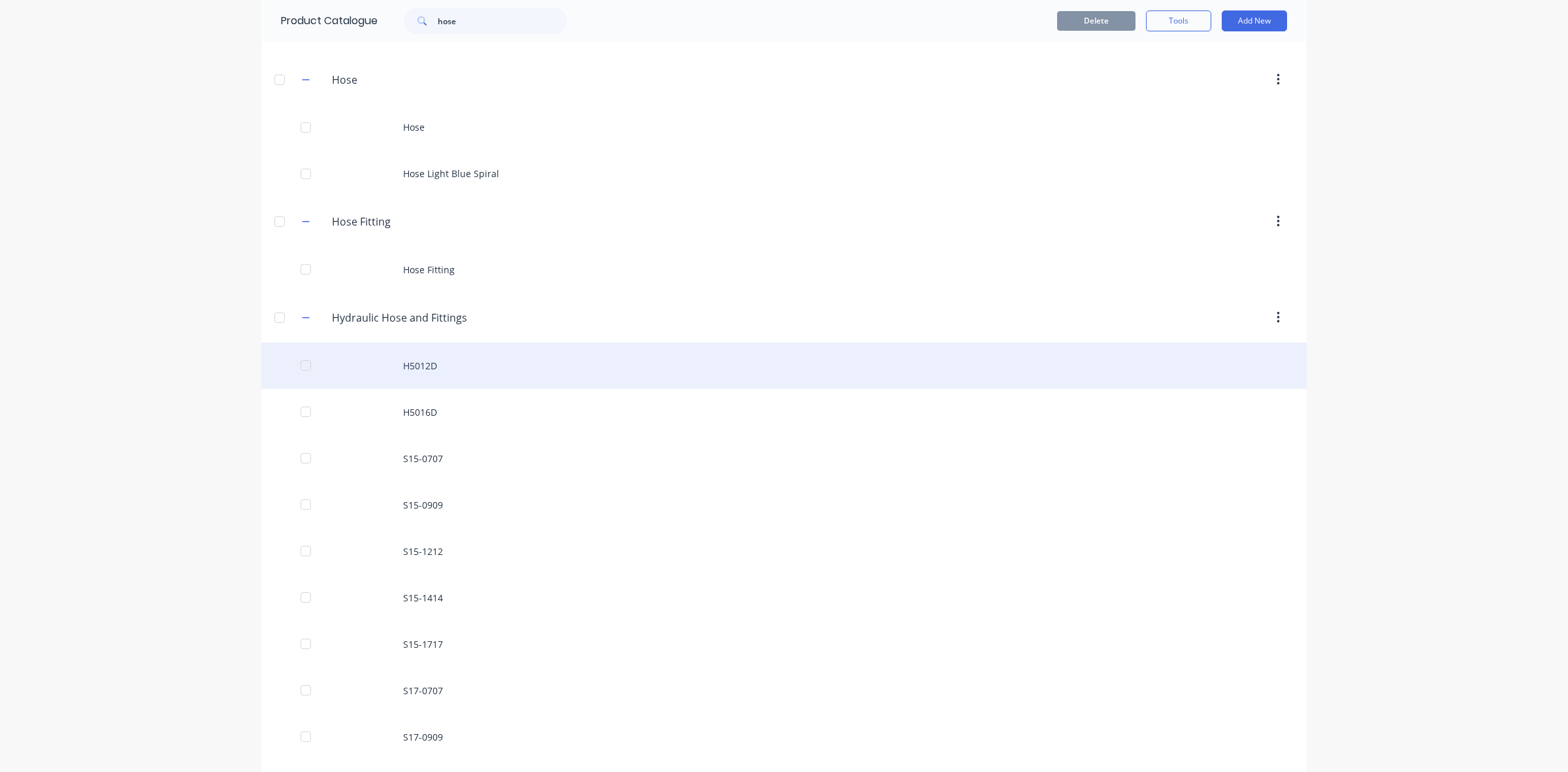
click at [425, 366] on div "H5012D" at bounding box center [784, 366] width 1045 height 47
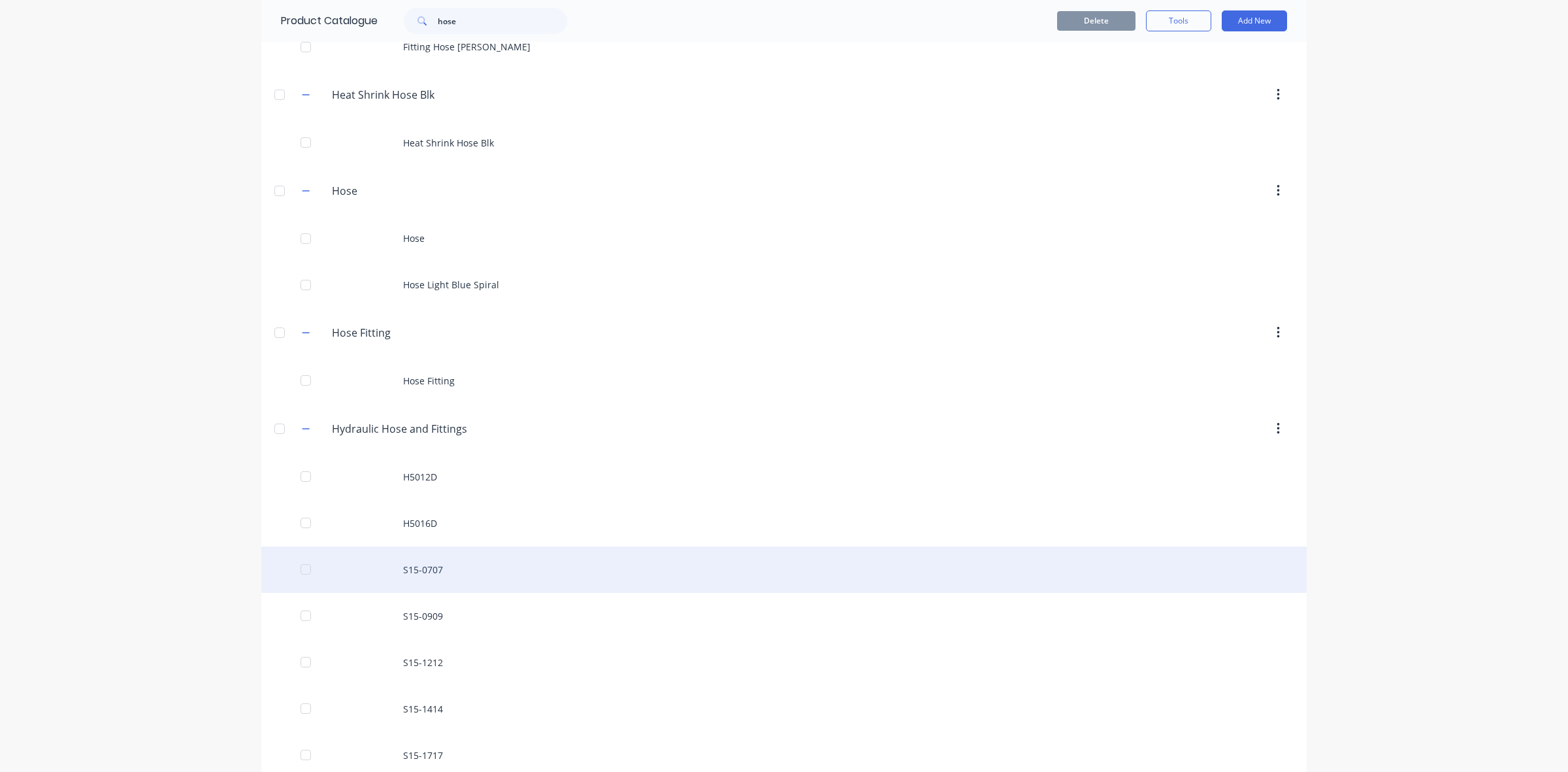
scroll to position [245, 0]
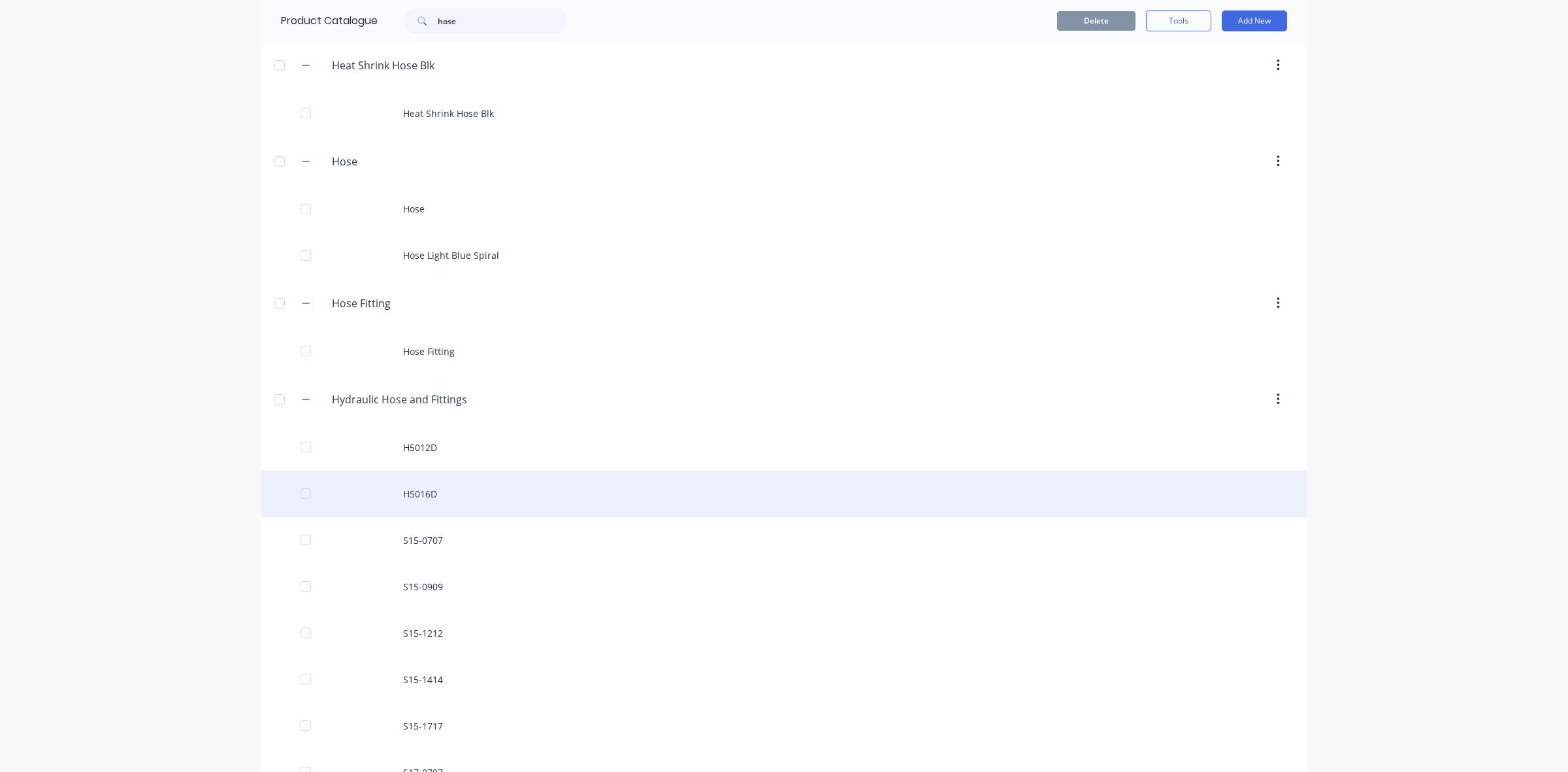
click at [412, 497] on div "H5016D" at bounding box center [784, 494] width 1045 height 47
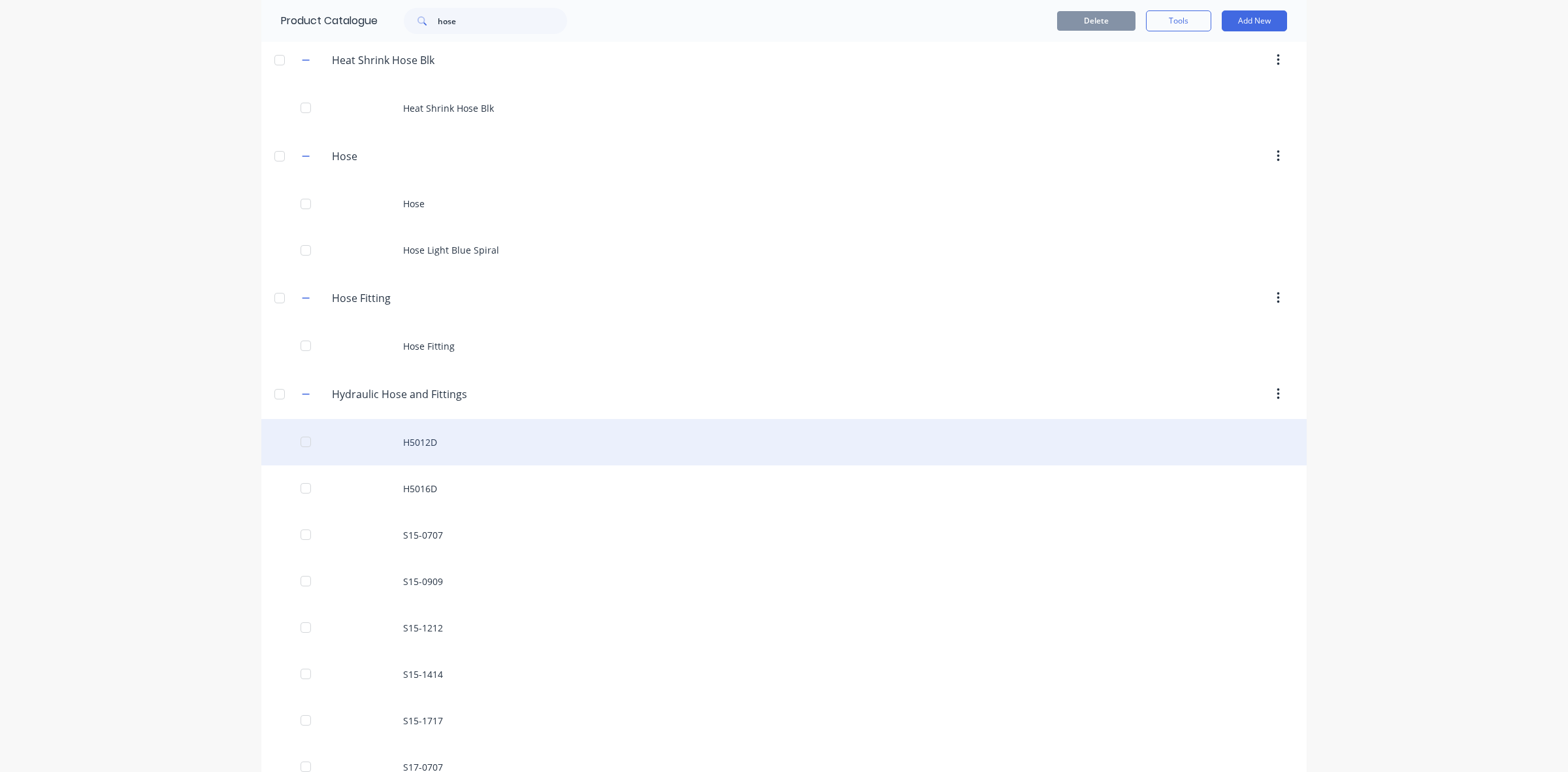
scroll to position [245, 0]
click at [416, 443] on div "H5012D" at bounding box center [784, 447] width 1045 height 47
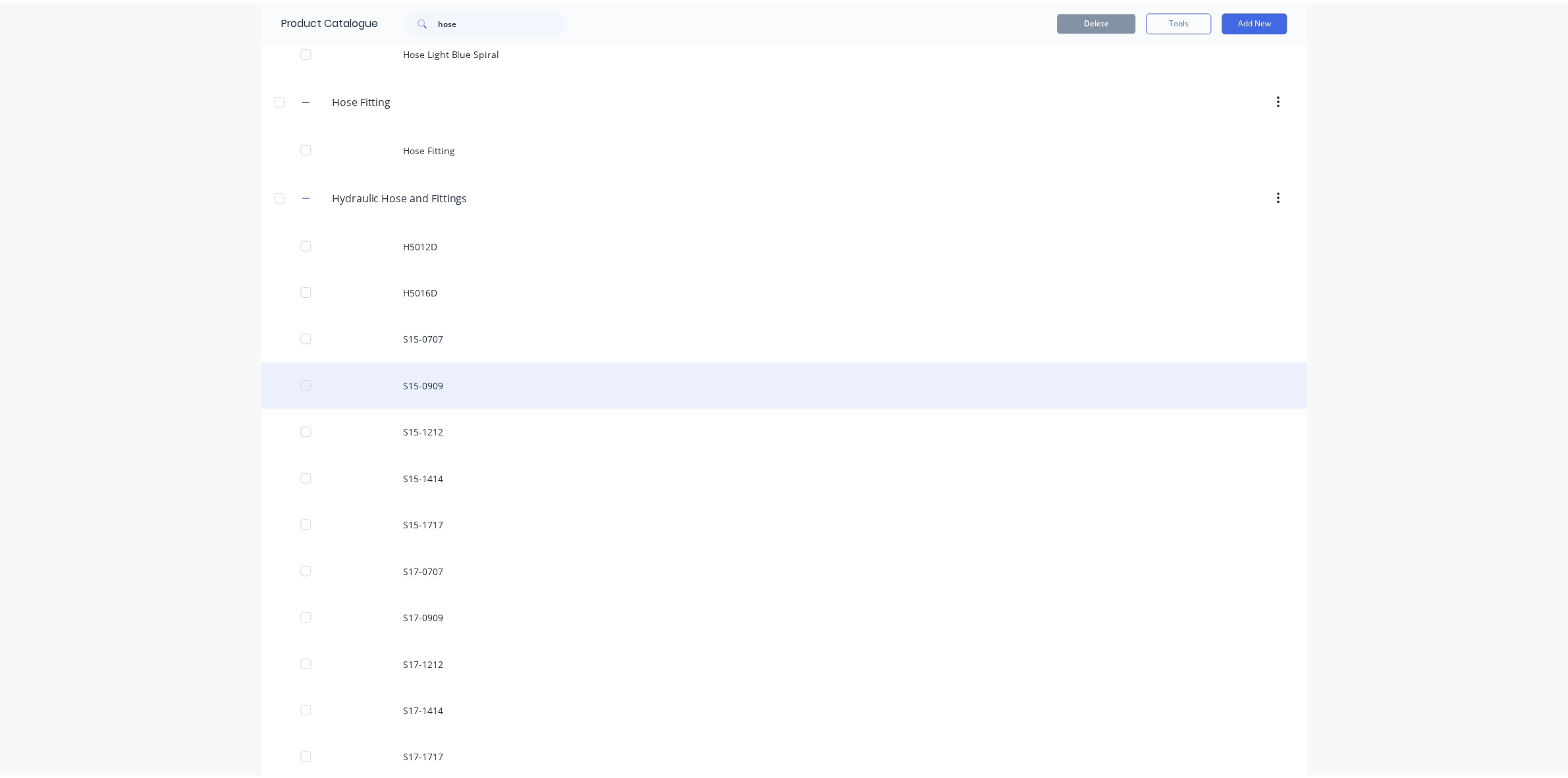
scroll to position [411, 0]
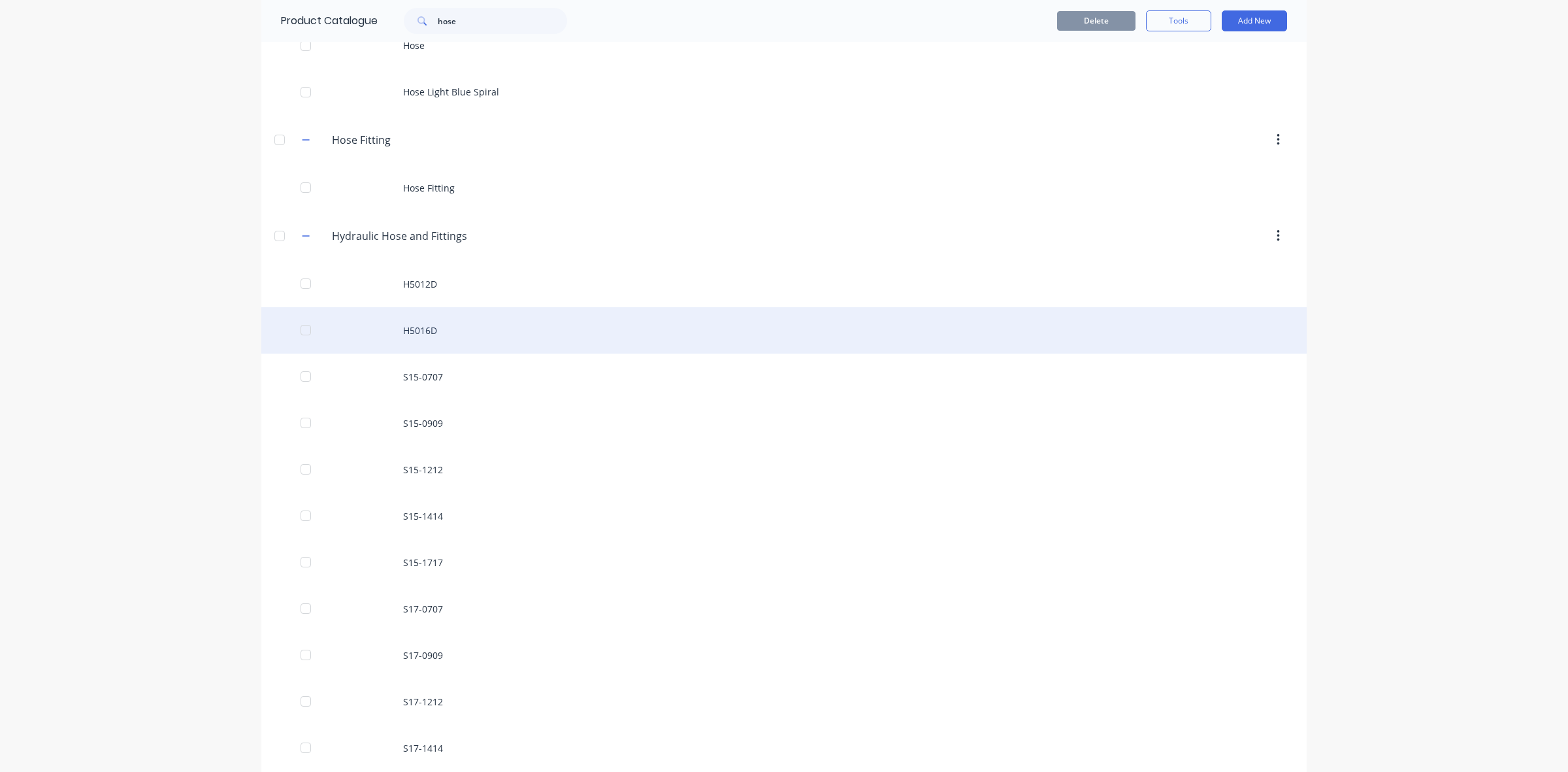
click at [413, 332] on div "H5016D" at bounding box center [784, 330] width 1045 height 47
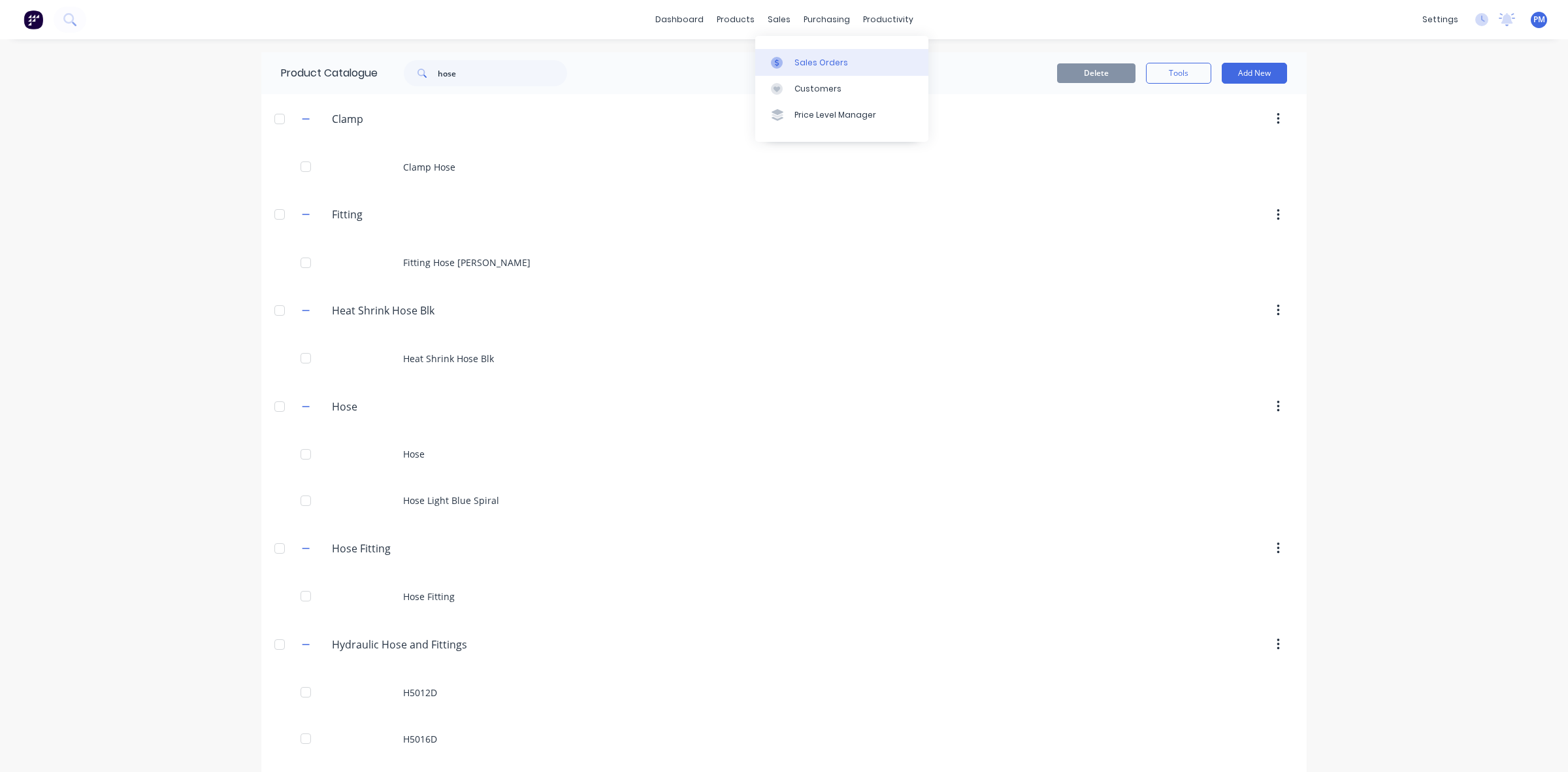
click at [799, 66] on div "Sales Orders" at bounding box center [821, 62] width 53 height 12
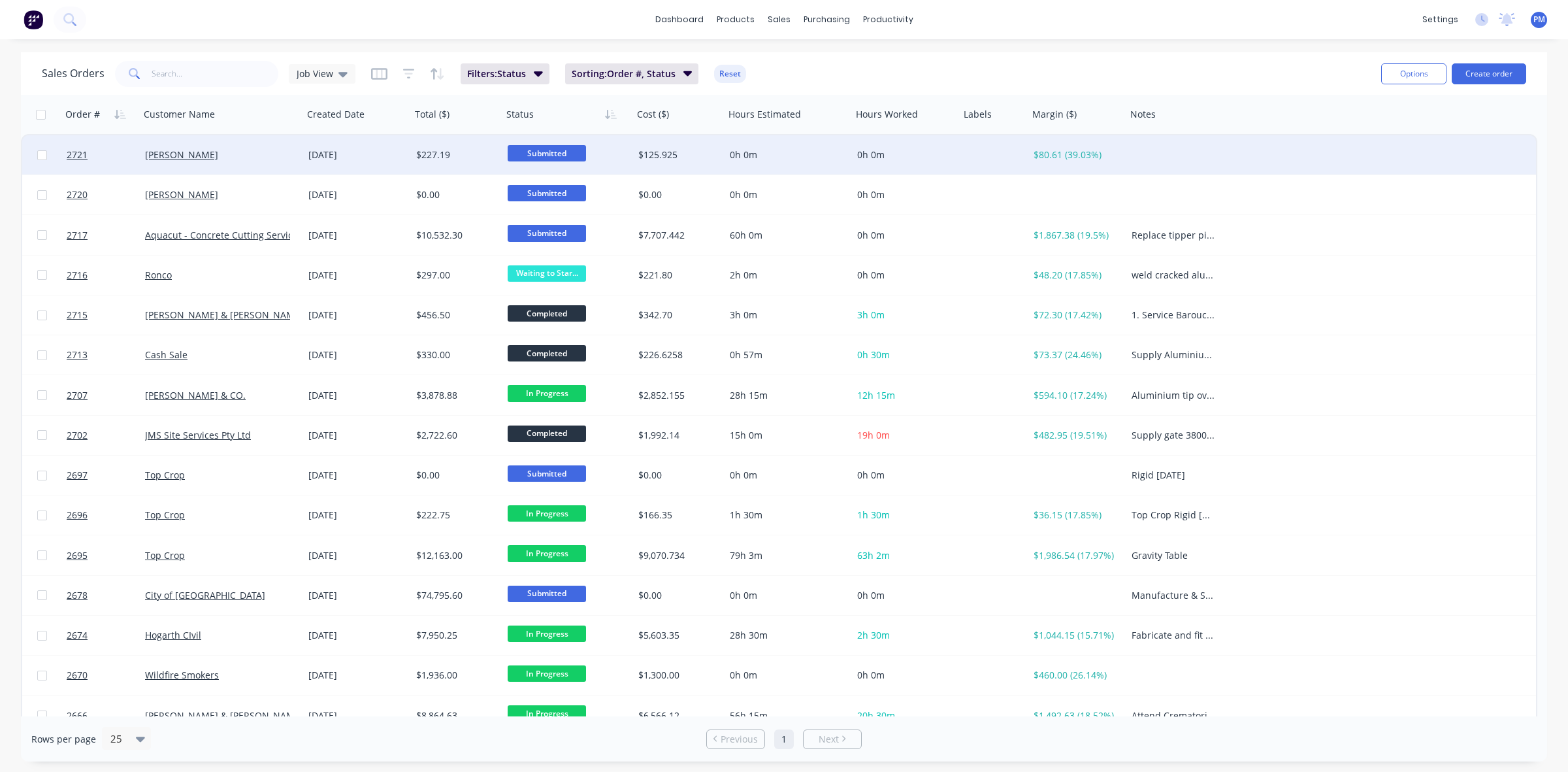
click at [240, 145] on div "[PERSON_NAME]" at bounding box center [221, 154] width 163 height 39
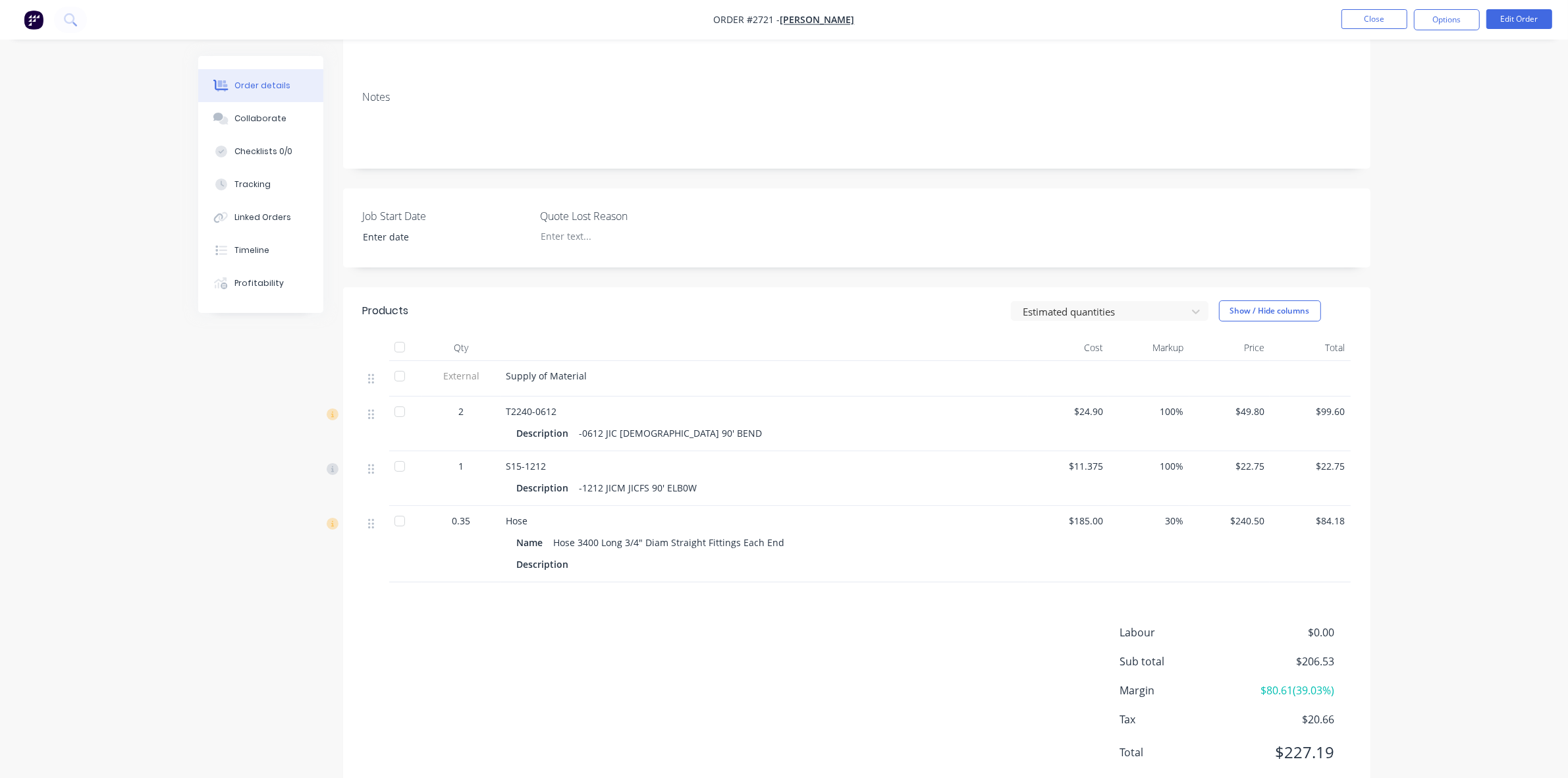
scroll to position [204, 0]
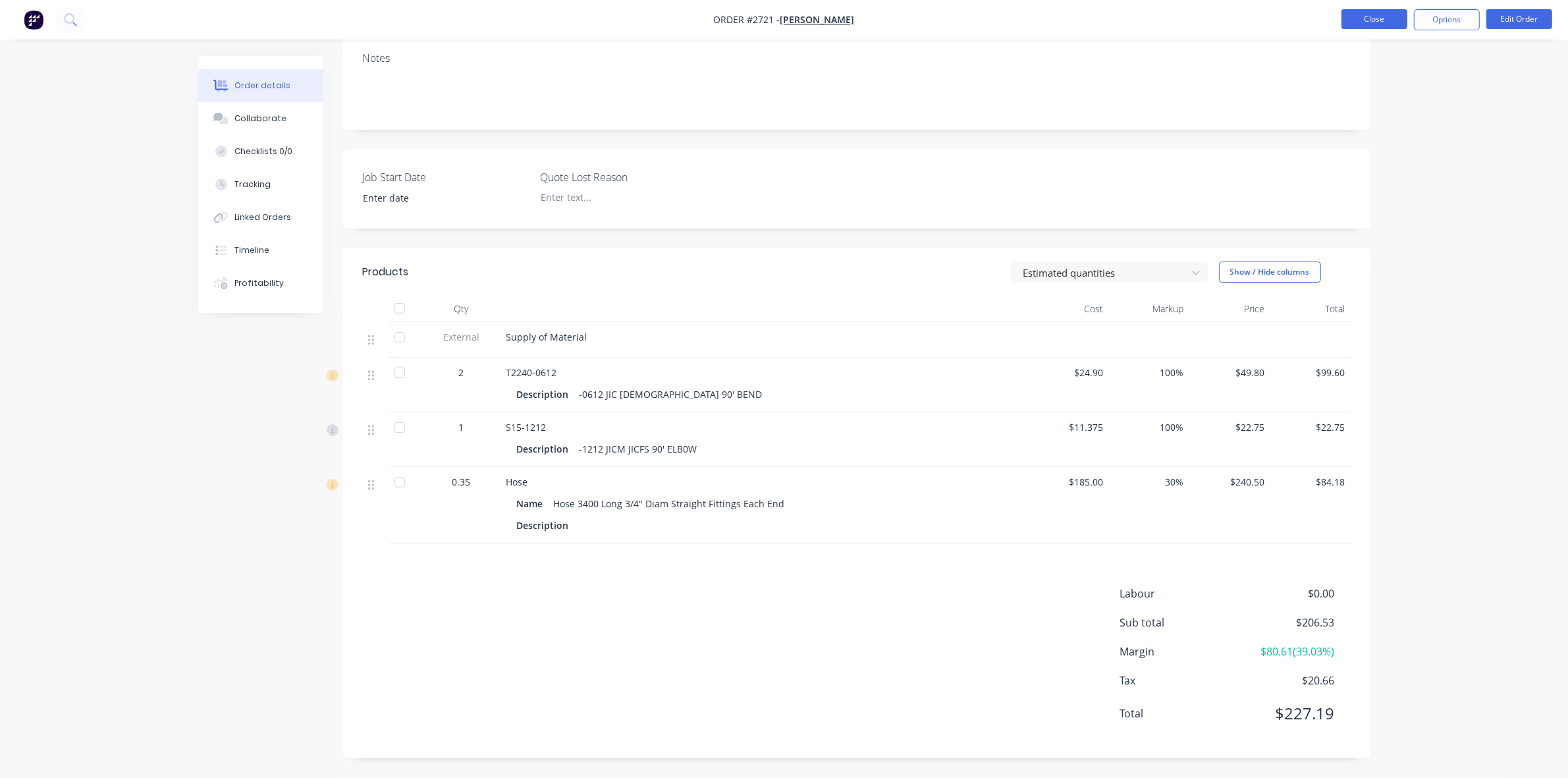
click at [1370, 18] on button "Close" at bounding box center [1374, 19] width 66 height 20
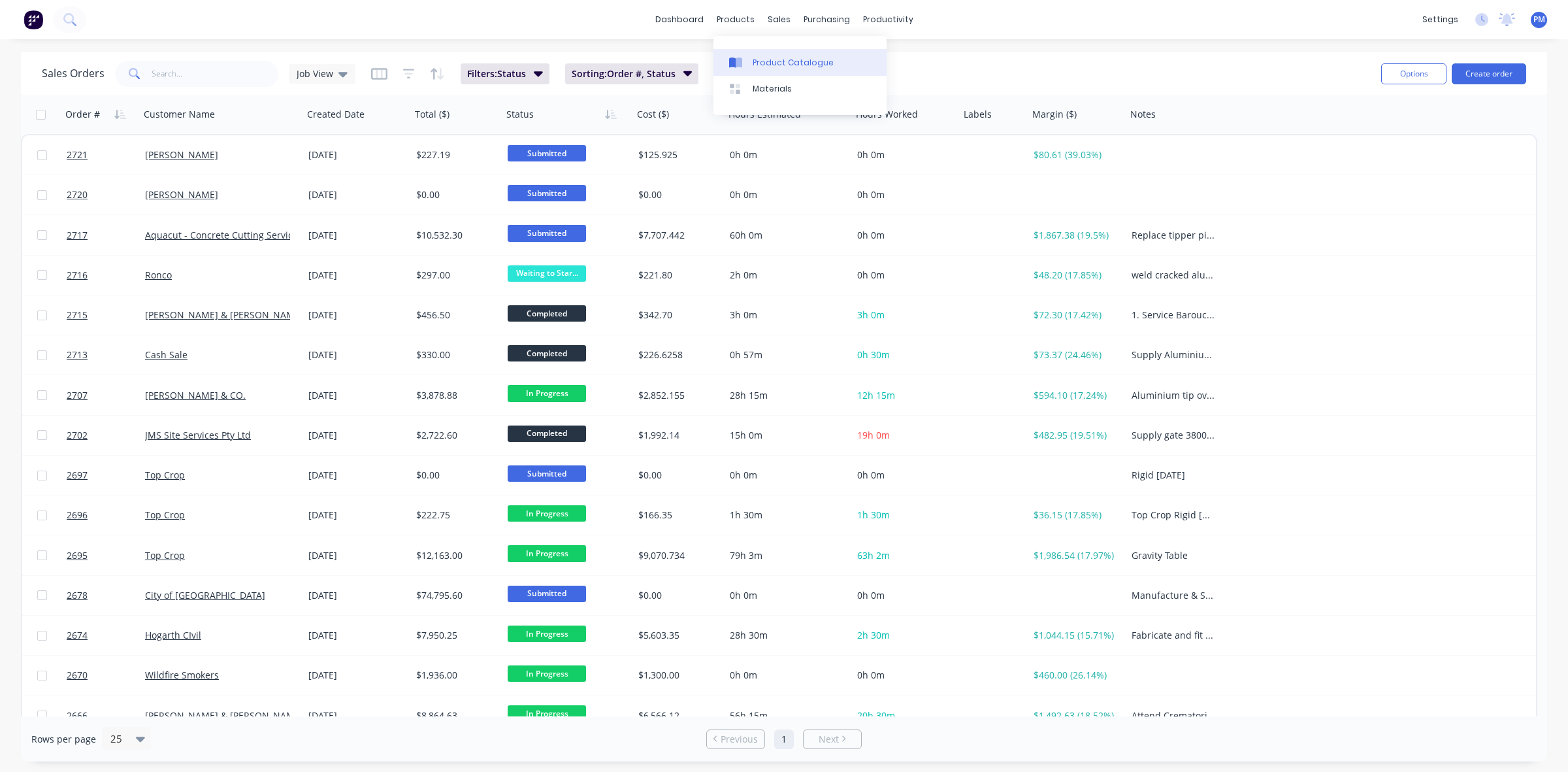
click at [767, 59] on div "Product Catalogue" at bounding box center [793, 62] width 81 height 12
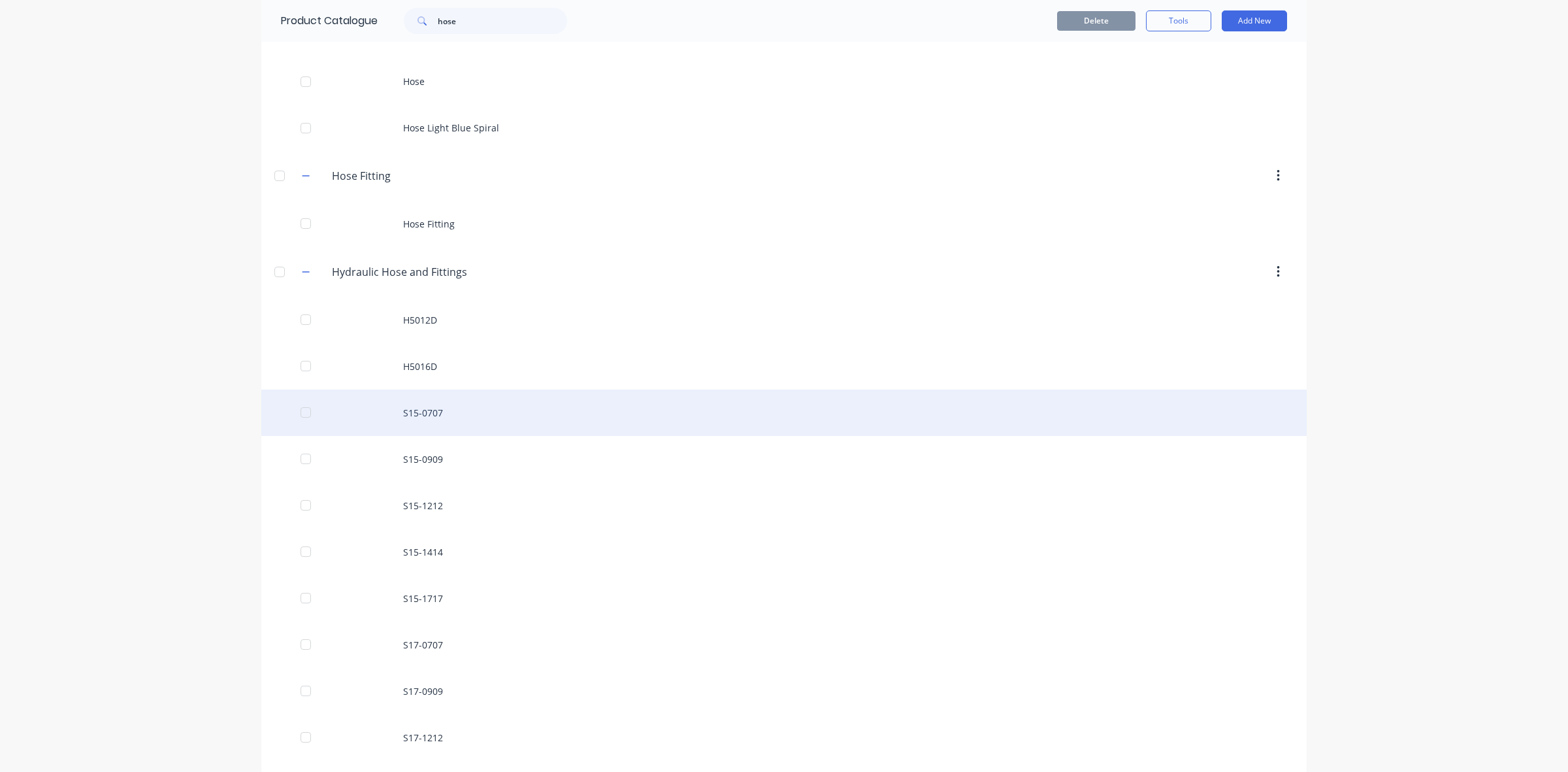
scroll to position [408, 0]
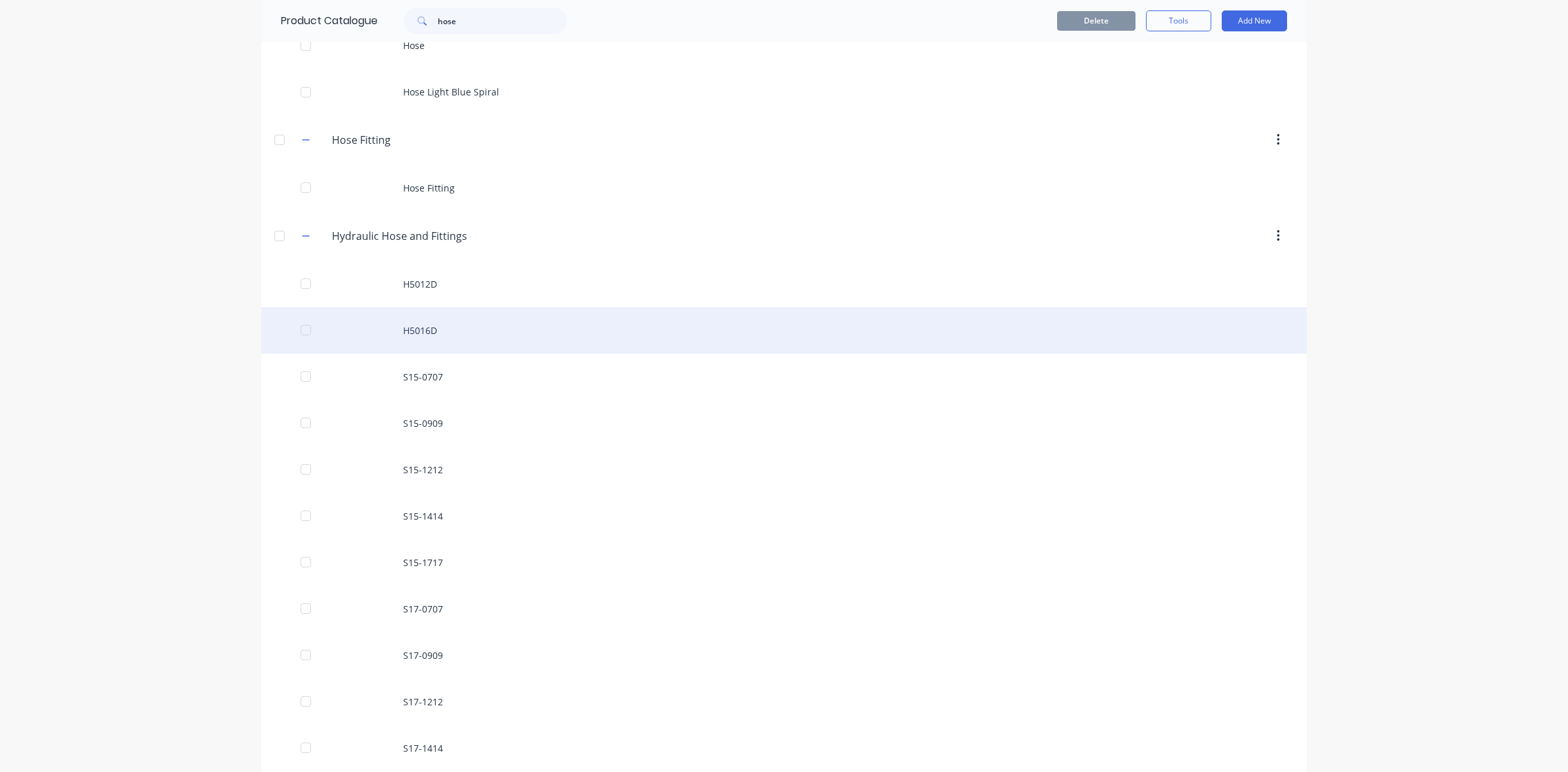
click at [422, 333] on div "H5016D" at bounding box center [784, 330] width 1045 height 47
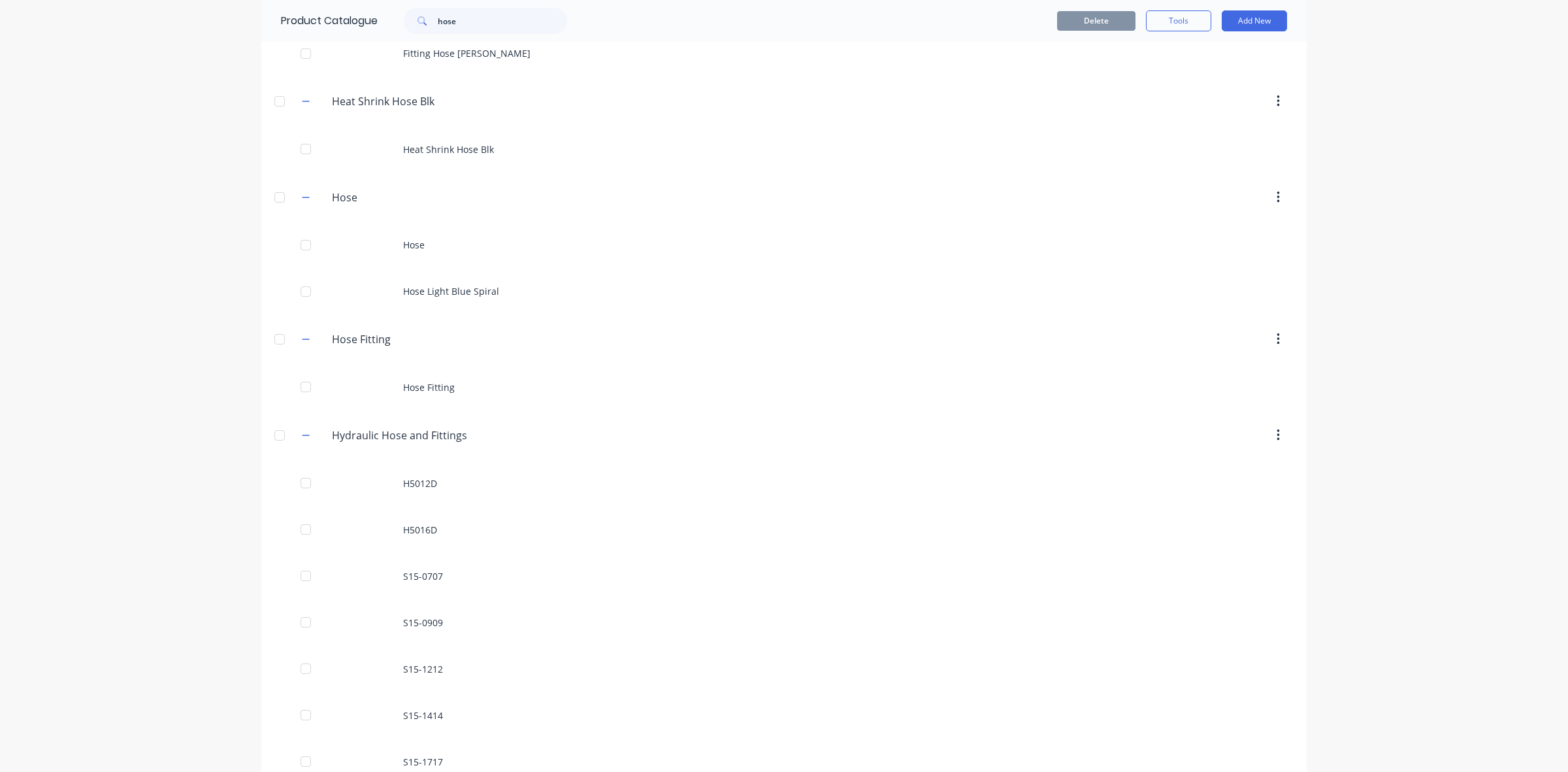
scroll to position [245, 0]
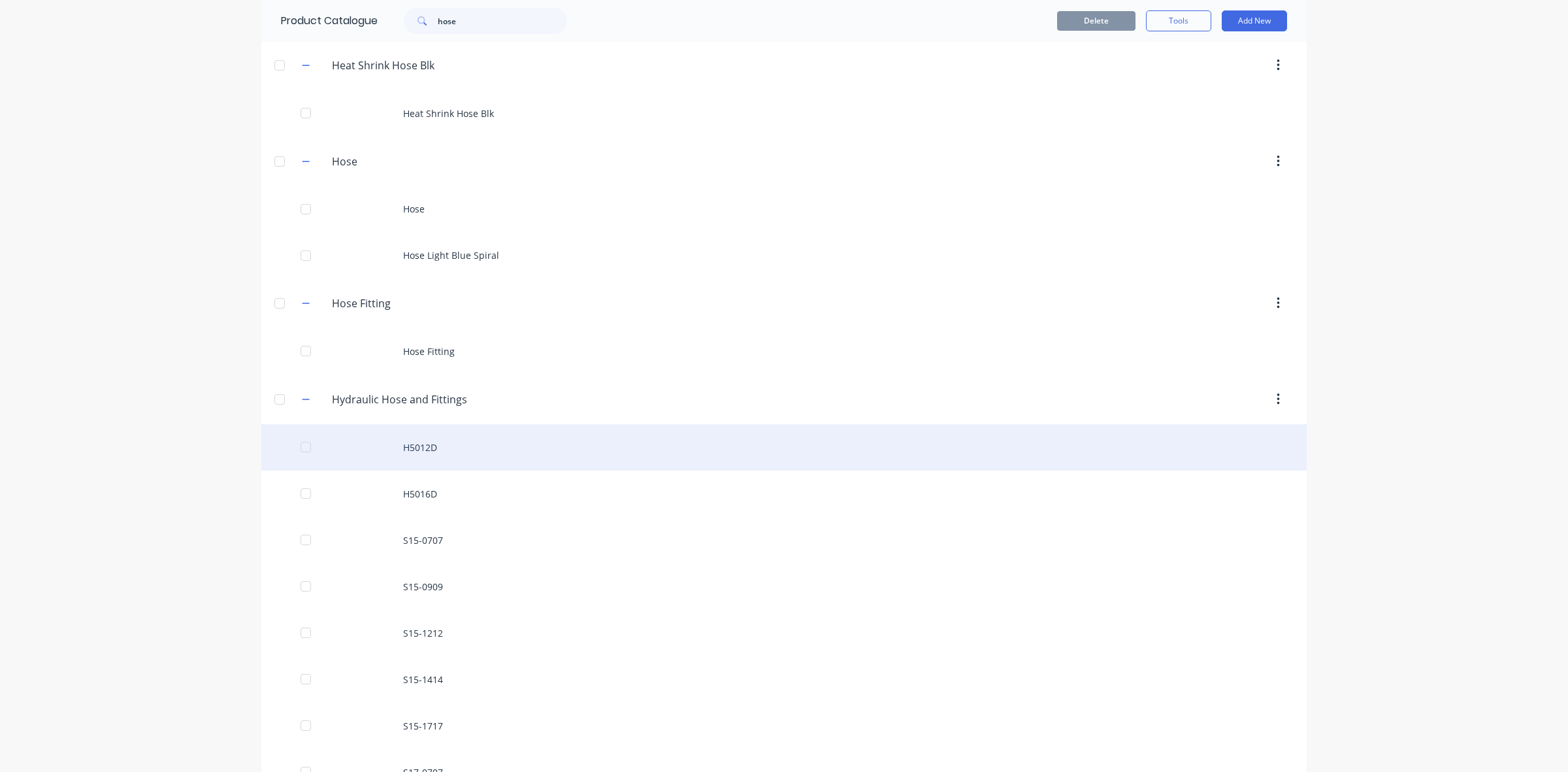
click at [420, 447] on div "H5012D" at bounding box center [784, 447] width 1045 height 47
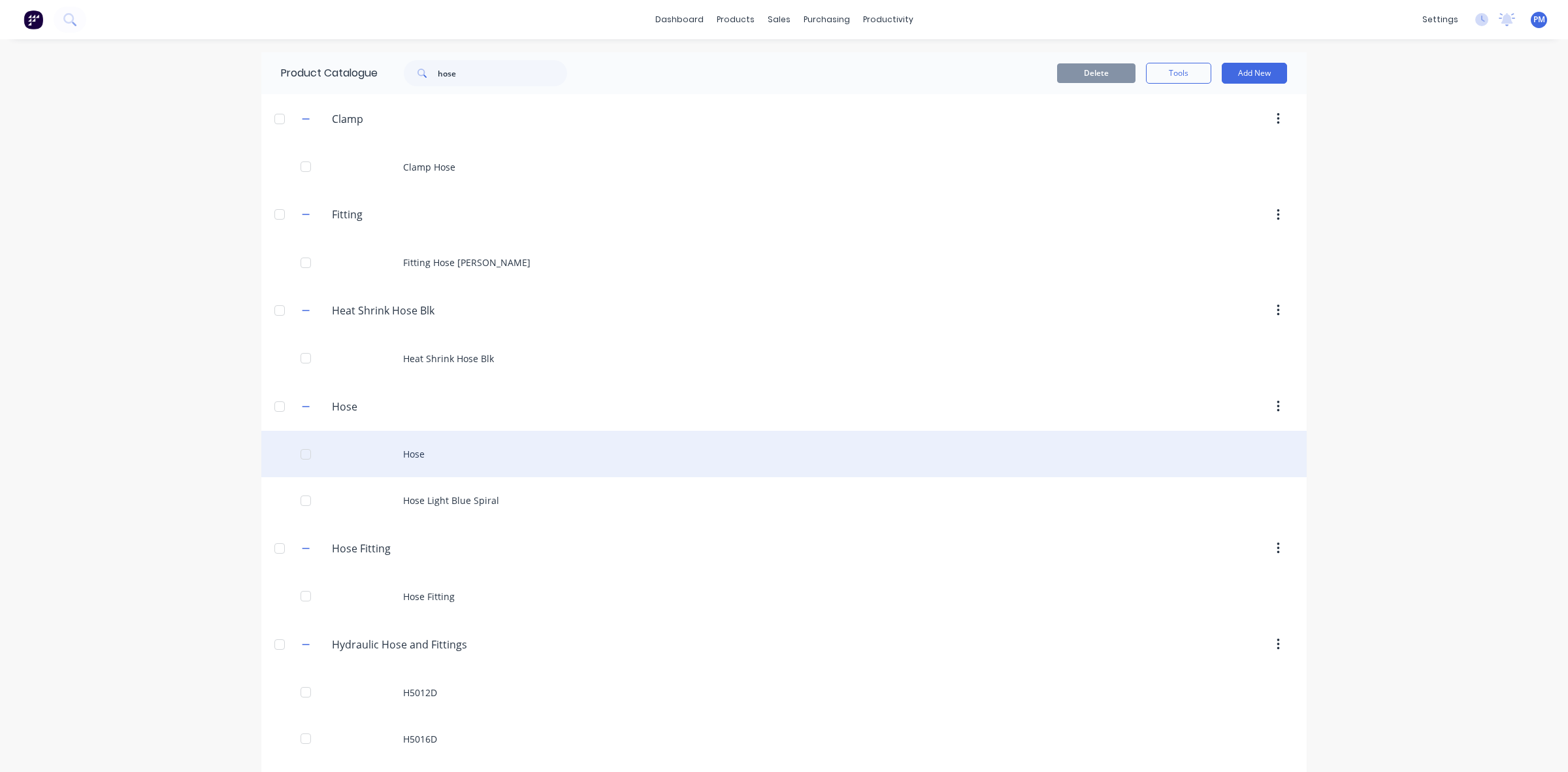
click at [410, 449] on div "Hose" at bounding box center [784, 454] width 1045 height 47
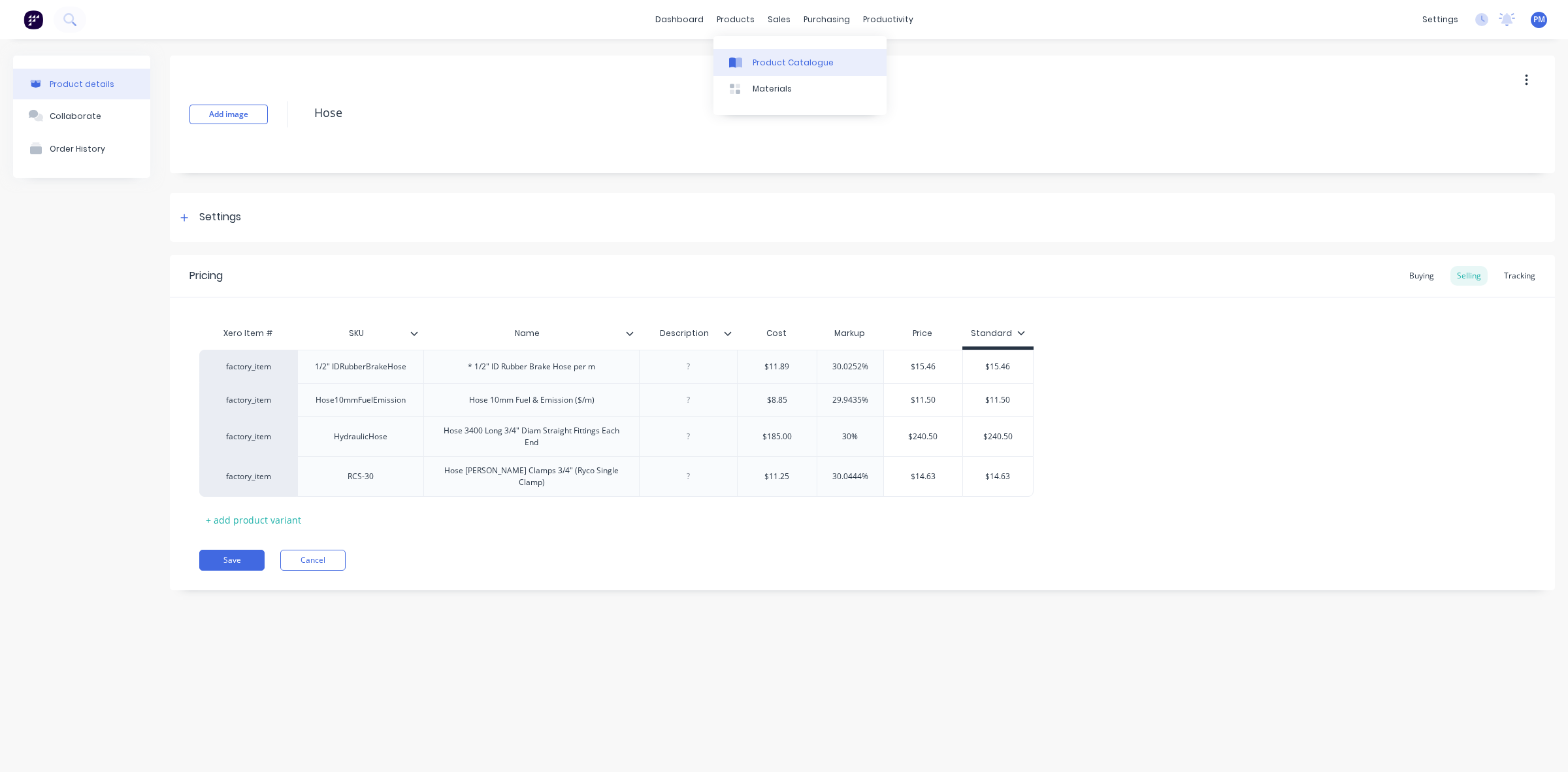
click at [765, 60] on div "Product Catalogue" at bounding box center [793, 62] width 81 height 12
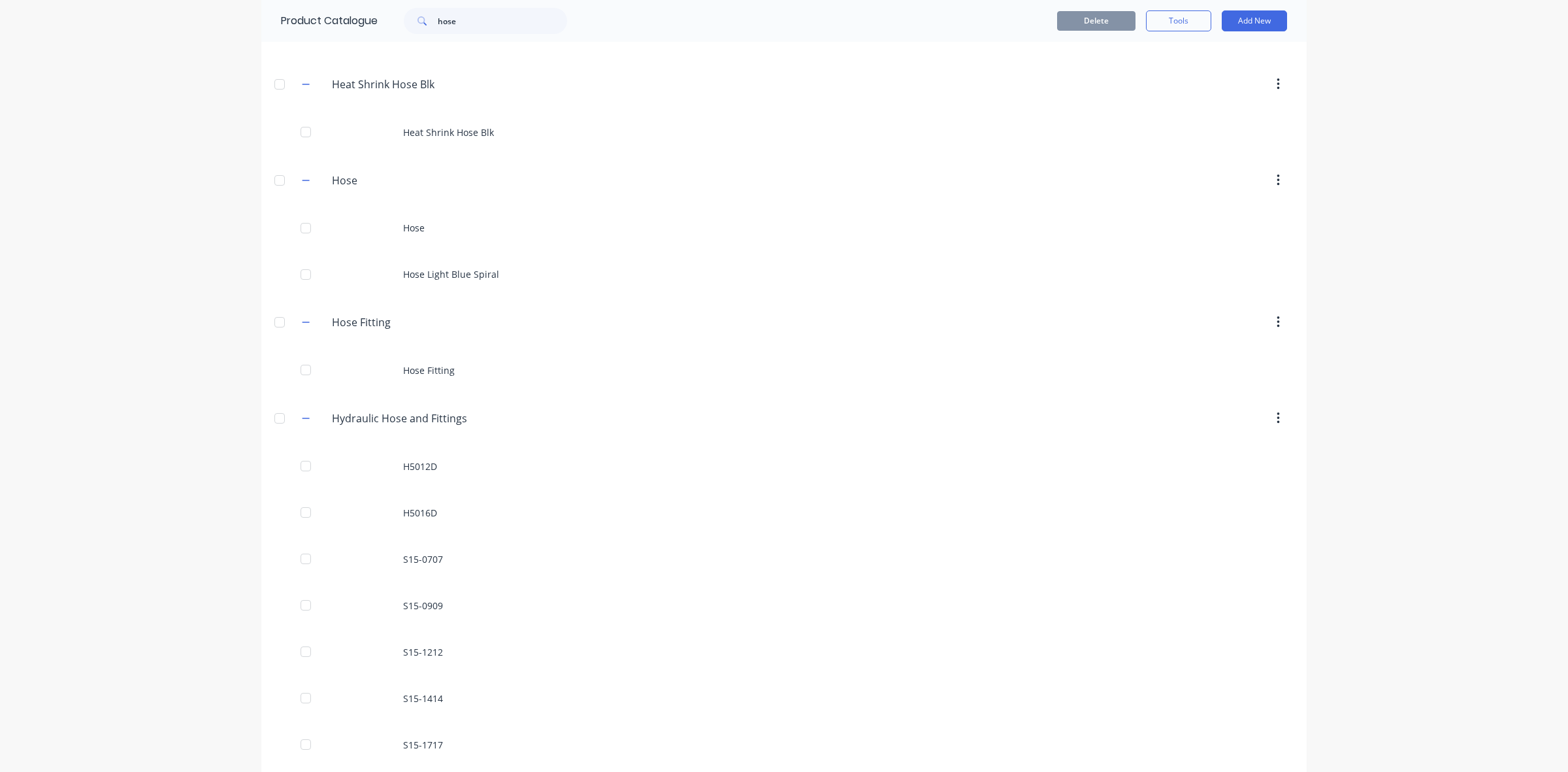
scroll to position [245, 0]
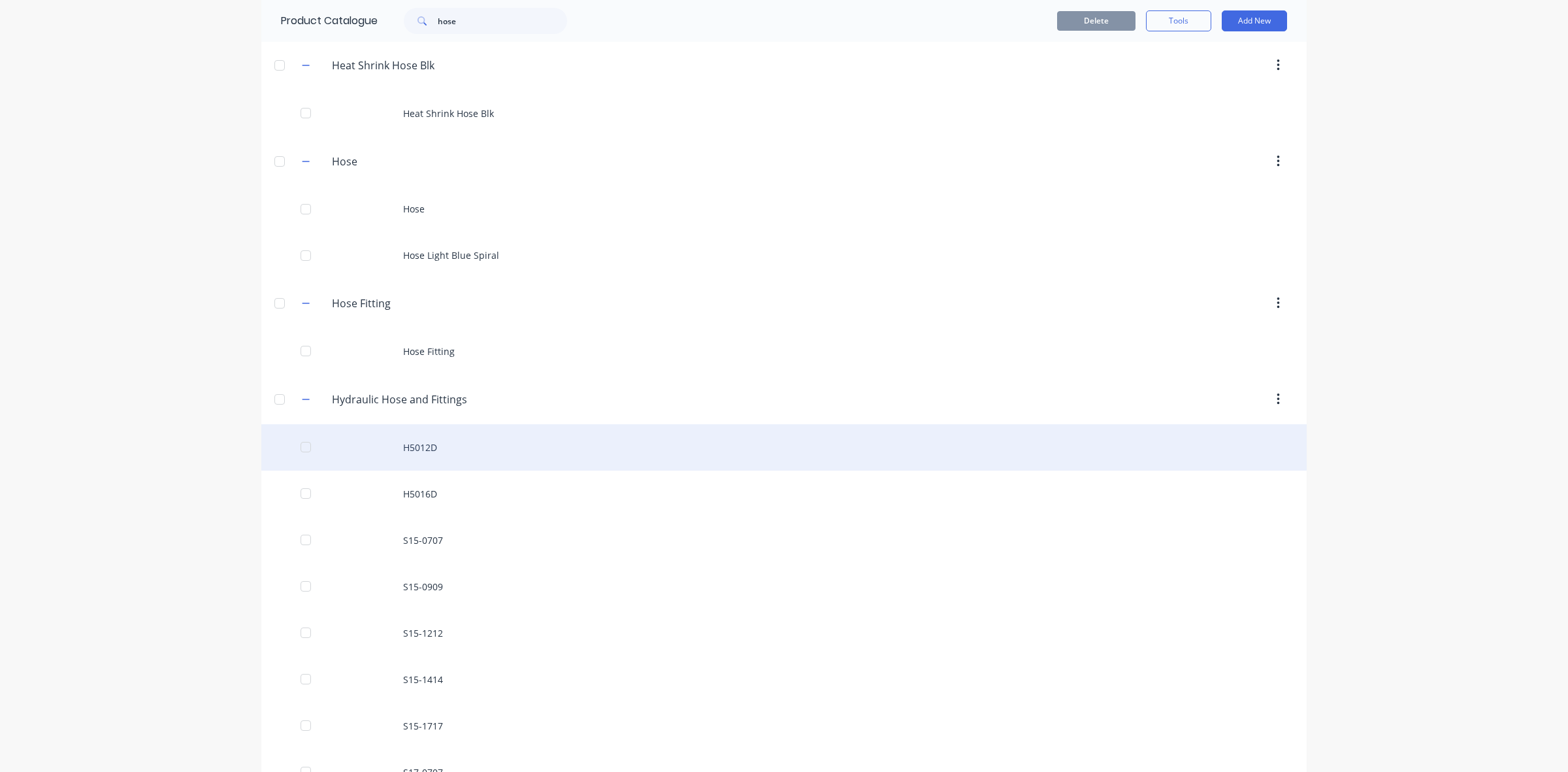
click at [408, 445] on div "H5012D" at bounding box center [784, 447] width 1045 height 47
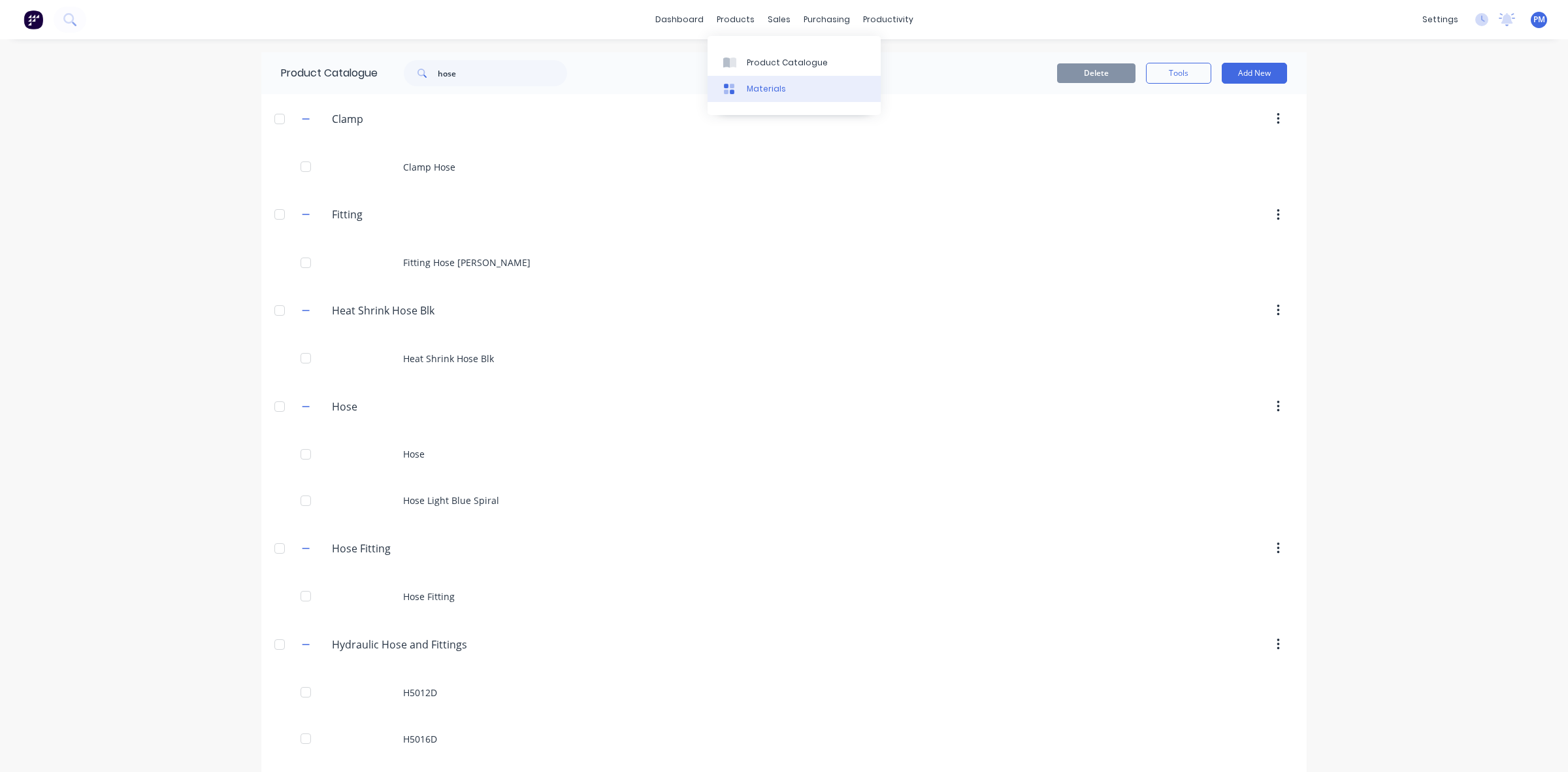
click at [758, 83] on div "Materials" at bounding box center [766, 88] width 39 height 12
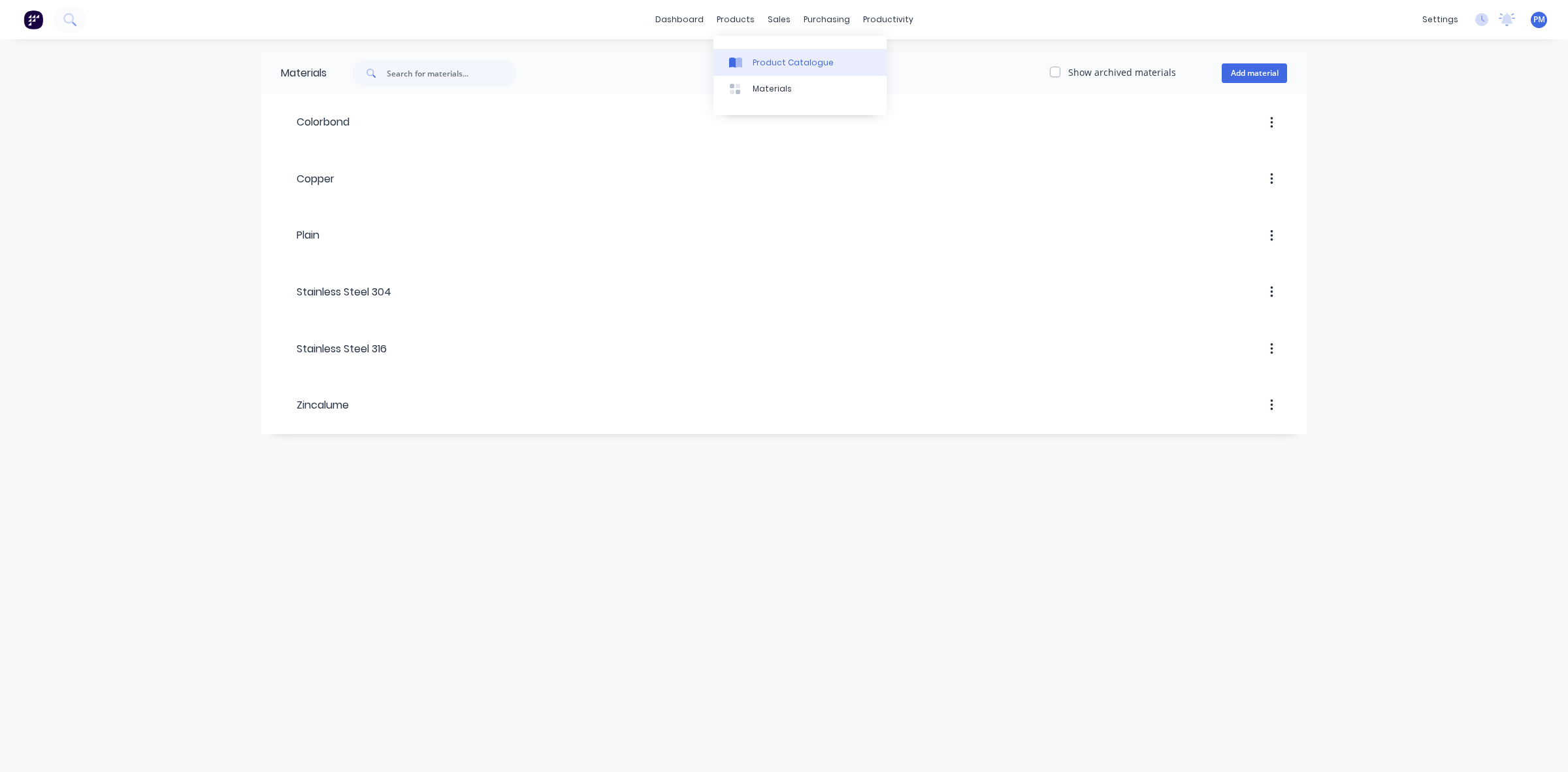
click at [773, 54] on link "Product Catalogue" at bounding box center [800, 62] width 173 height 26
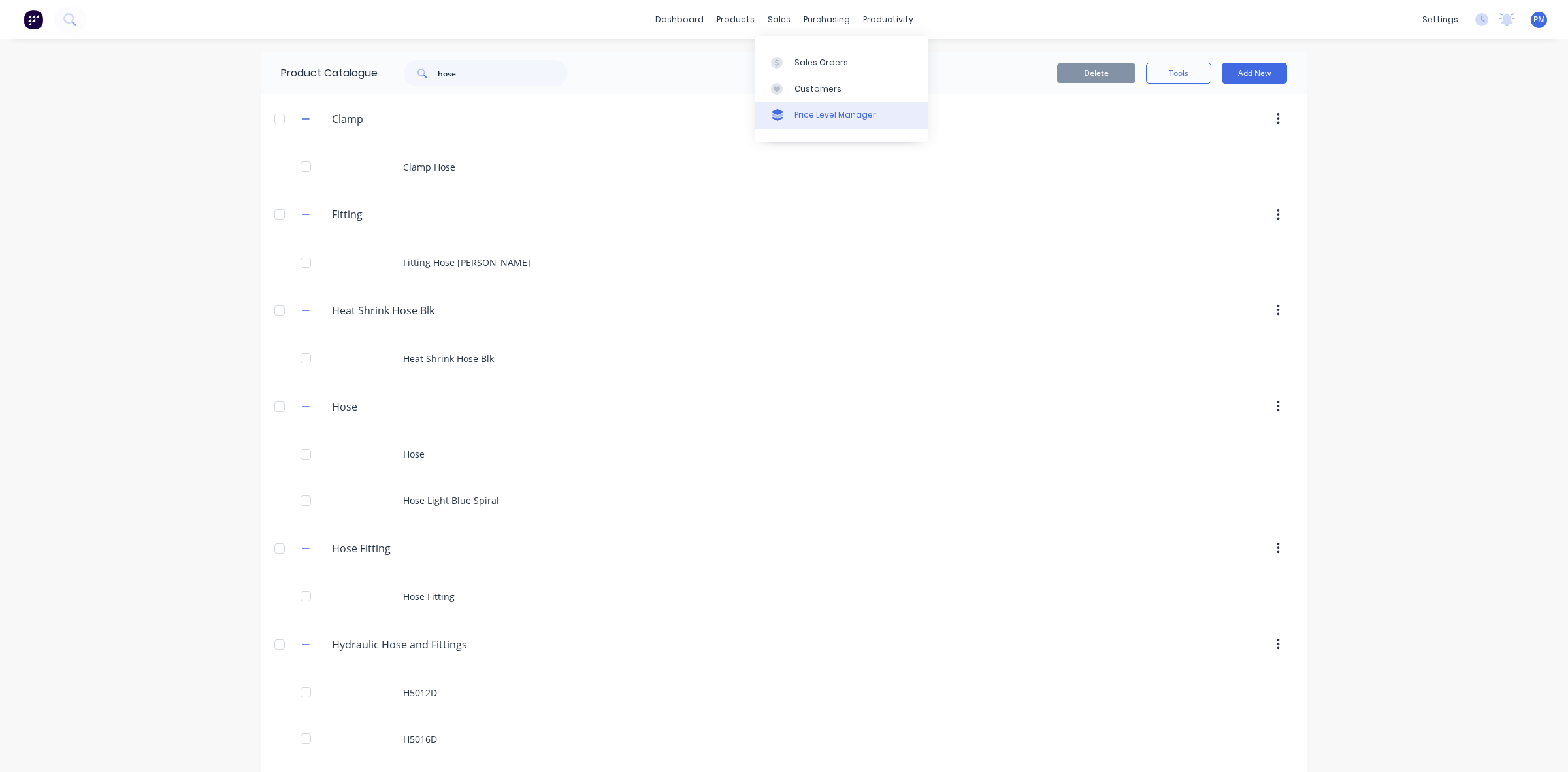
click at [815, 116] on div "Price Level Manager" at bounding box center [835, 114] width 82 height 12
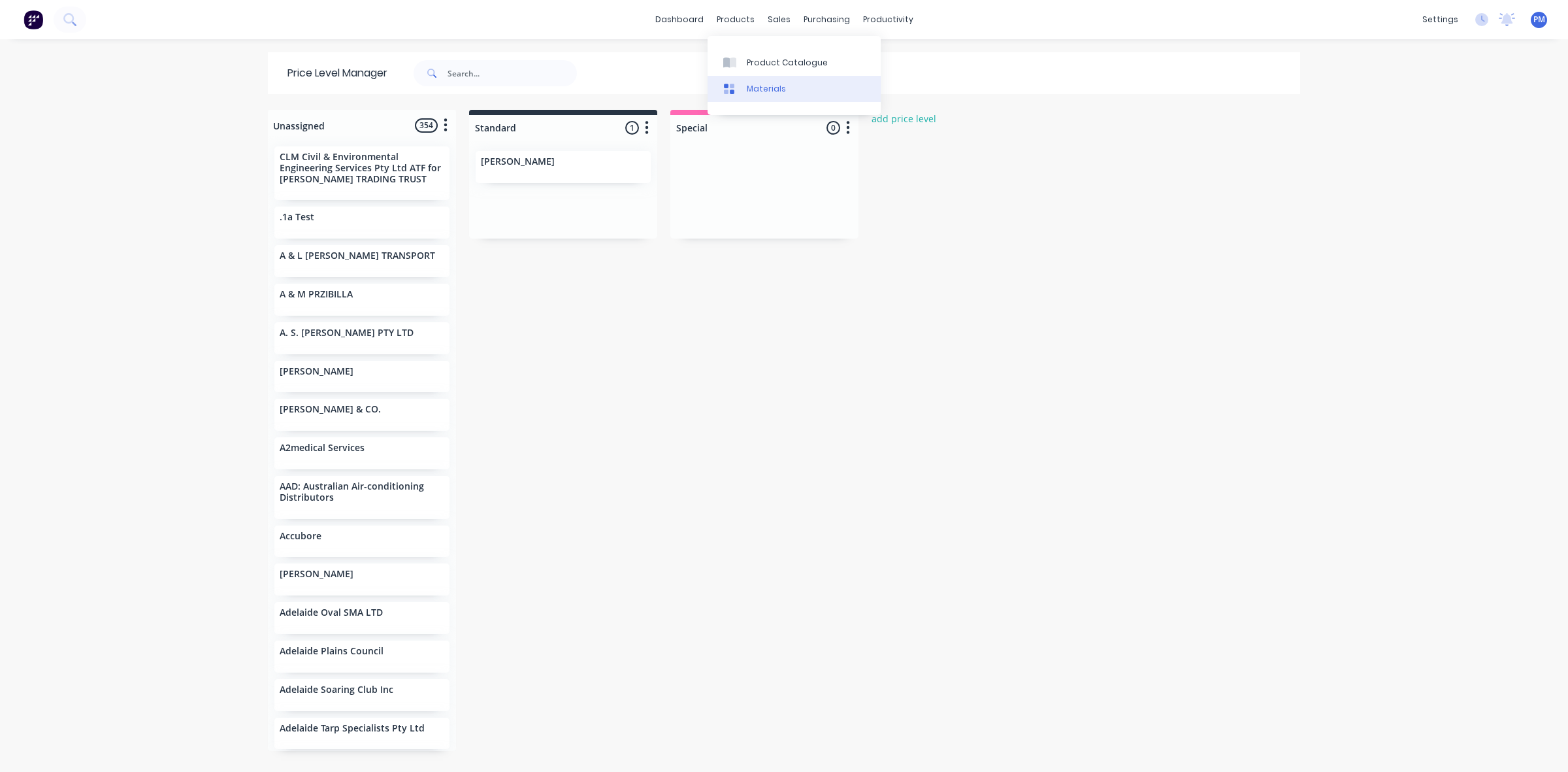
click at [755, 83] on div "Materials" at bounding box center [766, 88] width 39 height 12
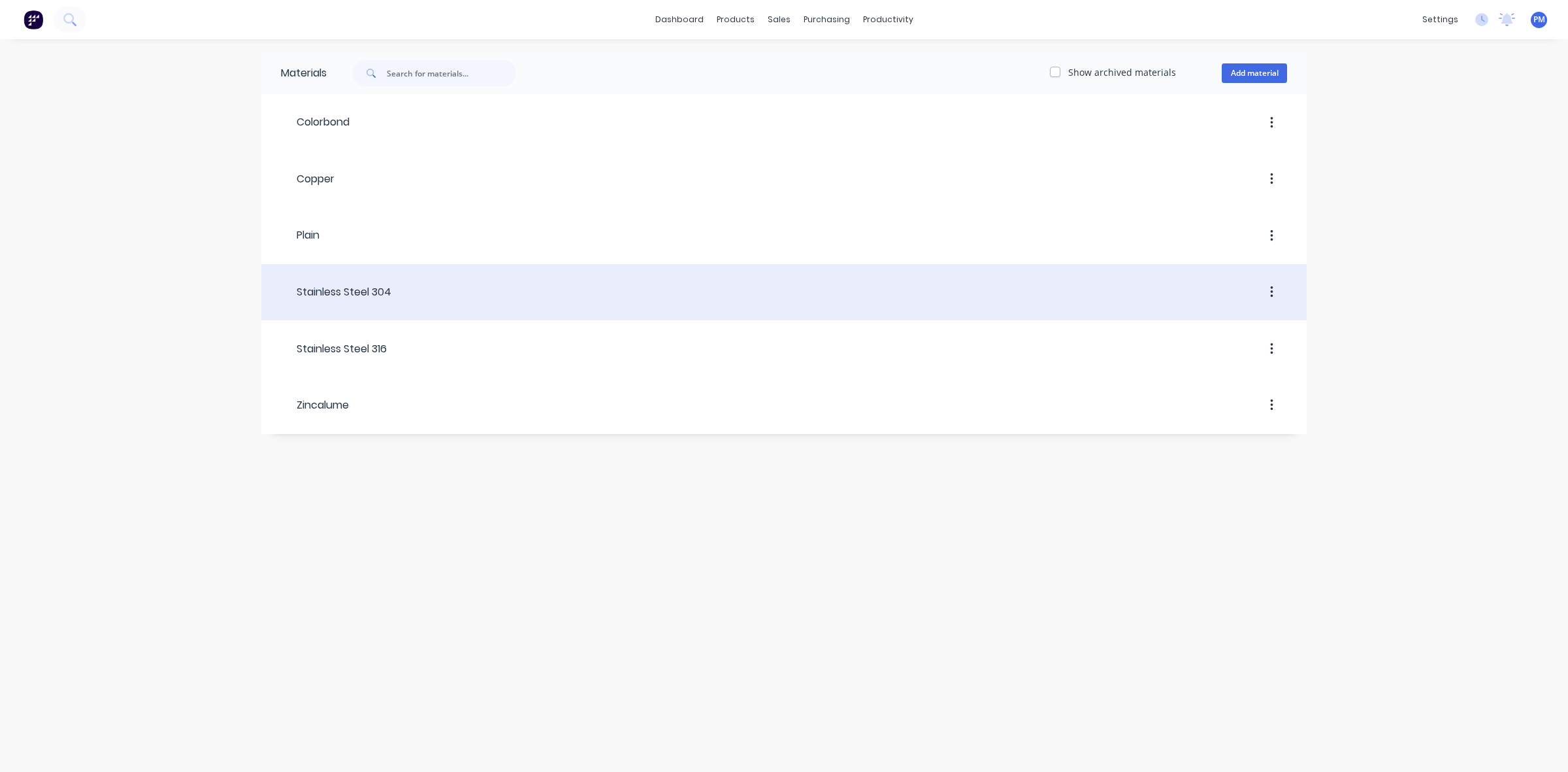
click at [371, 290] on div "Stainless Steel 304" at bounding box center [336, 292] width 110 height 16
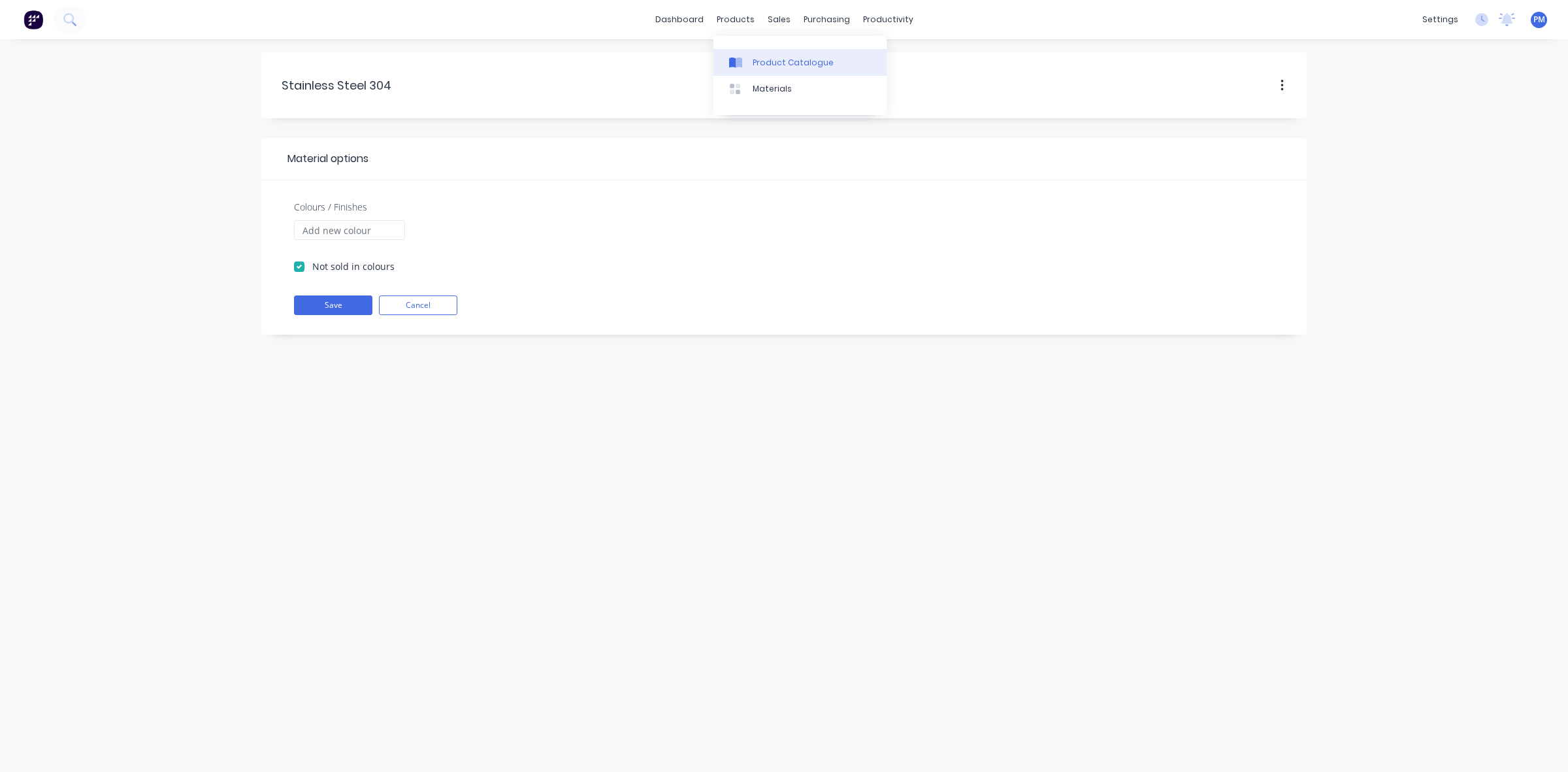
click at [773, 59] on div "Product Catalogue" at bounding box center [793, 62] width 81 height 12
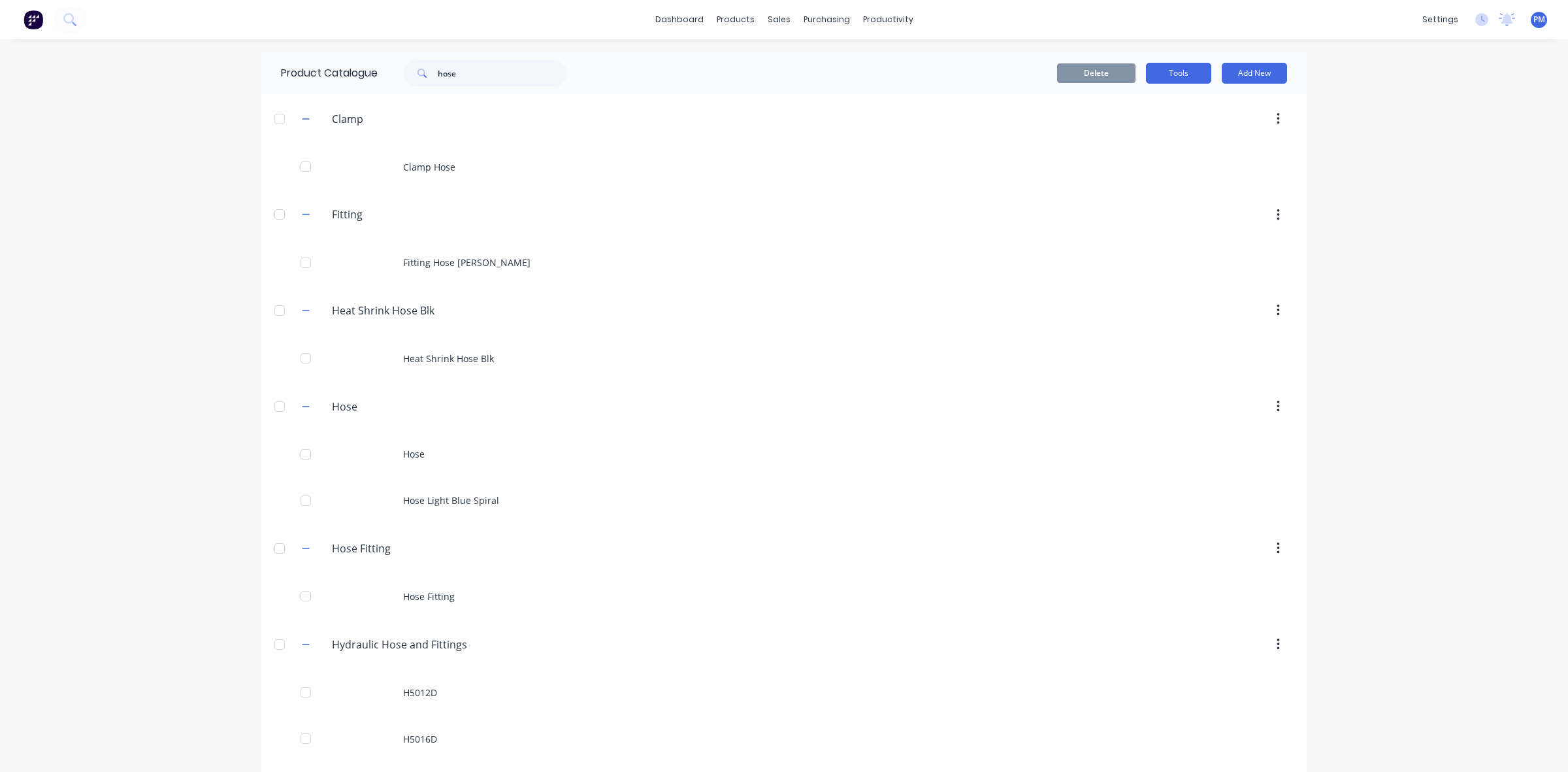
click at [1184, 69] on button "Tools" at bounding box center [1178, 73] width 65 height 21
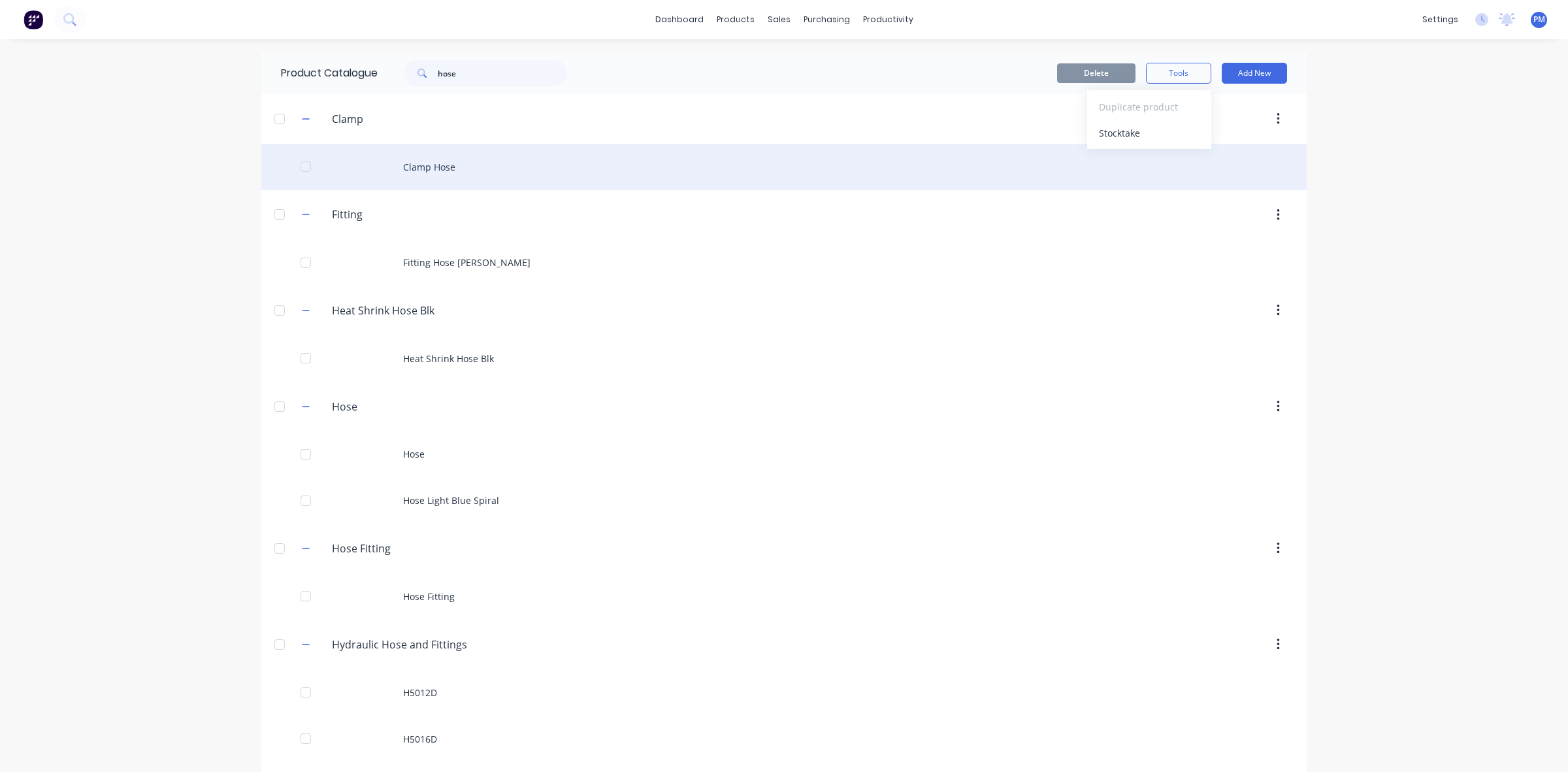
click at [917, 145] on div "Clamp Hose" at bounding box center [784, 167] width 1045 height 47
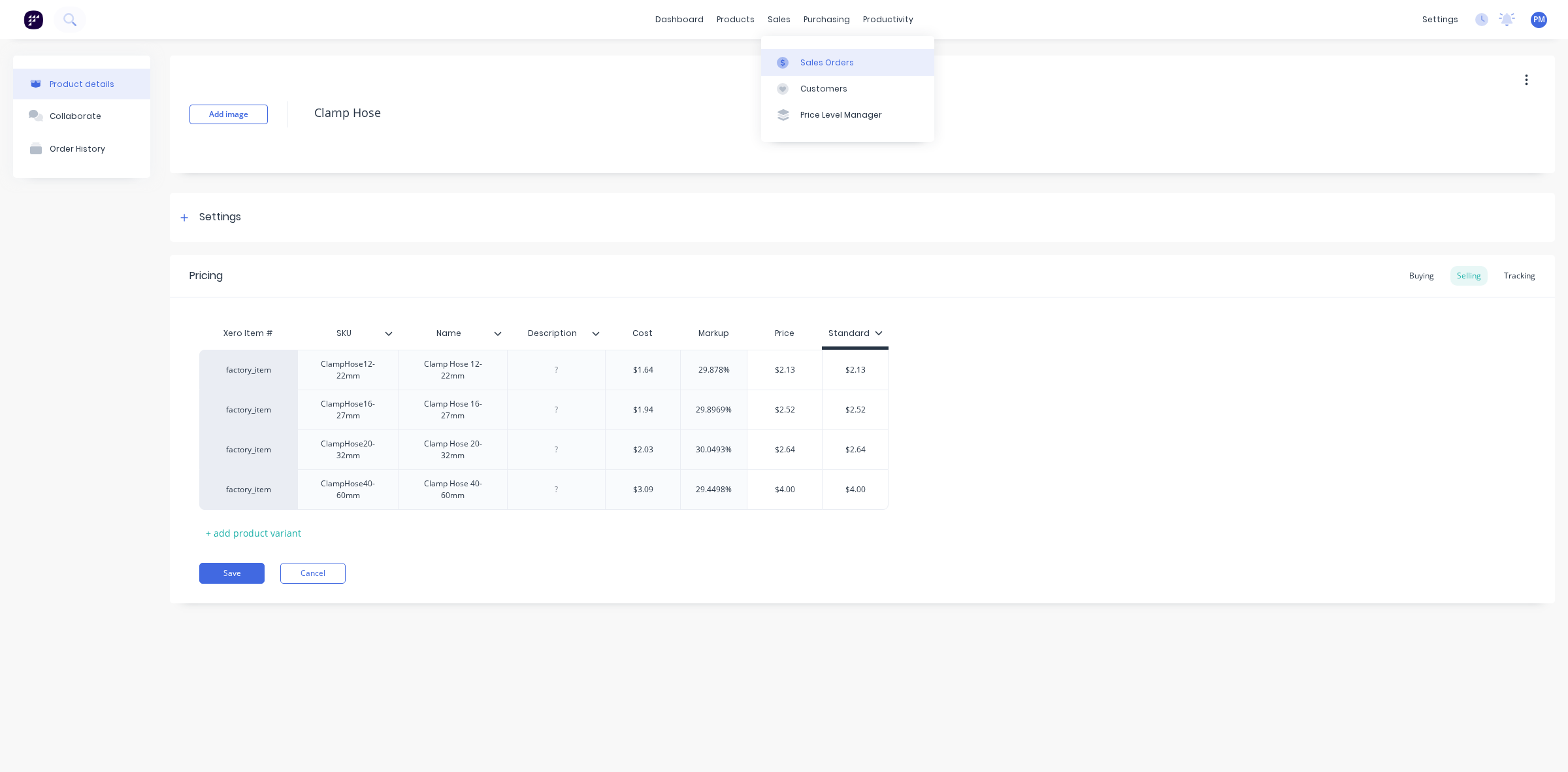
click at [810, 60] on div "Sales Orders" at bounding box center [827, 62] width 53 height 12
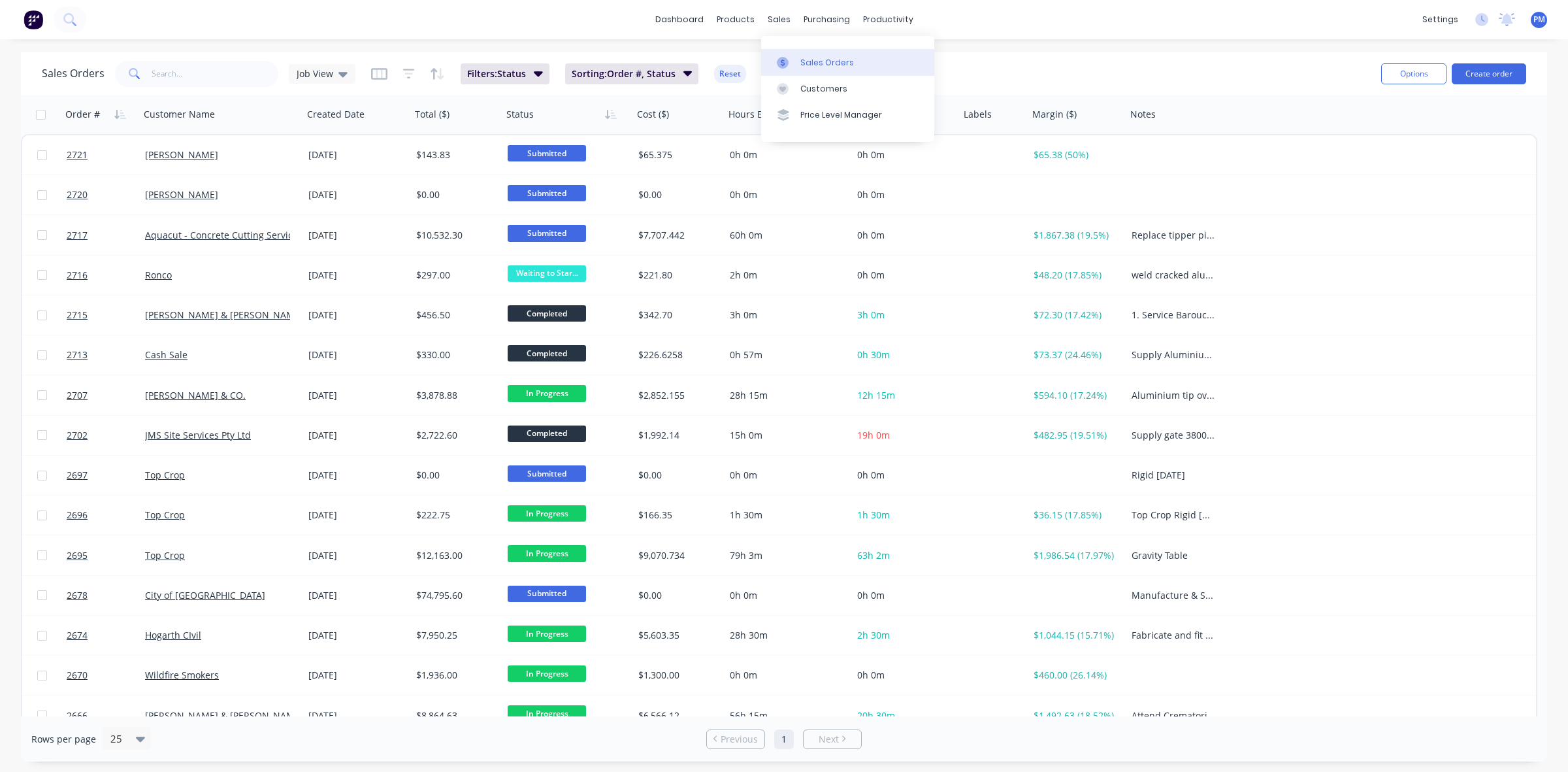
click at [808, 59] on div "Sales Orders" at bounding box center [827, 62] width 53 height 12
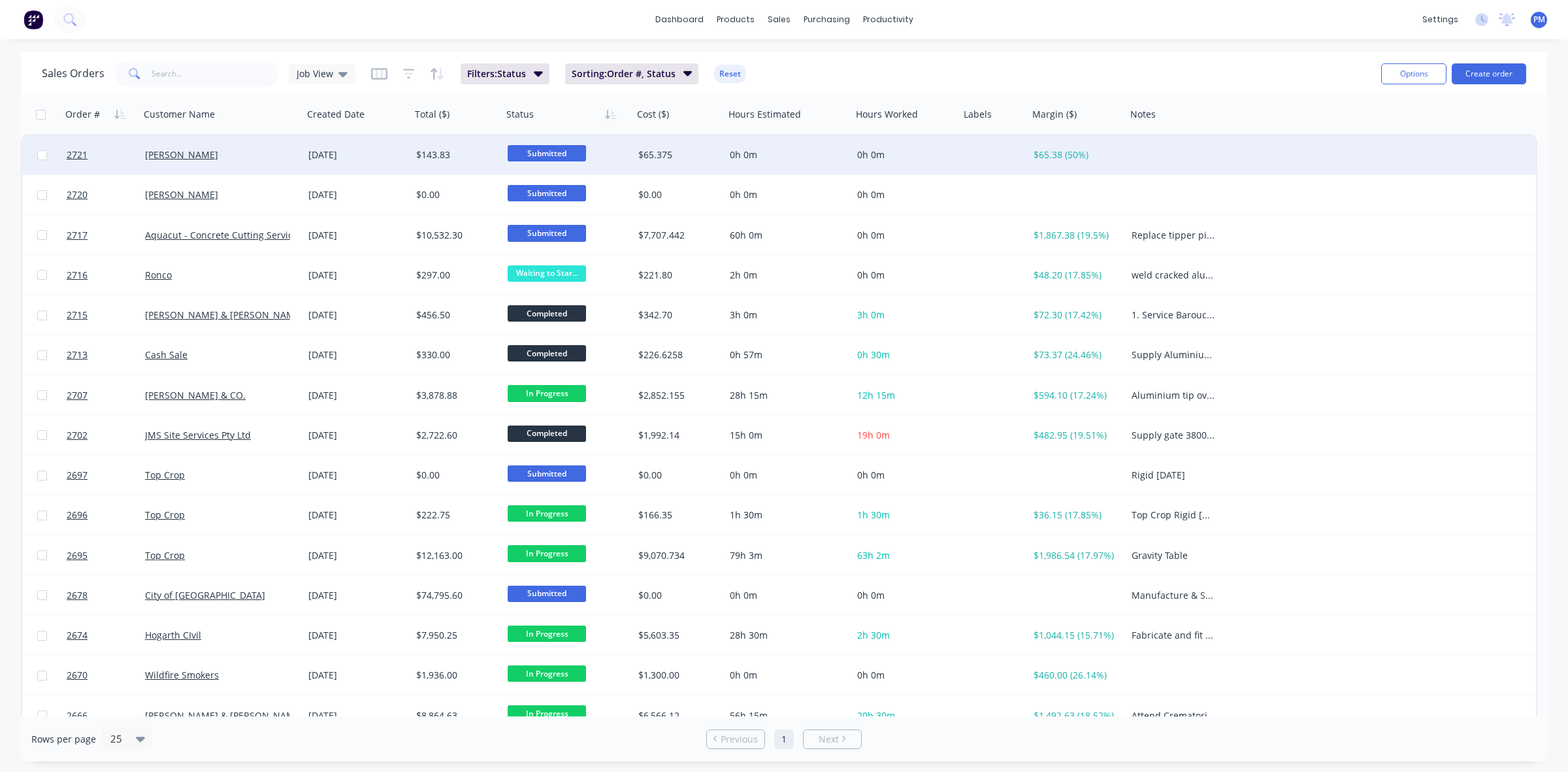
click at [253, 155] on div "[PERSON_NAME]" at bounding box center [218, 155] width 145 height 13
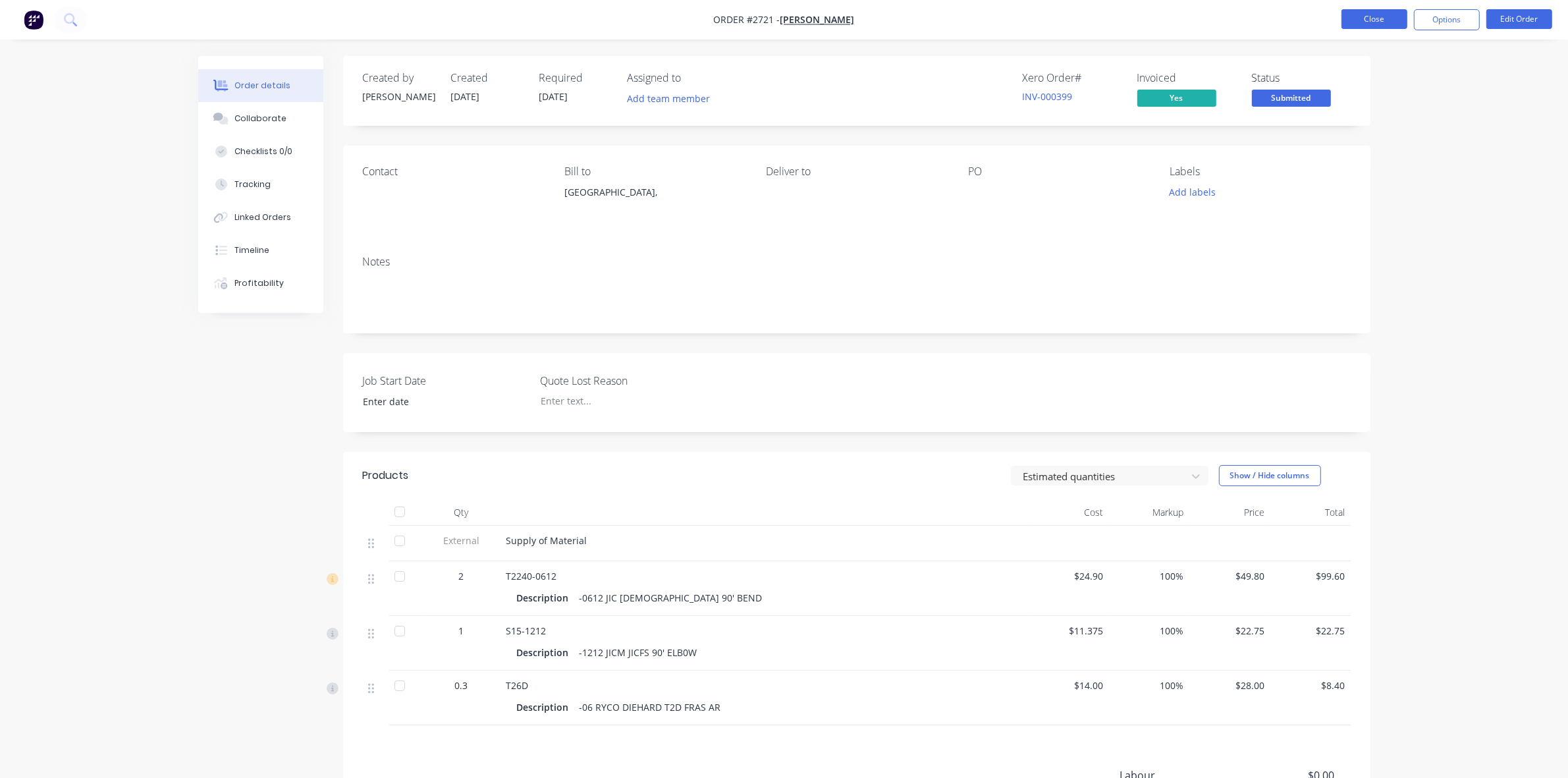
click at [1380, 14] on button "Close" at bounding box center [1374, 19] width 66 height 20
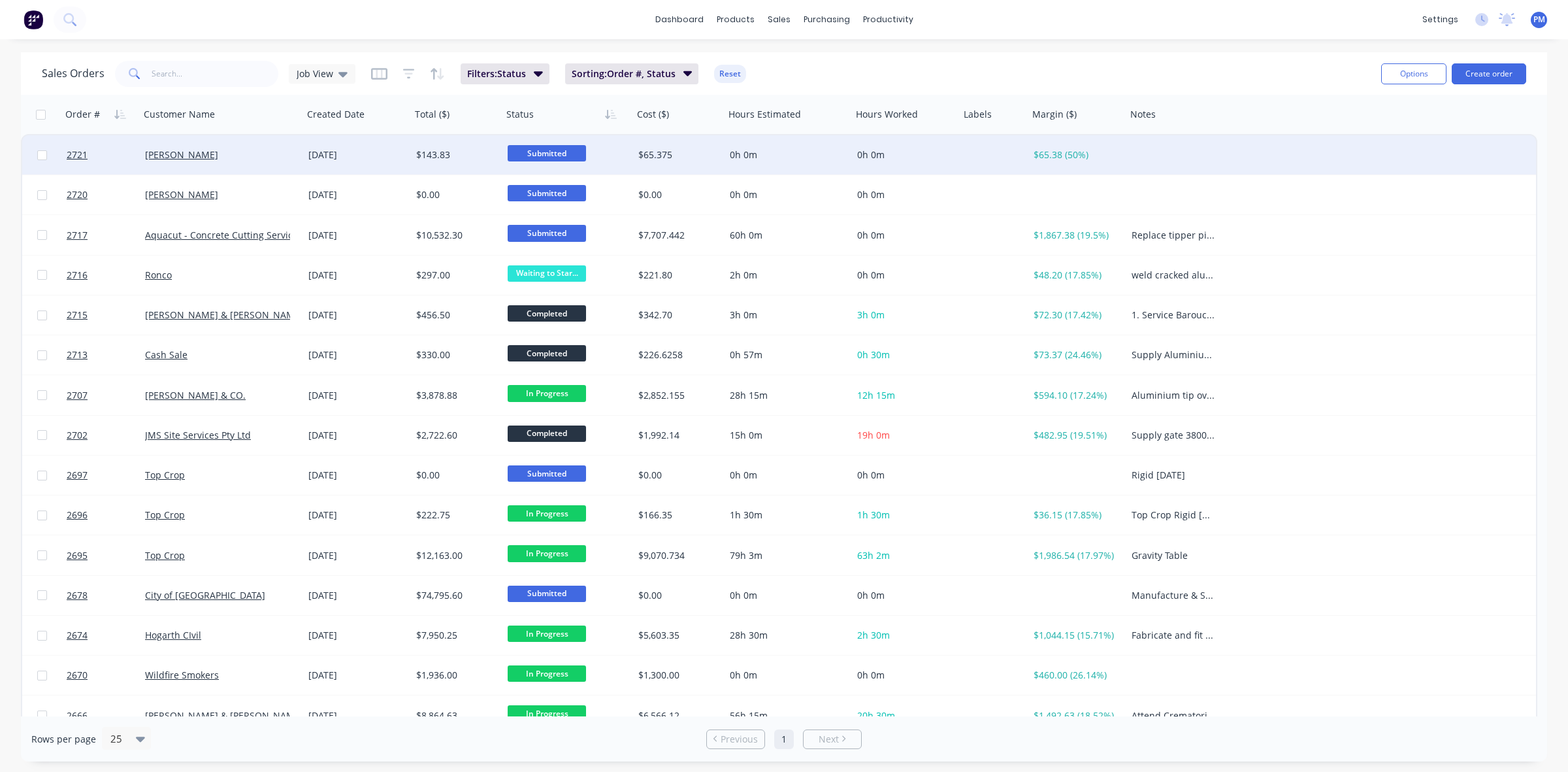
click at [546, 147] on span "Submitted" at bounding box center [547, 153] width 78 height 16
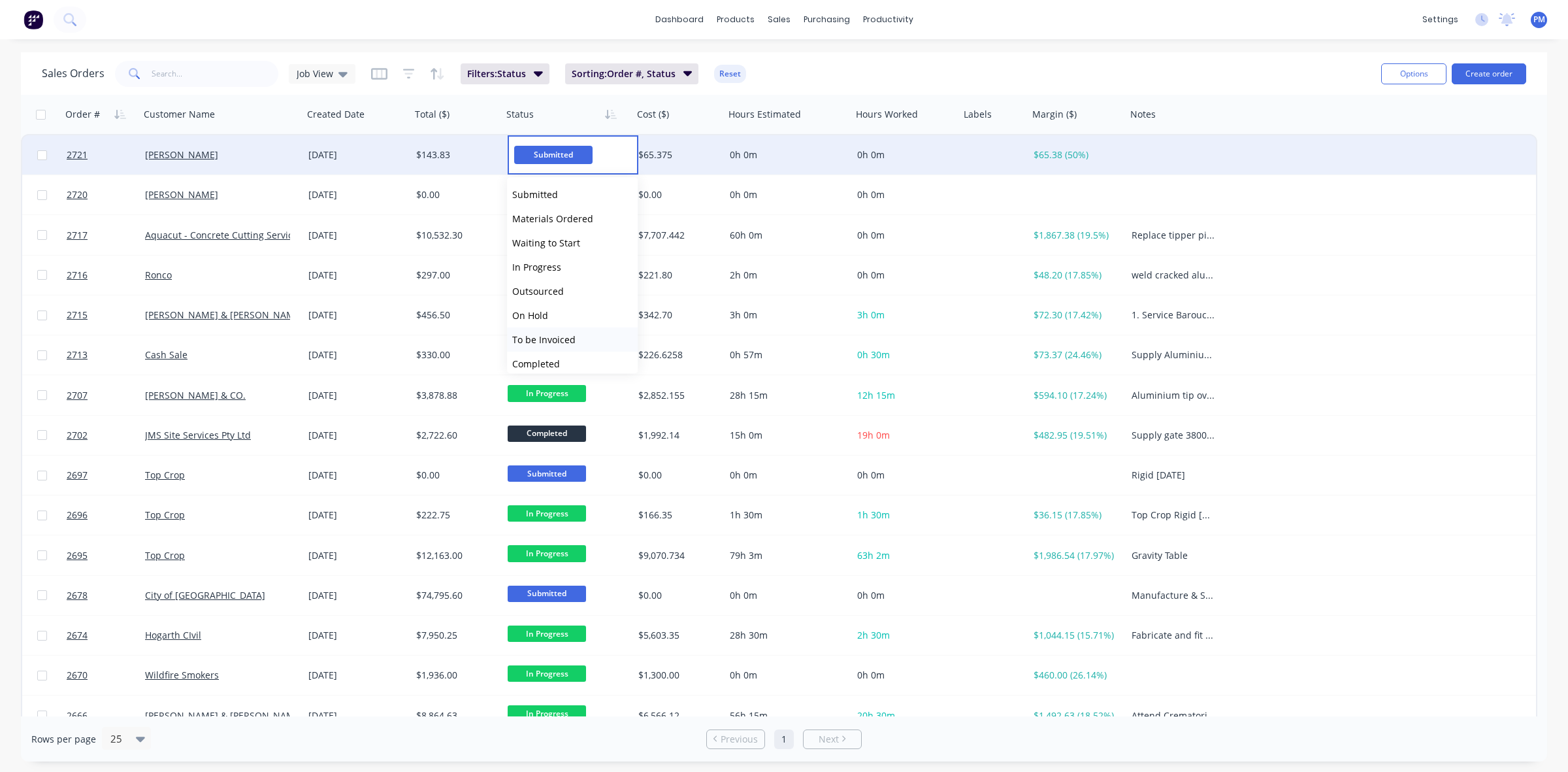
click at [552, 340] on span "To be Invoiced" at bounding box center [544, 339] width 64 height 12
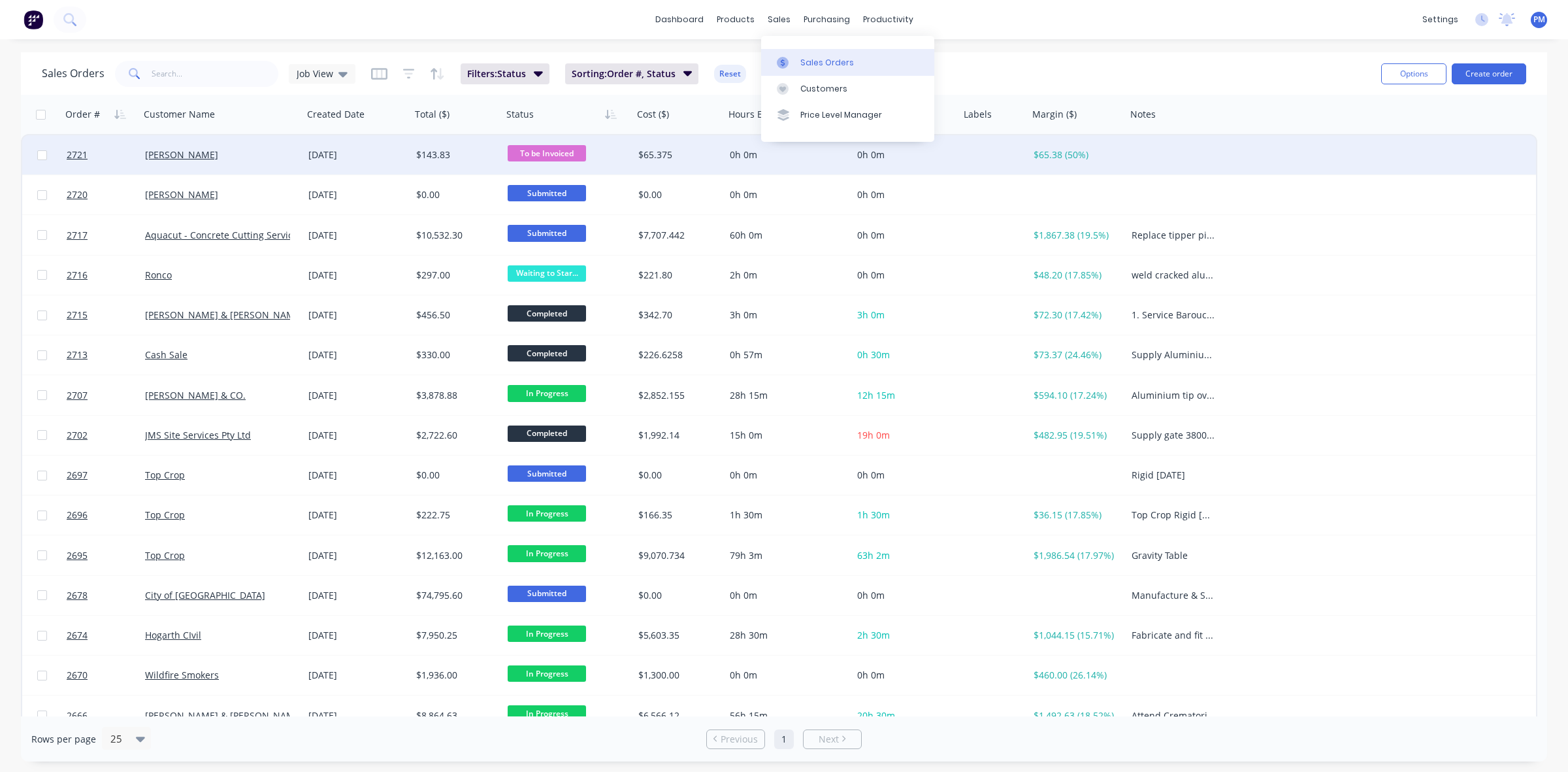
click at [801, 59] on div "Sales Orders" at bounding box center [827, 62] width 53 height 12
click at [817, 59] on div "Sales Orders" at bounding box center [827, 62] width 53 height 12
click at [819, 12] on div "purchasing" at bounding box center [827, 19] width 60 height 20
click at [858, 60] on div "Purchase Orders" at bounding box center [869, 62] width 69 height 12
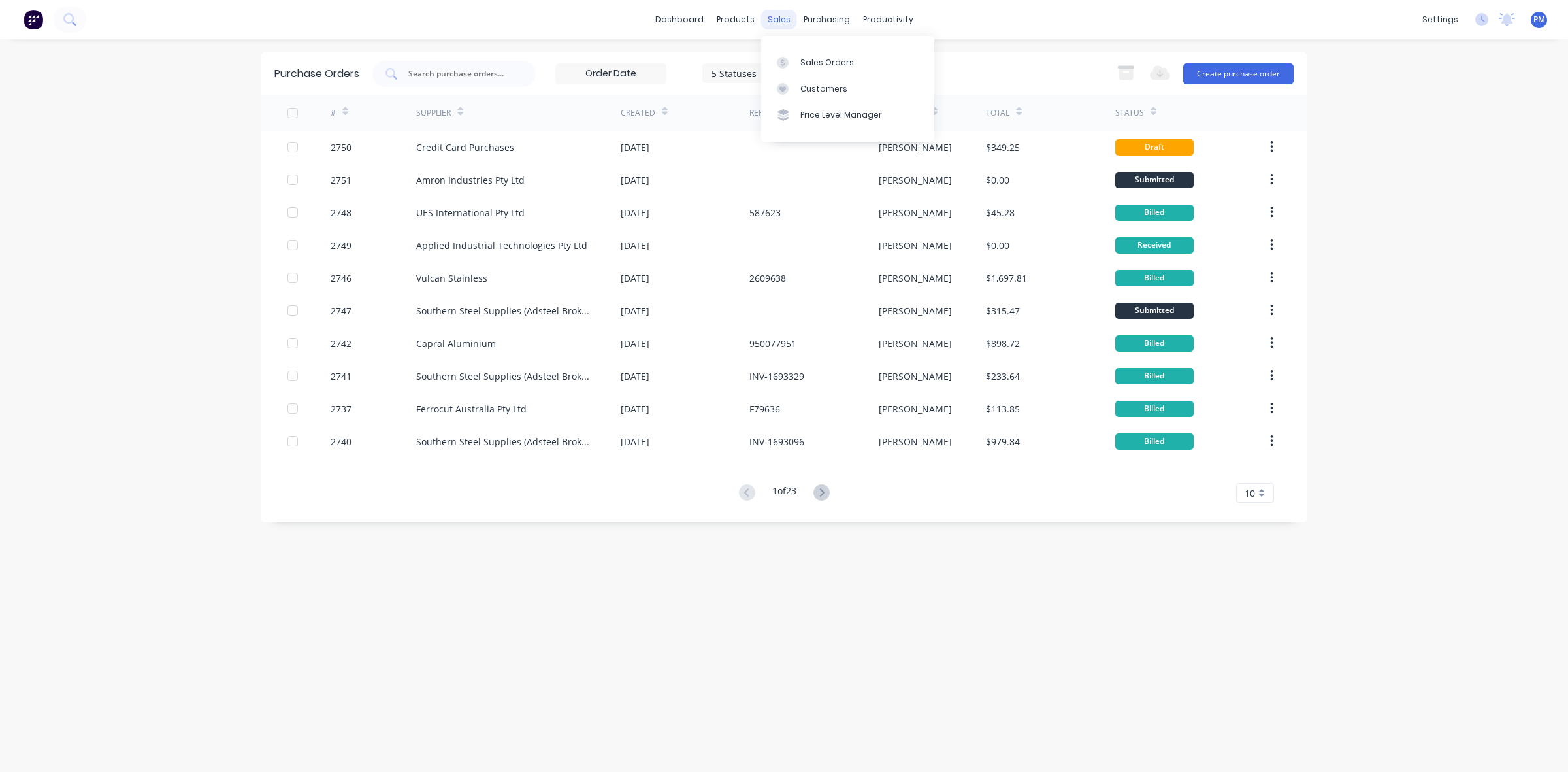
click at [773, 18] on div "sales" at bounding box center [779, 19] width 36 height 20
click at [814, 63] on div "Sales Orders" at bounding box center [827, 62] width 53 height 12
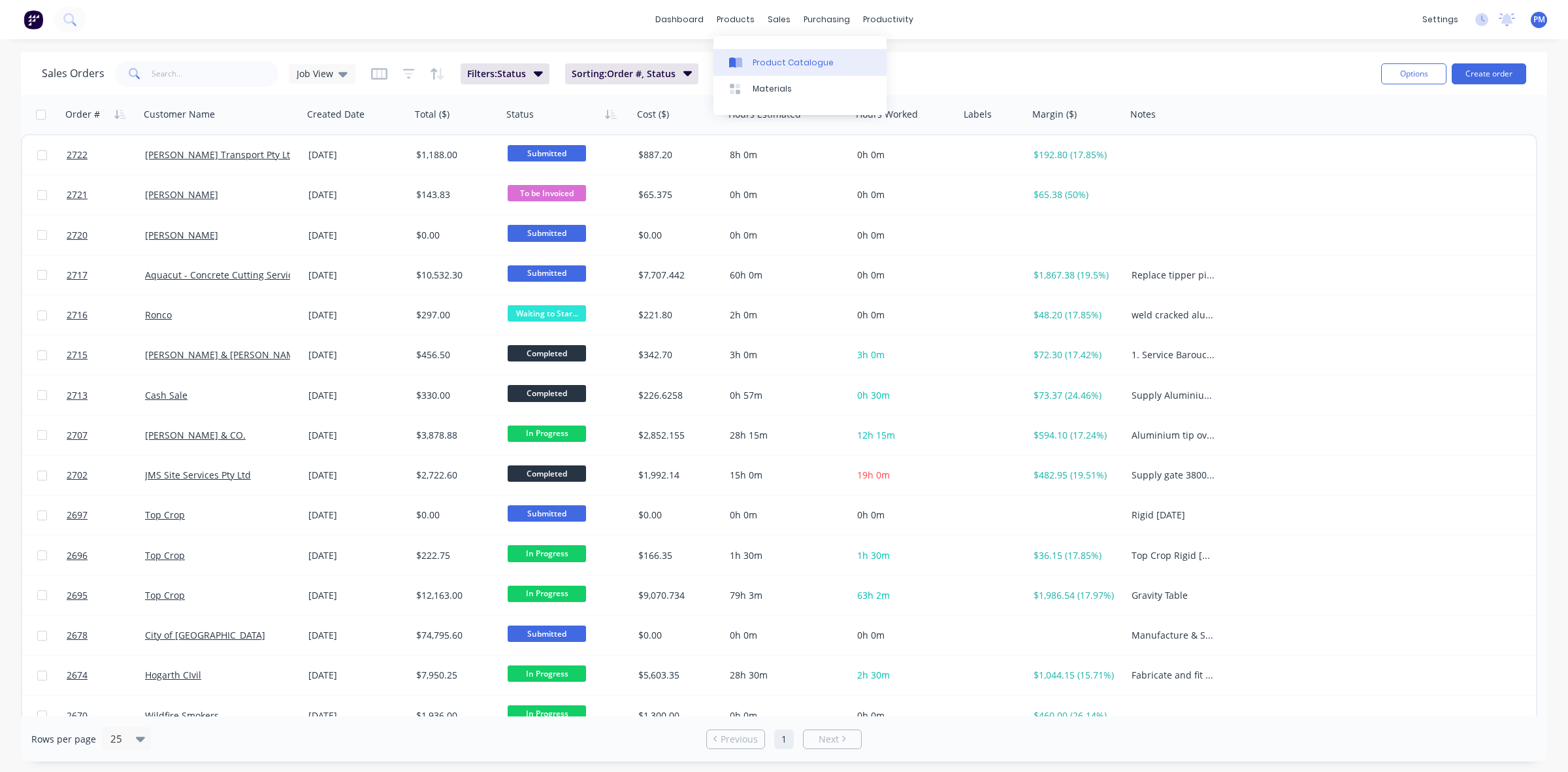
click at [769, 60] on div "Product Catalogue" at bounding box center [793, 62] width 81 height 12
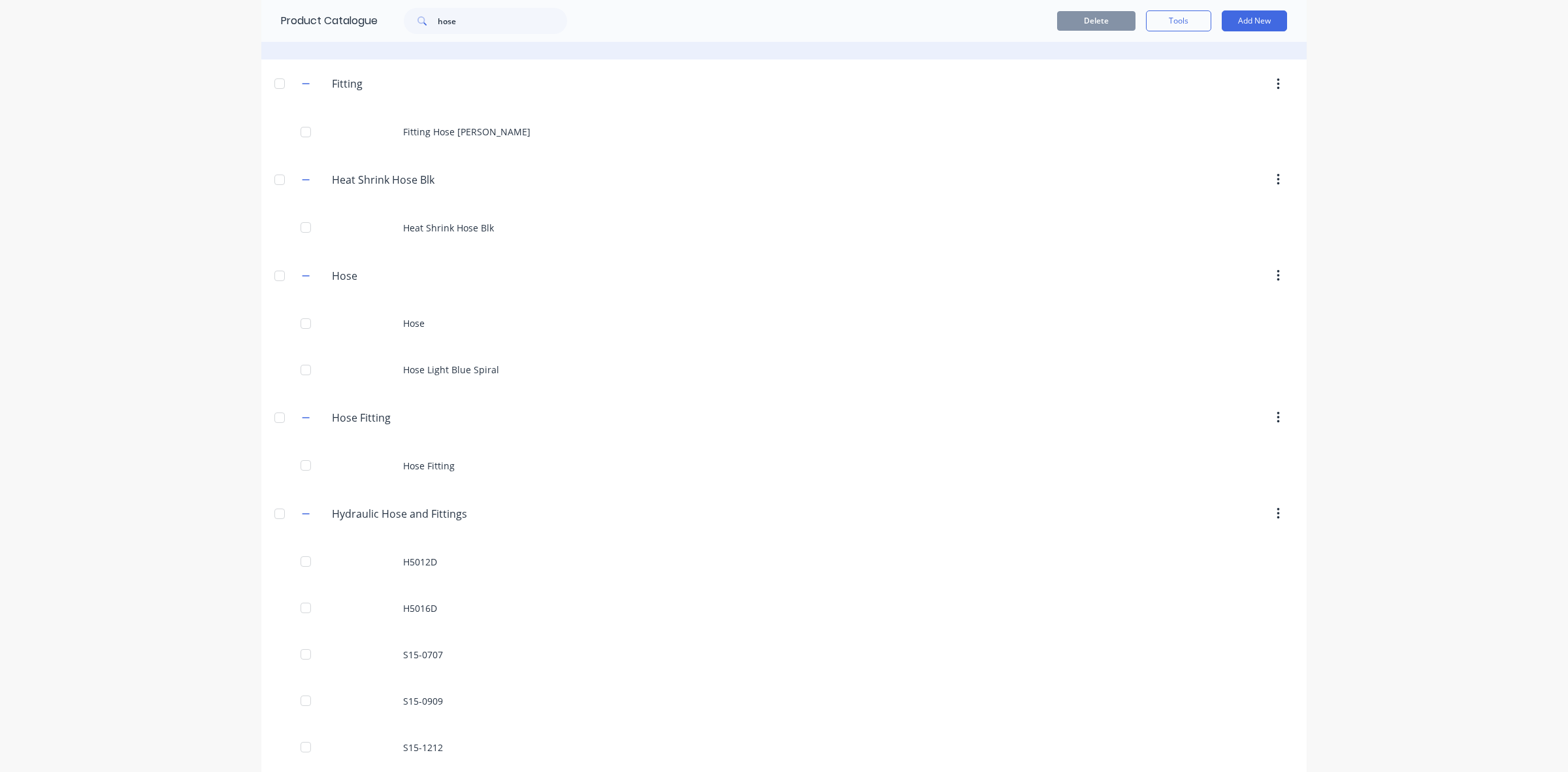
scroll to position [163, 0]
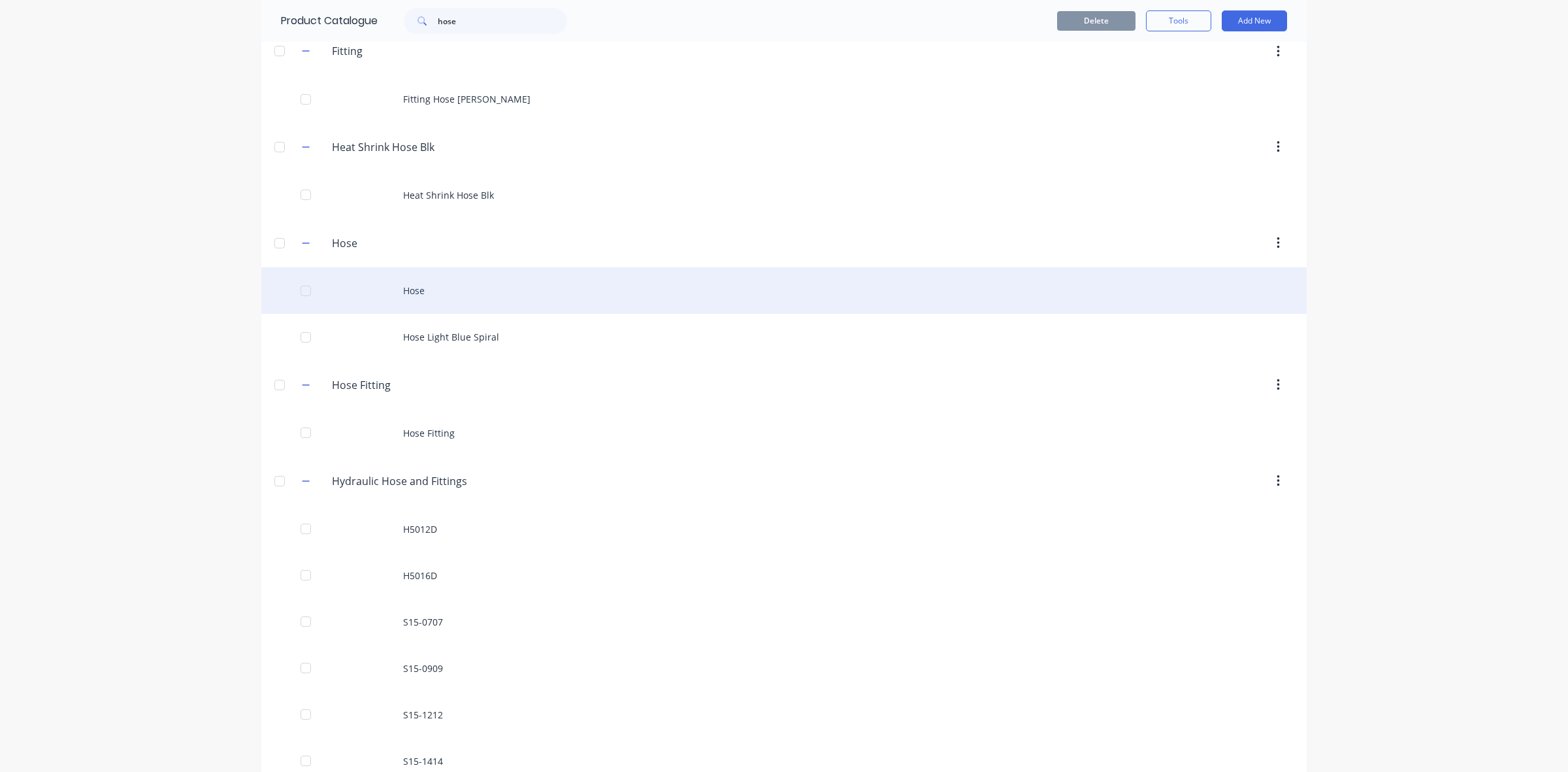
click at [399, 290] on div "Hose" at bounding box center [784, 290] width 1045 height 47
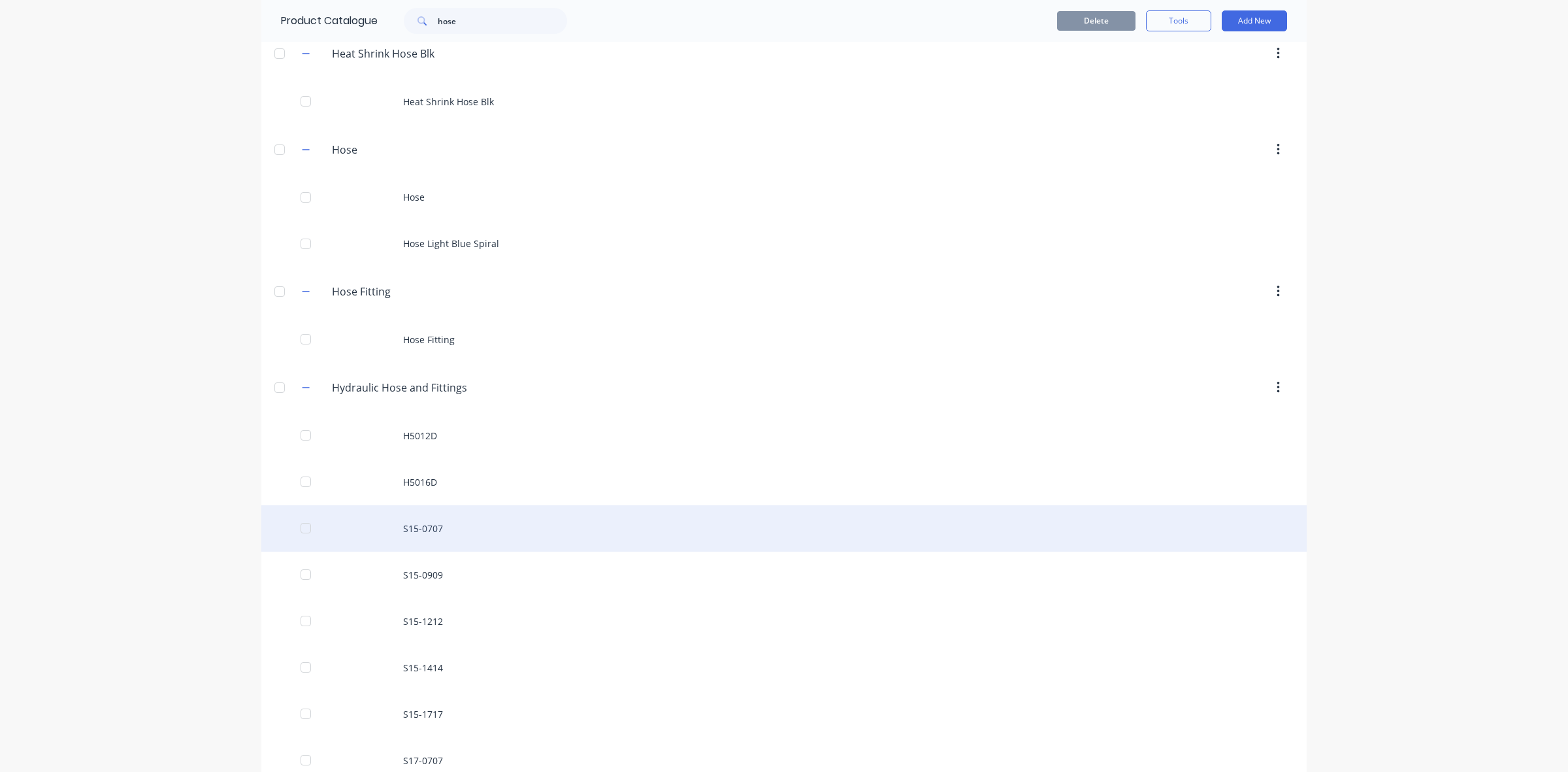
scroll to position [327, 0]
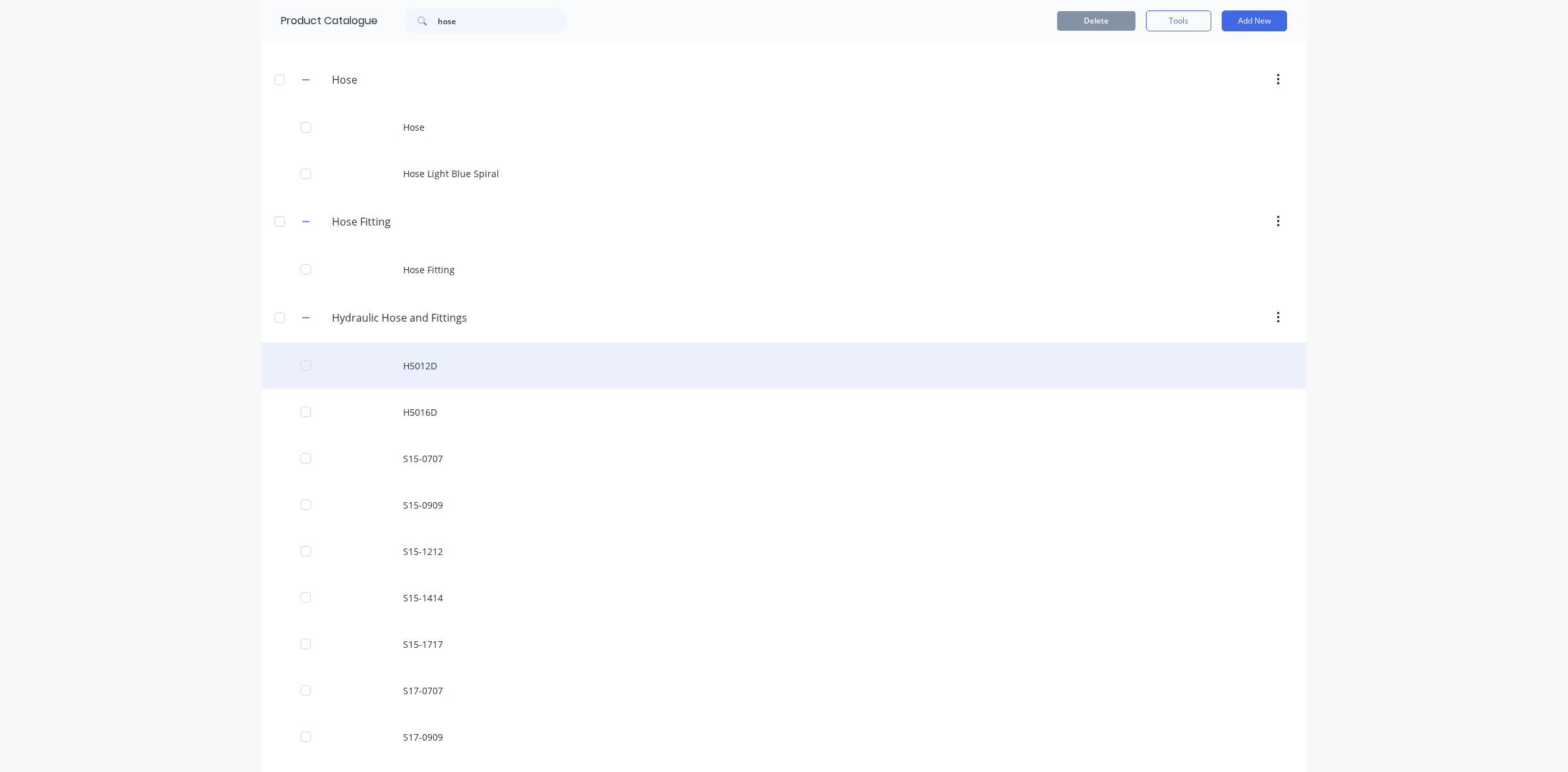
click at [423, 367] on div "H5012D" at bounding box center [784, 366] width 1045 height 47
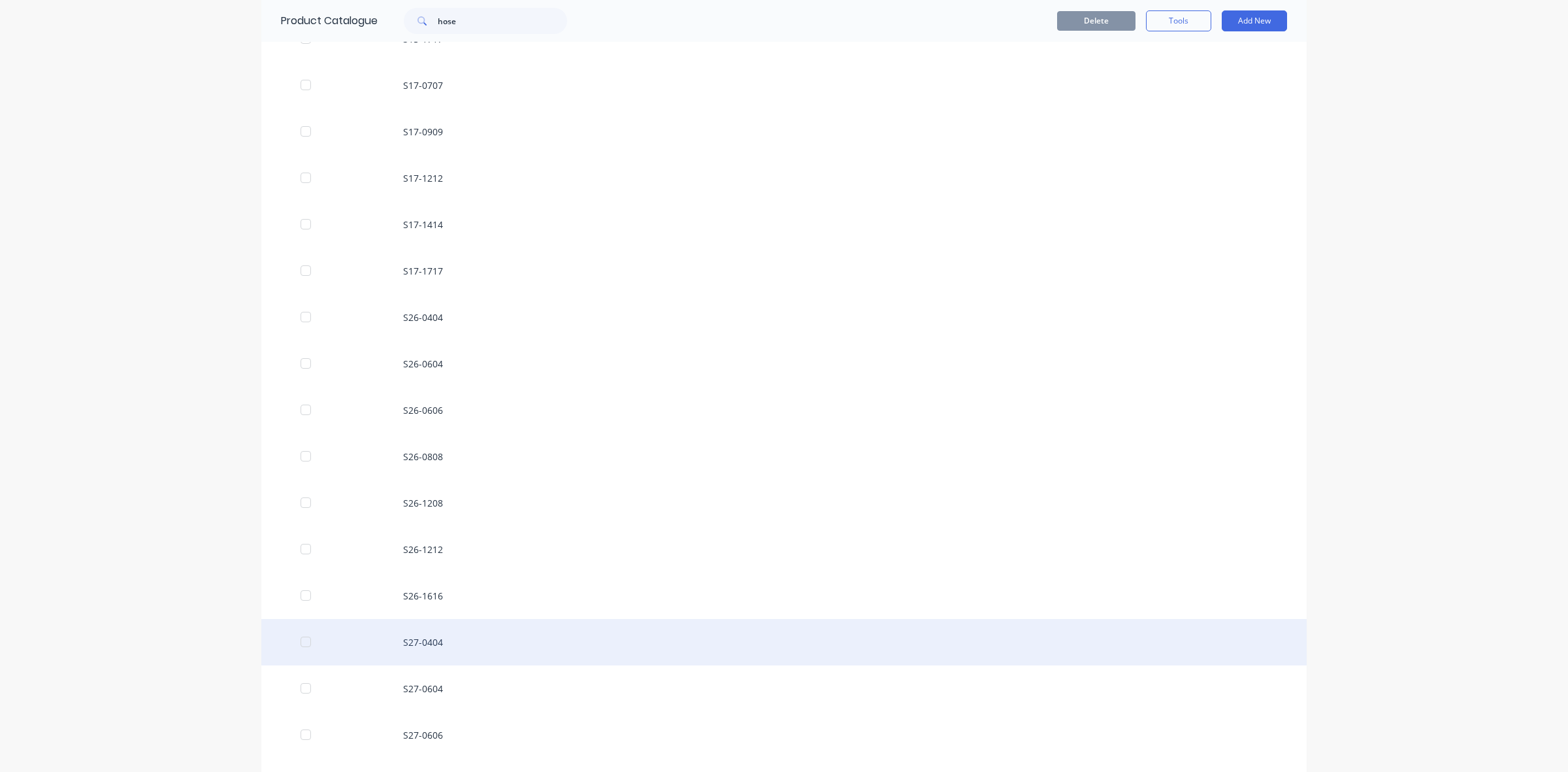
scroll to position [1143, 0]
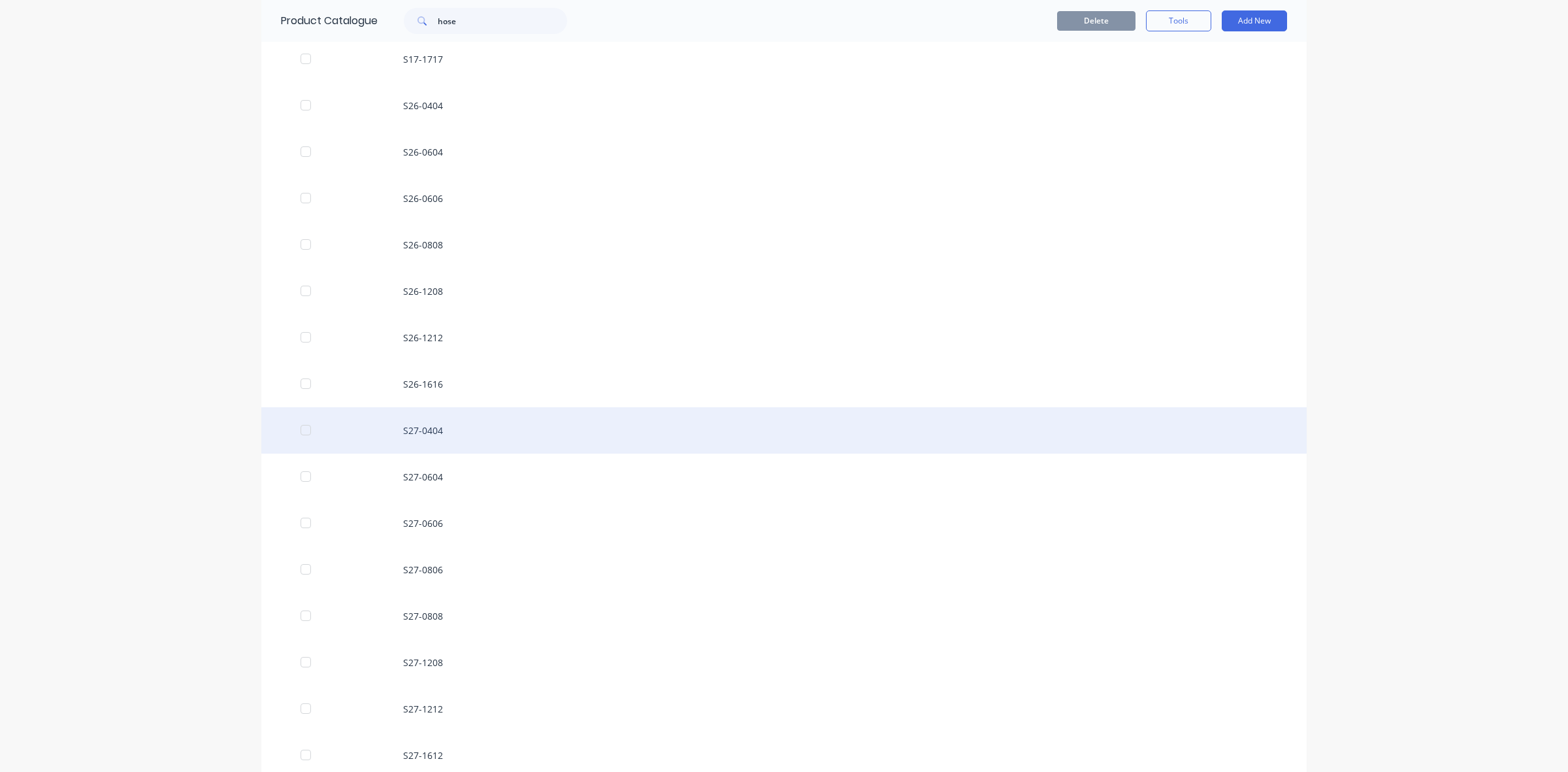
click at [427, 432] on div "S27-0404" at bounding box center [784, 430] width 1045 height 47
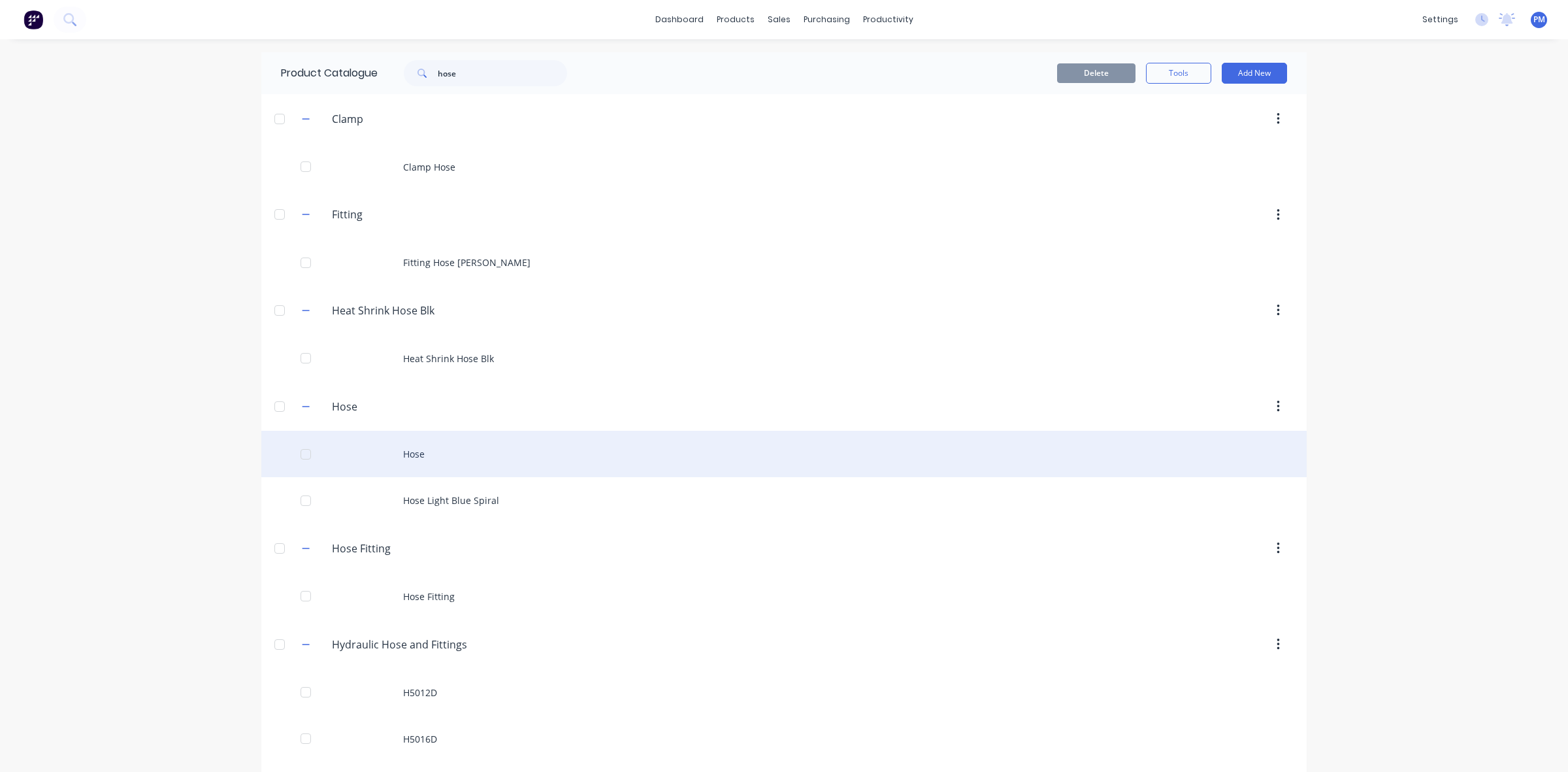
click at [420, 452] on div "Hose" at bounding box center [784, 454] width 1045 height 47
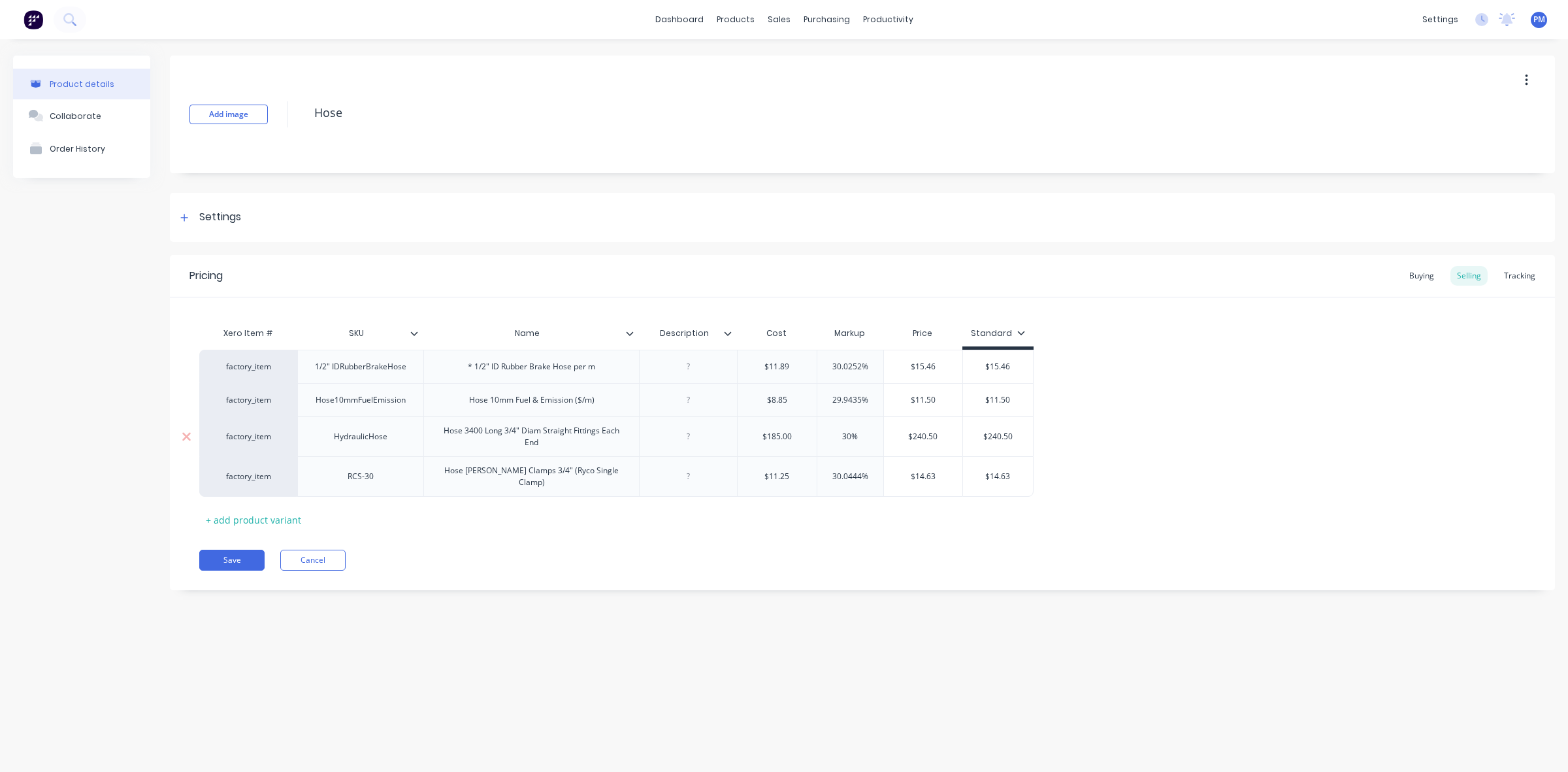
type textarea "x"
type input "30.0252%"
click at [851, 371] on input "30.0252%" at bounding box center [850, 366] width 66 height 12
drag, startPoint x: 860, startPoint y: 366, endPoint x: 832, endPoint y: 363, distance: 28.2
click at [832, 363] on input "30.0252%" at bounding box center [850, 366] width 66 height 12
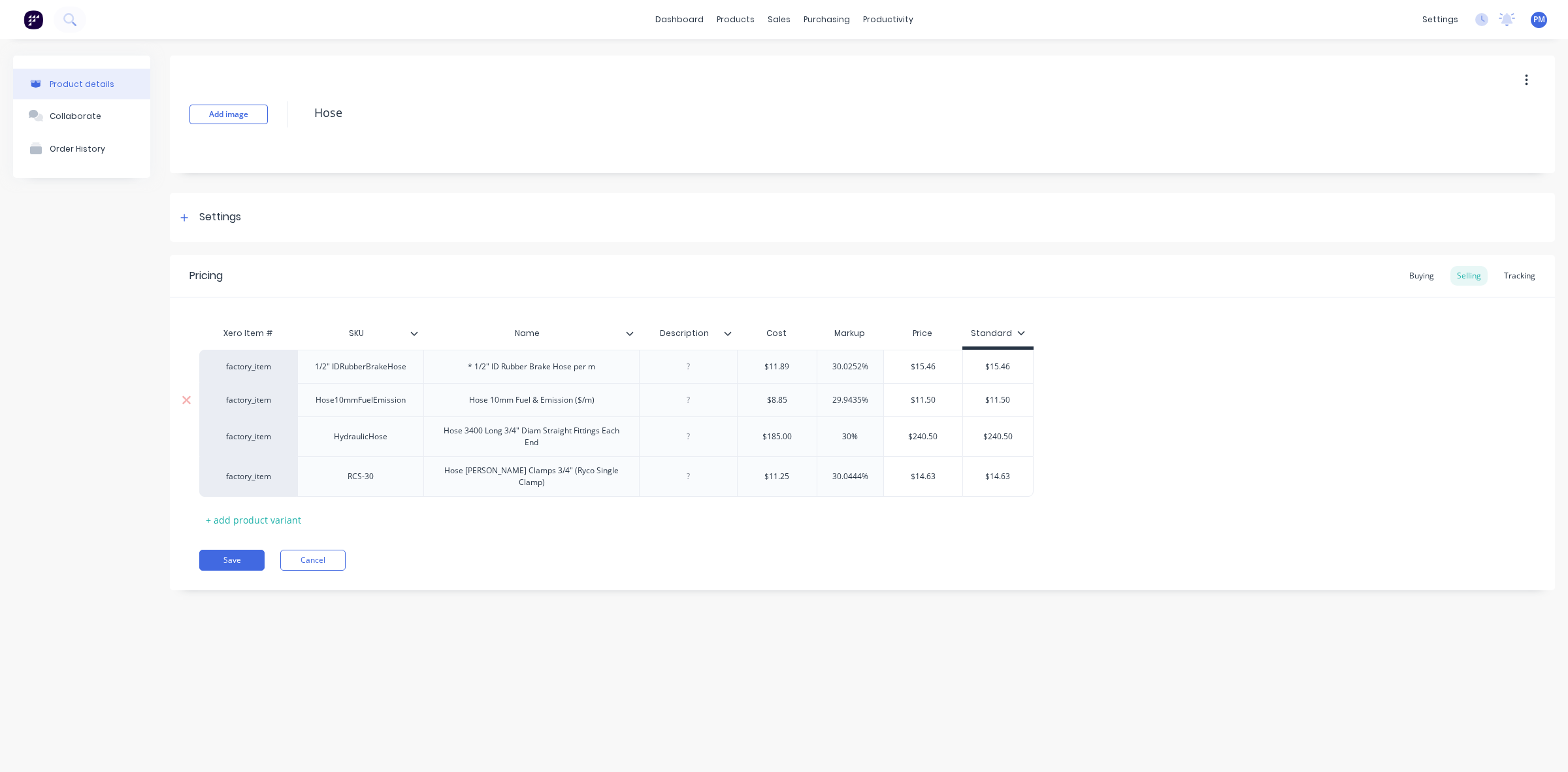
type textarea "x"
type input "40%"
type textarea "x"
type input "40%"
type input "$15.46"
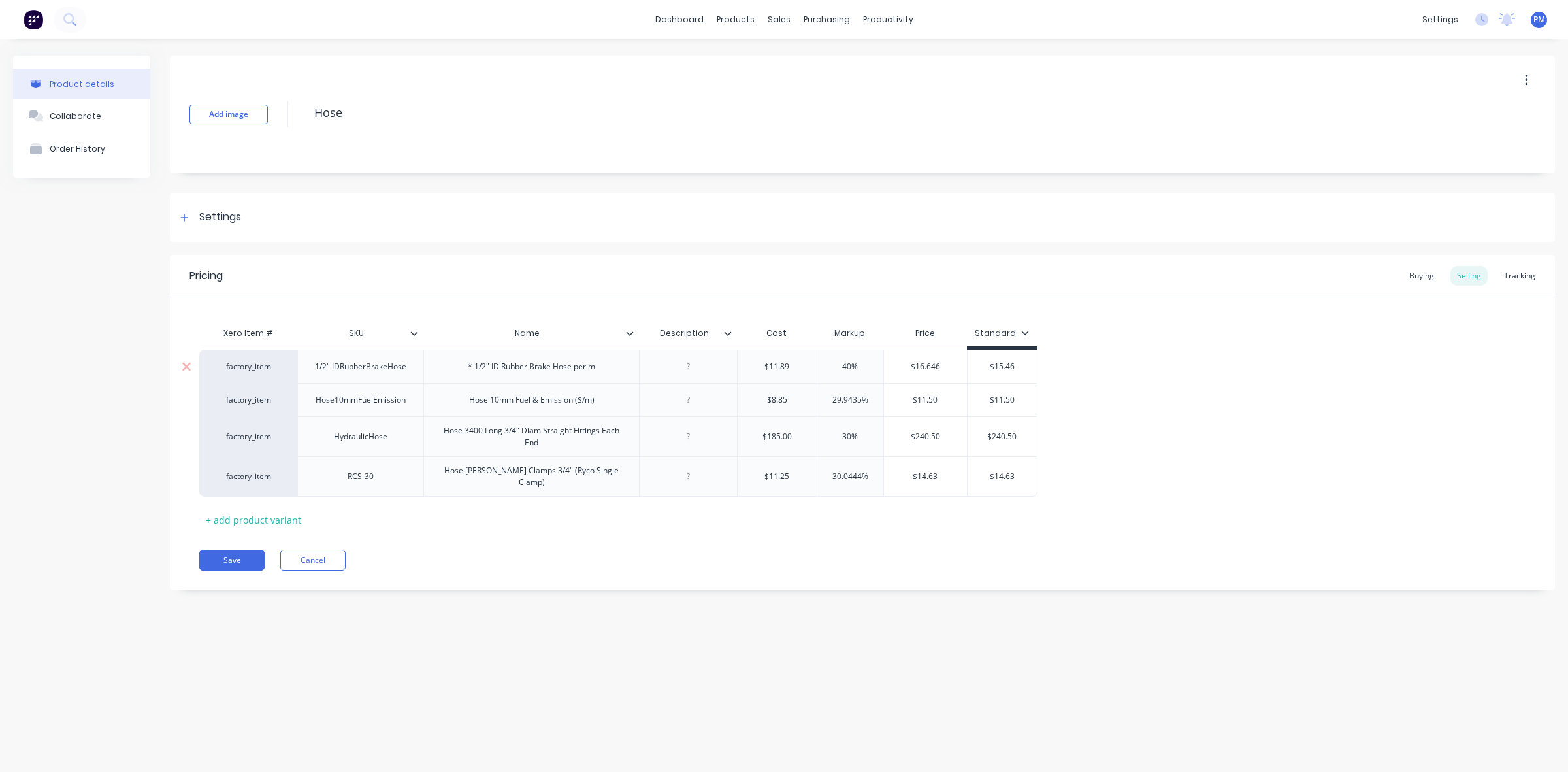
drag, startPoint x: 995, startPoint y: 366, endPoint x: 1023, endPoint y: 364, distance: 28.1
click at [1023, 364] on input "$15.46" at bounding box center [1003, 366] width 70 height 12
type textarea "x"
type input "$1"
type textarea "x"
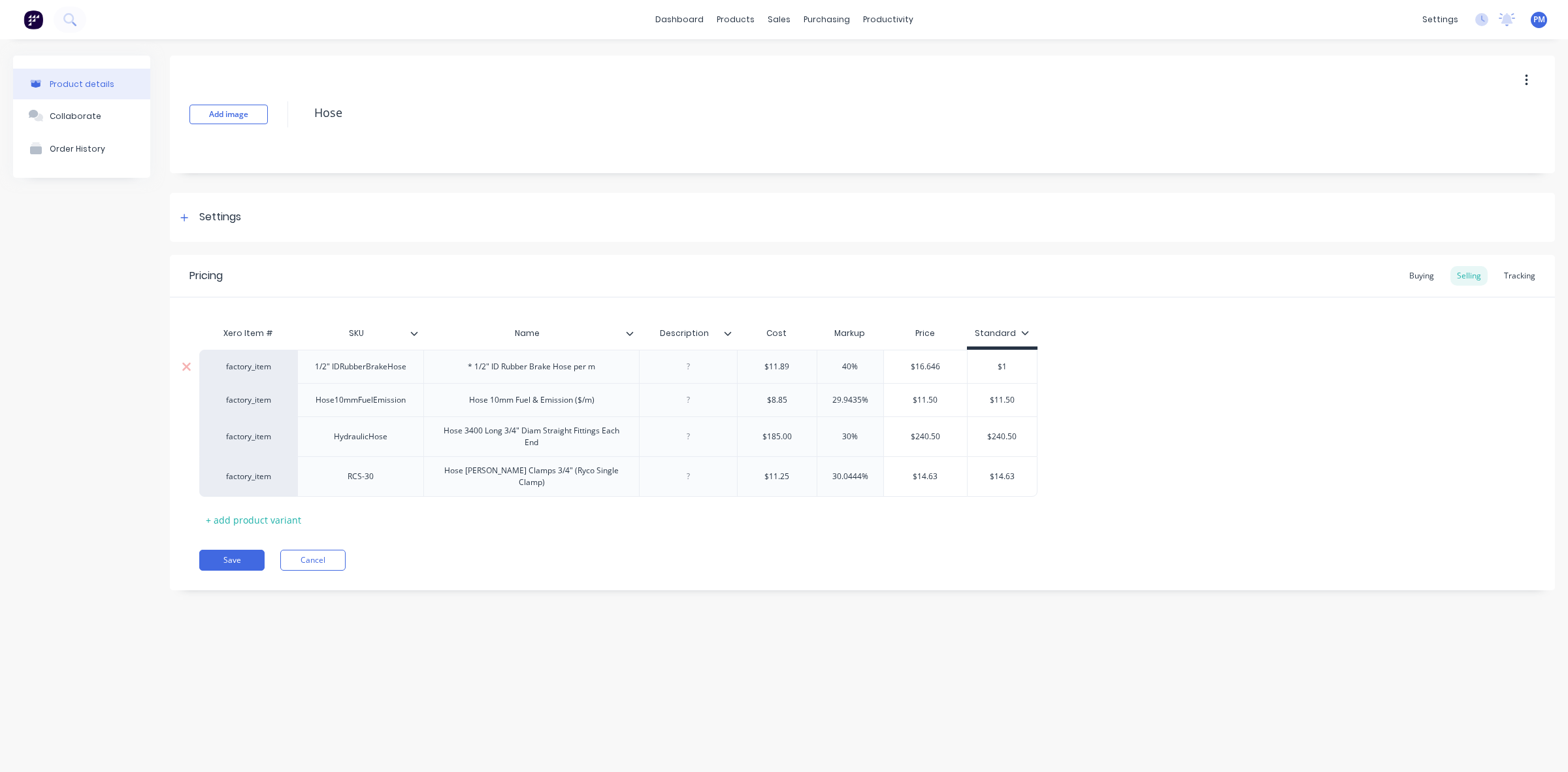
type input "$16"
type textarea "x"
type input "$16."
type textarea "x"
type input "$16.6"
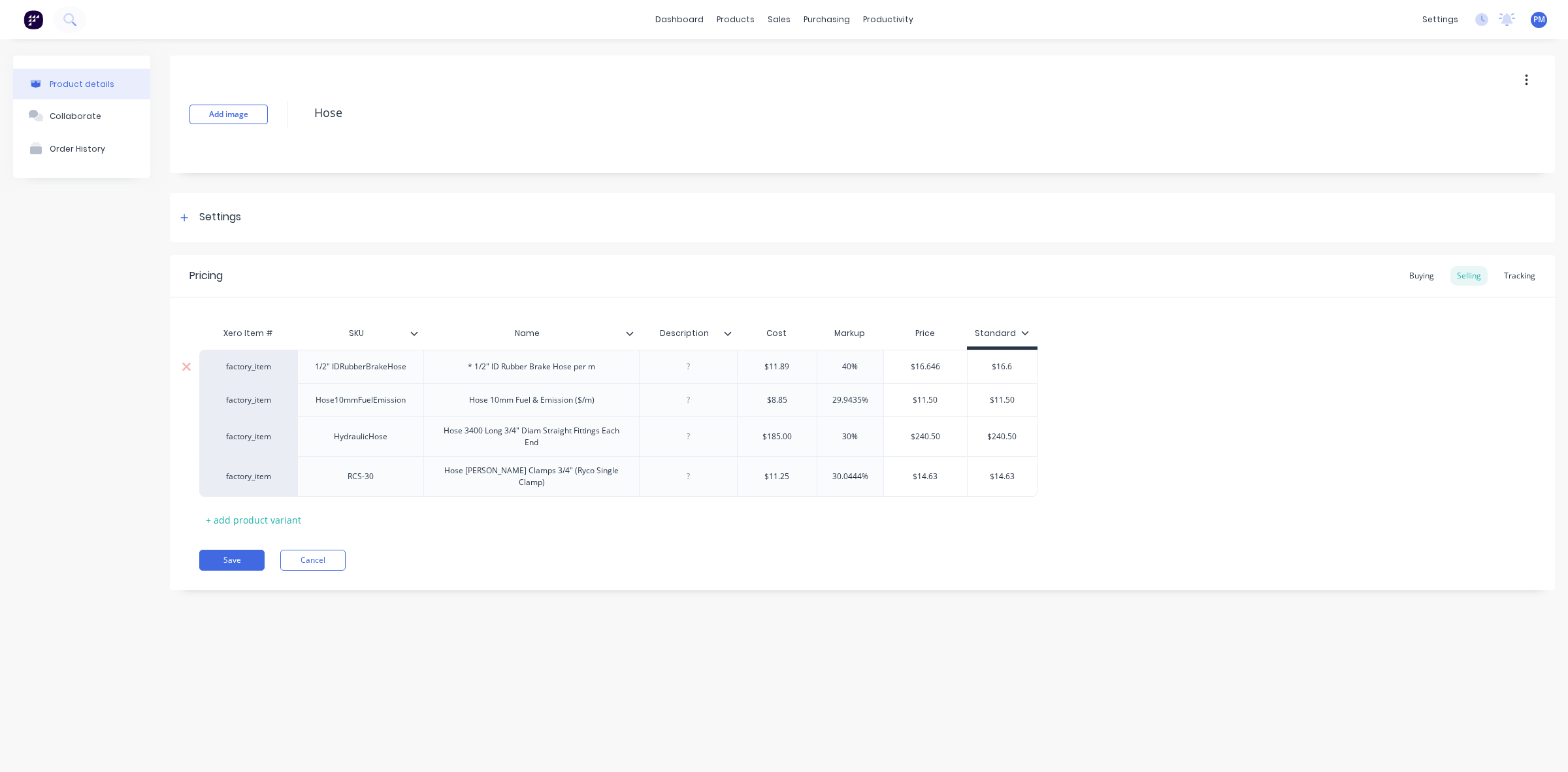
type textarea "x"
type input "$16.64"
type input "29.9435%"
drag, startPoint x: 860, startPoint y: 400, endPoint x: 830, endPoint y: 399, distance: 30.0
click at [830, 399] on input "29.9435%" at bounding box center [850, 399] width 66 height 12
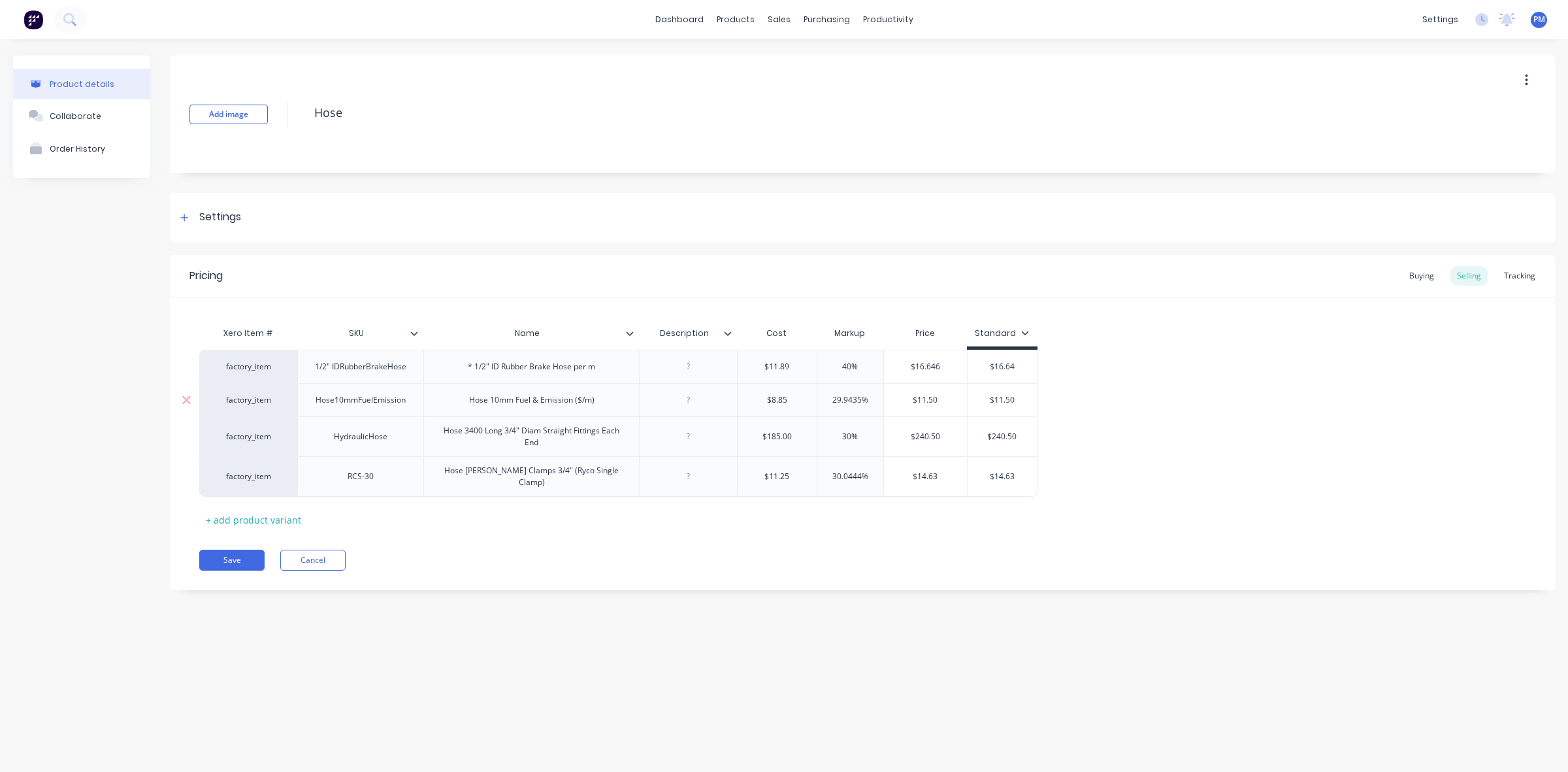
type textarea "x"
type input "4%"
type textarea "x"
click at [1001, 408] on div "$11.50" at bounding box center [1003, 400] width 70 height 33
type input "40%"
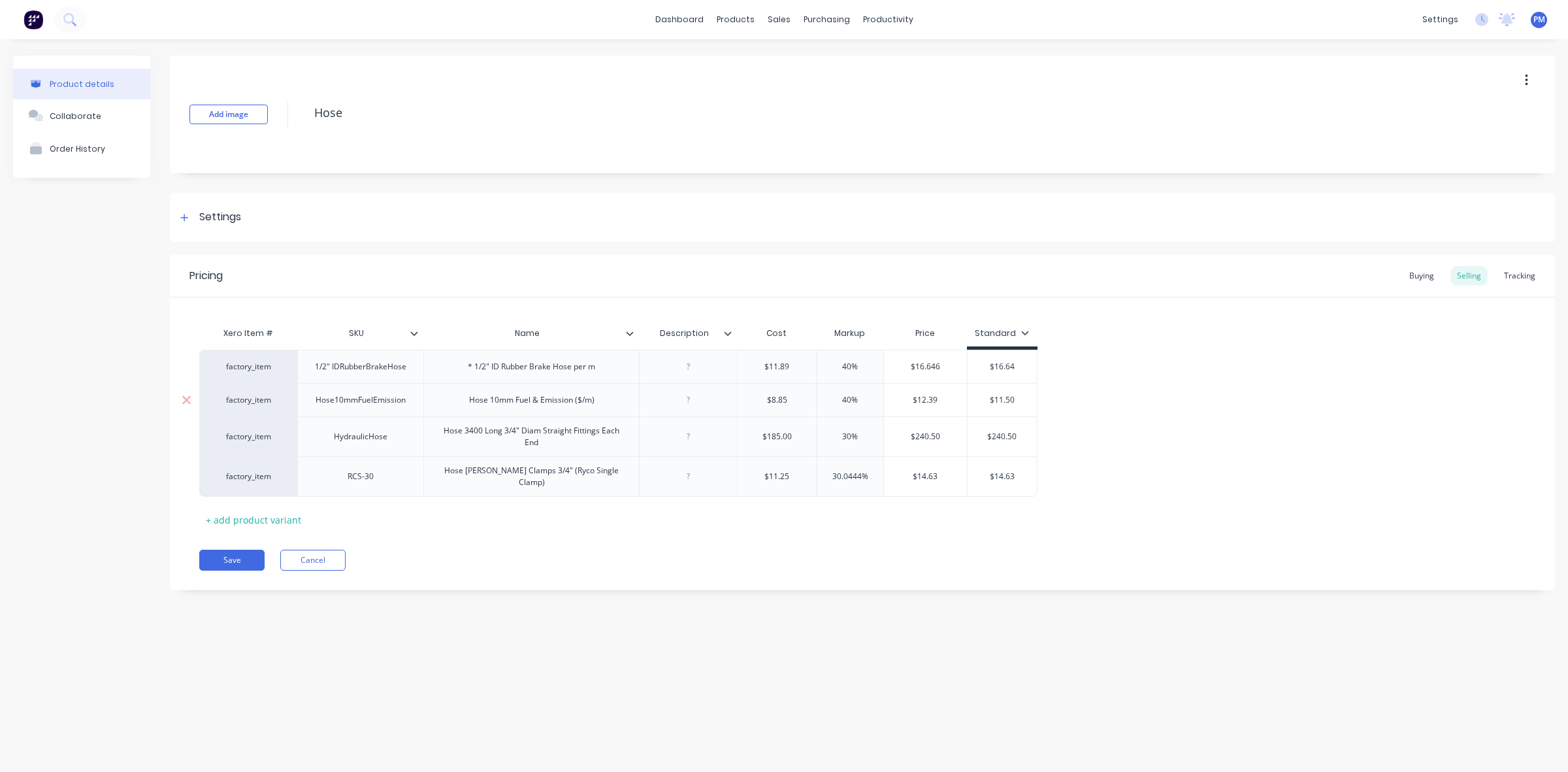
type input "$11.50"
drag, startPoint x: 995, startPoint y: 399, endPoint x: 1016, endPoint y: 397, distance: 21.1
click at [1016, 397] on input "$11.50" at bounding box center [1003, 399] width 70 height 12
type textarea "x"
type input "$1"
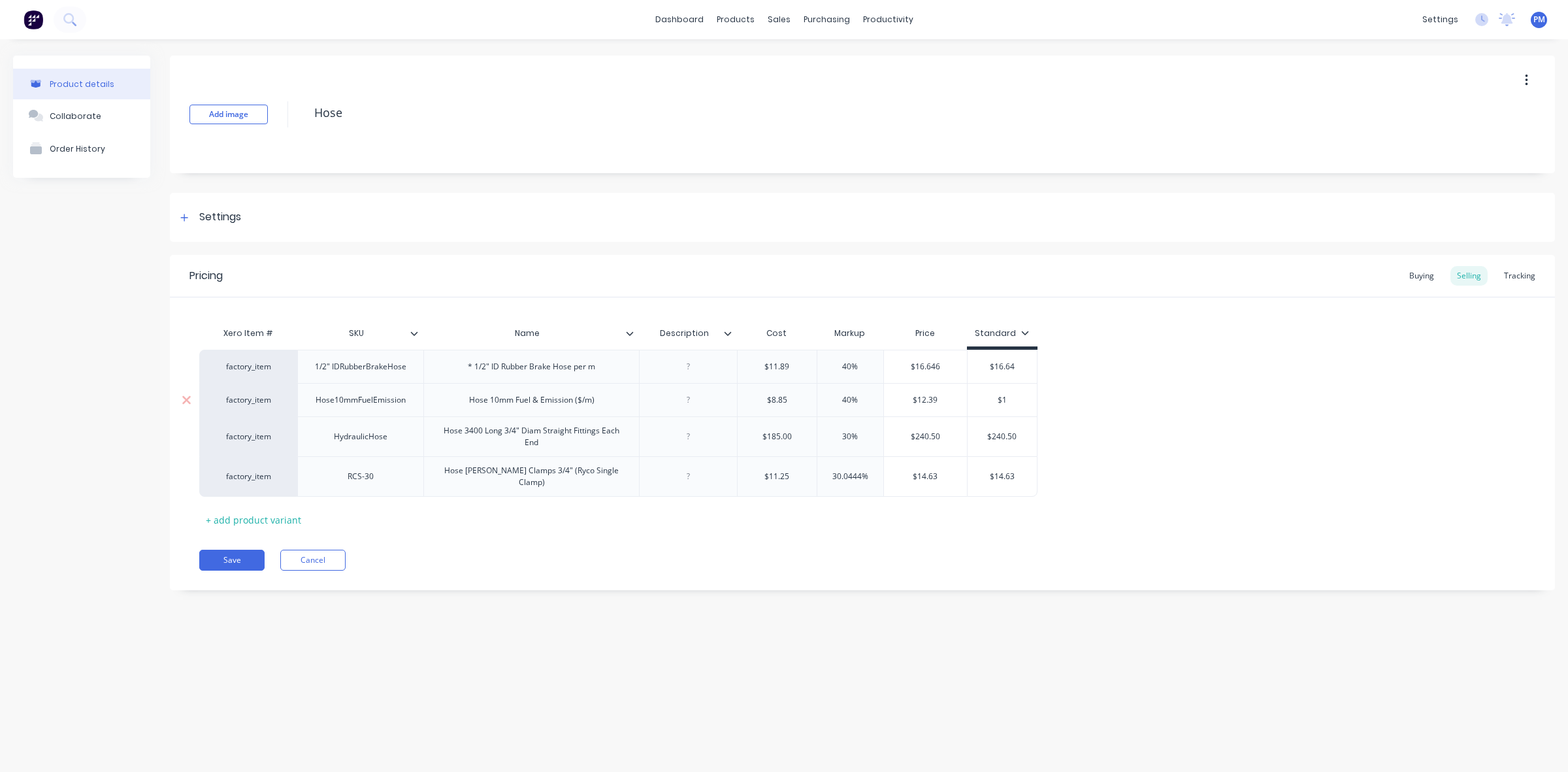
type textarea "x"
type input "$12"
type textarea "x"
type input "$12."
type textarea "x"
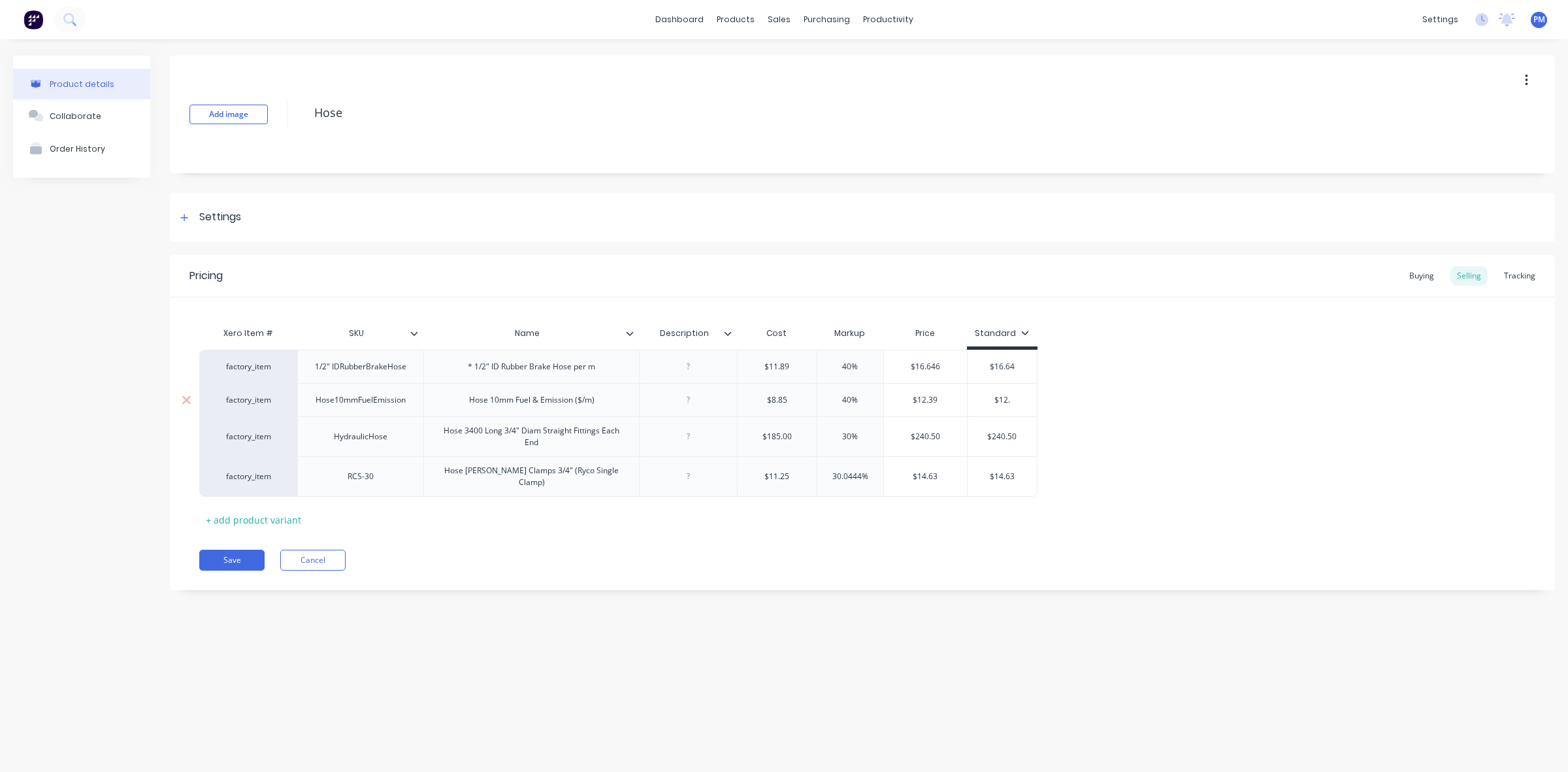
type input "$12.3"
type textarea "x"
click at [866, 455] on div "30%" at bounding box center [849, 436] width 66 height 40
type input "$12.39"
type input "30%"
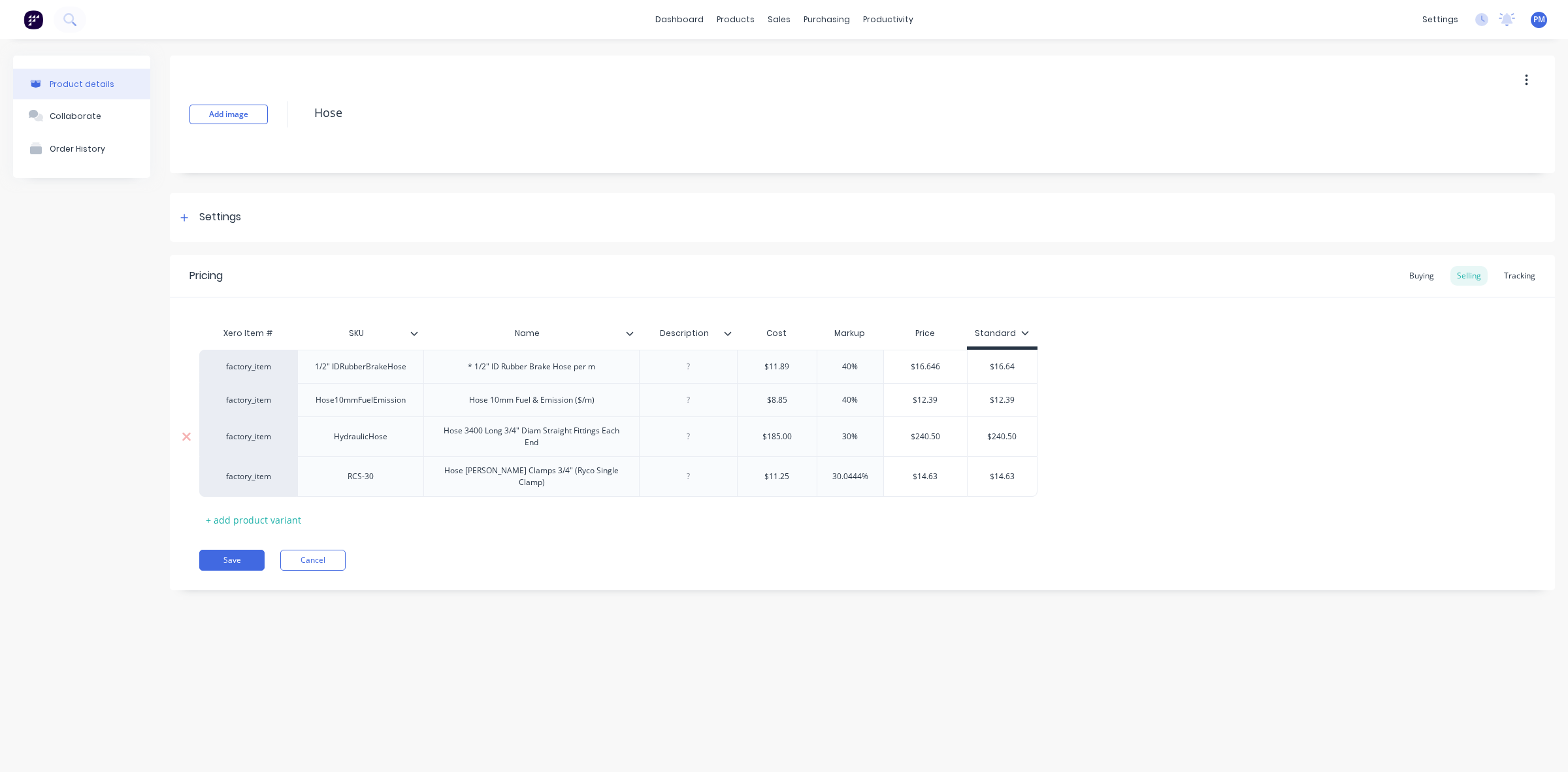
drag, startPoint x: 850, startPoint y: 436, endPoint x: 842, endPoint y: 436, distance: 8.0
click at [842, 436] on input "30%" at bounding box center [850, 436] width 66 height 12
type textarea "x"
type input "5%"
type textarea "x"
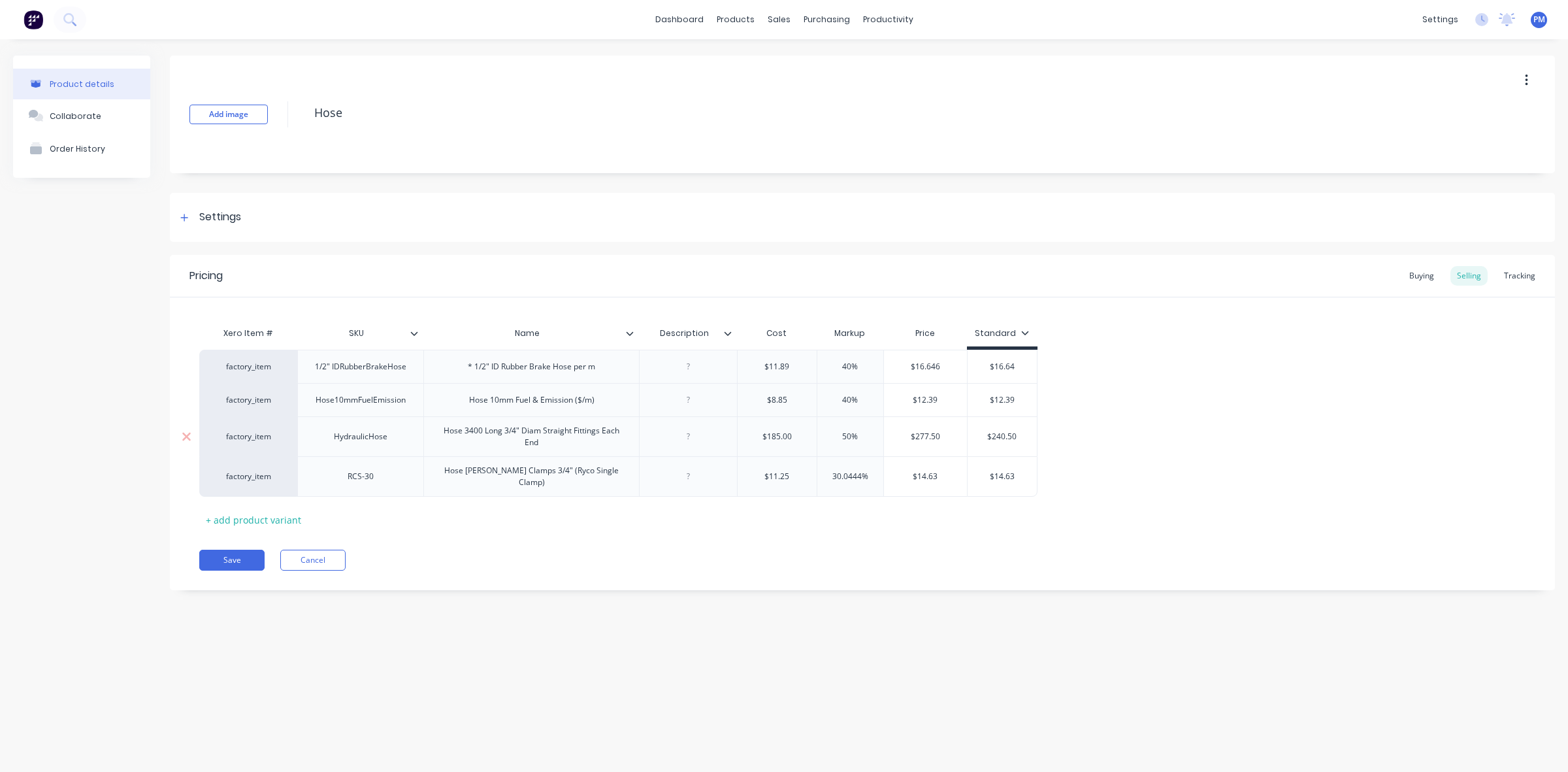
click at [871, 451] on div "50%" at bounding box center [850, 436] width 66 height 33
type input "50%"
type input "$240.50"
drag, startPoint x: 992, startPoint y: 435, endPoint x: 1017, endPoint y: 434, distance: 25.0
click at [1017, 434] on input "$240.50" at bounding box center [1003, 436] width 70 height 12
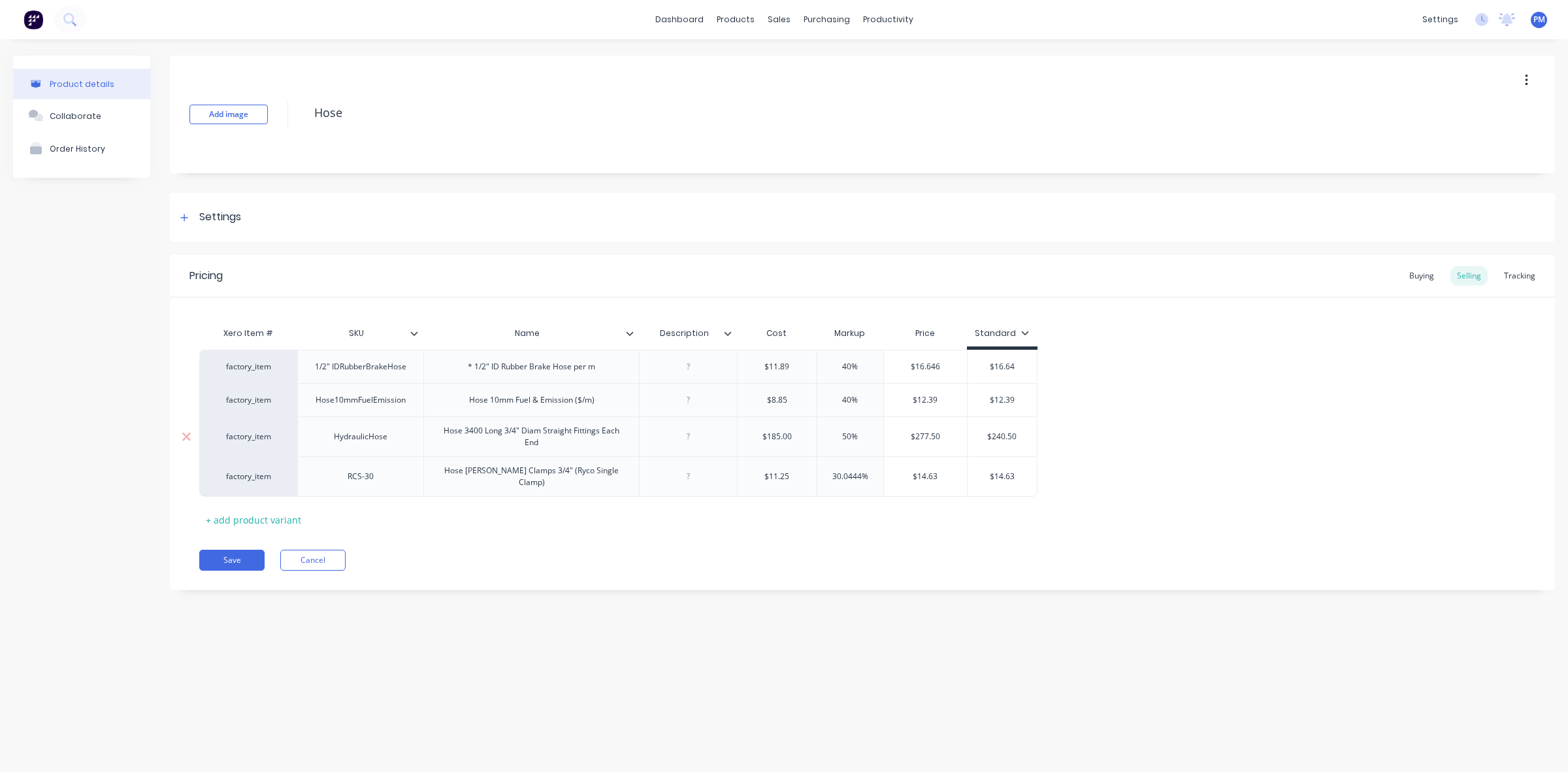
type textarea "x"
type input "$2"
type textarea "x"
type input "$27"
type textarea "x"
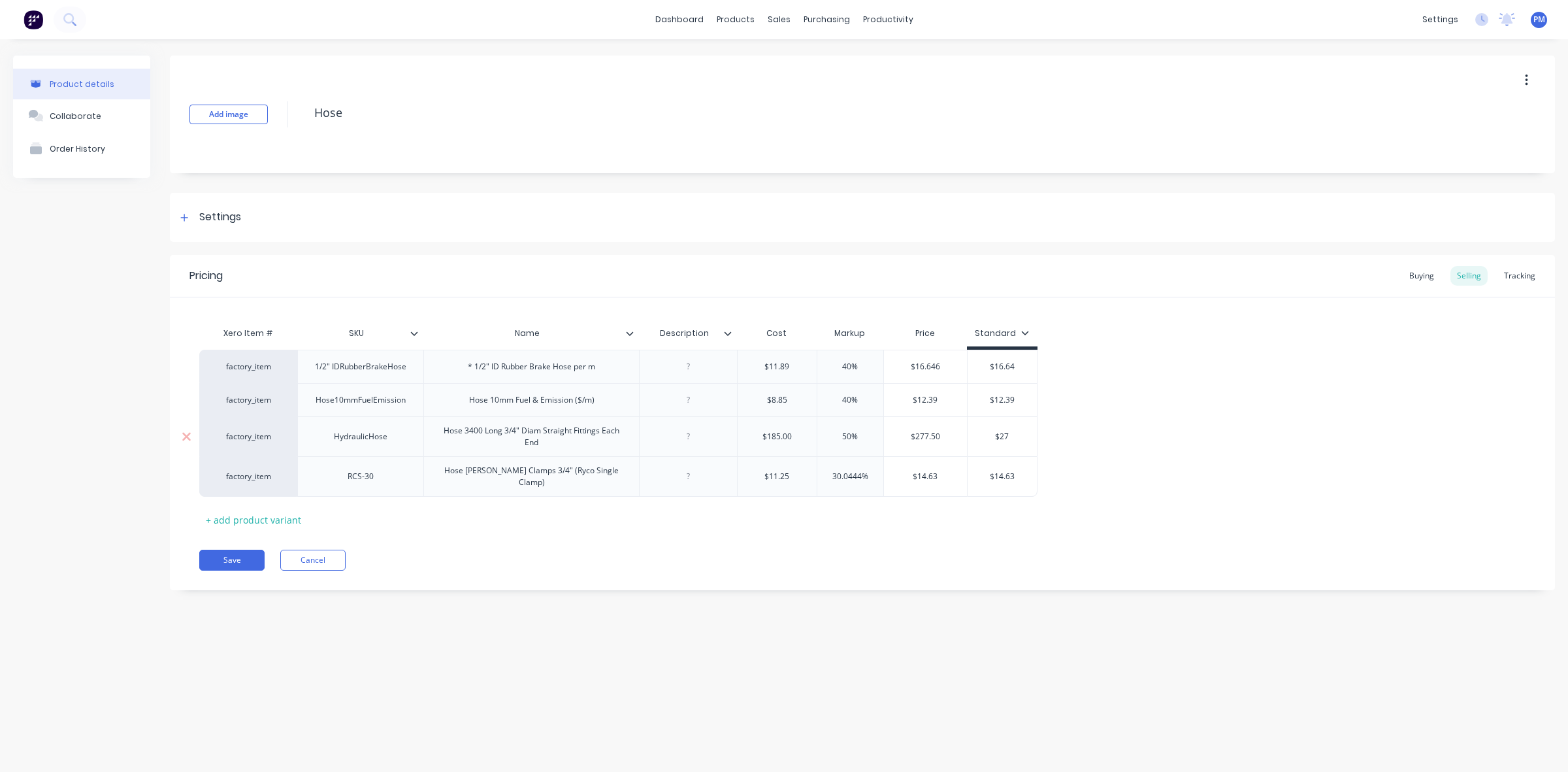
type input "$277"
type textarea "x"
type input "$277."
type textarea "x"
type input "$277.5"
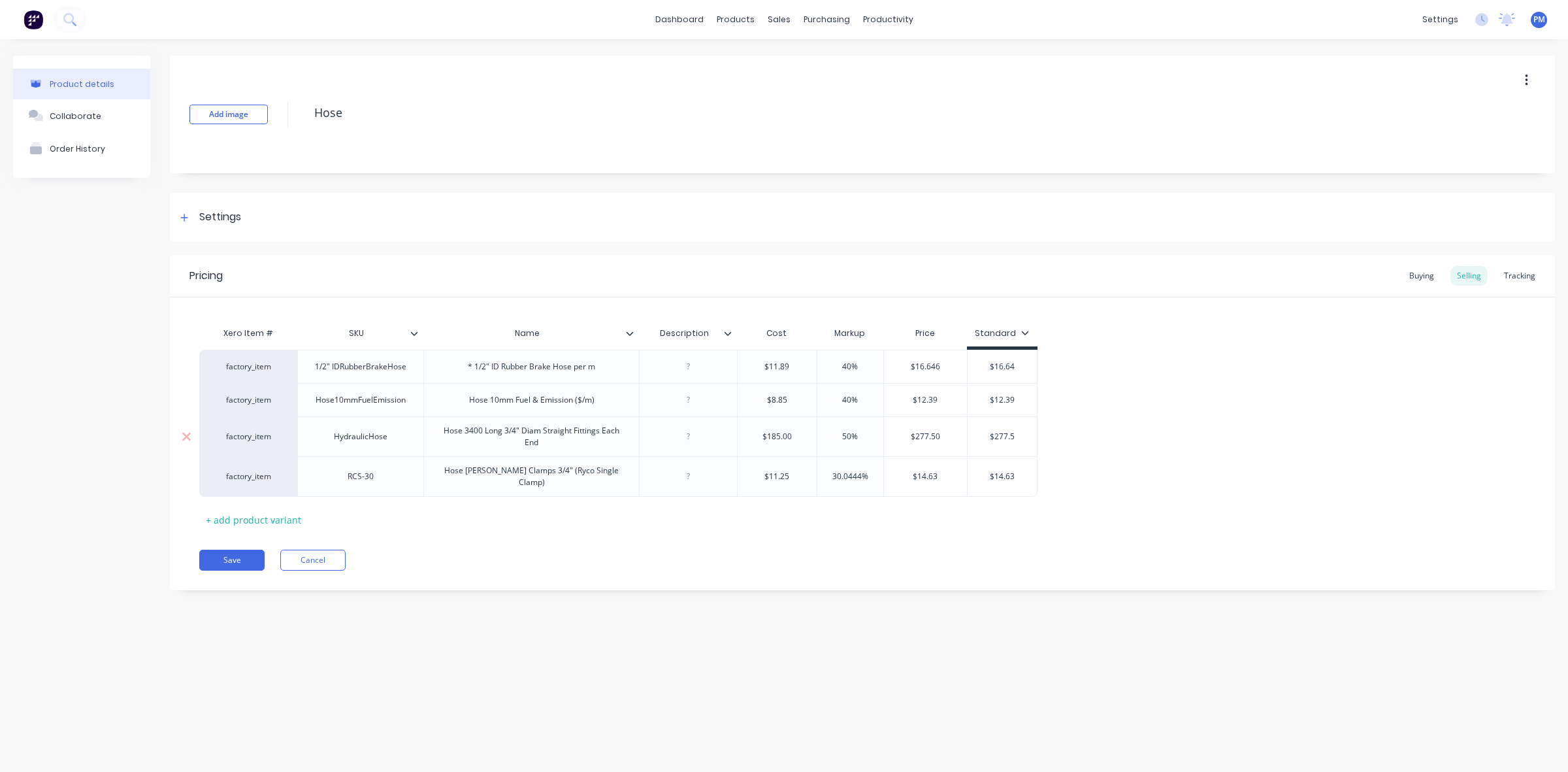
type textarea "x"
type input "$277.50"
click at [789, 503] on div "Xero Item # SKU Name Description Cost Markup Price Standard factory_item 1/2" I…" at bounding box center [862, 425] width 1326 height 210
type input "30.0444%"
drag, startPoint x: 860, startPoint y: 472, endPoint x: 828, endPoint y: 475, distance: 32.1
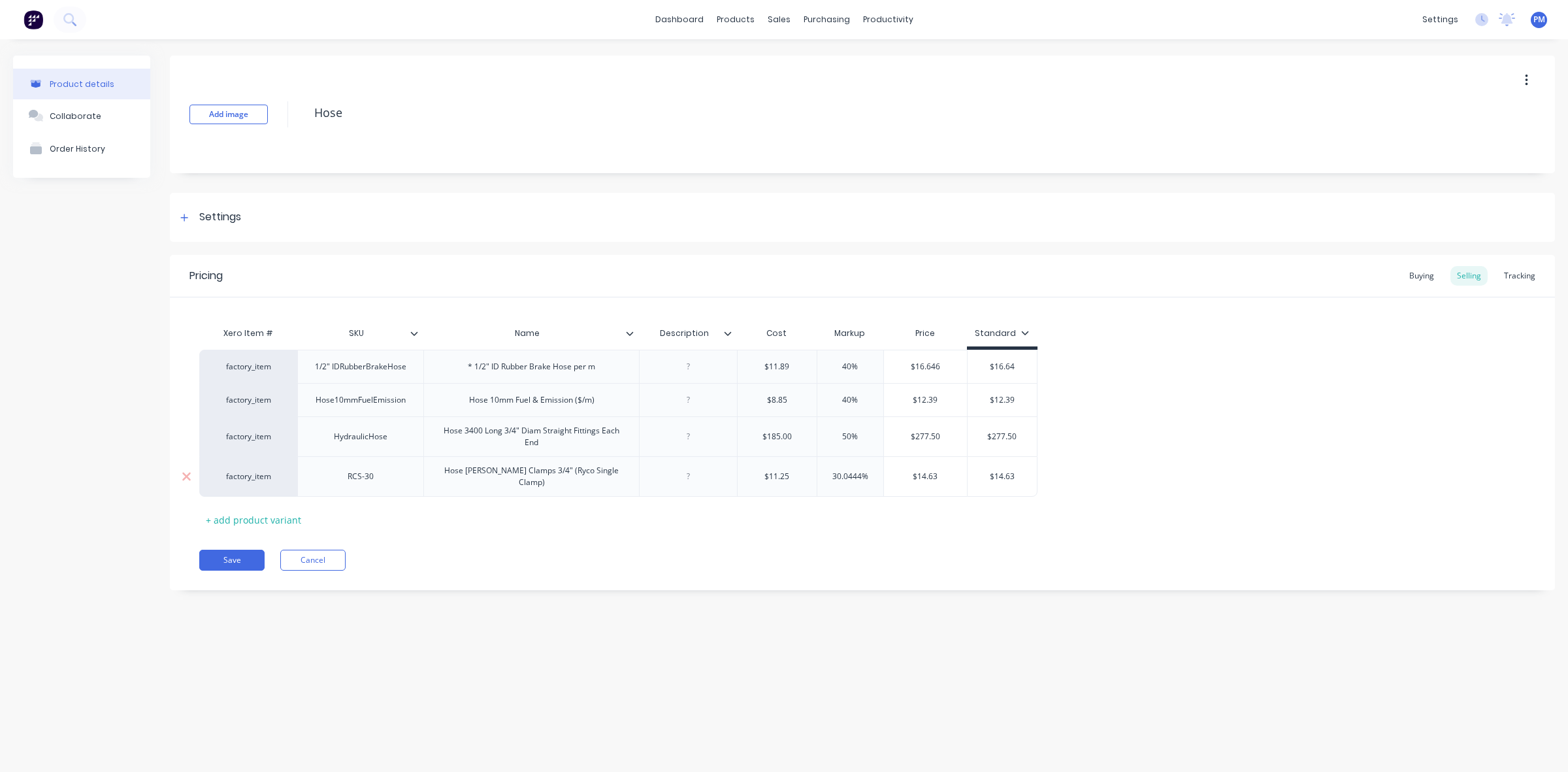
click at [828, 475] on input "30.0444%" at bounding box center [850, 476] width 66 height 12
type textarea "x"
type input "4%"
type textarea "x"
type input "40%"
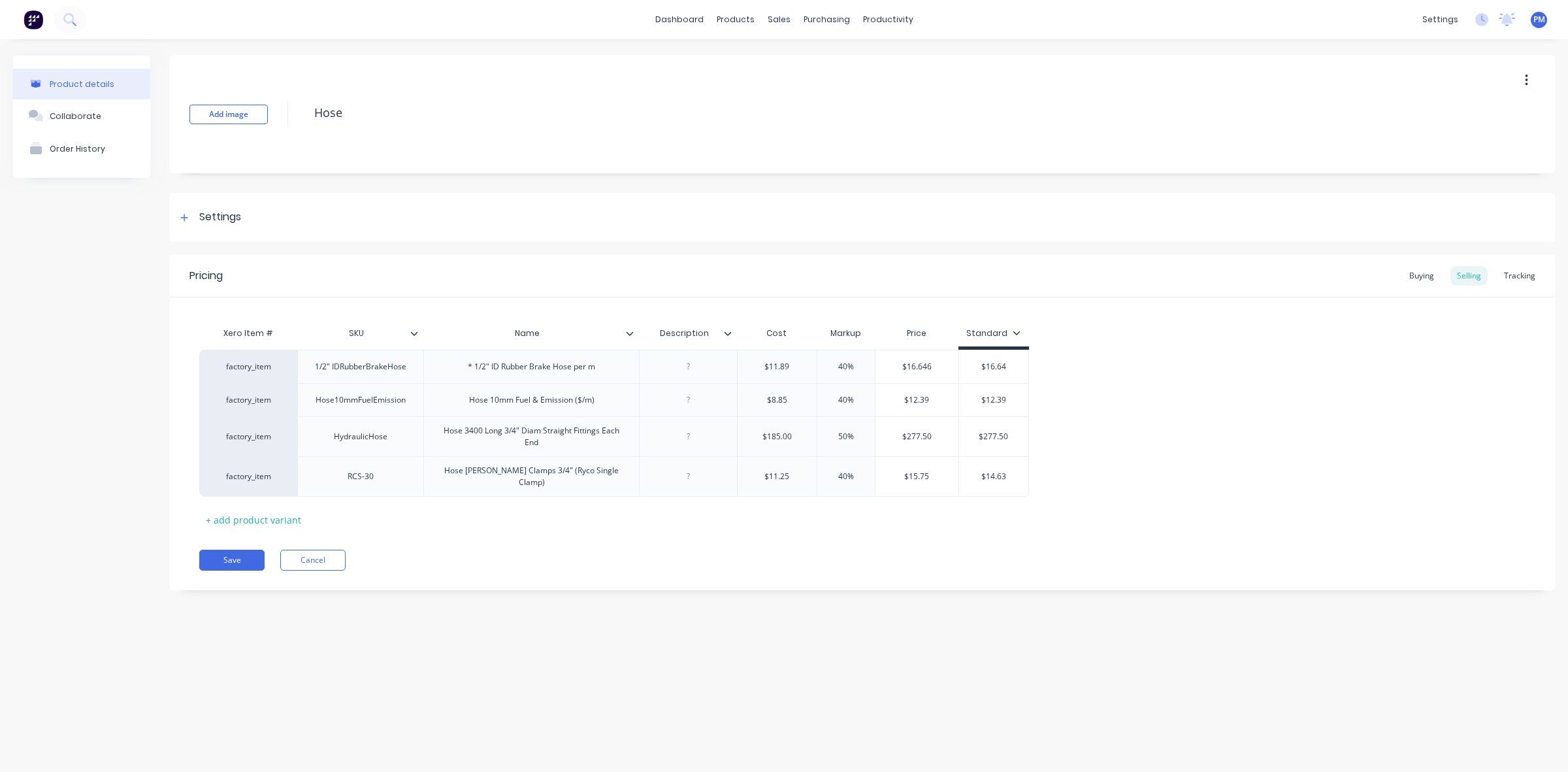
click at [980, 495] on div "Xero Item # SKU Name Description Cost Markup Price Standard factory_item 1/2" I…" at bounding box center [862, 425] width 1326 height 210
type input "$14.63"
drag, startPoint x: 986, startPoint y: 475, endPoint x: 1008, endPoint y: 471, distance: 22.4
click at [1008, 471] on input "$14.63" at bounding box center [994, 476] width 70 height 12
type textarea "x"
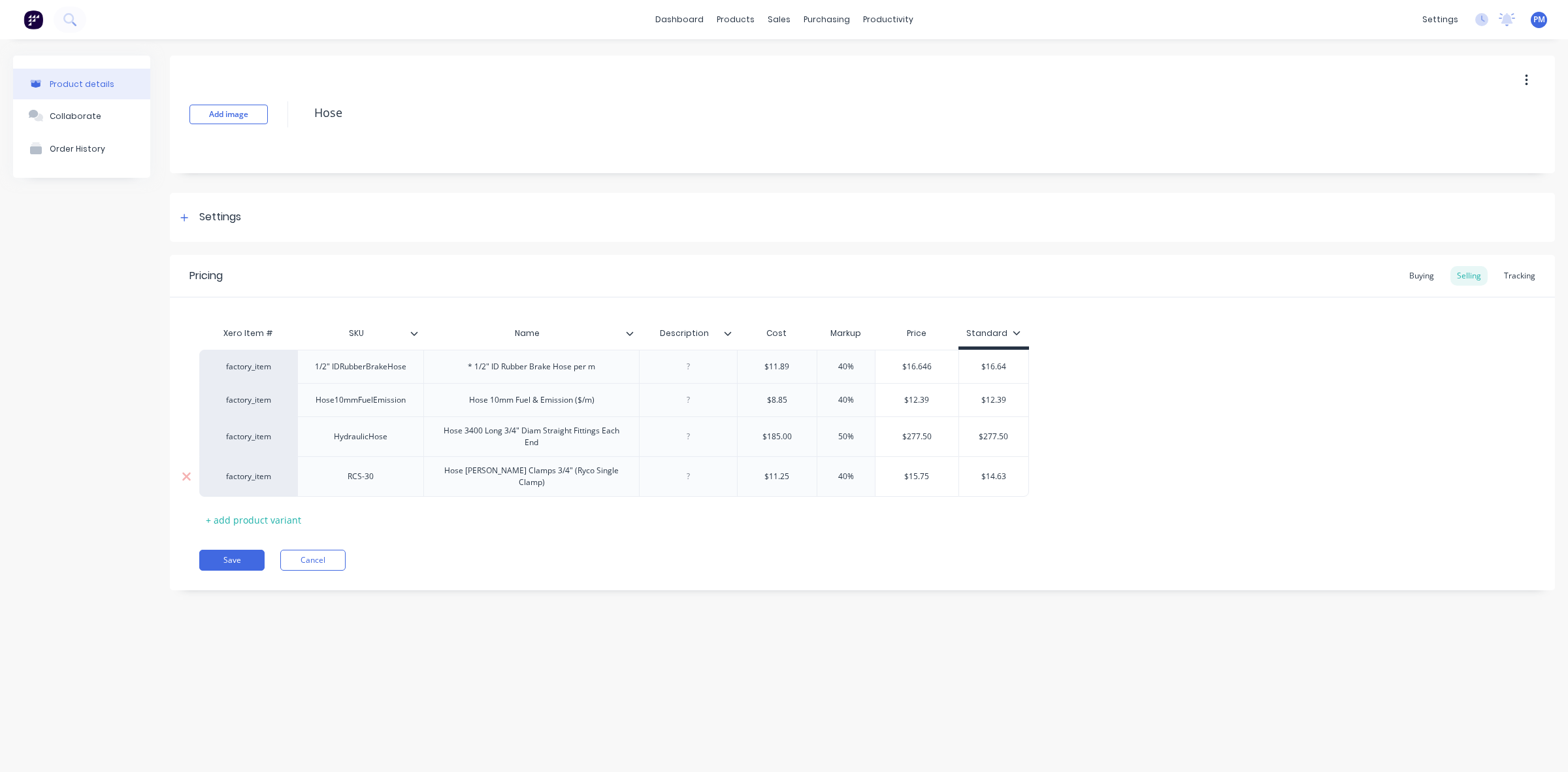
type input "$1"
type textarea "x"
type input "$15"
type textarea "x"
type input "$15."
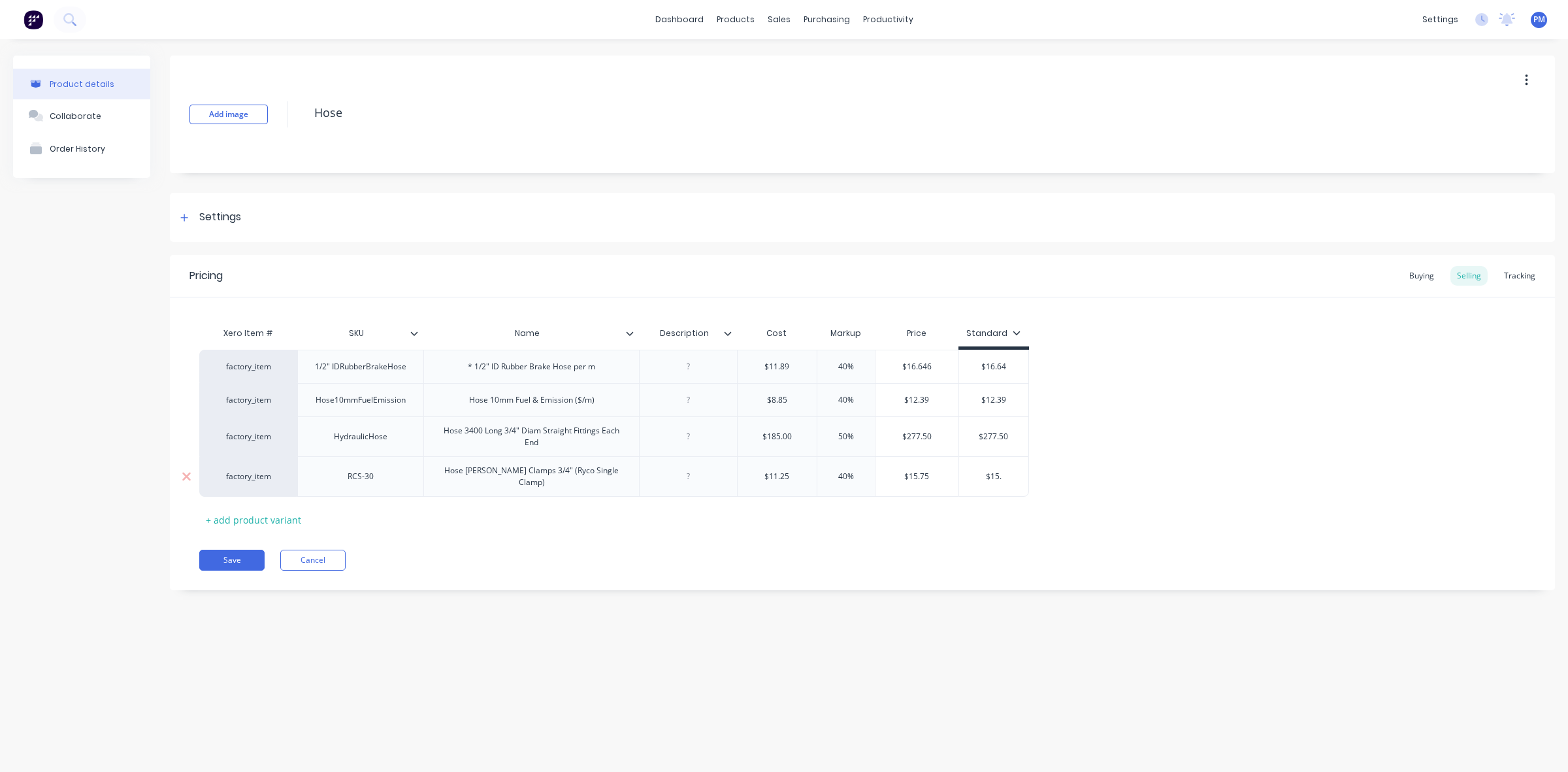
type textarea "x"
type input "$15.7"
type textarea "x"
type input "$15.75"
click at [229, 556] on button "Save" at bounding box center [232, 560] width 65 height 21
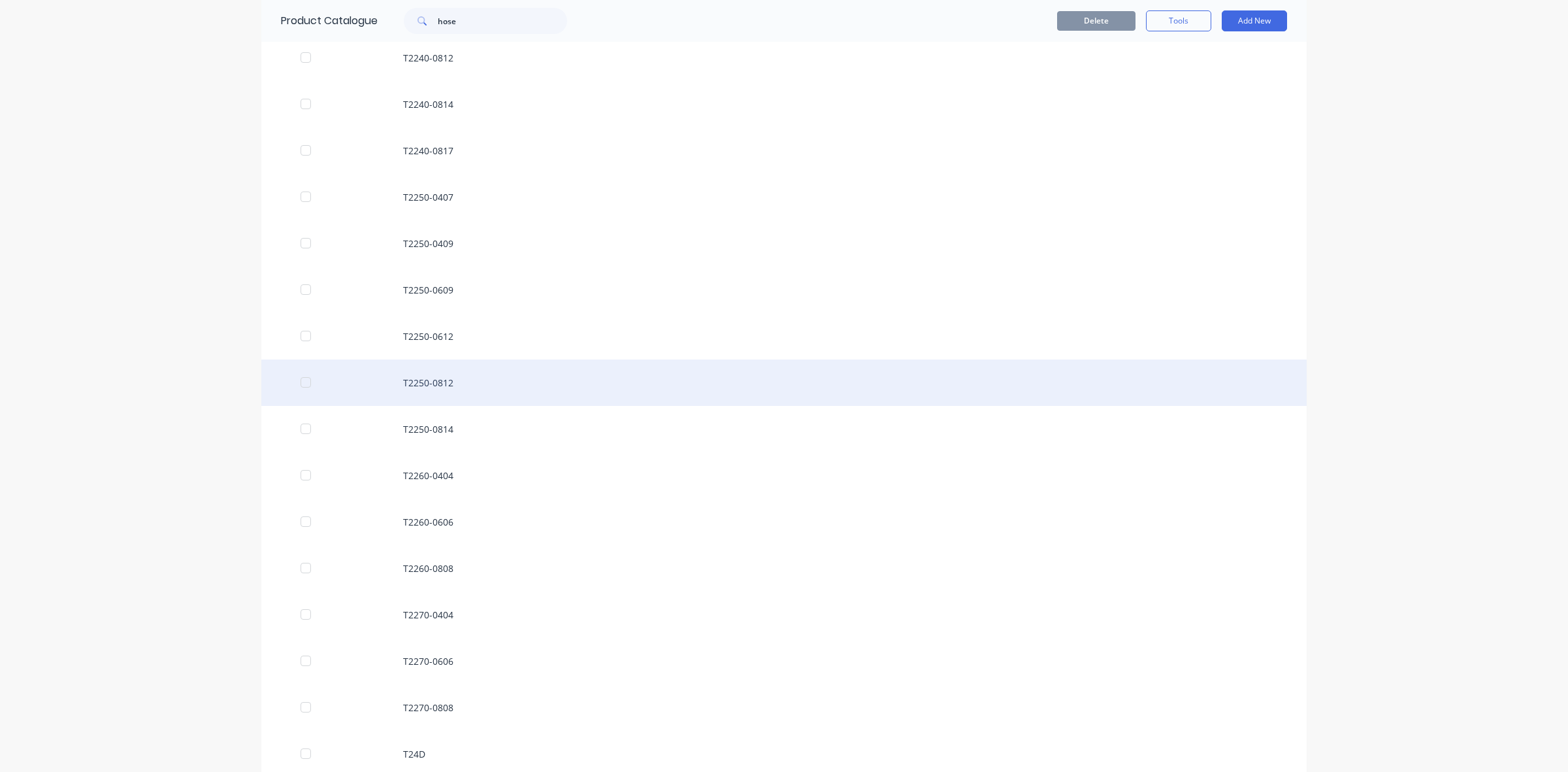
scroll to position [3512, 0]
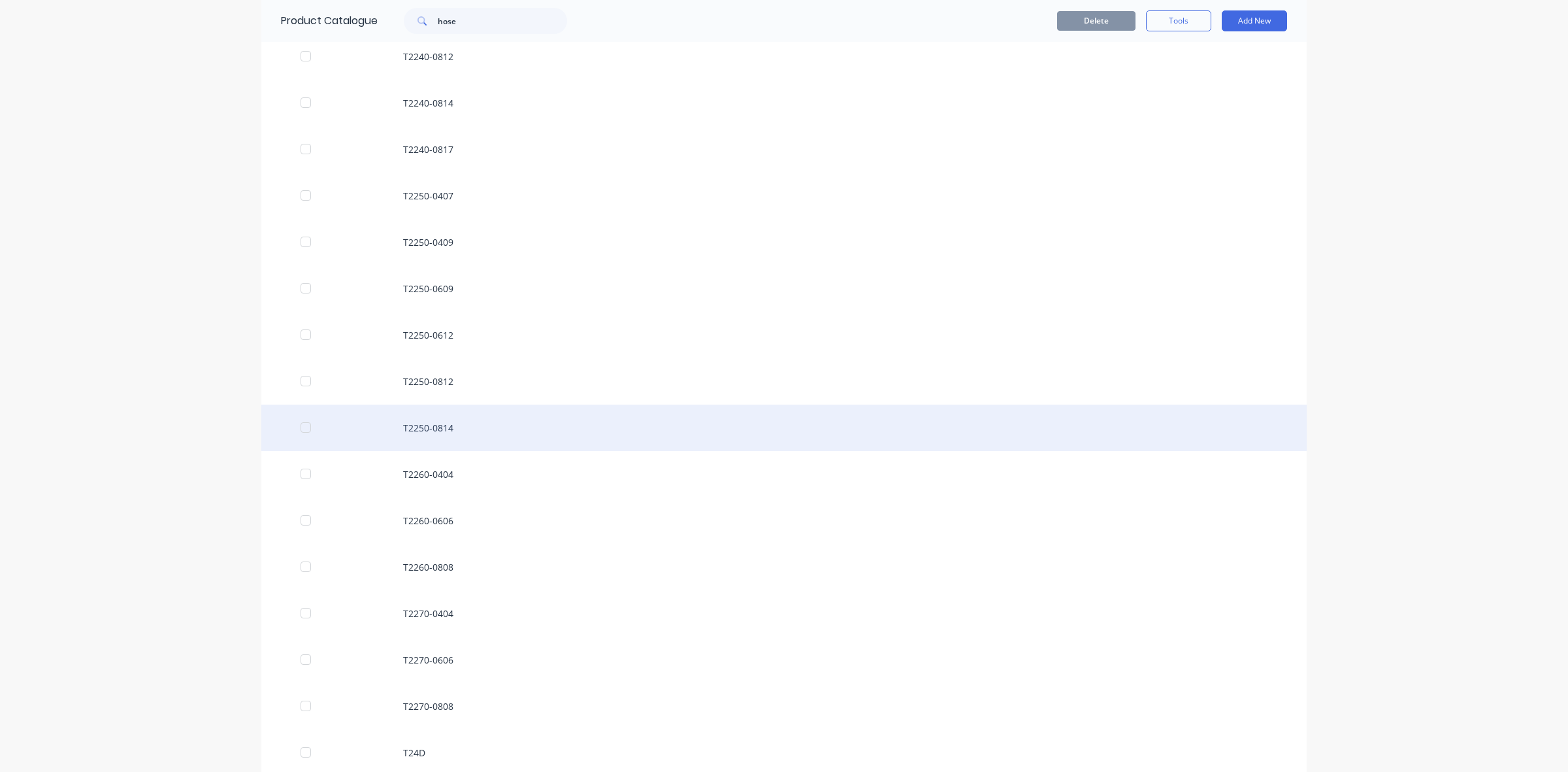
click at [432, 425] on div "T2250-0814" at bounding box center [784, 427] width 1045 height 47
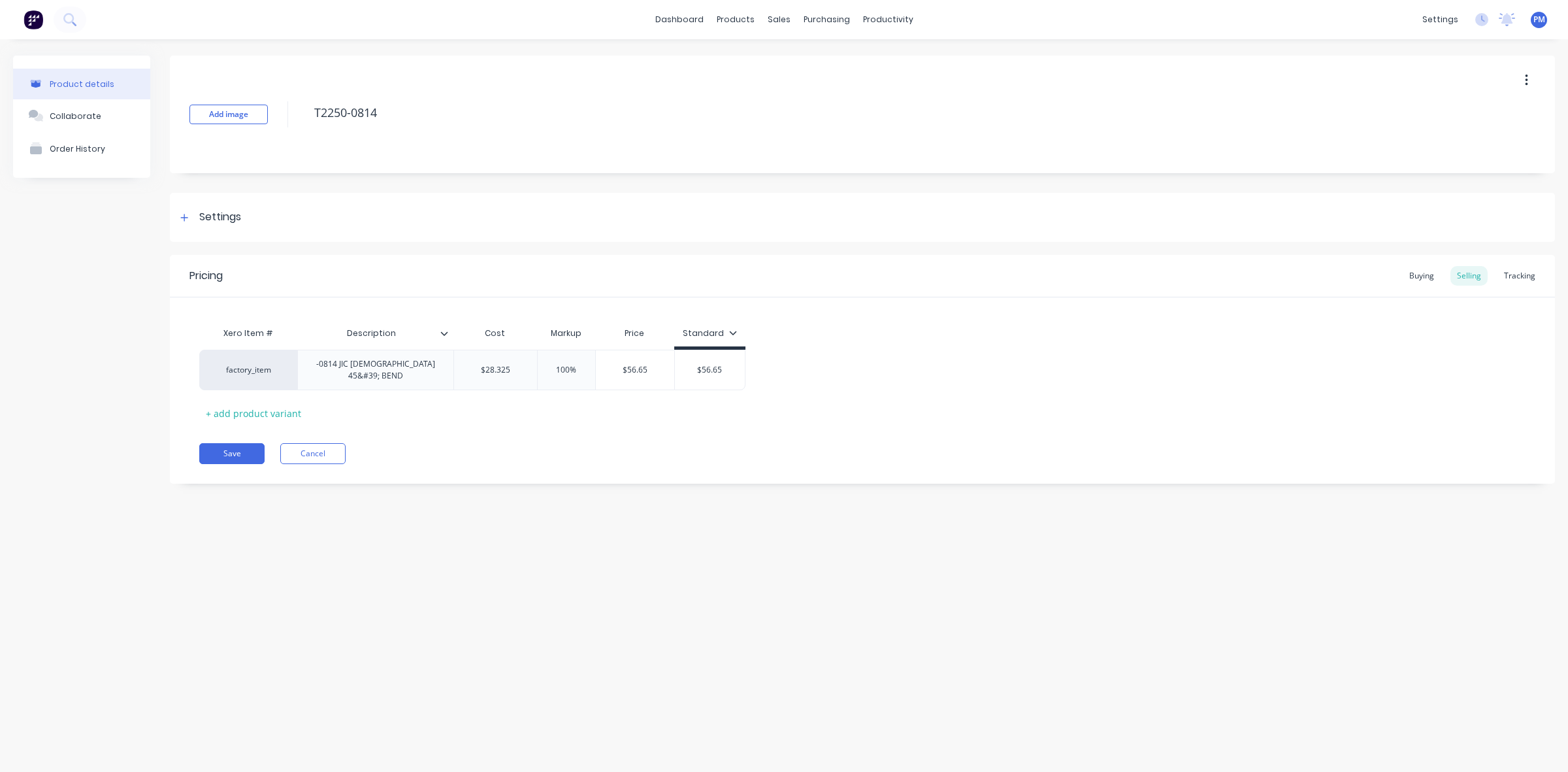
type textarea "x"
click at [808, 58] on div "Sales Orders" at bounding box center [827, 62] width 53 height 12
